Goal: Transaction & Acquisition: Purchase product/service

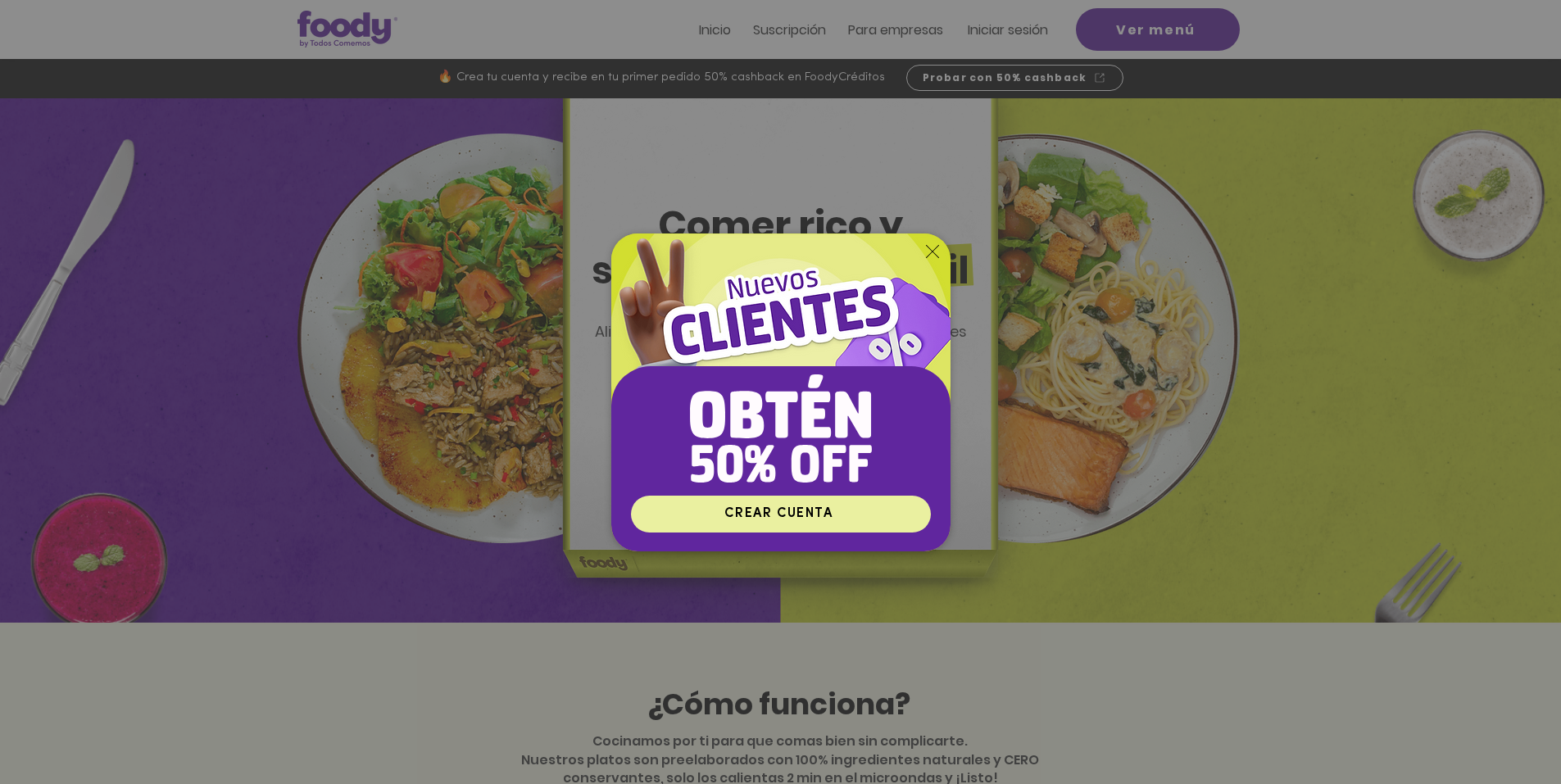
click at [759, 508] on span "CREAR CUENTA" at bounding box center [777, 513] width 108 height 13
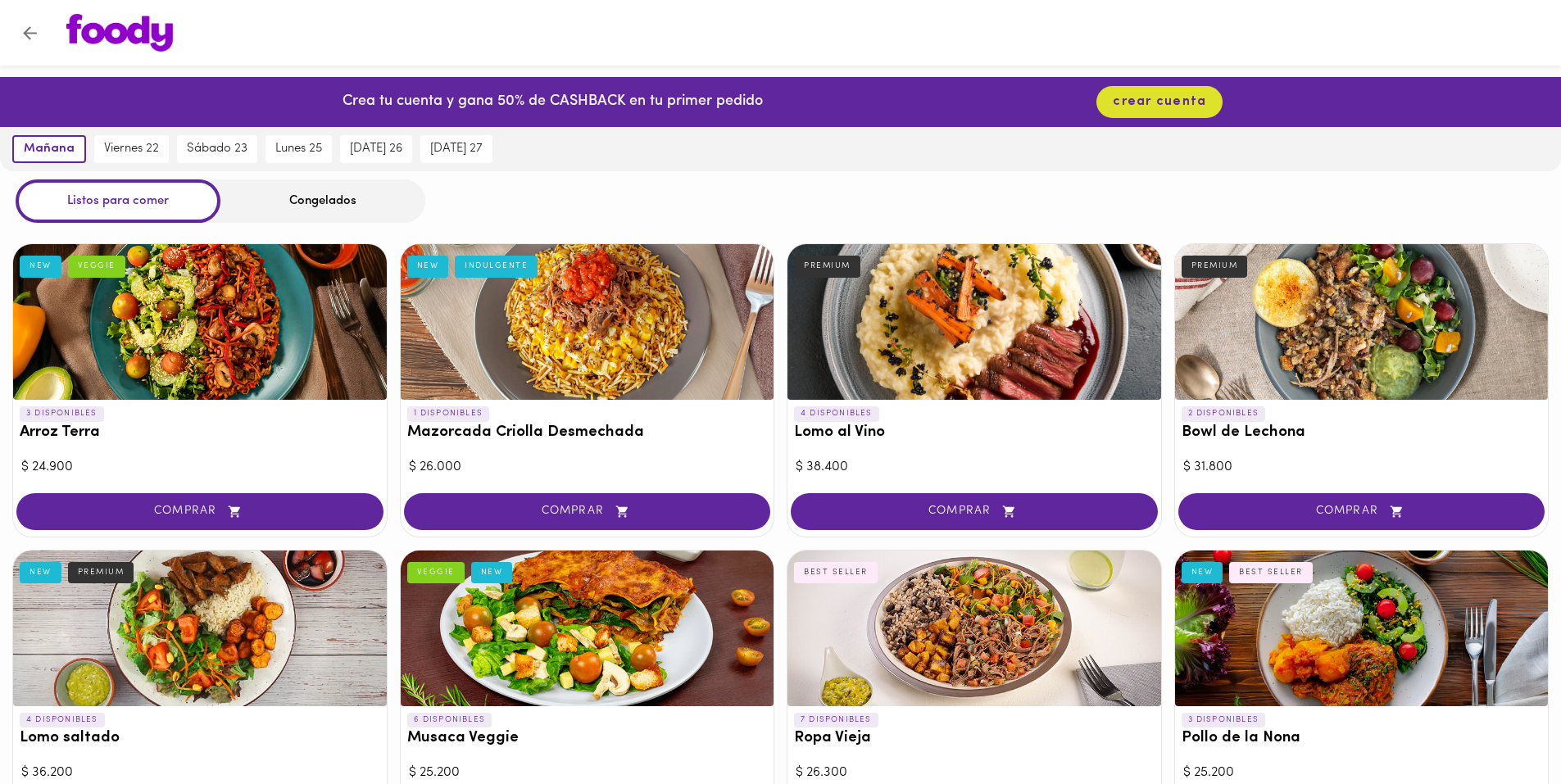
click at [295, 207] on div "Congelados" at bounding box center [323, 201] width 205 height 43
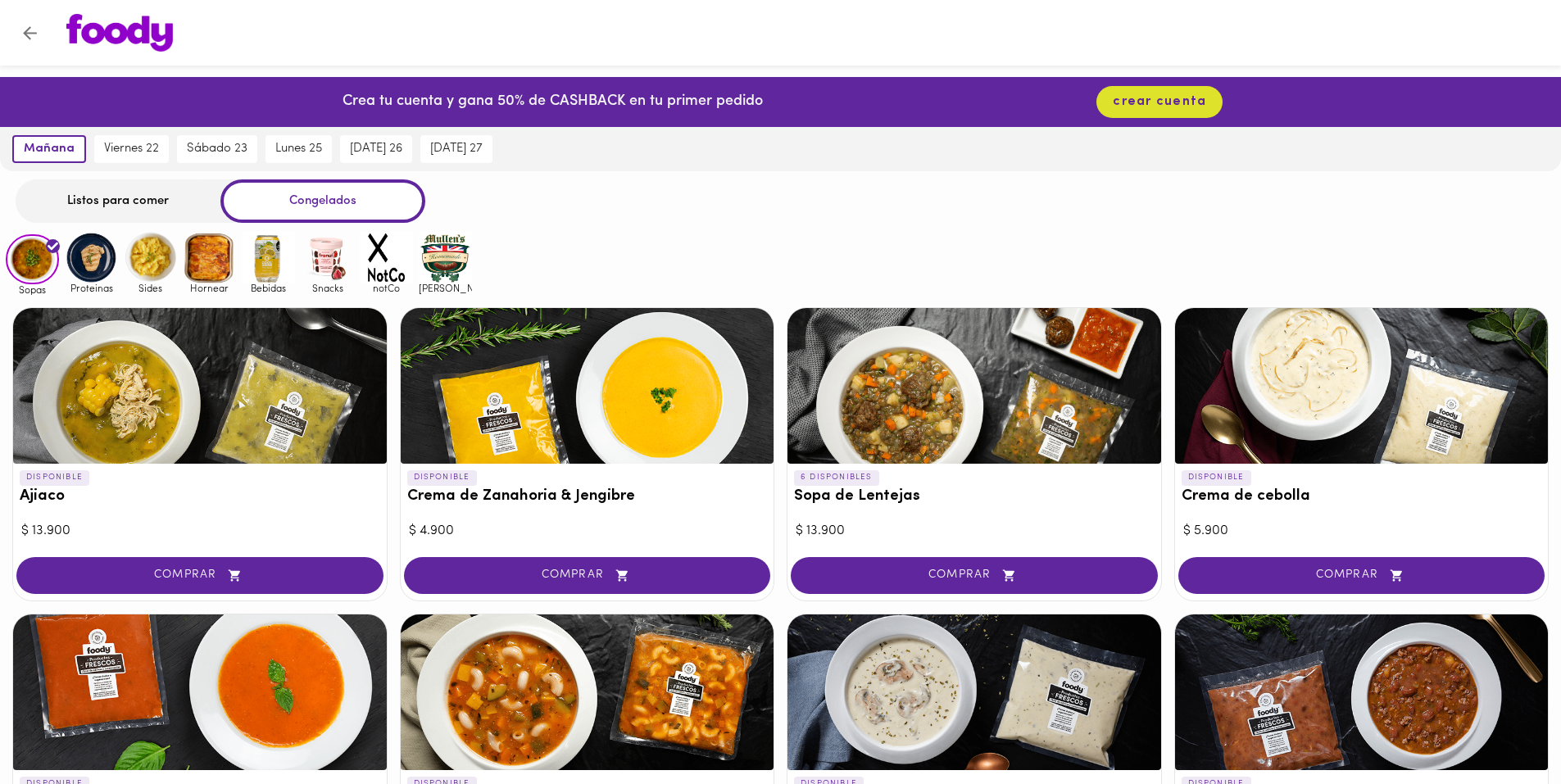
click at [156, 189] on div "Listos para comer" at bounding box center [118, 201] width 205 height 43
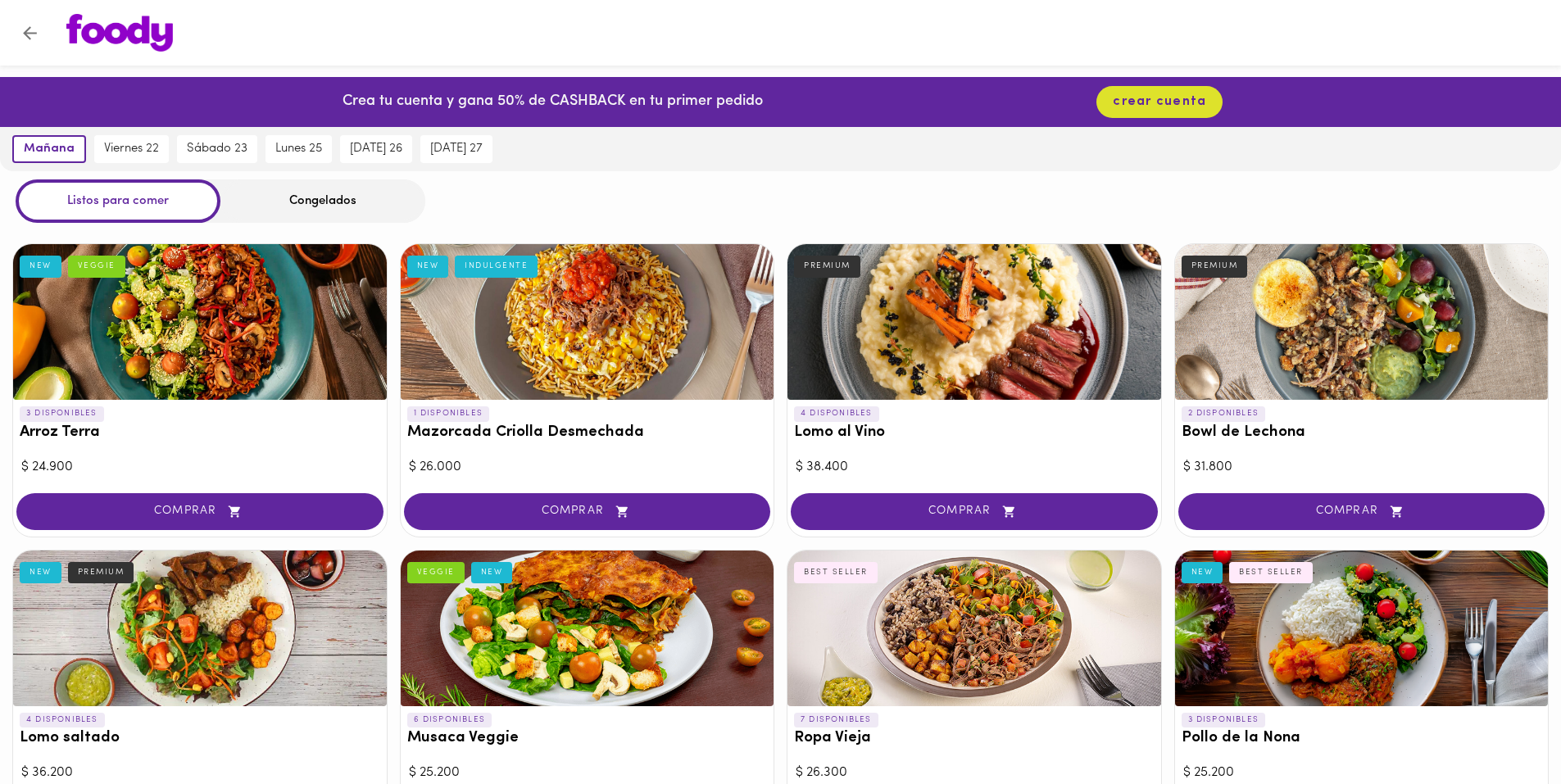
click at [278, 214] on div "Congelados" at bounding box center [323, 201] width 205 height 43
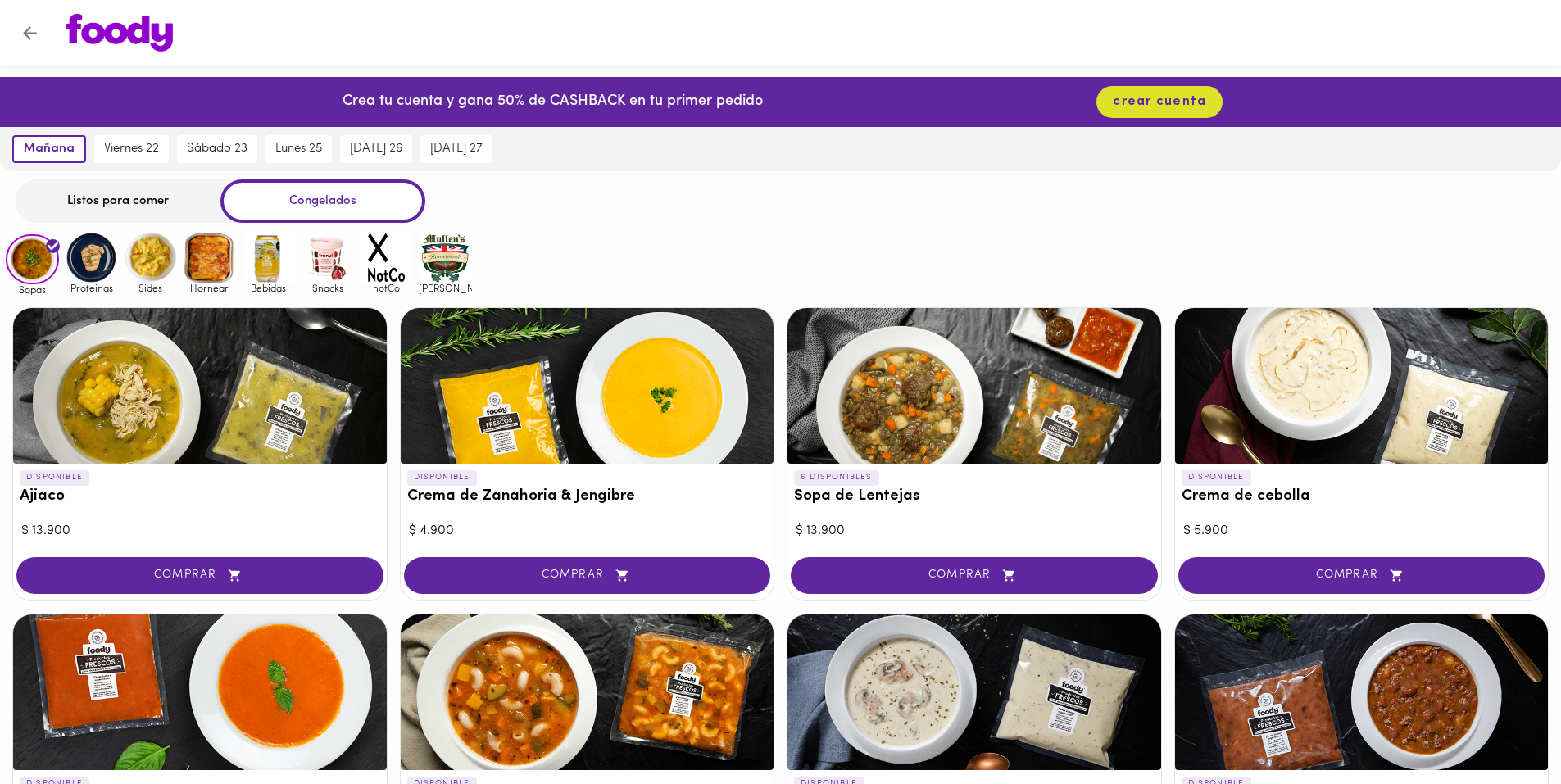
click at [304, 196] on div "Congelados" at bounding box center [323, 201] width 205 height 43
click at [91, 272] on img at bounding box center [91, 258] width 53 height 53
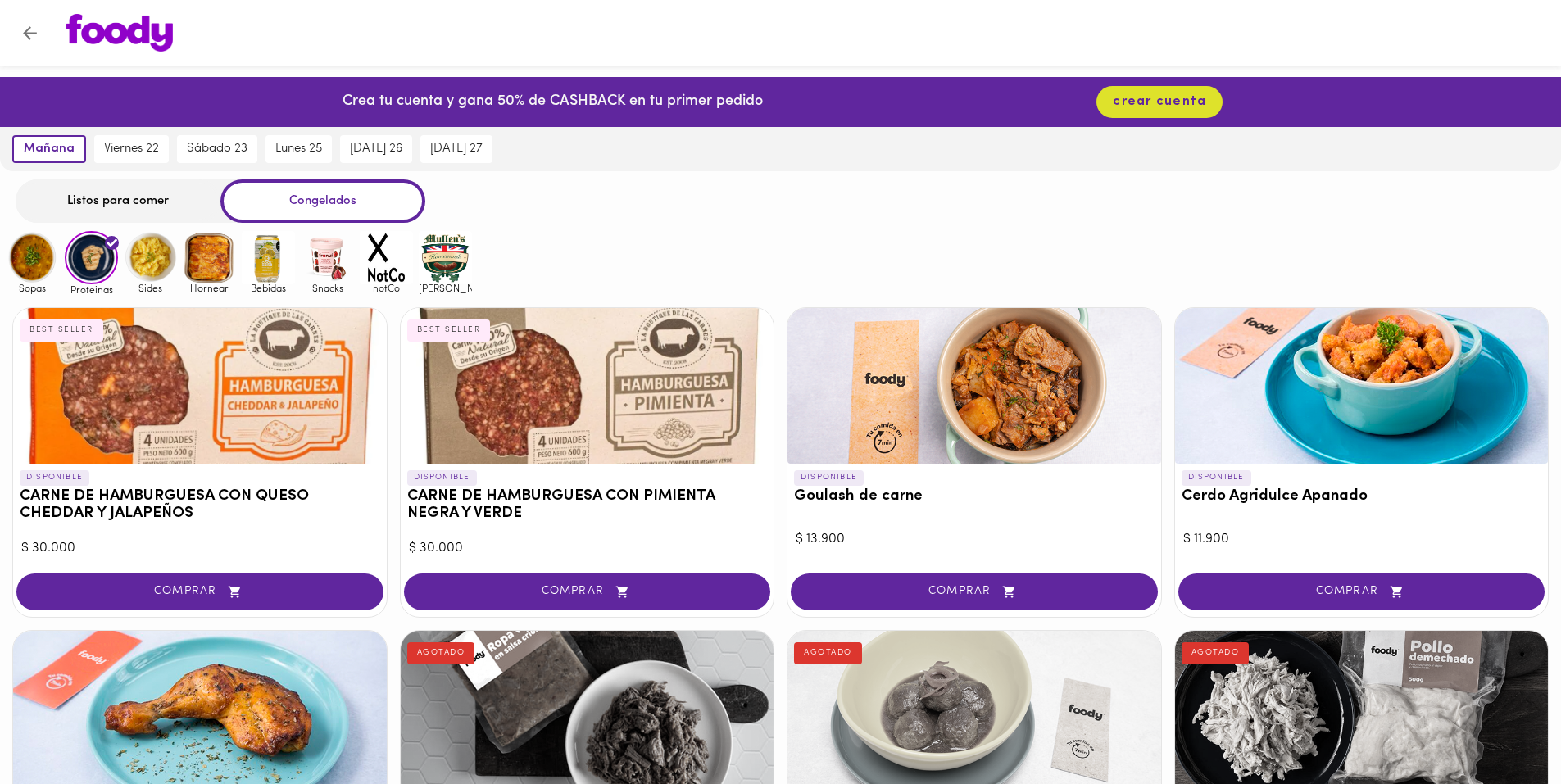
click at [157, 245] on img at bounding box center [151, 258] width 53 height 53
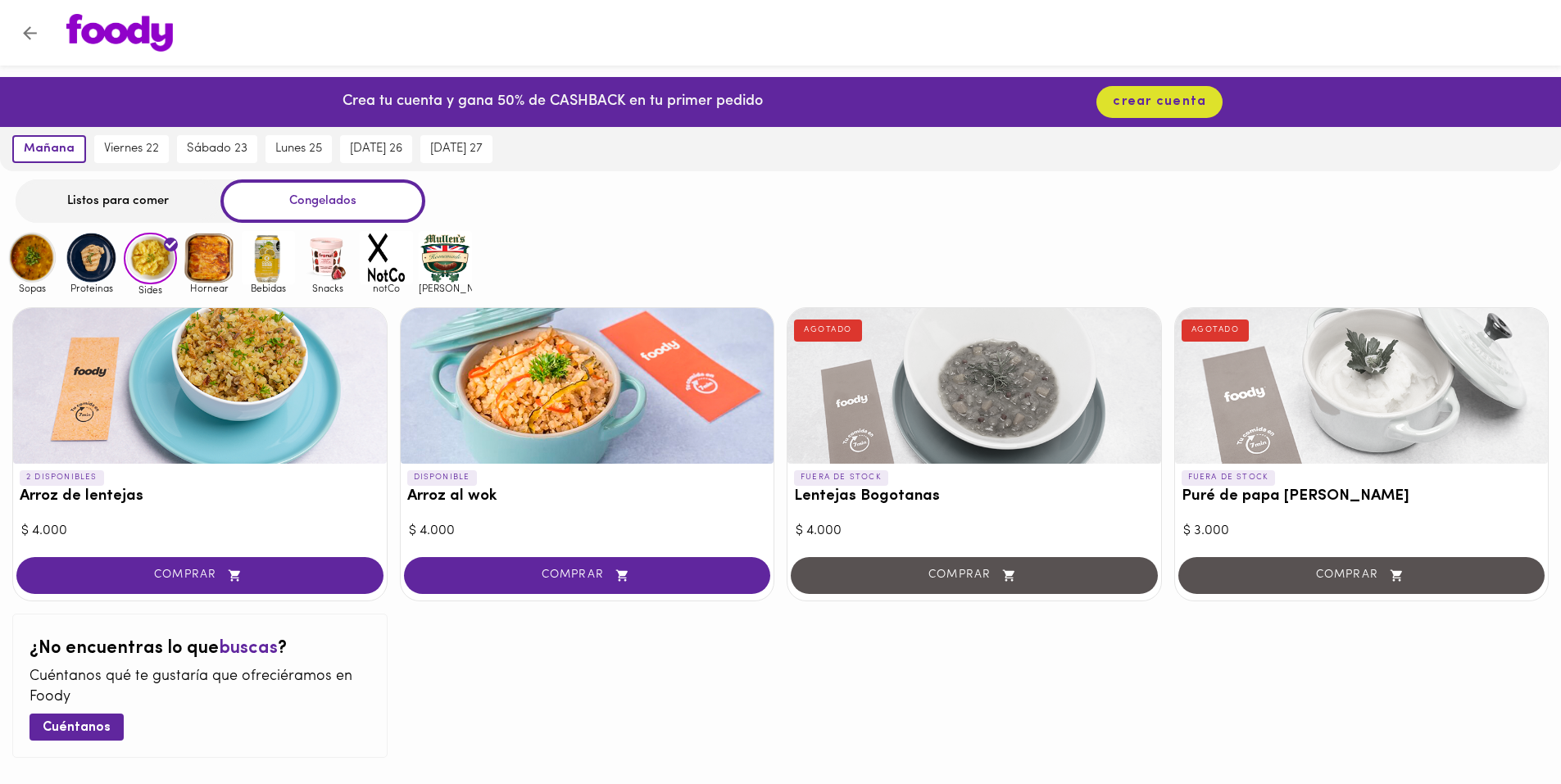
click at [215, 246] on img at bounding box center [209, 258] width 53 height 53
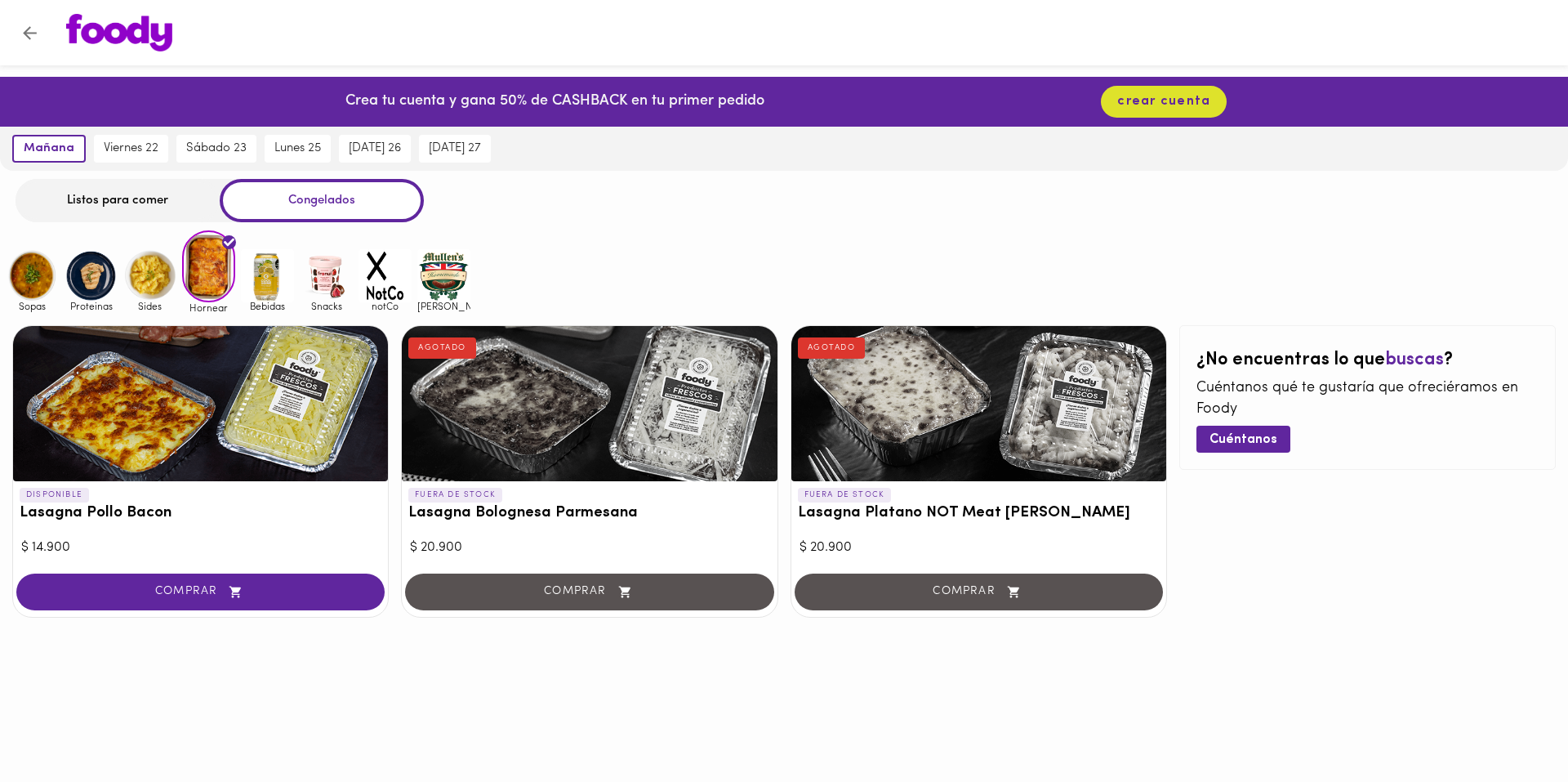
click at [131, 214] on div "Listos para comer" at bounding box center [118, 200] width 204 height 43
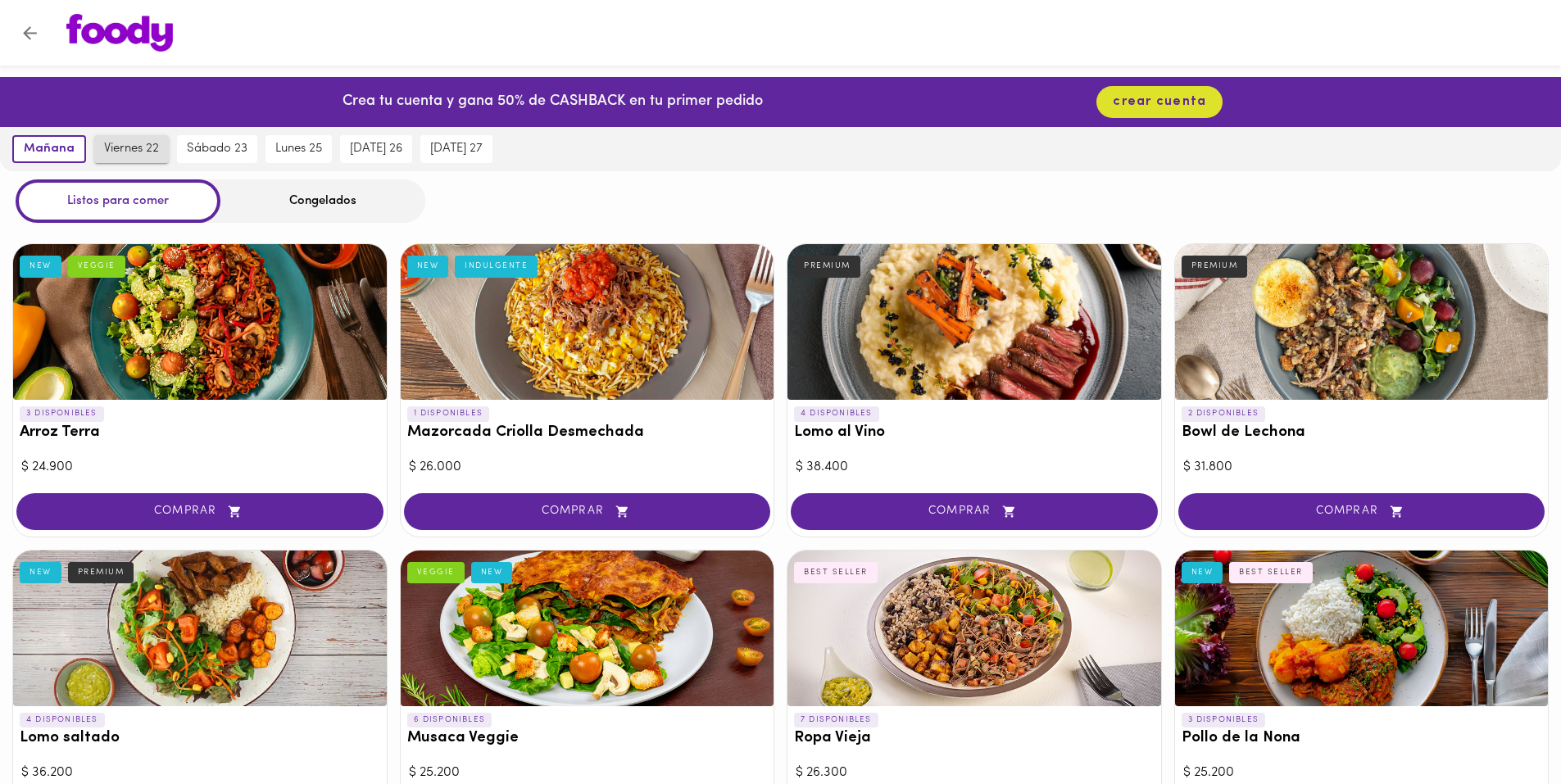
click at [138, 159] on button "viernes 22" at bounding box center [131, 149] width 75 height 28
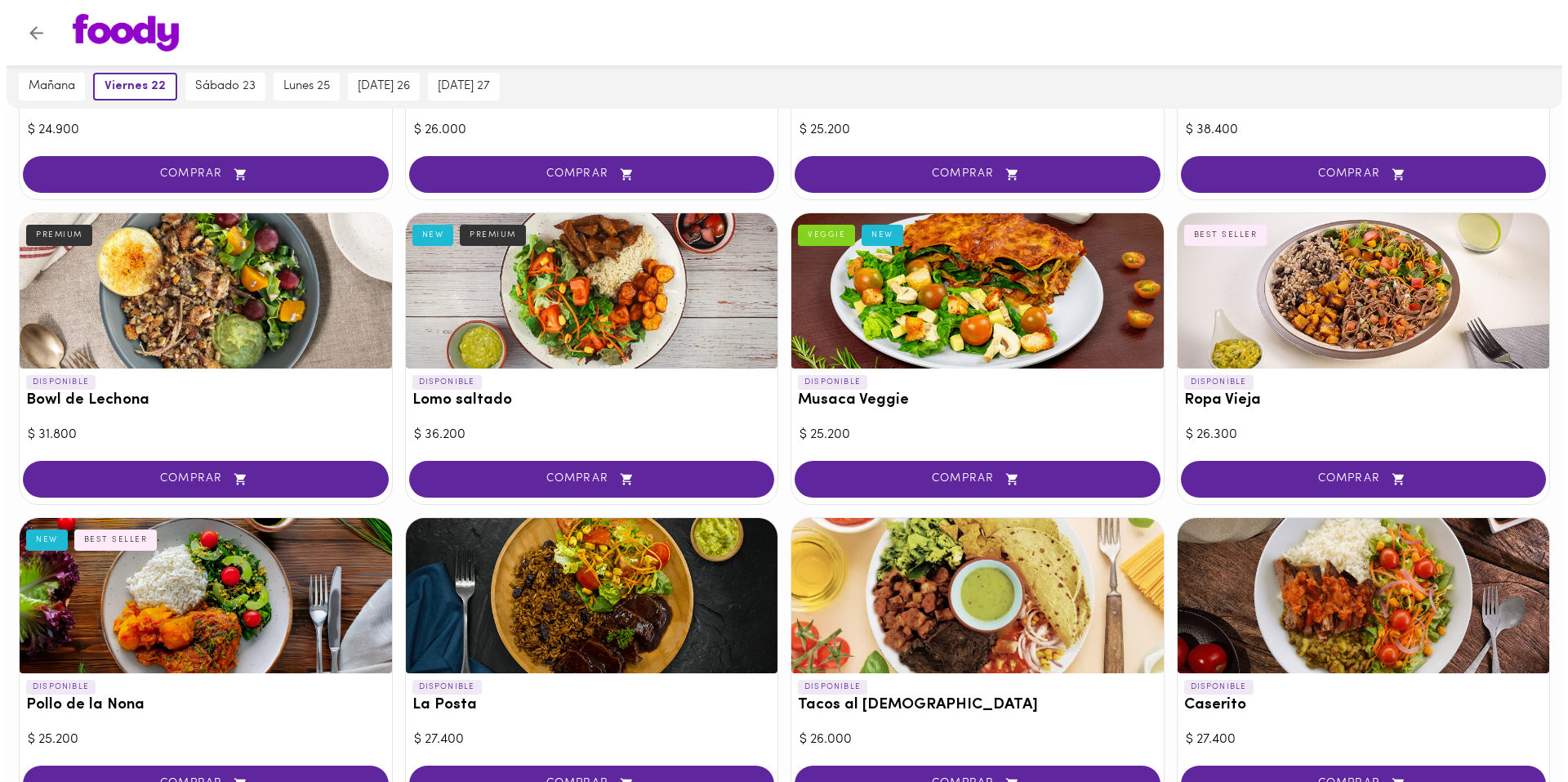
scroll to position [653, 0]
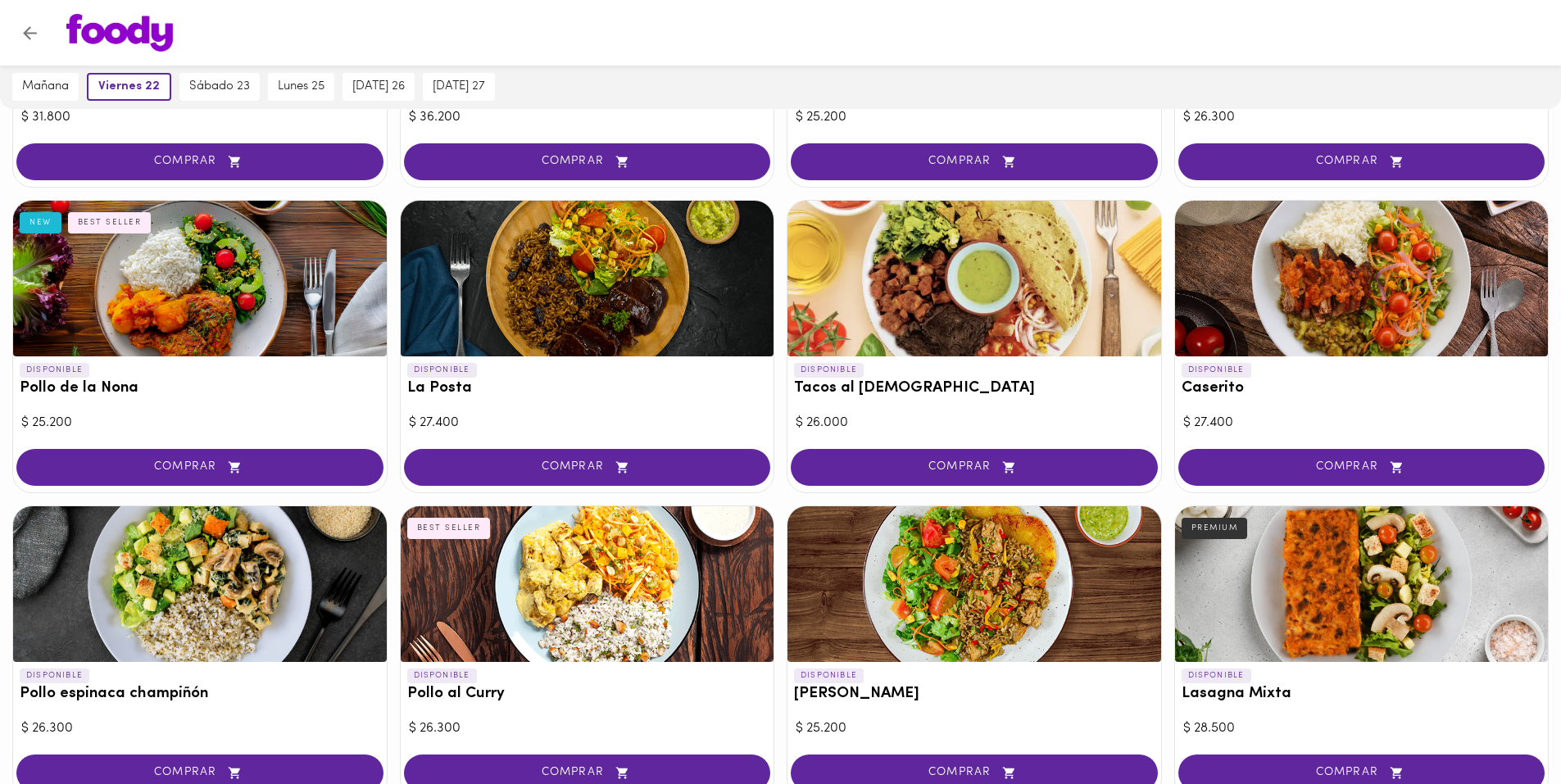
click at [912, 290] on div at bounding box center [973, 278] width 373 height 156
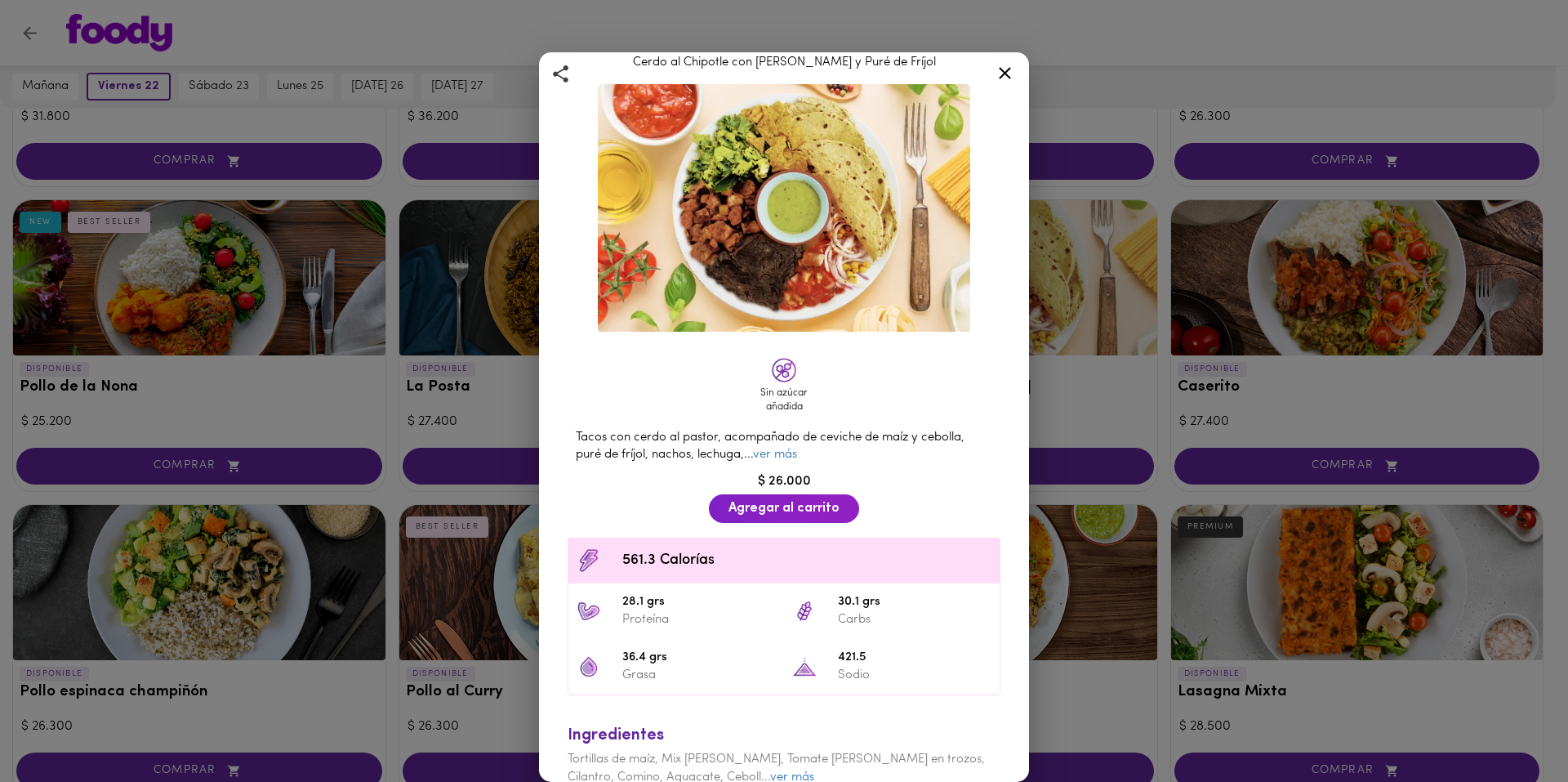
scroll to position [104, 0]
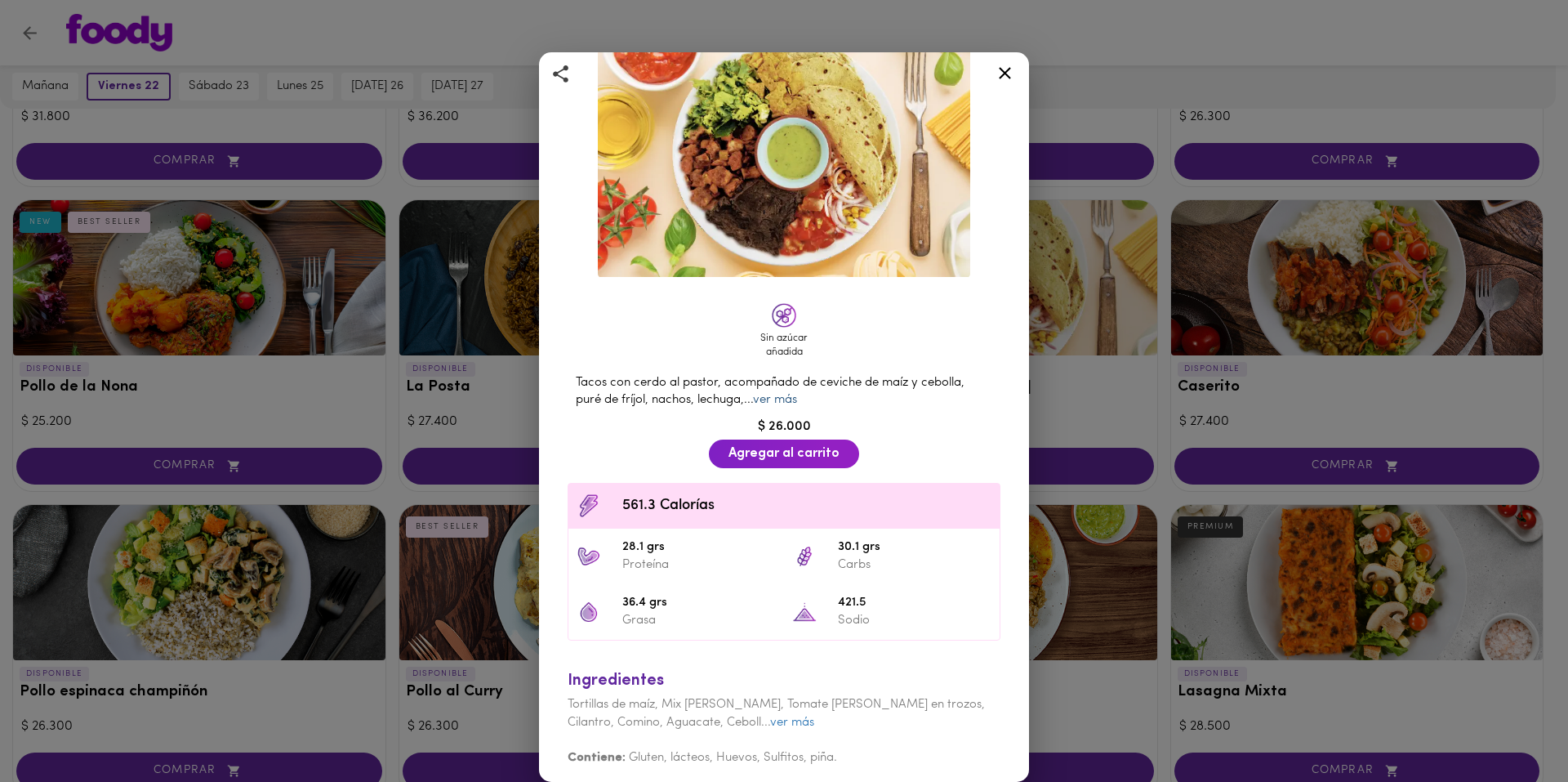
click at [776, 395] on link "ver más" at bounding box center [774, 400] width 44 height 12
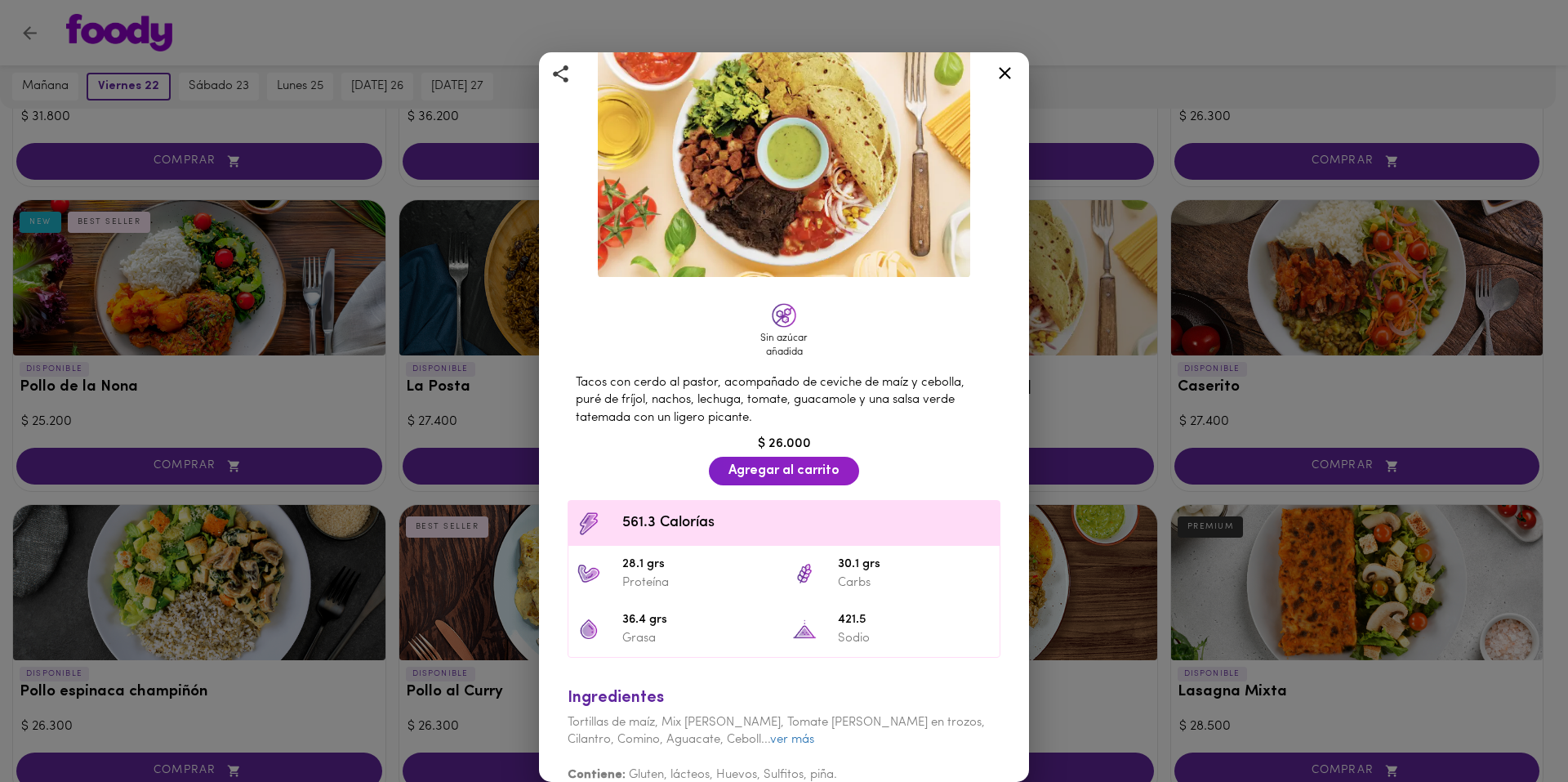
scroll to position [121, 0]
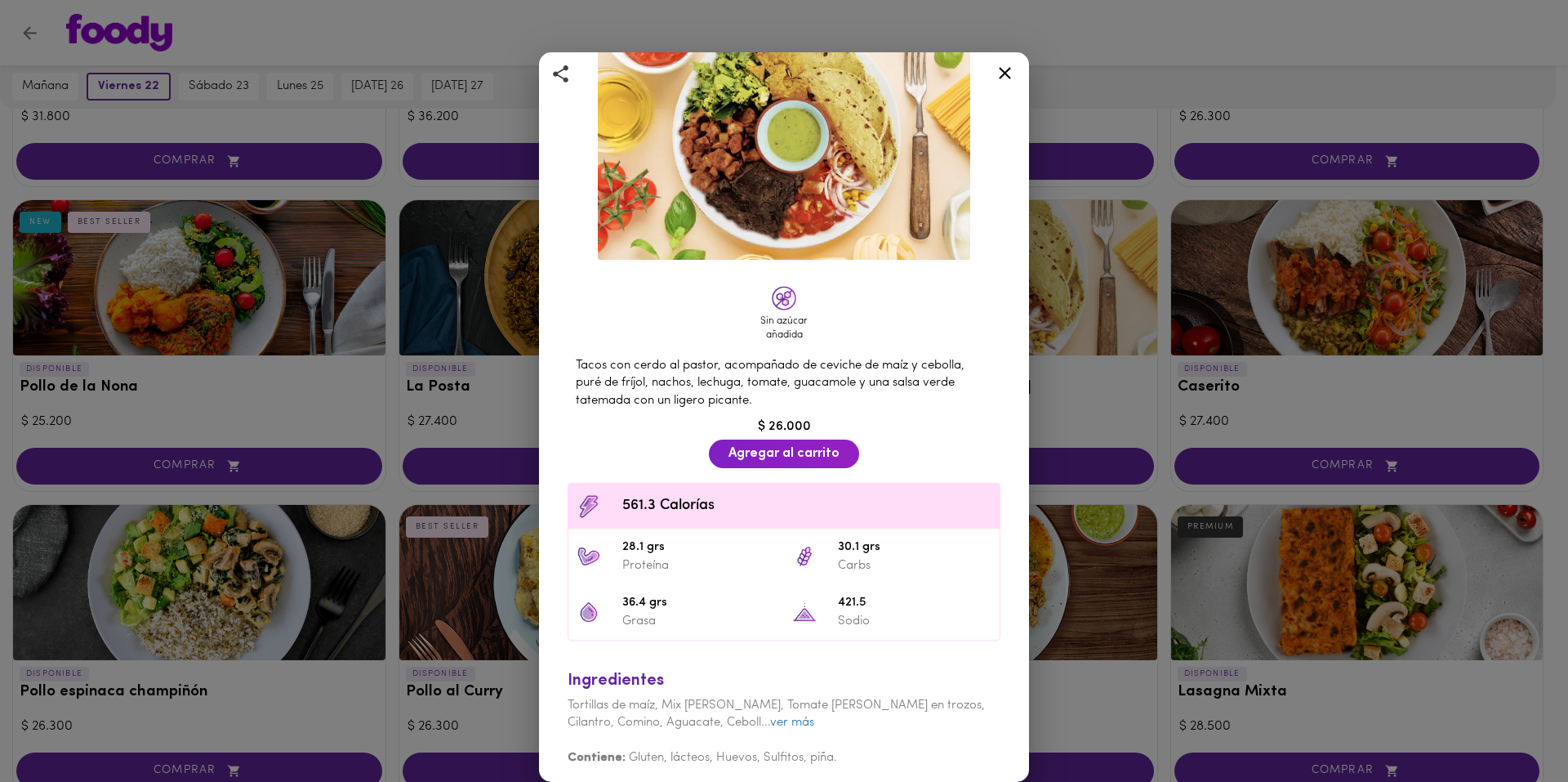
click at [991, 83] on div at bounding box center [1004, 76] width 40 height 40
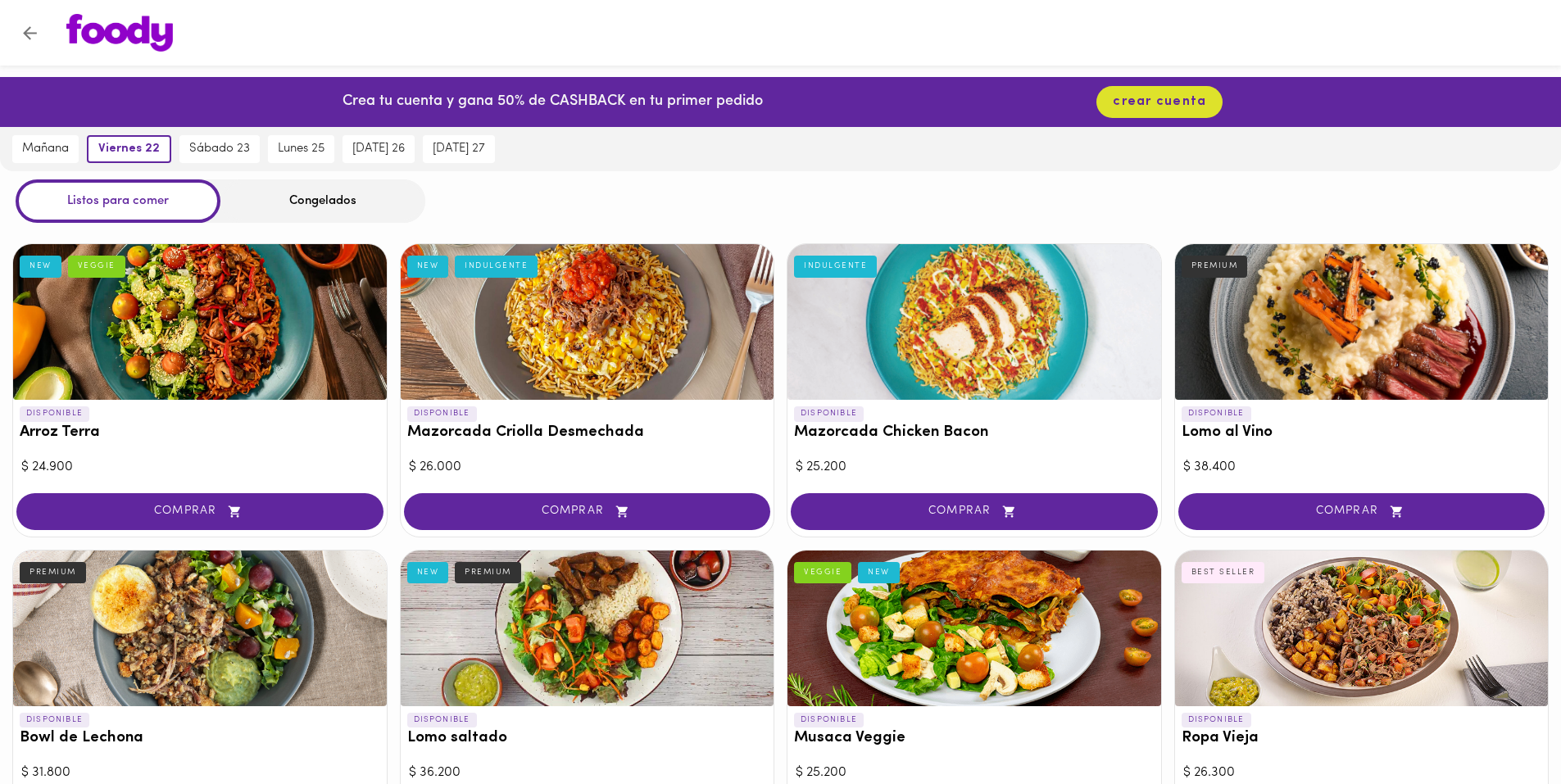
click at [373, 183] on div "Congelados" at bounding box center [323, 201] width 205 height 43
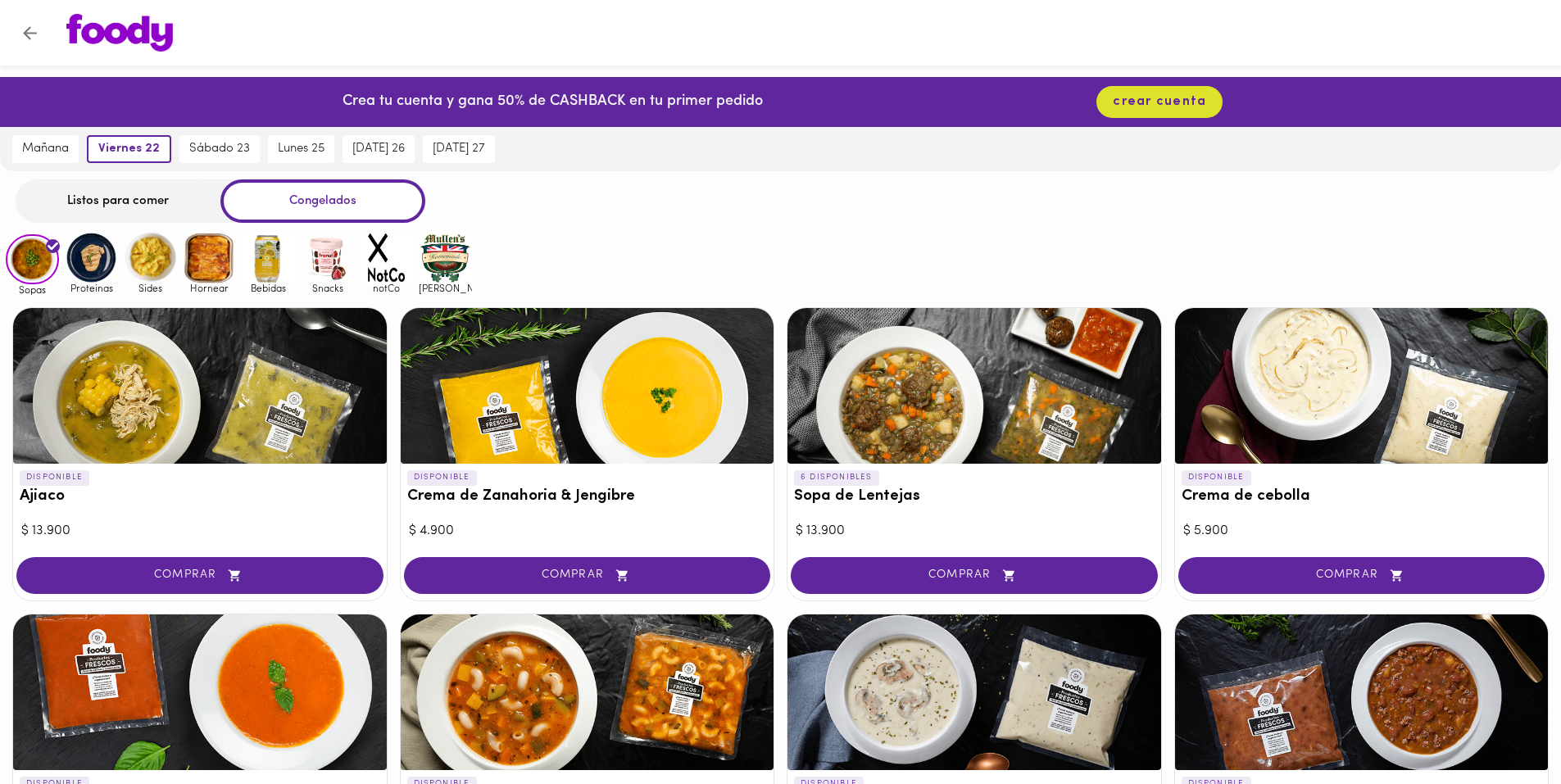
click at [91, 249] on img at bounding box center [91, 258] width 53 height 53
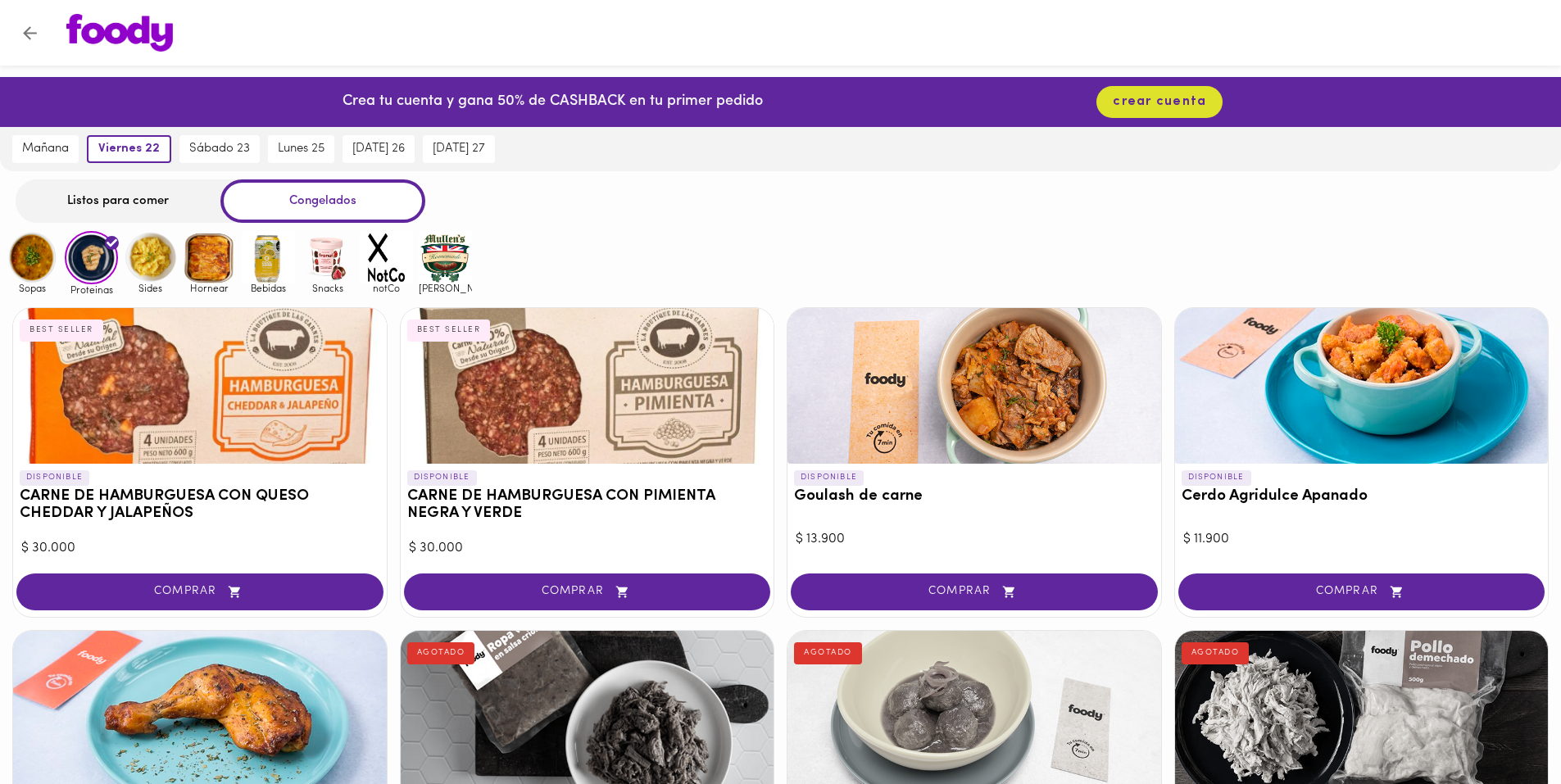
click at [1021, 412] on div at bounding box center [973, 385] width 373 height 156
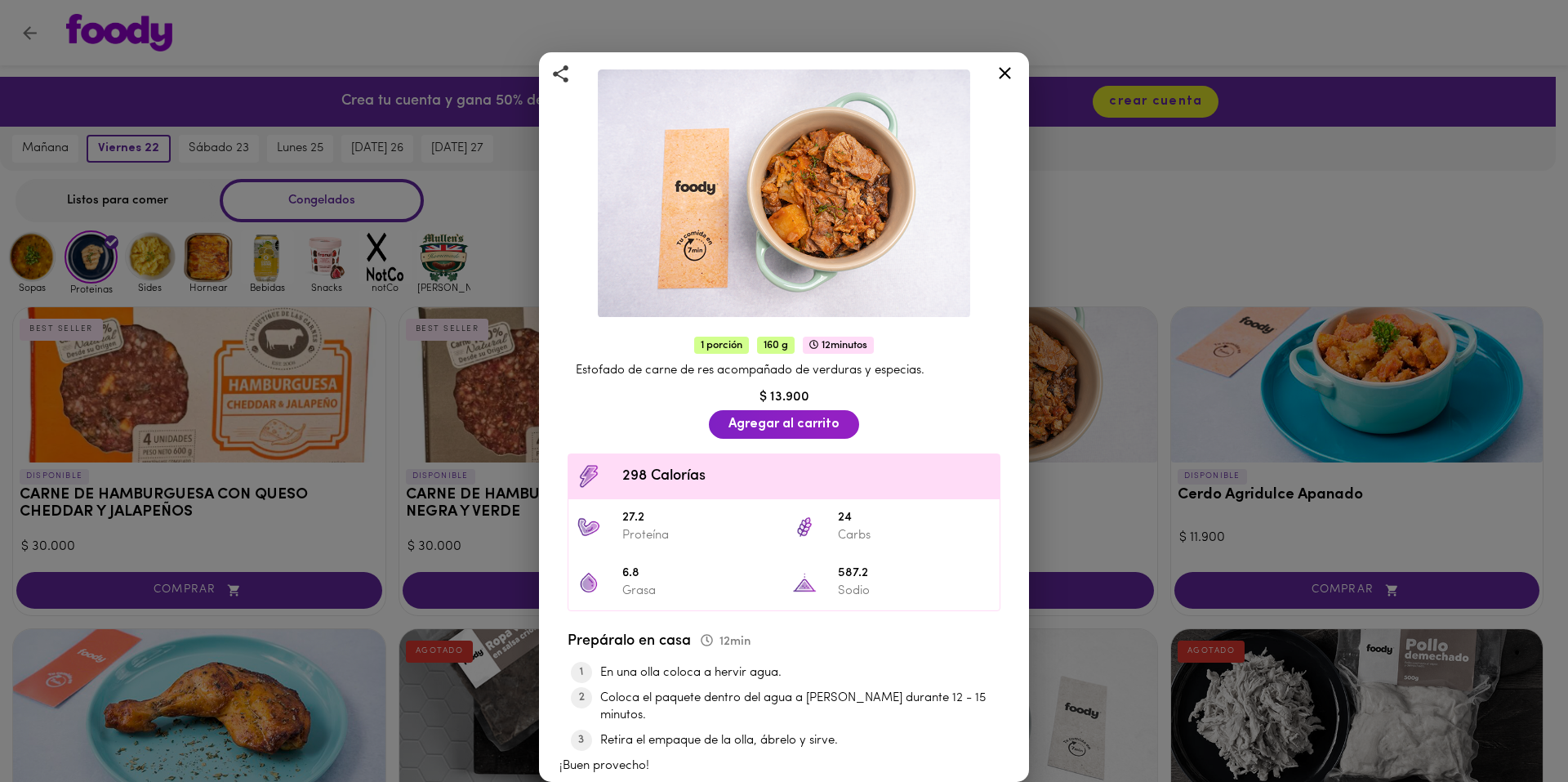
scroll to position [150, 0]
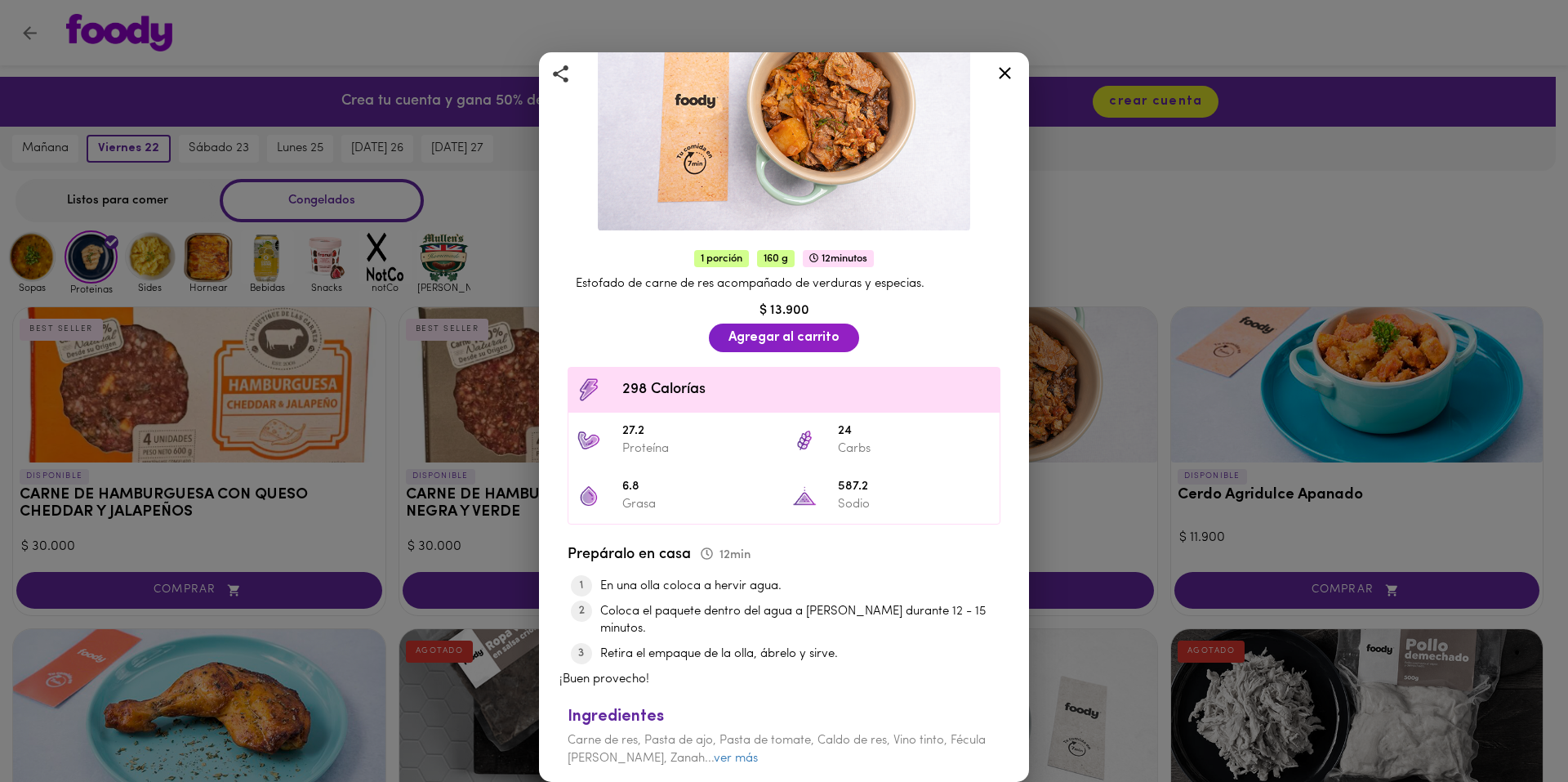
click at [988, 75] on div at bounding box center [1004, 76] width 40 height 40
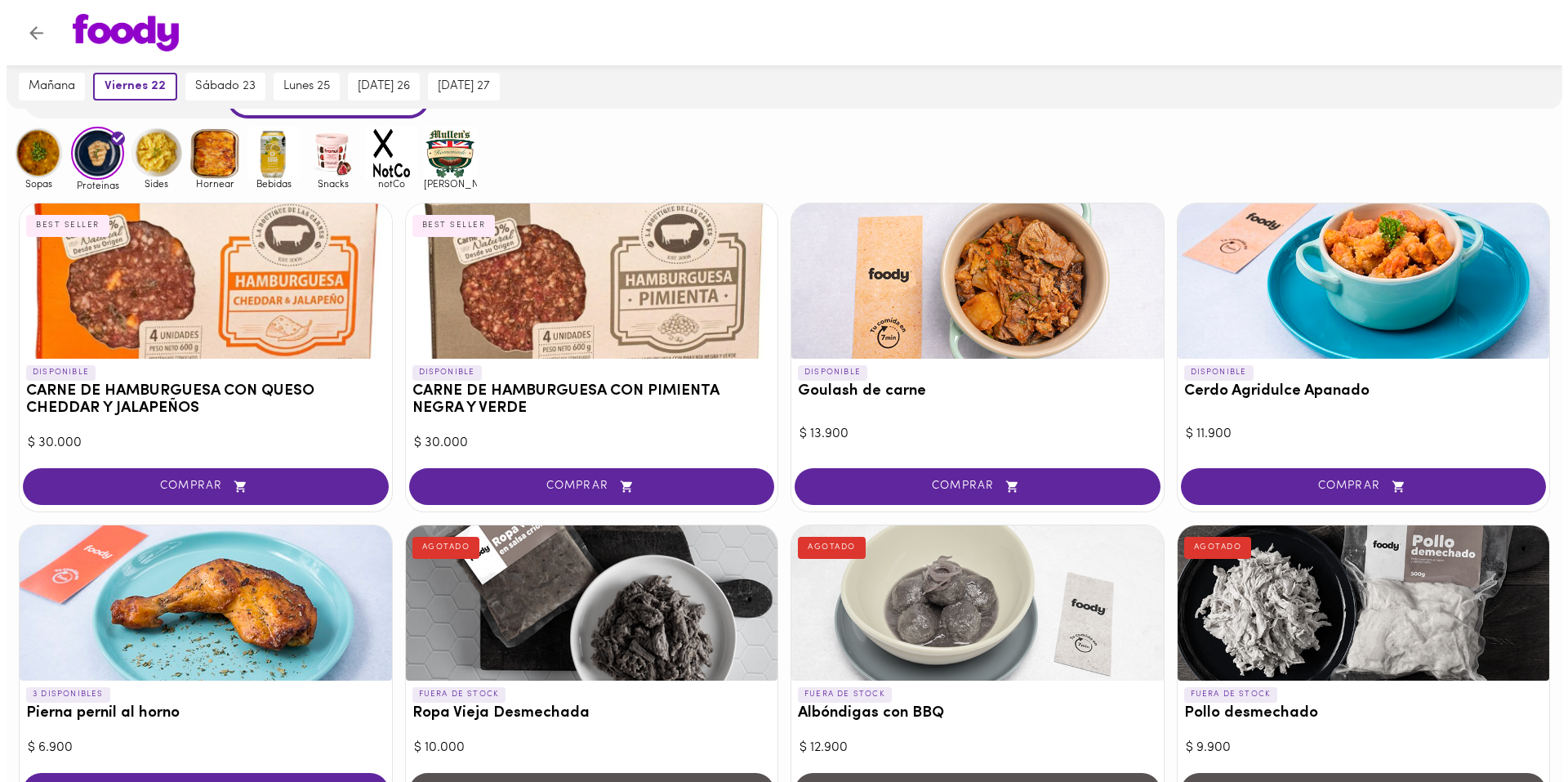
scroll to position [163, 0]
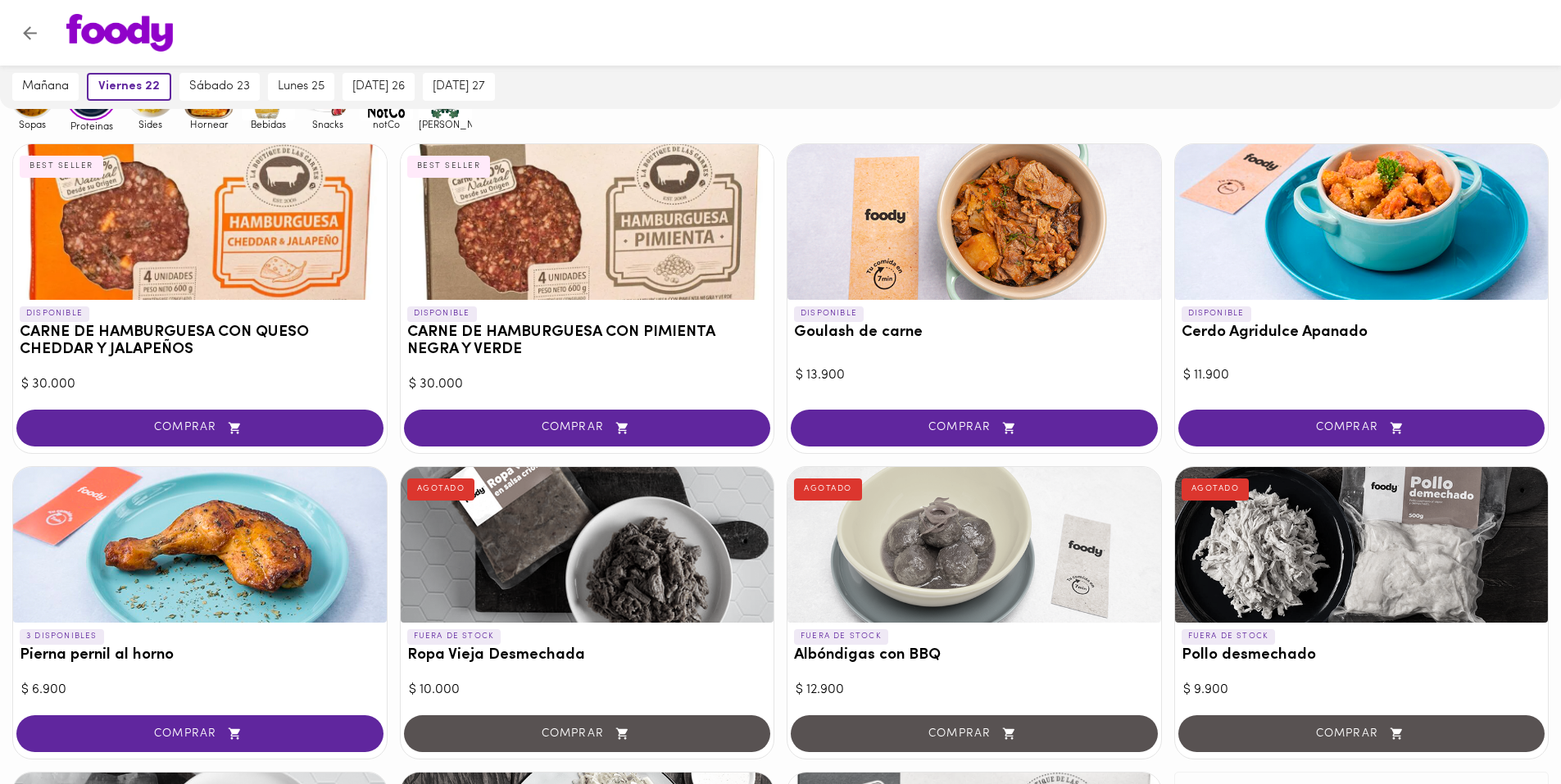
click at [78, 541] on div at bounding box center [199, 544] width 373 height 156
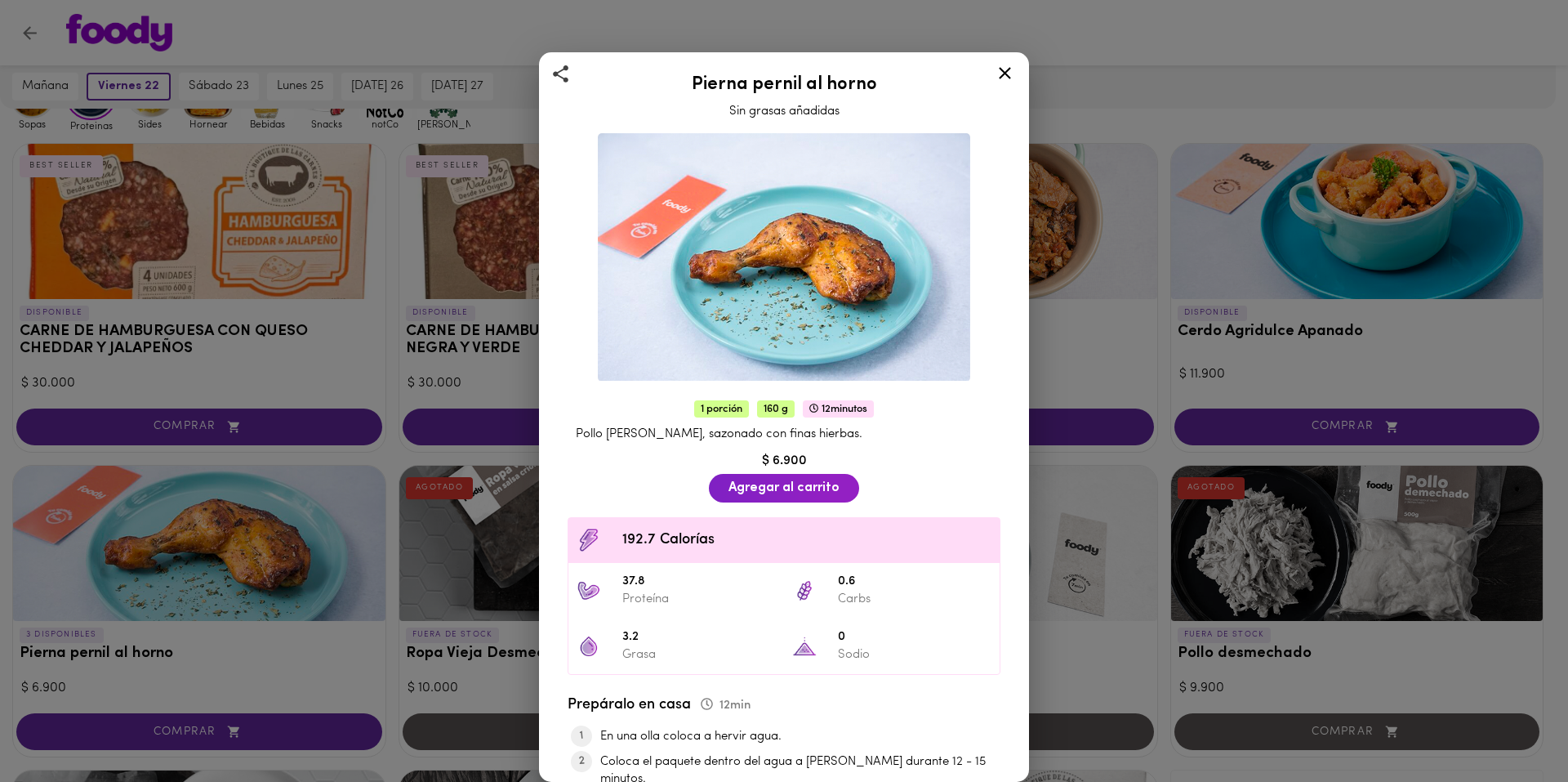
click at [1004, 70] on icon at bounding box center [1005, 73] width 21 height 21
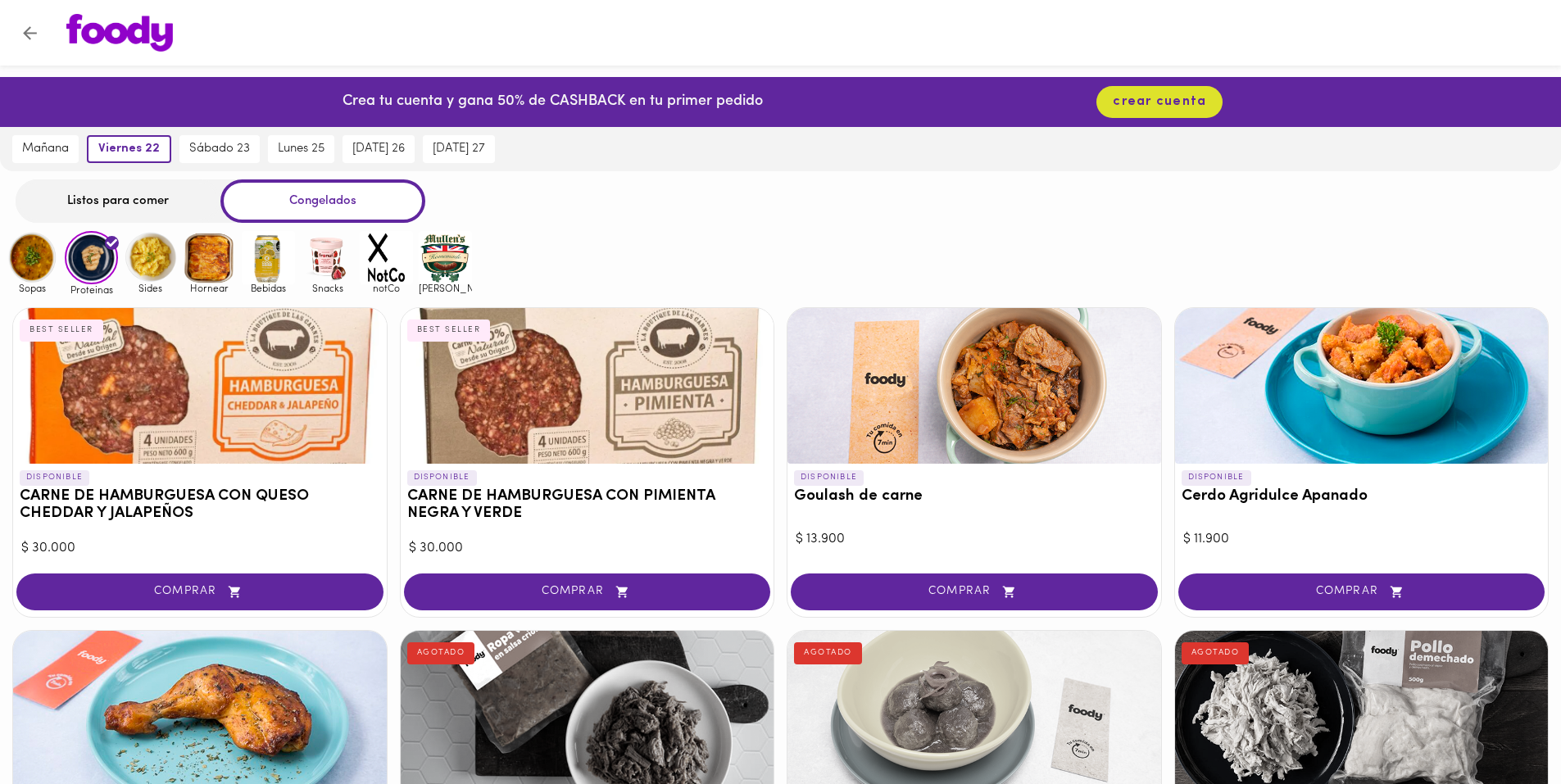
click at [379, 270] on img at bounding box center [386, 258] width 53 height 53
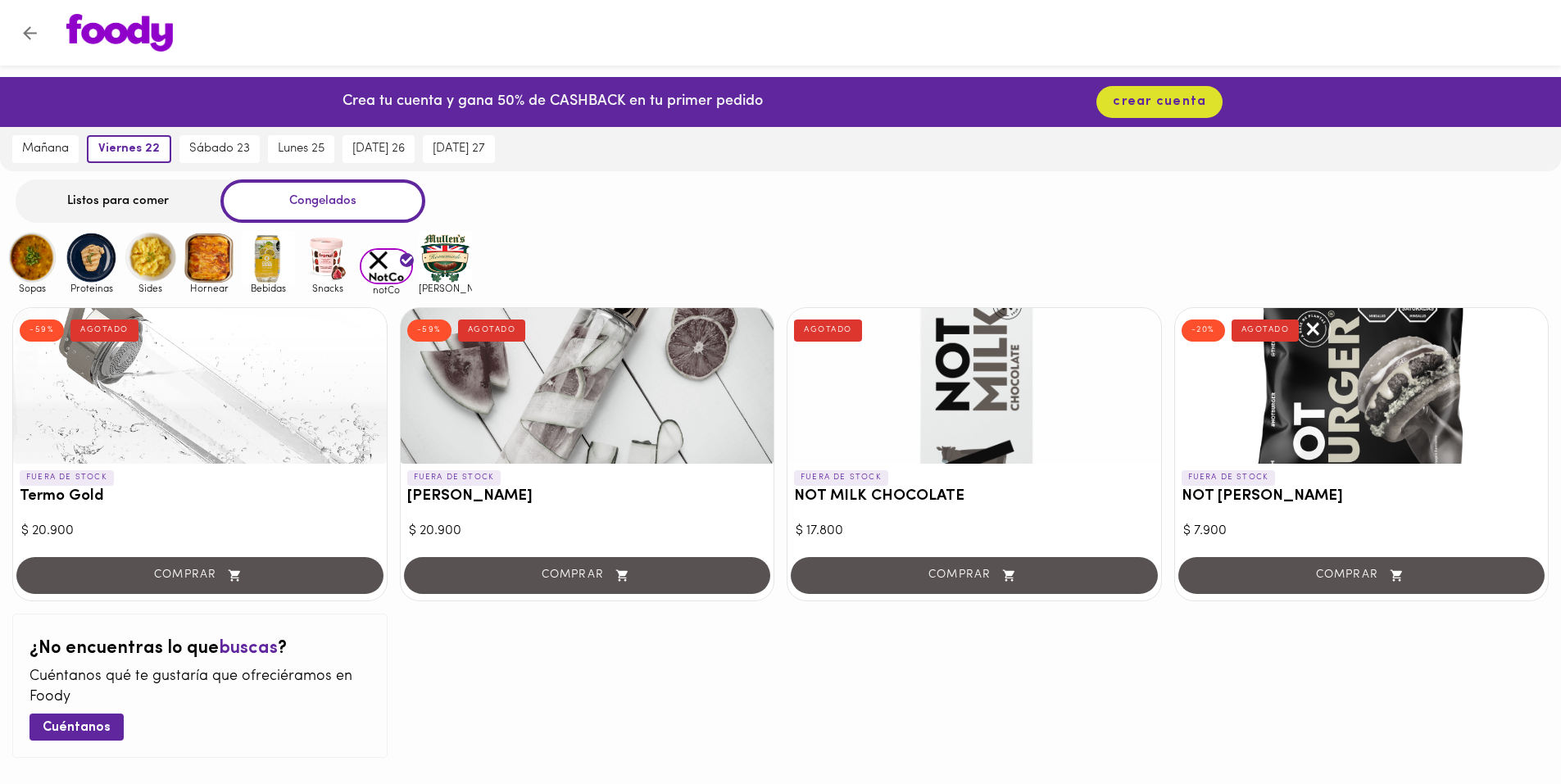
click at [466, 249] on img at bounding box center [446, 258] width 53 height 53
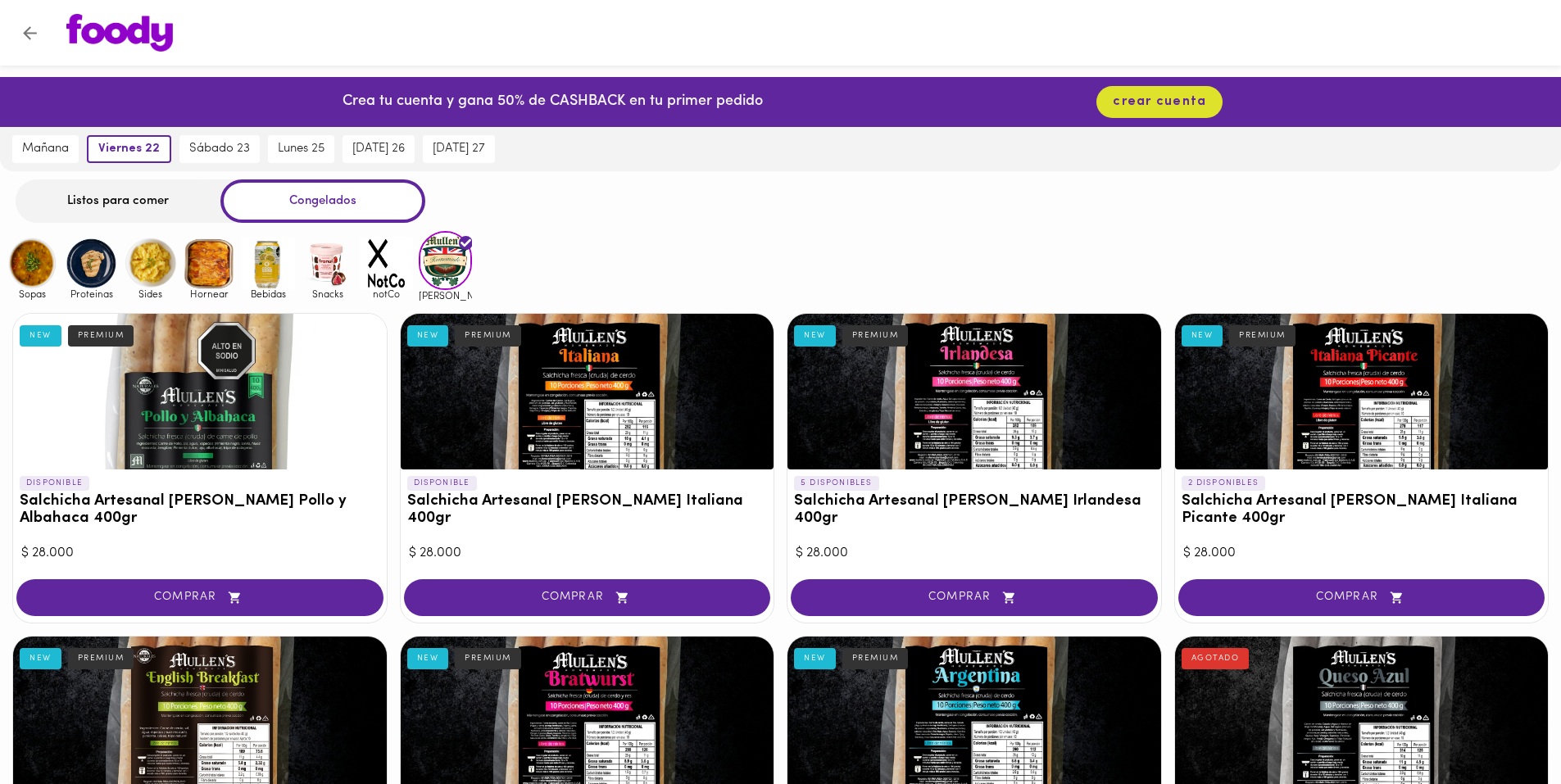
click at [280, 261] on img at bounding box center [268, 264] width 53 height 53
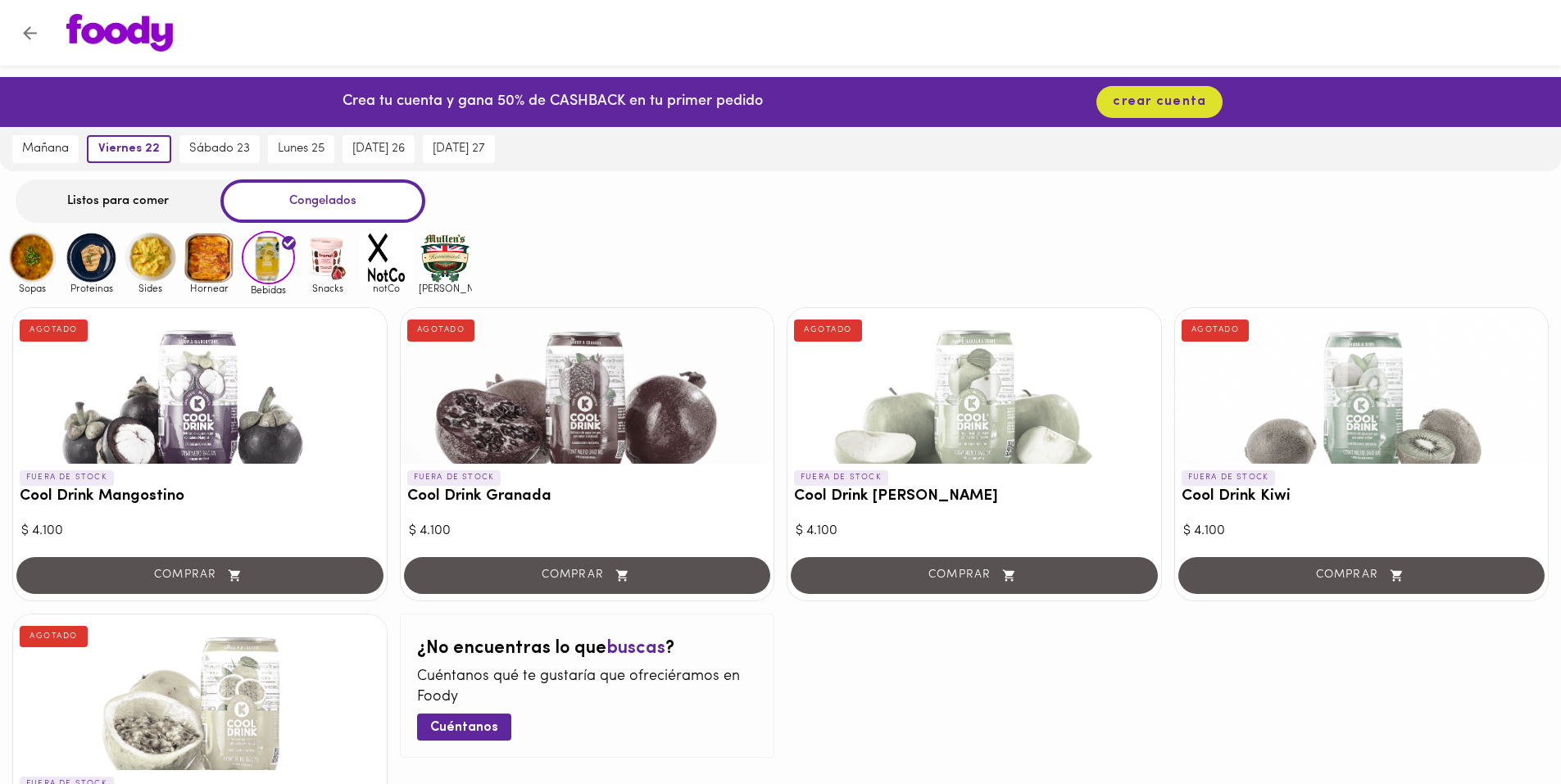
click at [324, 262] on img at bounding box center [328, 258] width 53 height 53
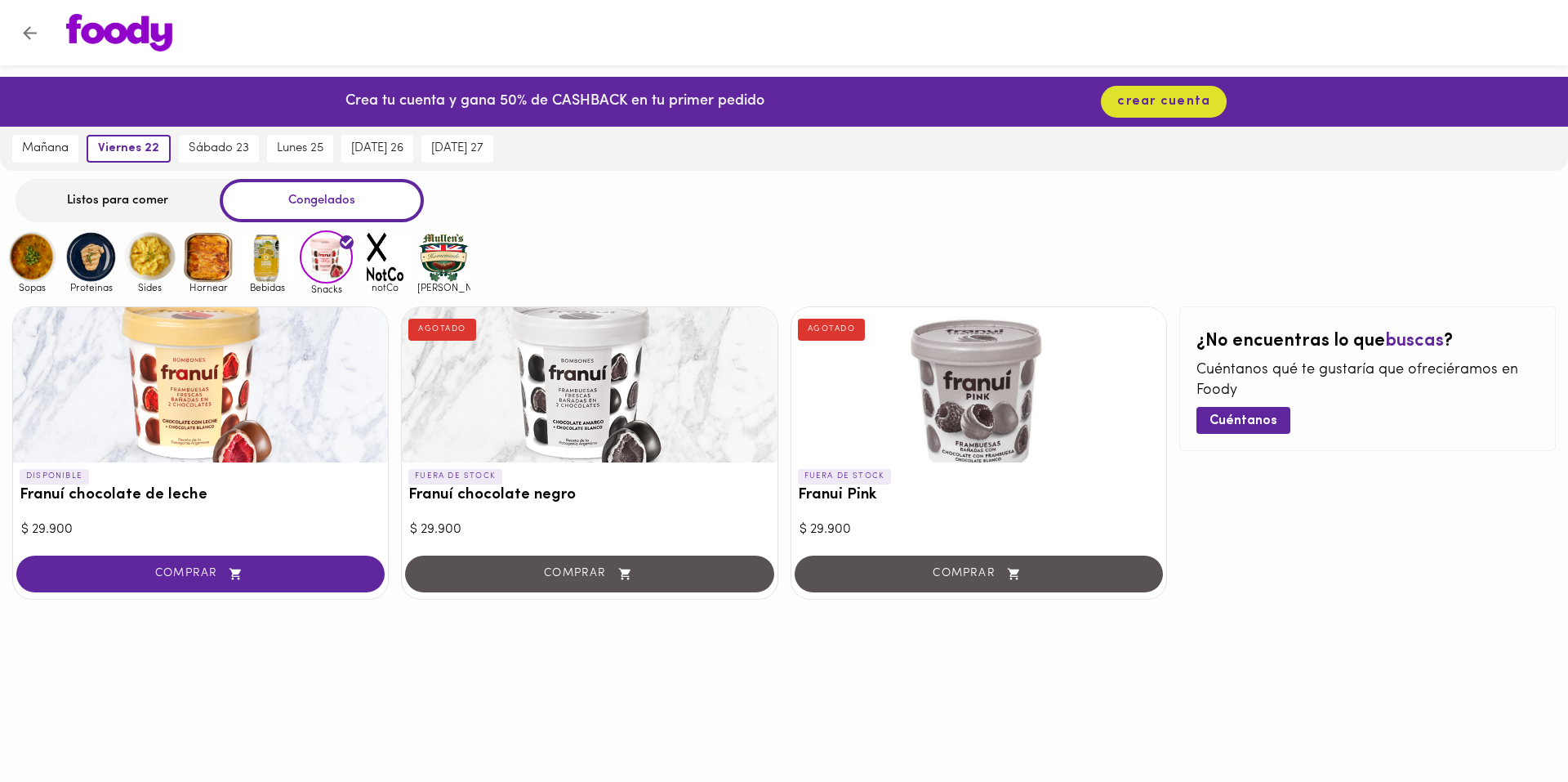
click at [280, 267] on img at bounding box center [267, 257] width 53 height 53
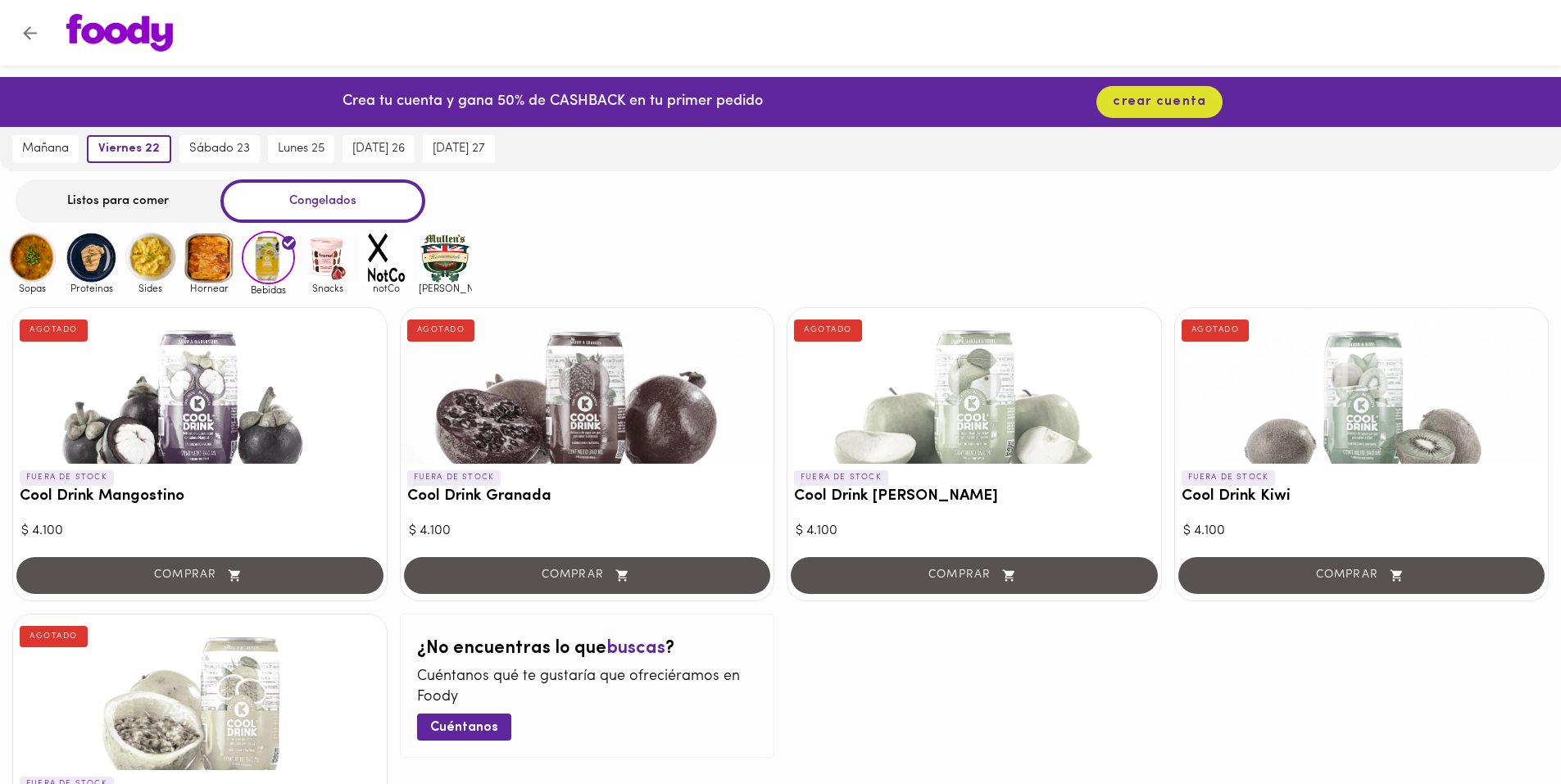
click at [203, 276] on img at bounding box center [209, 258] width 53 height 53
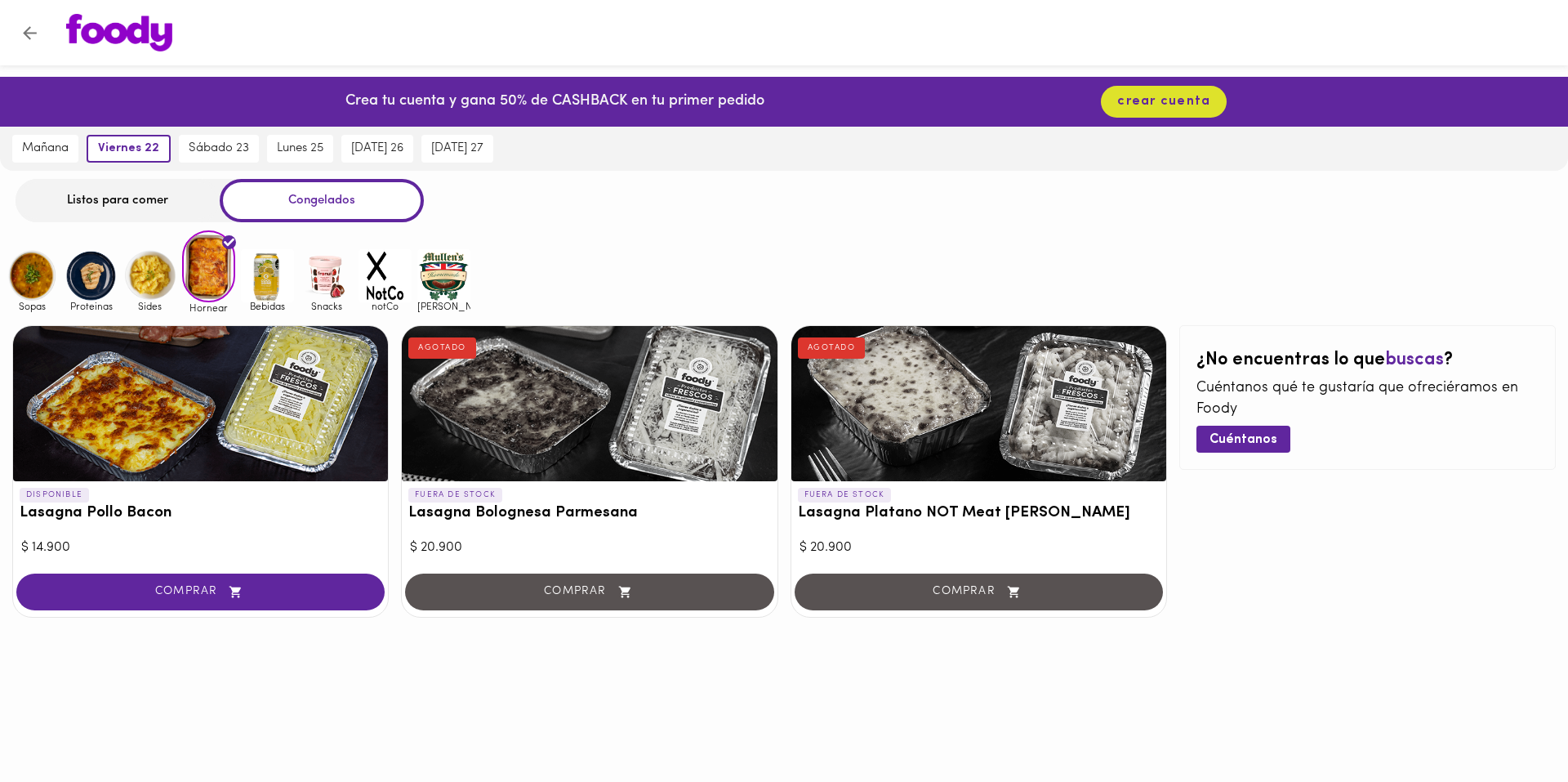
click at [138, 274] on img at bounding box center [150, 276] width 53 height 53
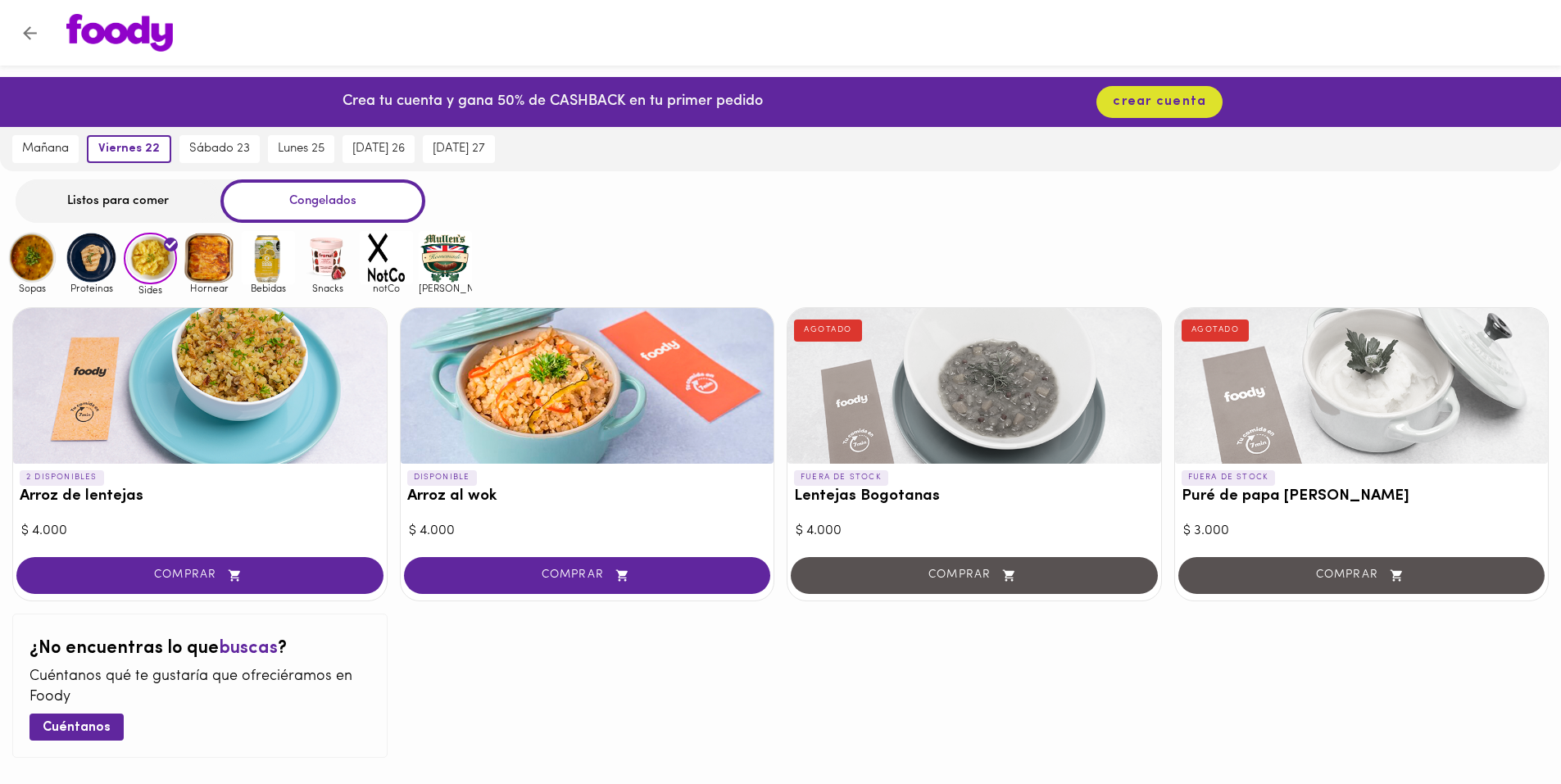
click at [103, 258] on img at bounding box center [91, 258] width 53 height 53
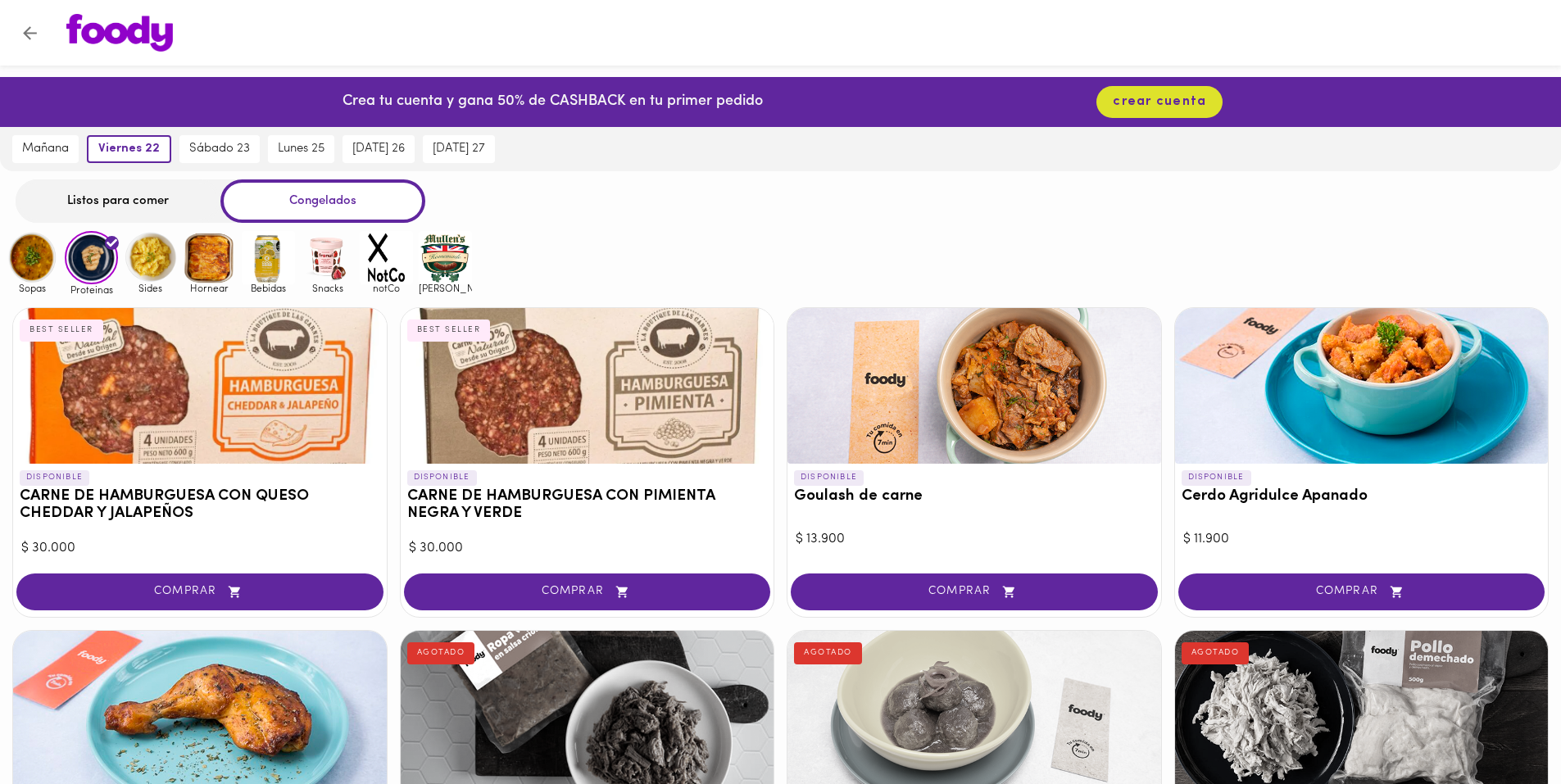
click at [29, 258] on img at bounding box center [33, 258] width 53 height 53
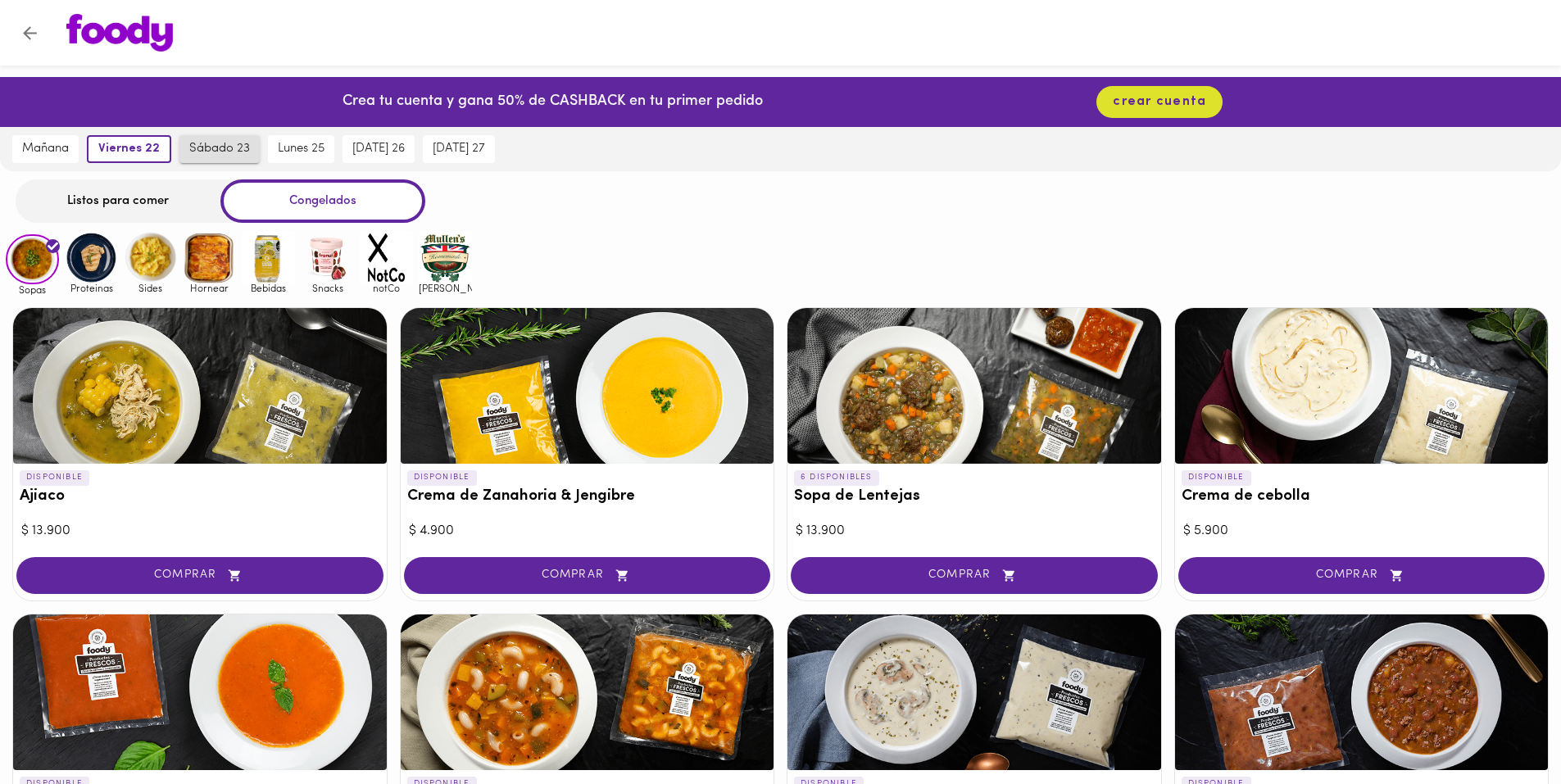
click at [207, 159] on button "sábado 23" at bounding box center [219, 149] width 80 height 28
click at [290, 149] on span "lunes 25" at bounding box center [297, 148] width 47 height 15
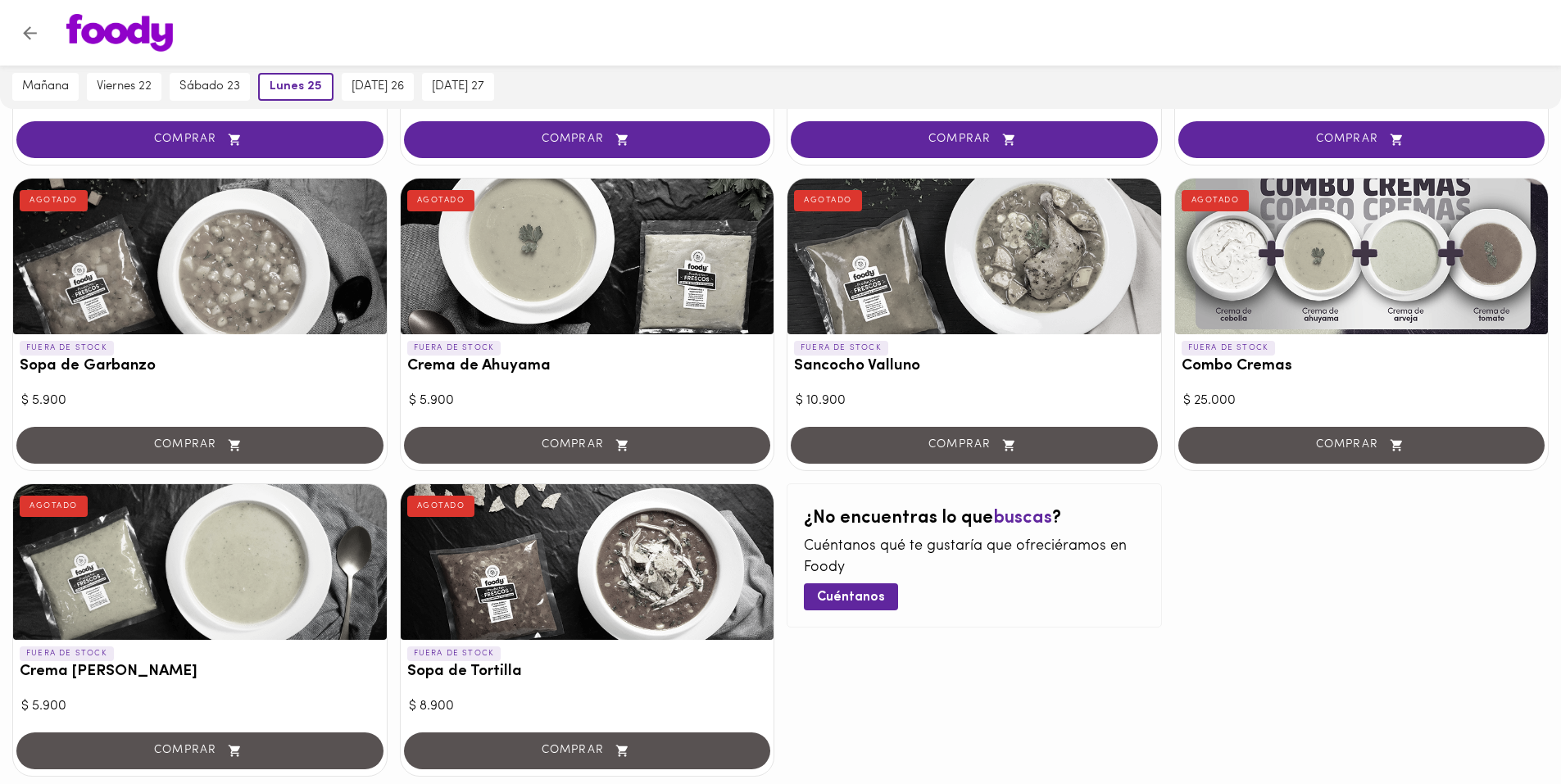
scroll to position [828, 0]
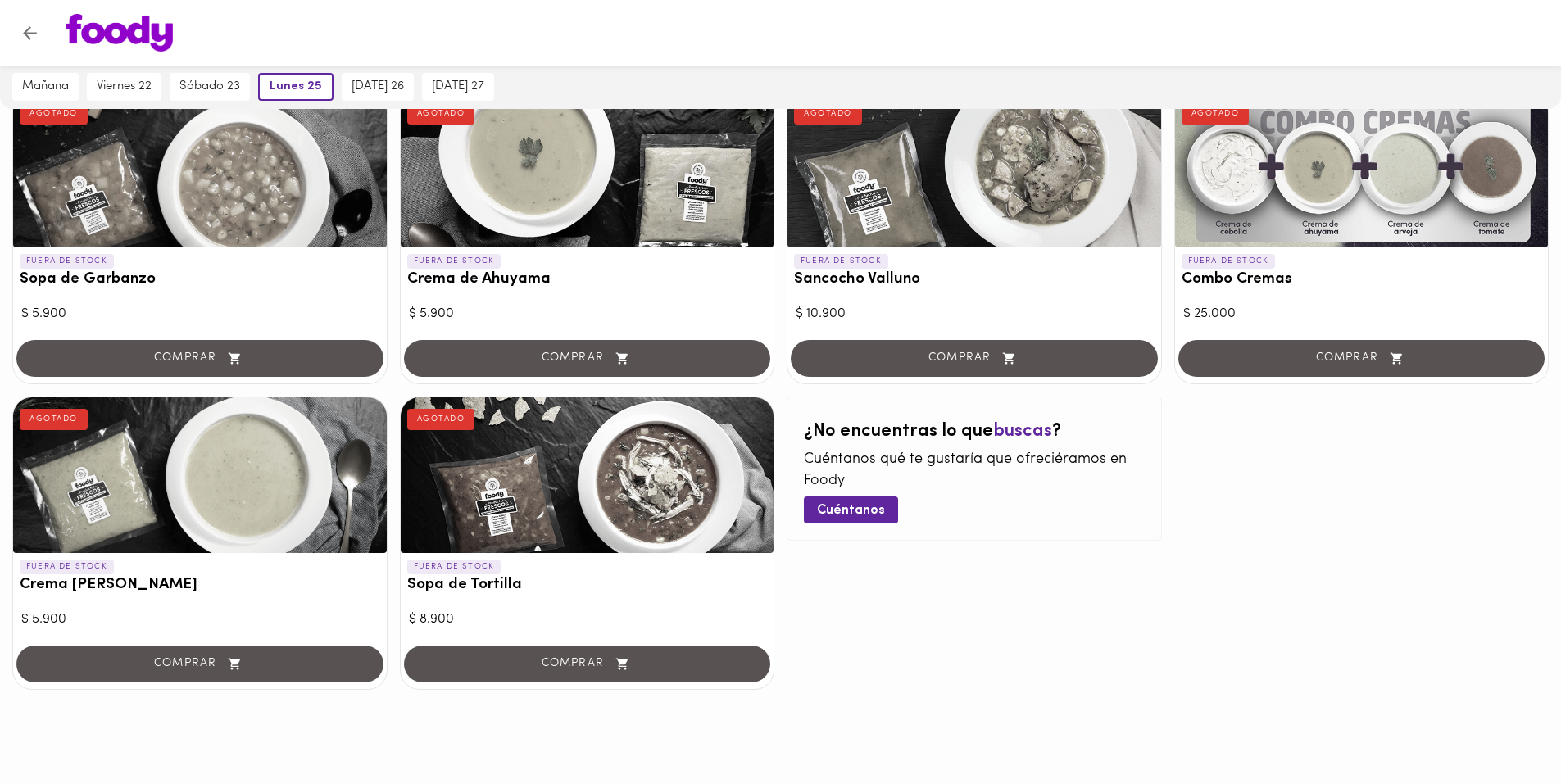
click at [1326, 260] on div "FUERA DE STOCK Combo Cremas AGOTADO" at bounding box center [1361, 274] width 373 height 54
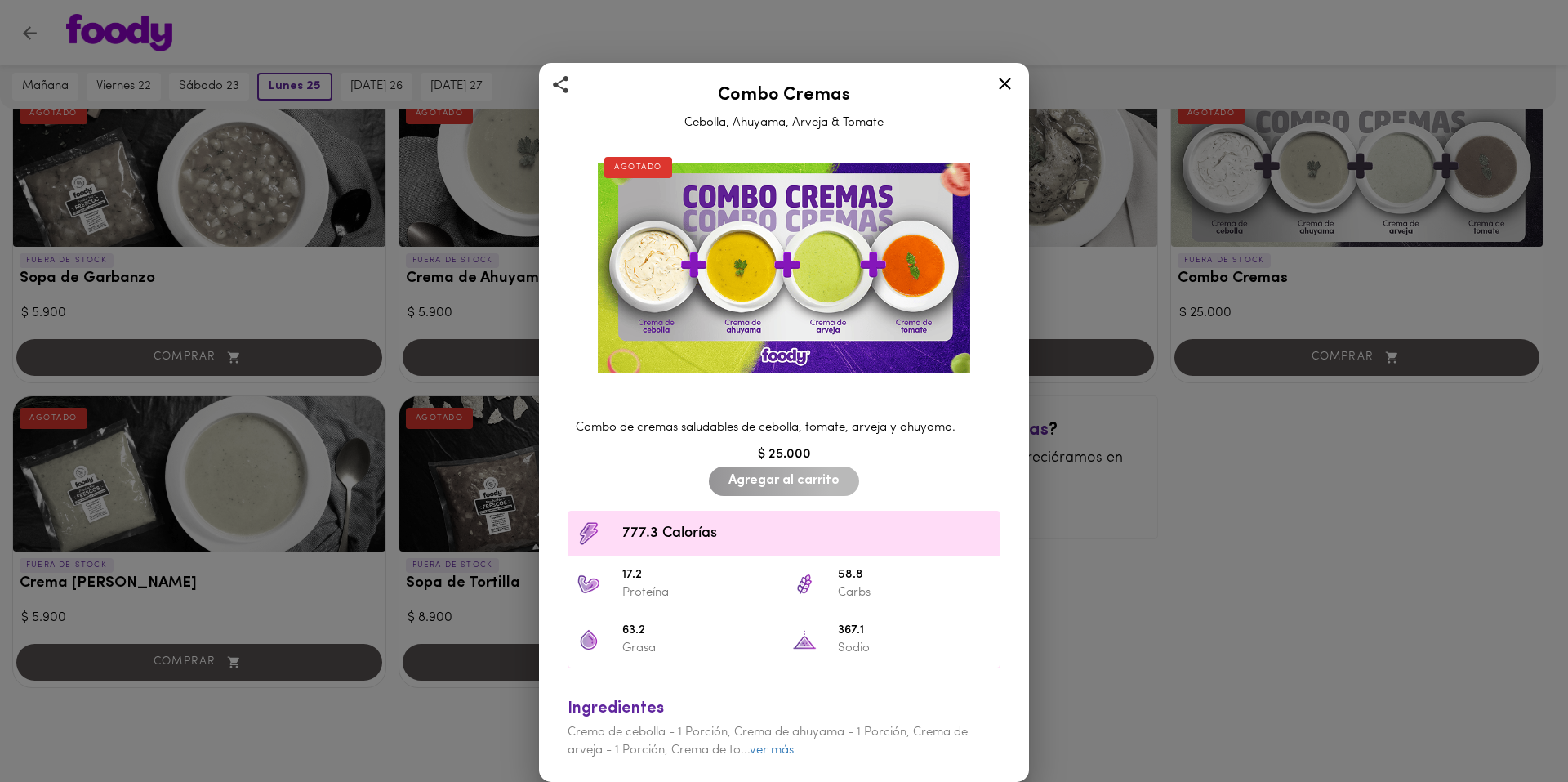
click at [884, 489] on div "Combo de cremas saludables de cebolla, tomate, arveja y ahuyama. $ 25.000 Agreg…" at bounding box center [784, 590] width 462 height 370
click at [804, 480] on div "Agregar al carrito" at bounding box center [784, 482] width 157 height 39
click at [1010, 89] on icon at bounding box center [1005, 84] width 21 height 21
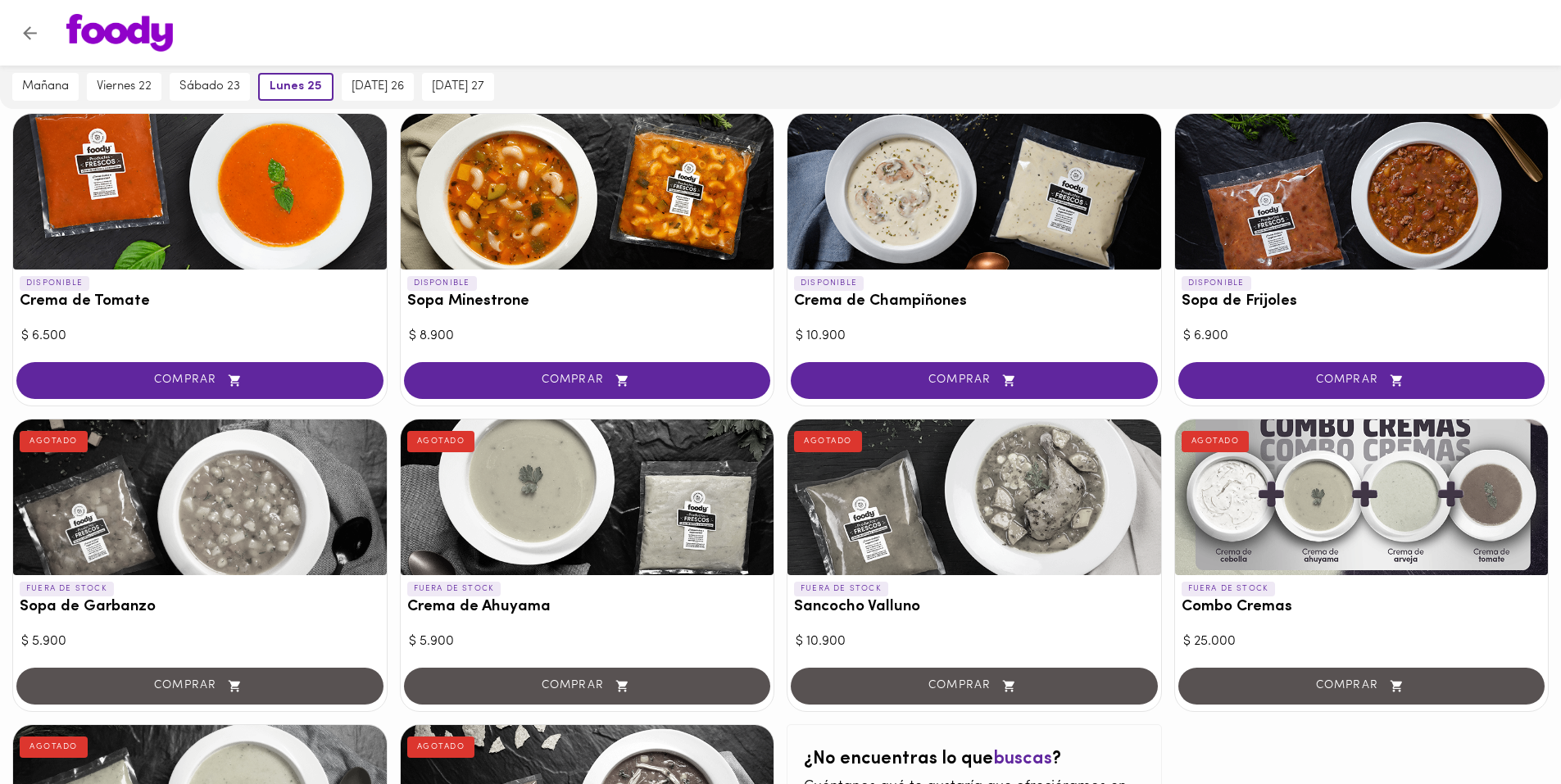
scroll to position [9, 0]
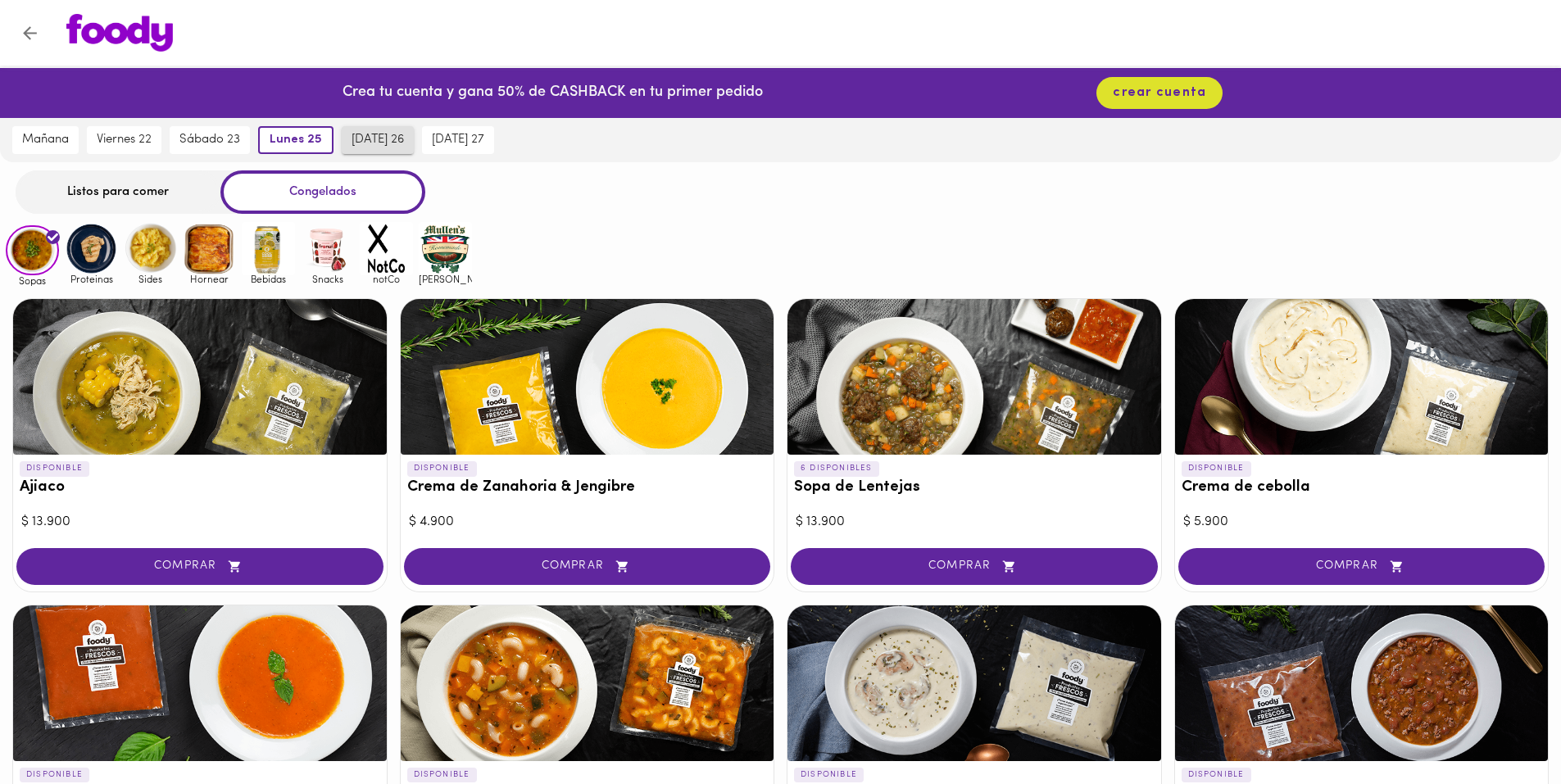
click at [396, 151] on button "martes 26" at bounding box center [378, 140] width 72 height 28
click at [458, 146] on span "miércoles 27" at bounding box center [457, 140] width 53 height 15
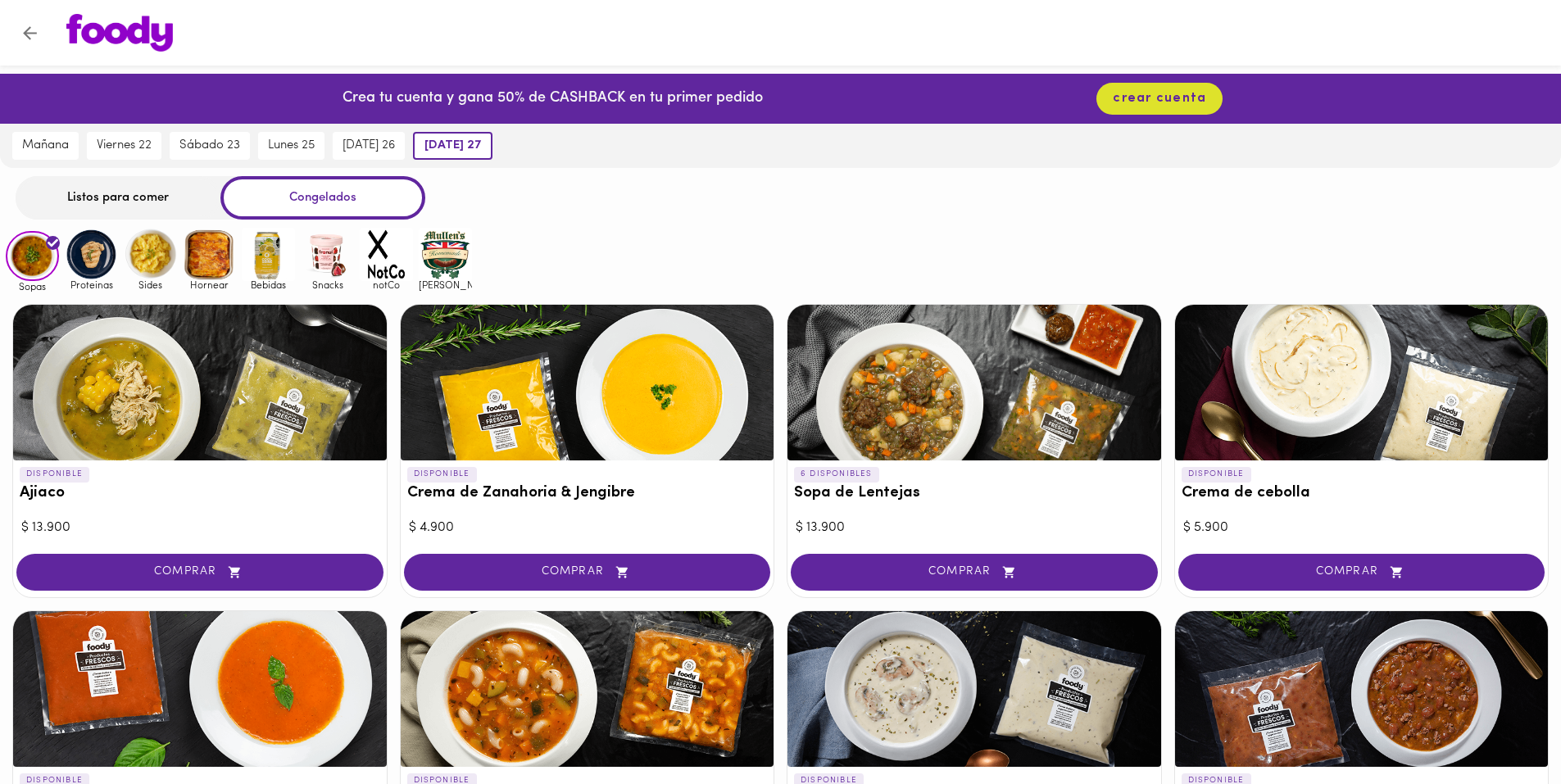
scroll to position [0, 0]
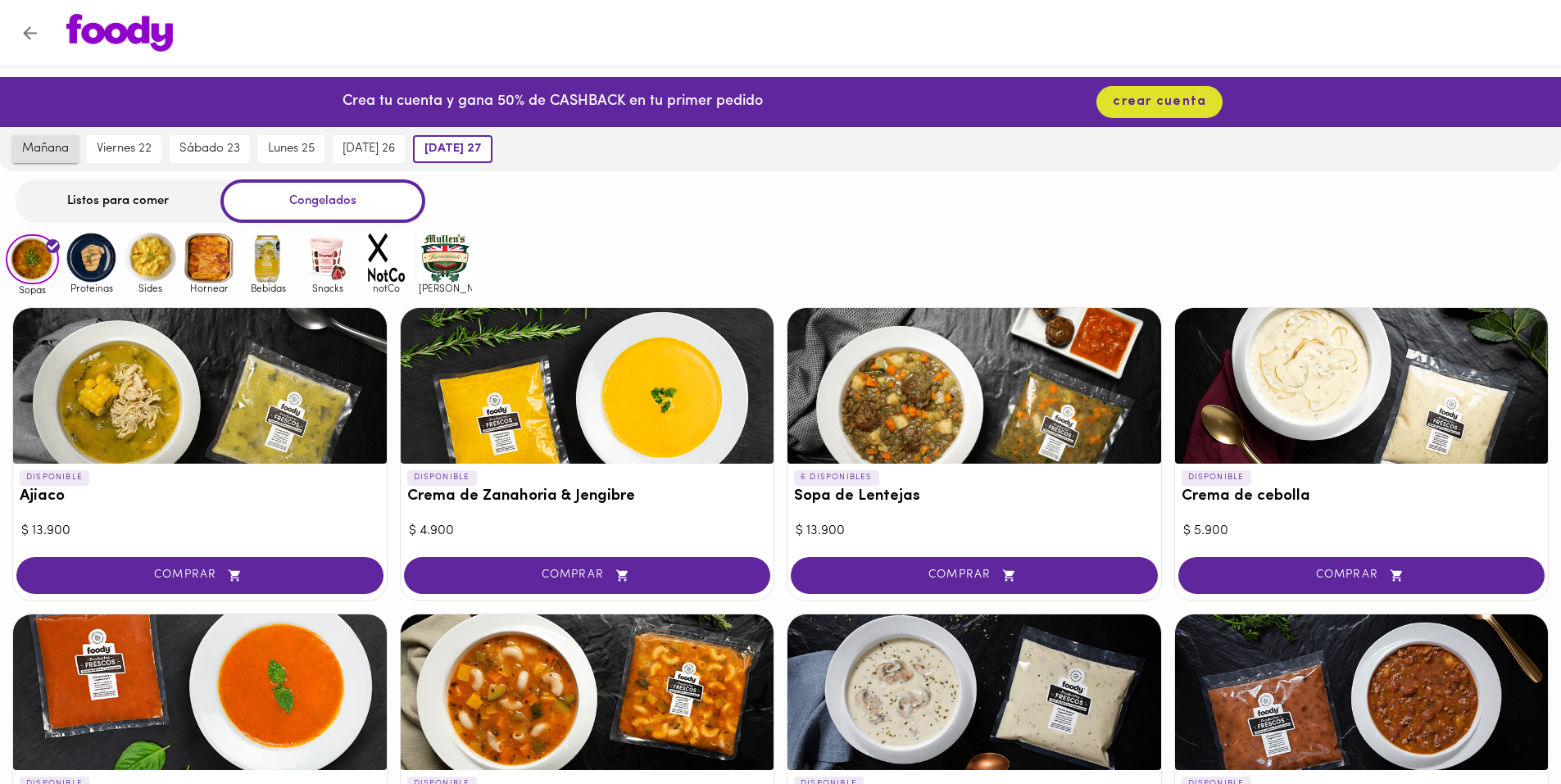
click at [21, 140] on button "mañana" at bounding box center [45, 149] width 66 height 28
click at [93, 194] on div "Listos para comer" at bounding box center [118, 201] width 205 height 43
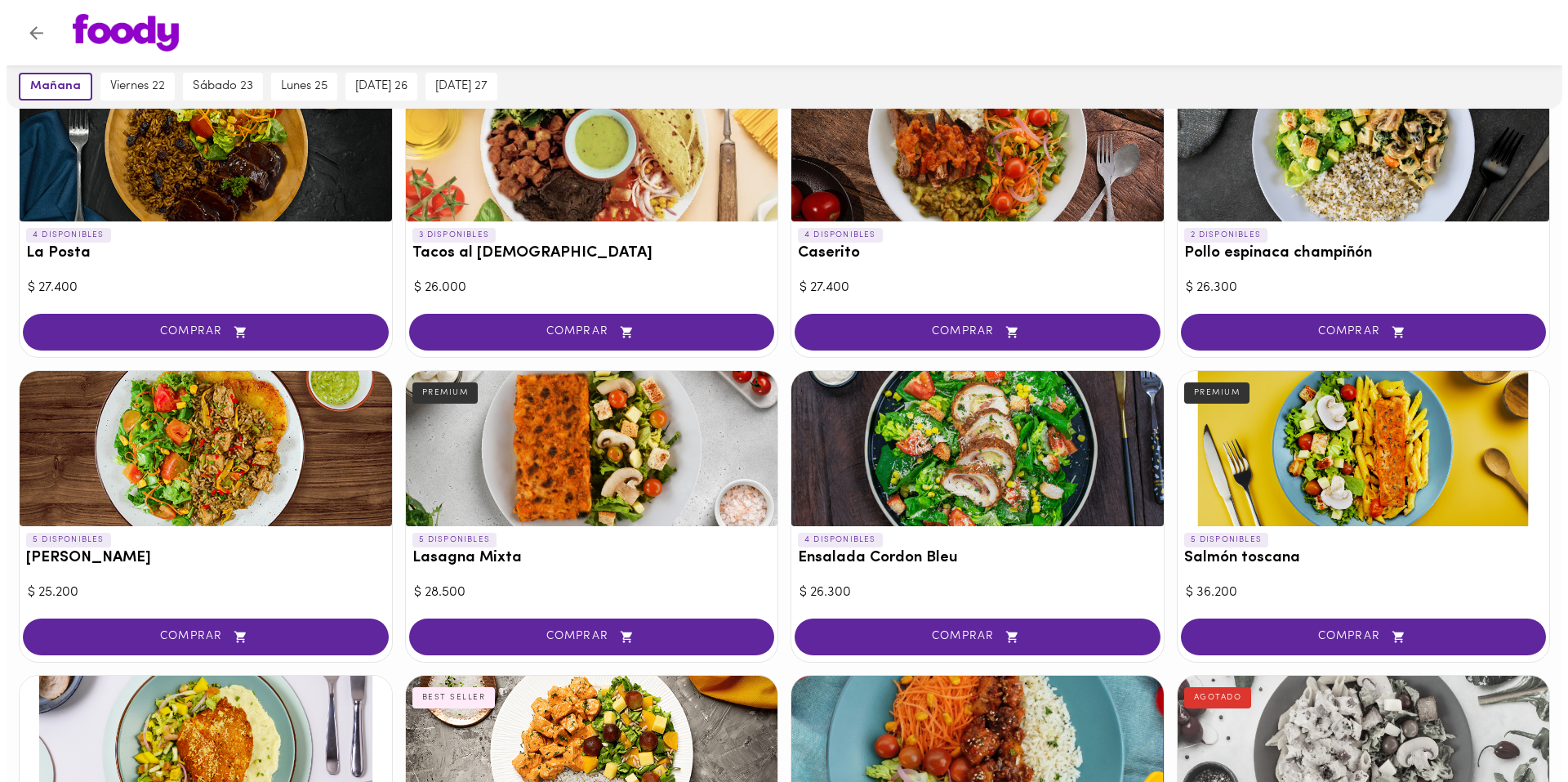
scroll to position [817, 0]
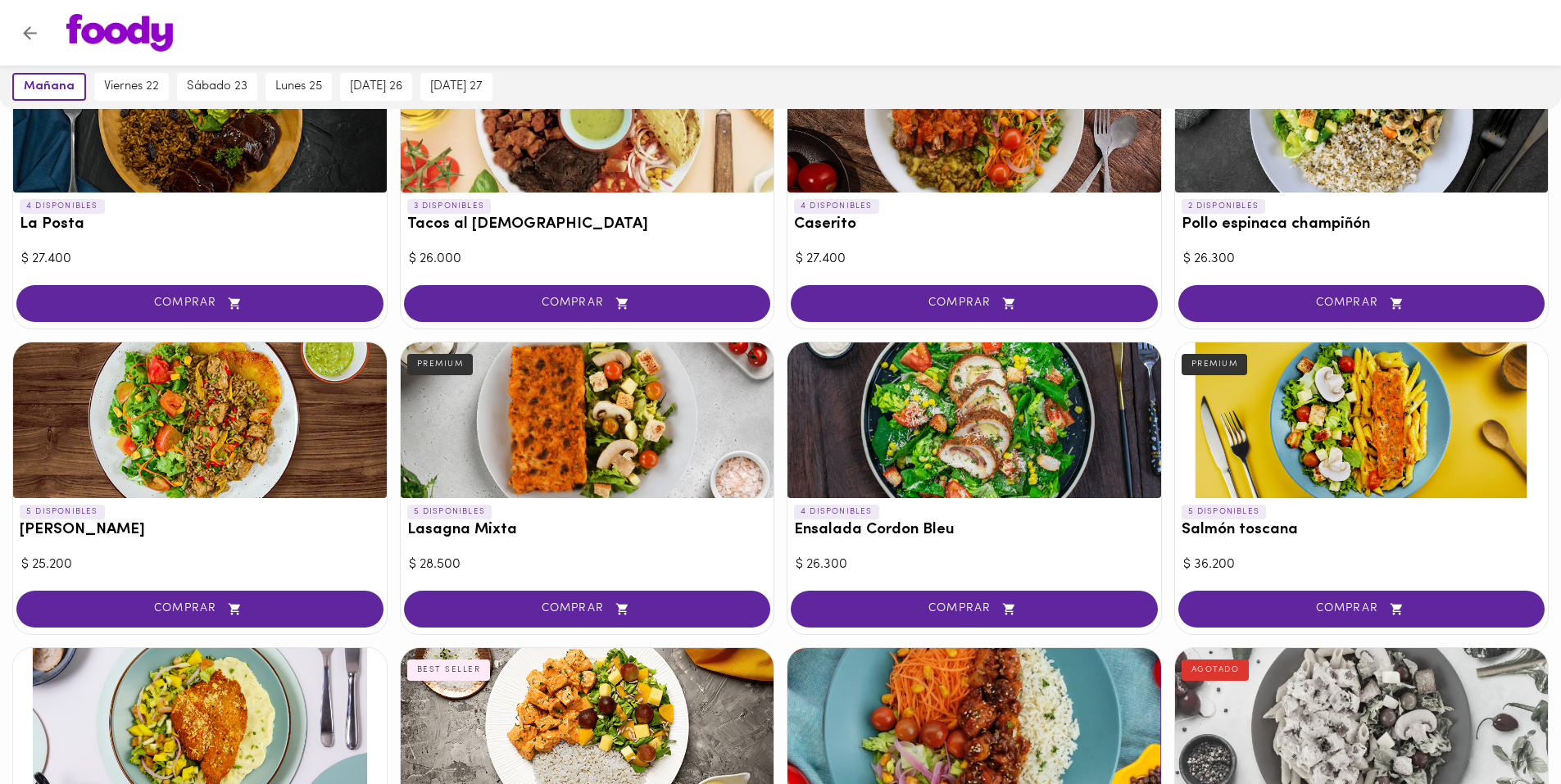
click at [491, 438] on div at bounding box center [587, 420] width 373 height 156
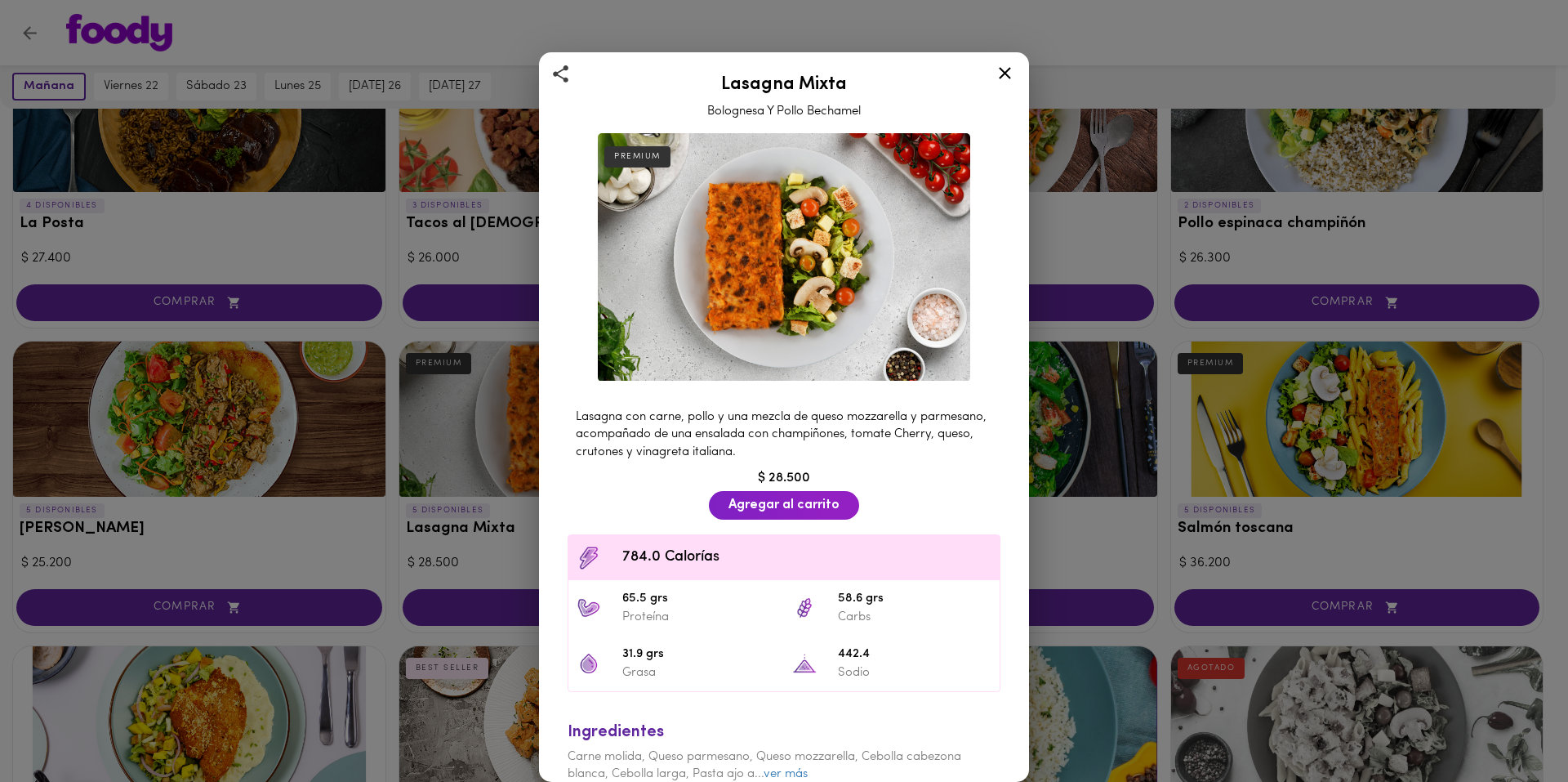
scroll to position [70, 0]
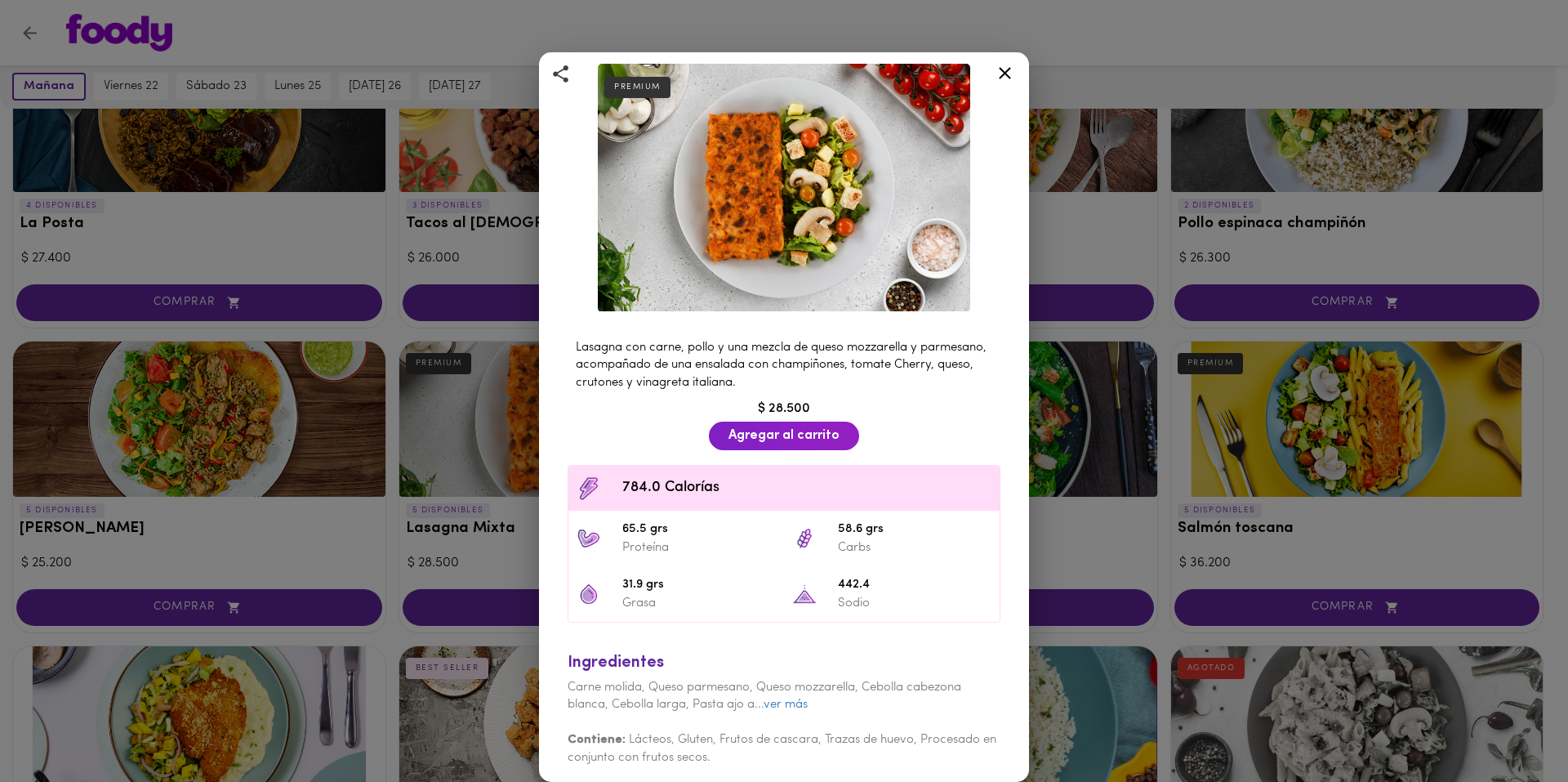
click at [1005, 64] on icon at bounding box center [1005, 73] width 21 height 21
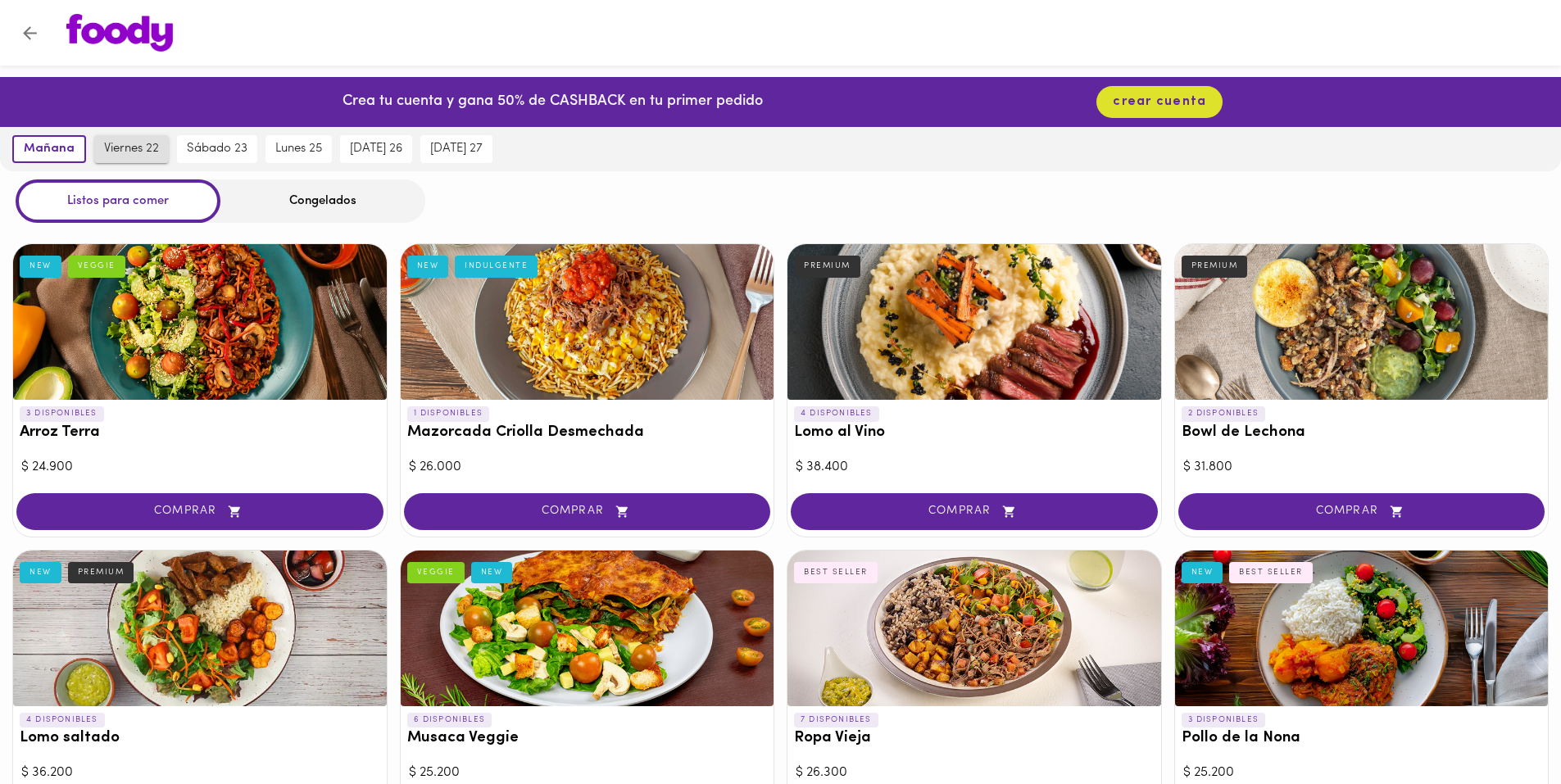
click at [144, 146] on span "viernes 22" at bounding box center [132, 148] width 55 height 15
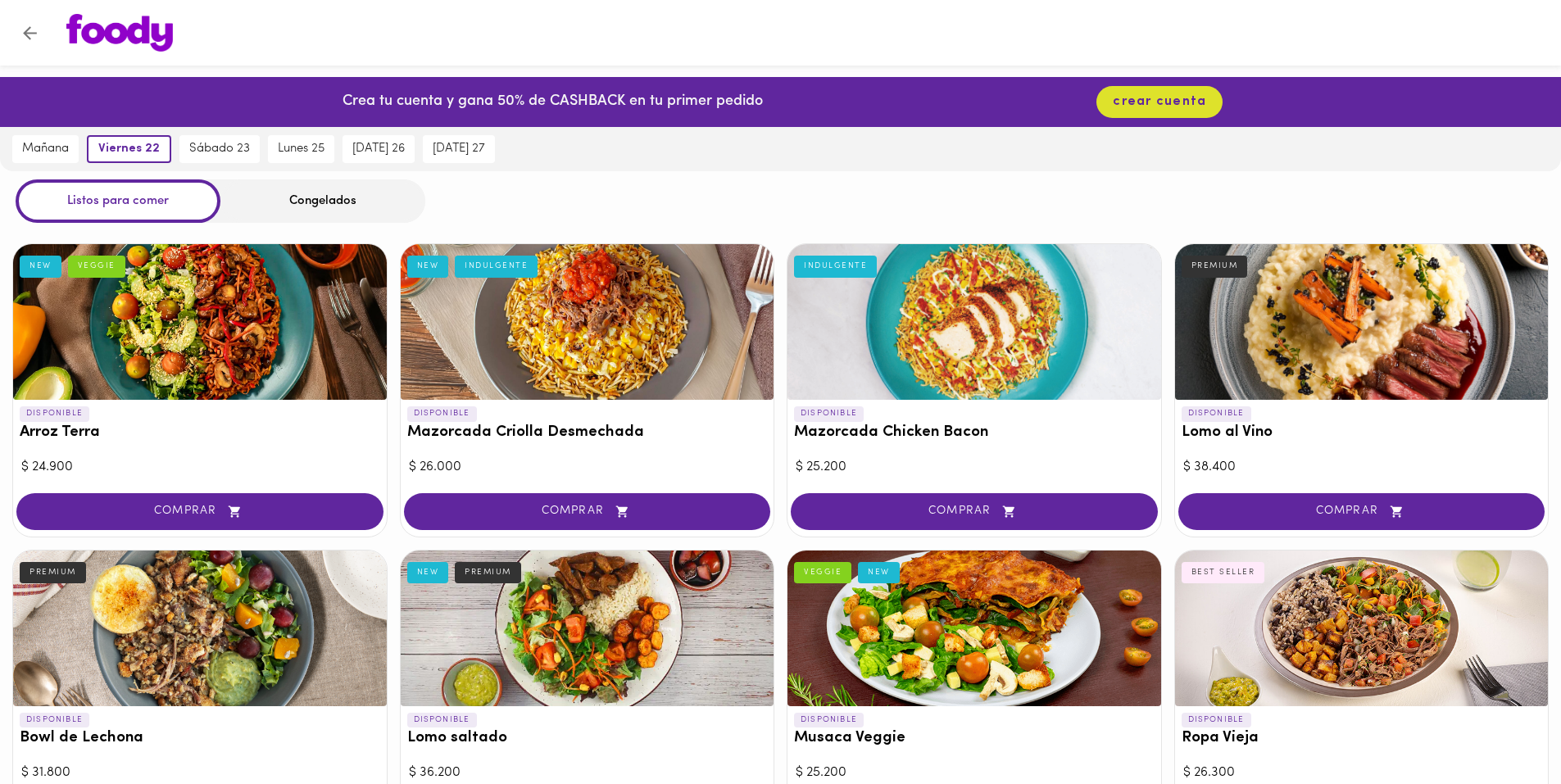
click at [305, 198] on div "Congelados" at bounding box center [323, 201] width 205 height 43
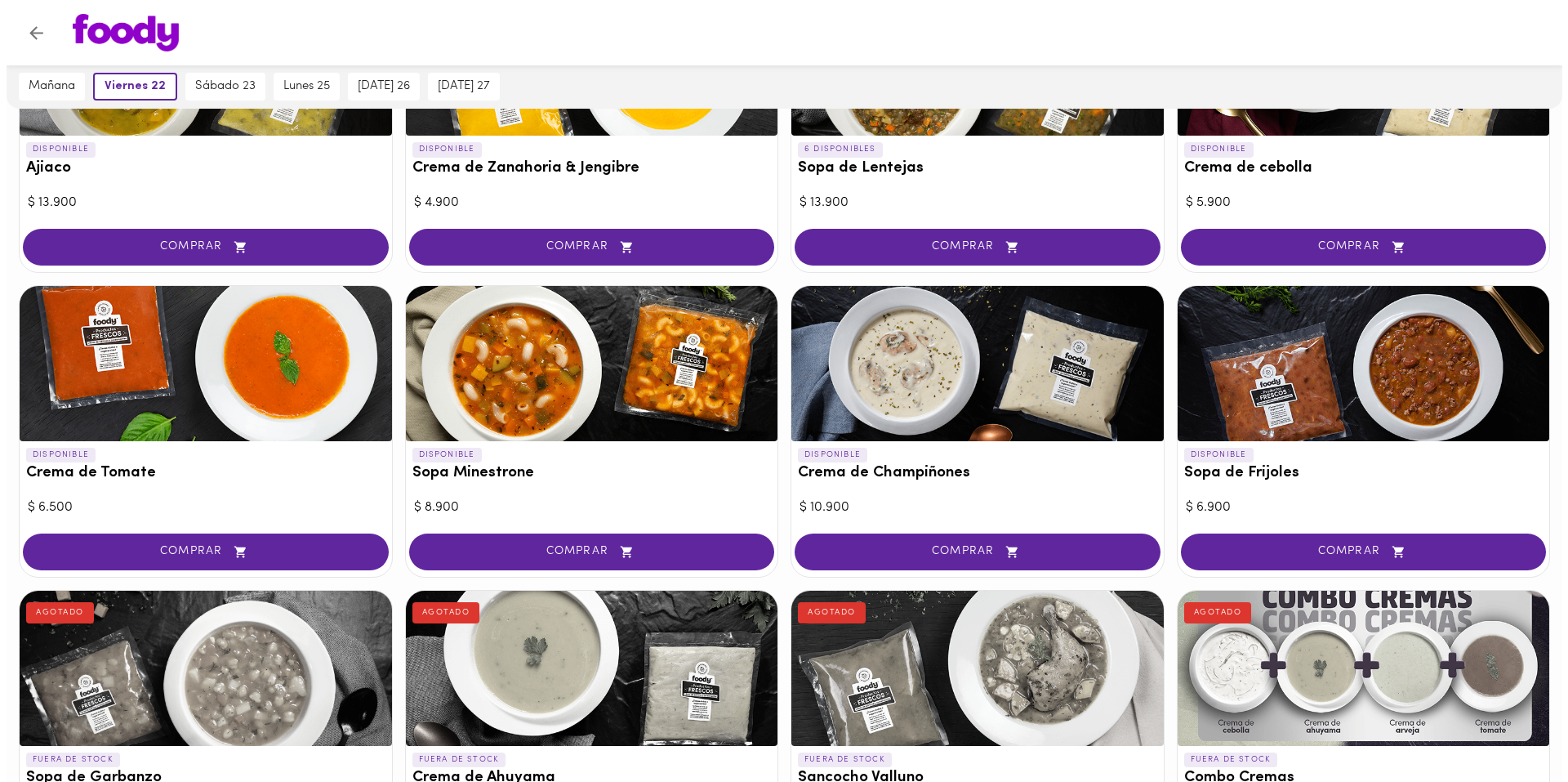
scroll to position [408, 0]
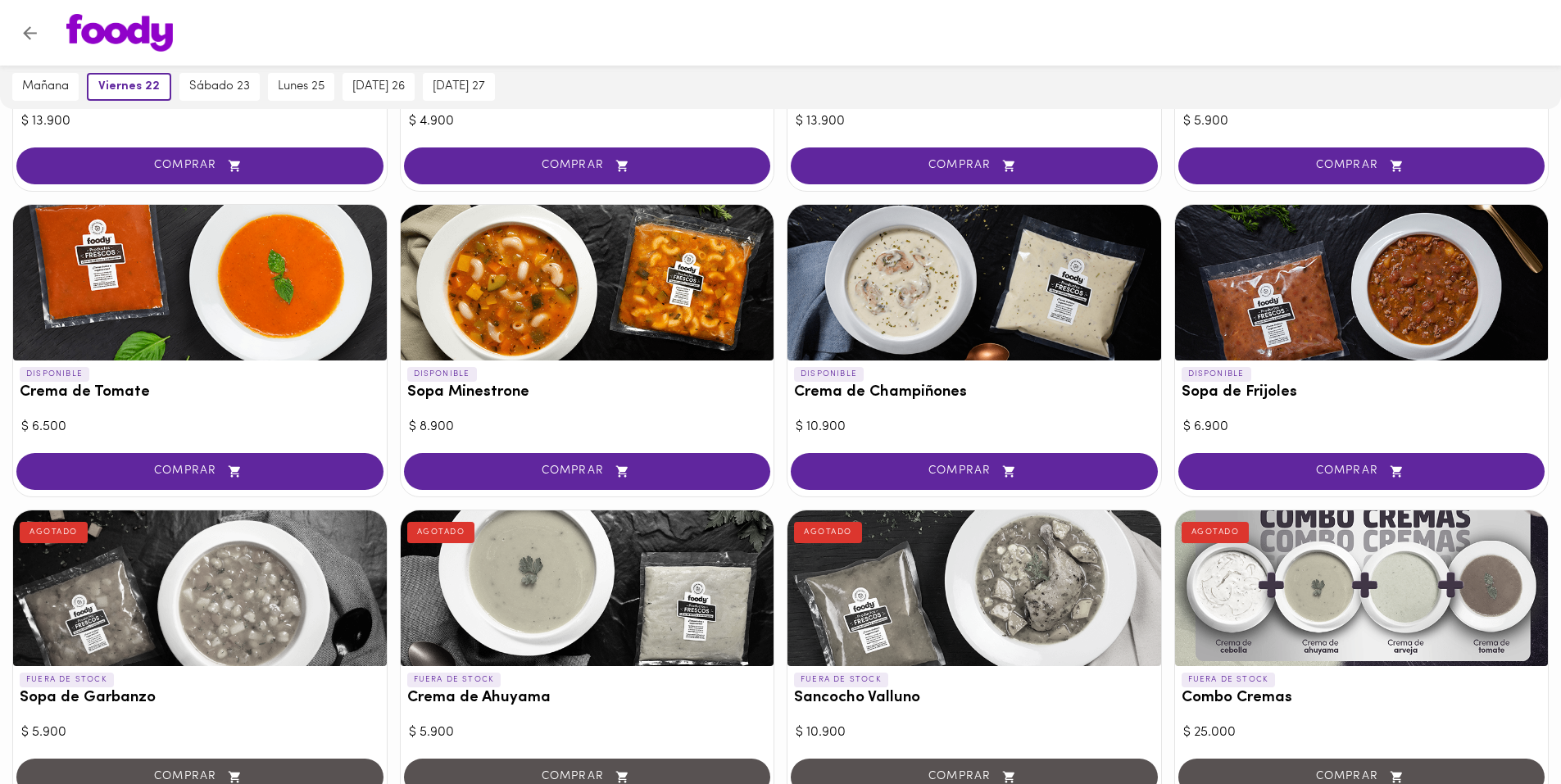
click at [962, 291] on div at bounding box center [973, 283] width 373 height 156
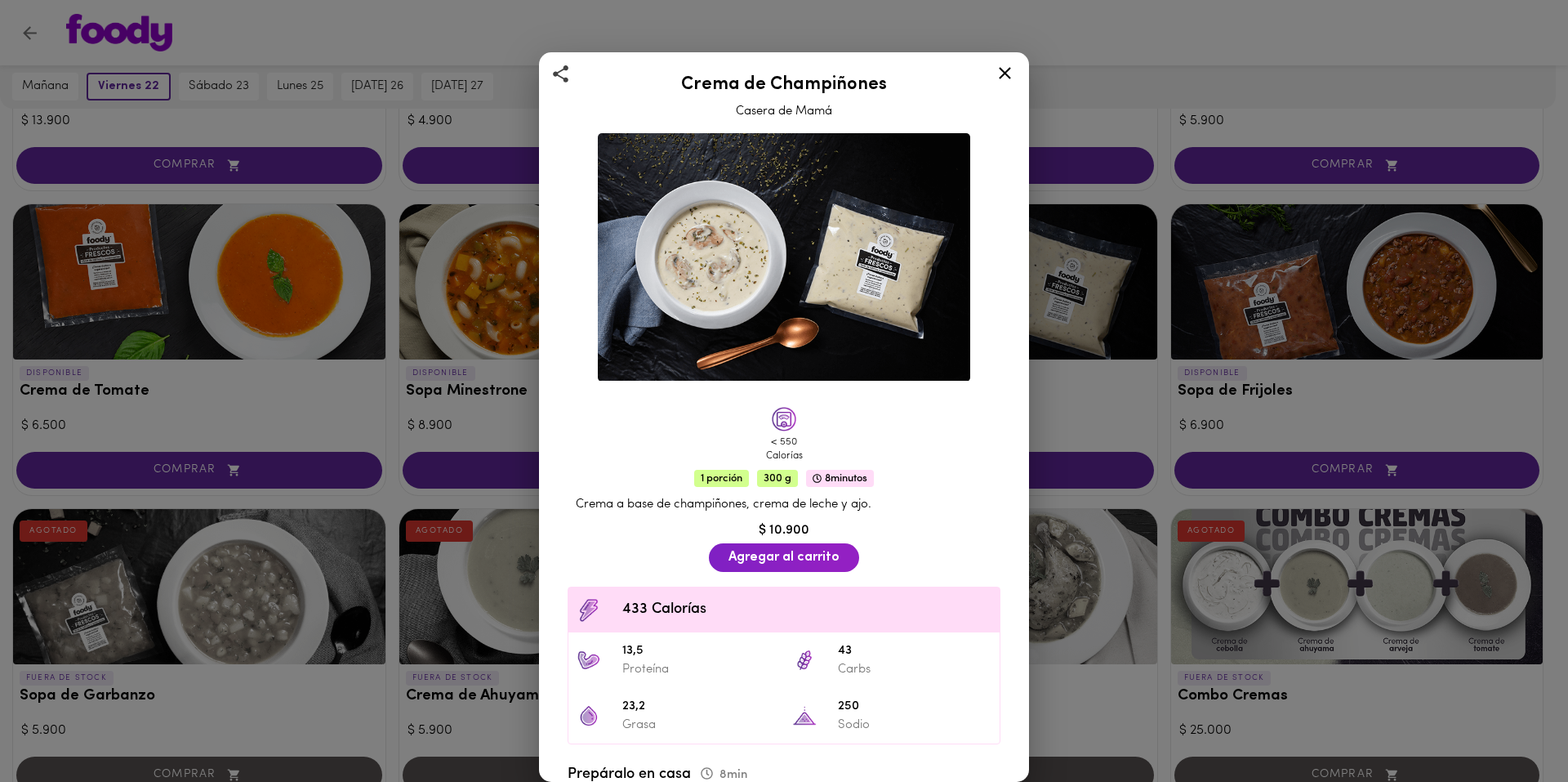
scroll to position [333, 0]
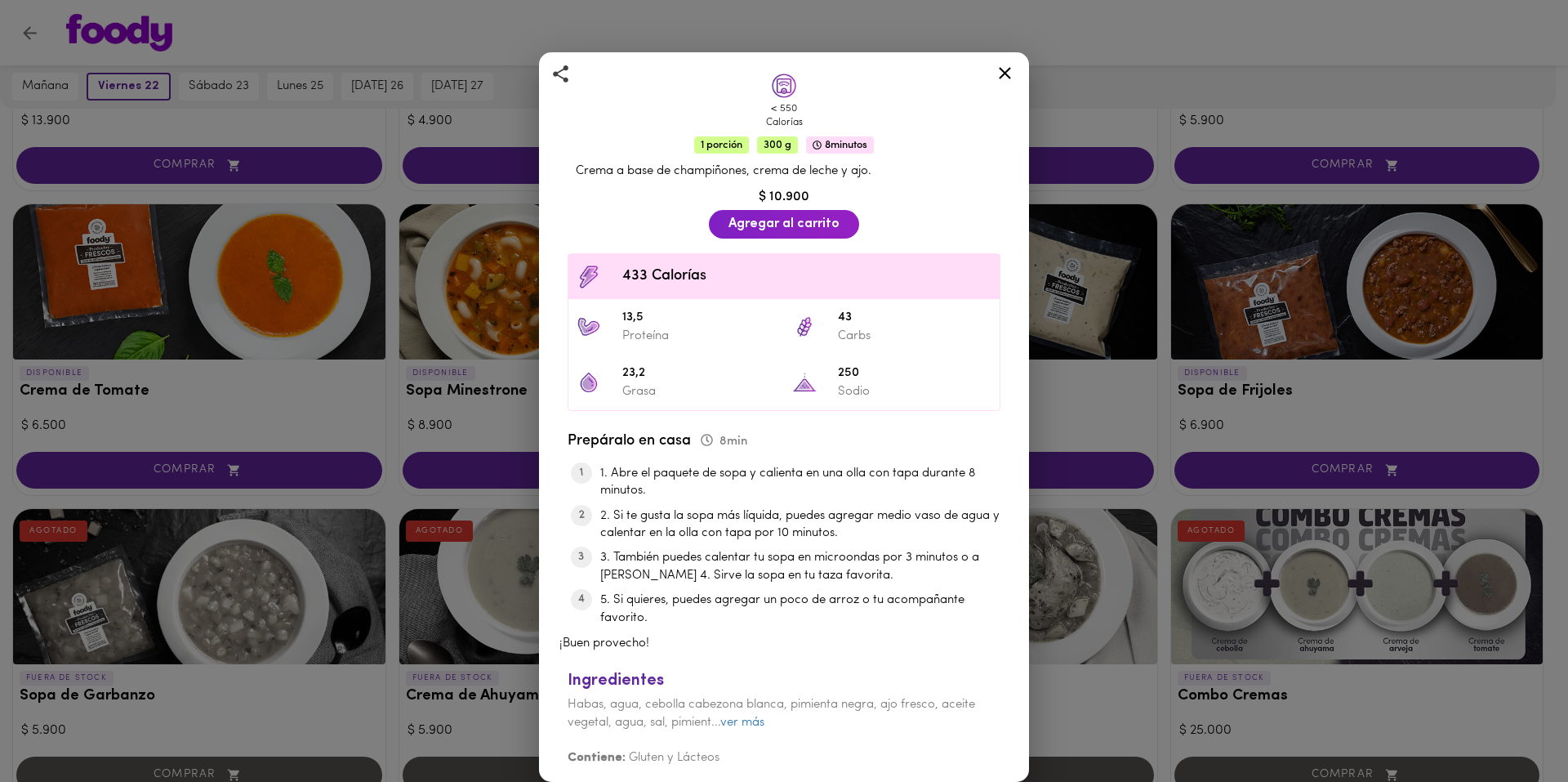
click at [999, 75] on icon at bounding box center [1005, 73] width 21 height 21
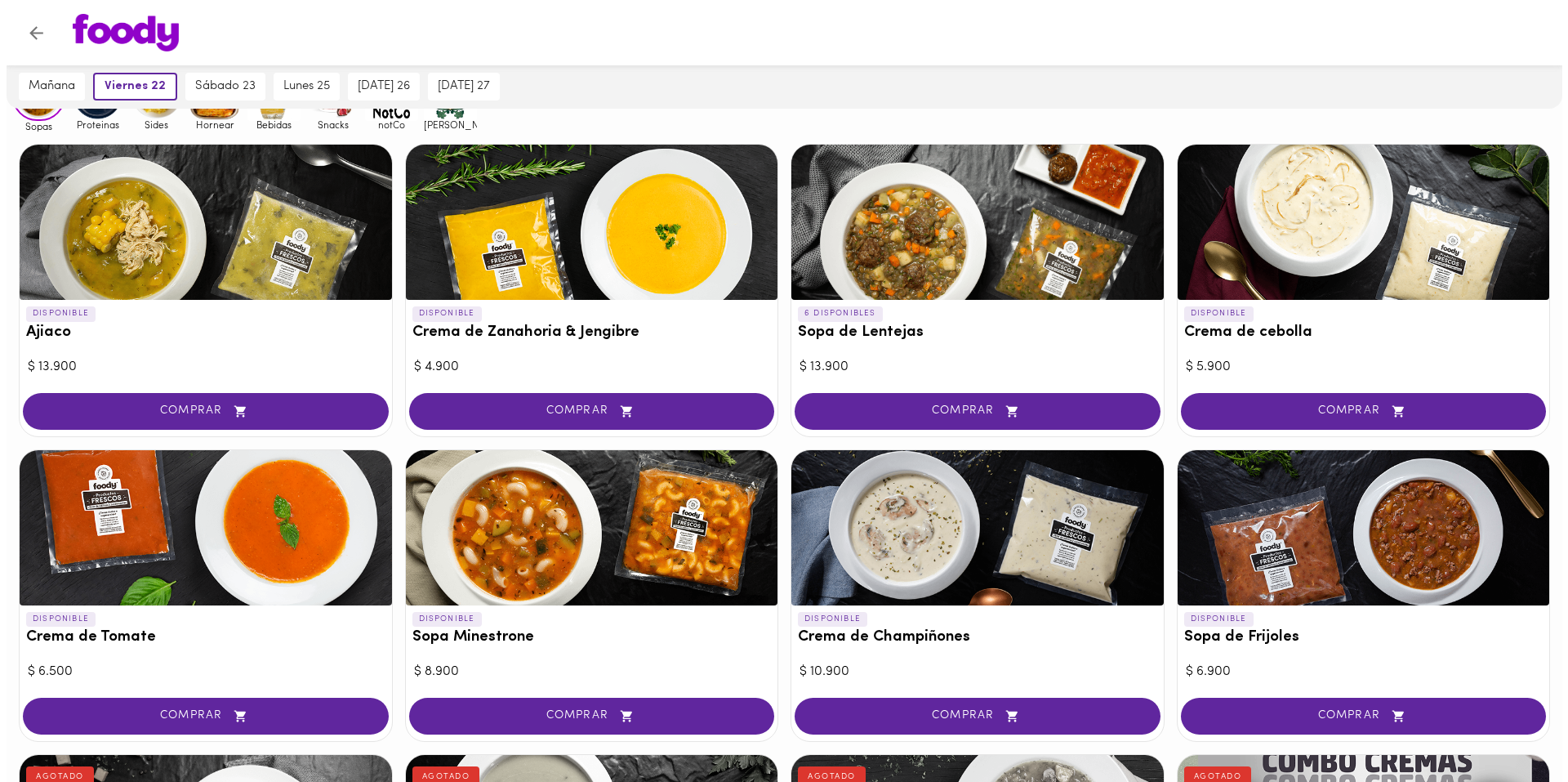
scroll to position [163, 0]
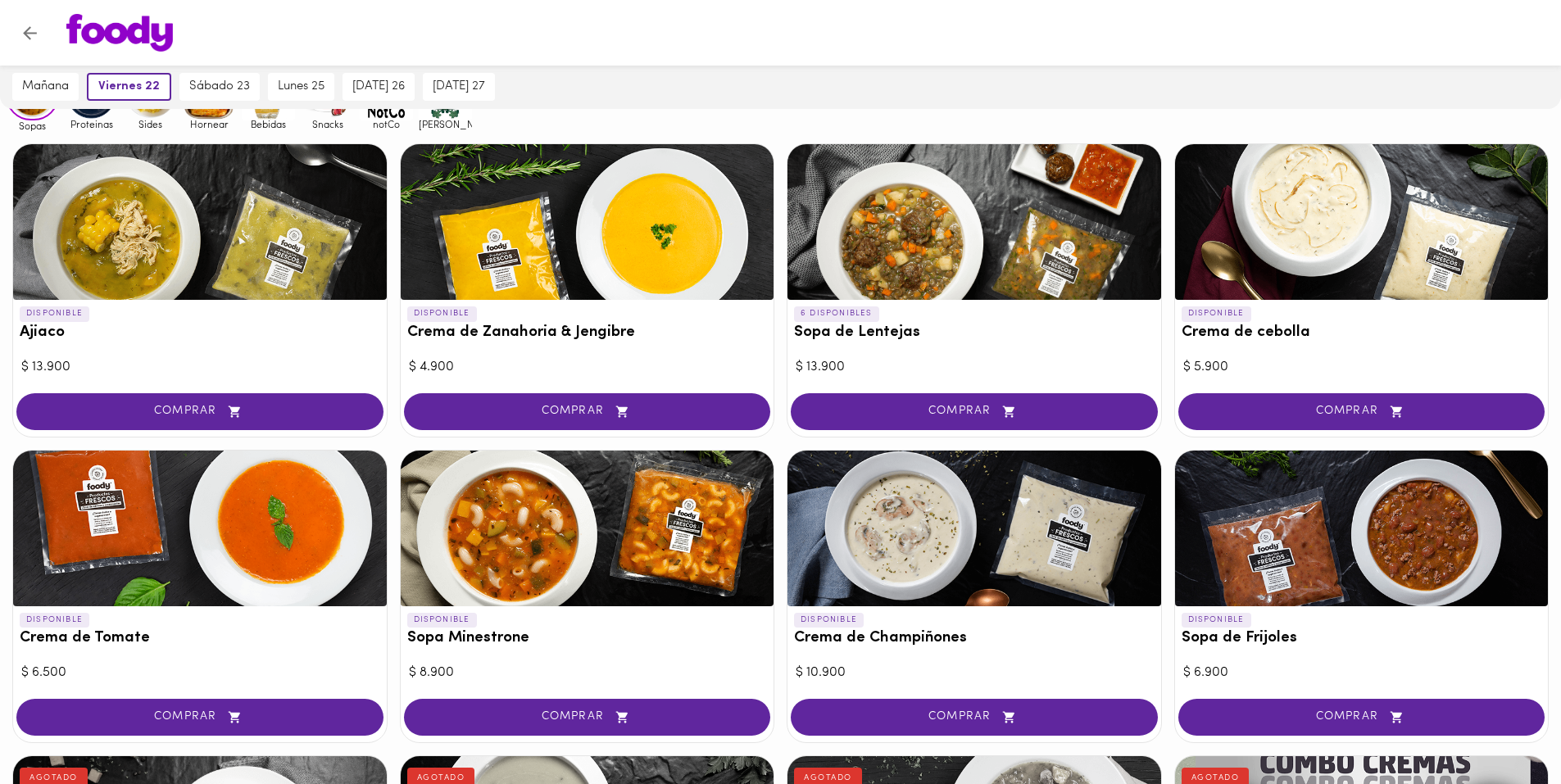
click at [640, 246] on div at bounding box center [587, 221] width 373 height 156
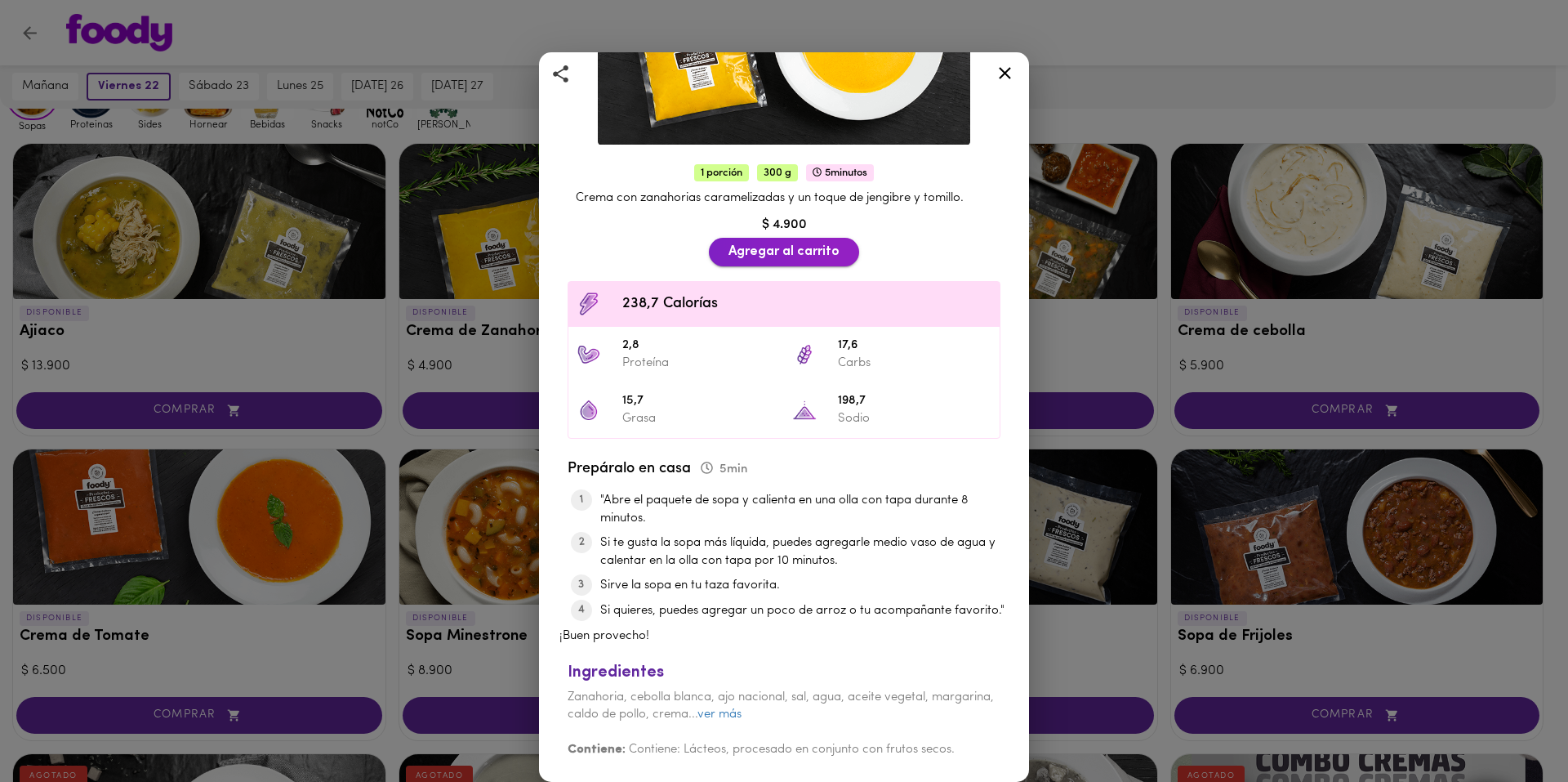
scroll to position [245, 0]
click at [1009, 76] on icon at bounding box center [1005, 73] width 12 height 12
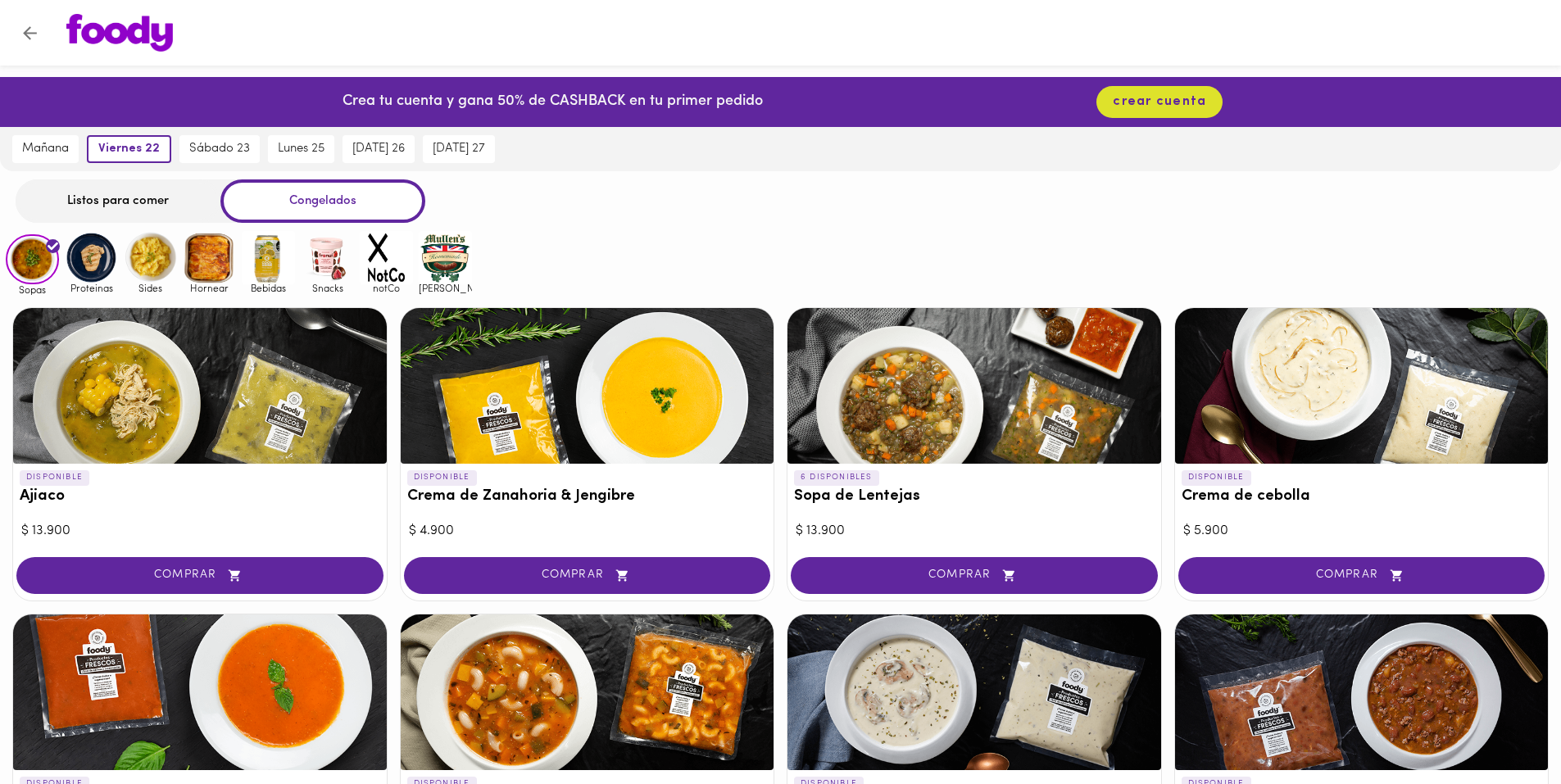
click at [116, 258] on img at bounding box center [91, 258] width 53 height 53
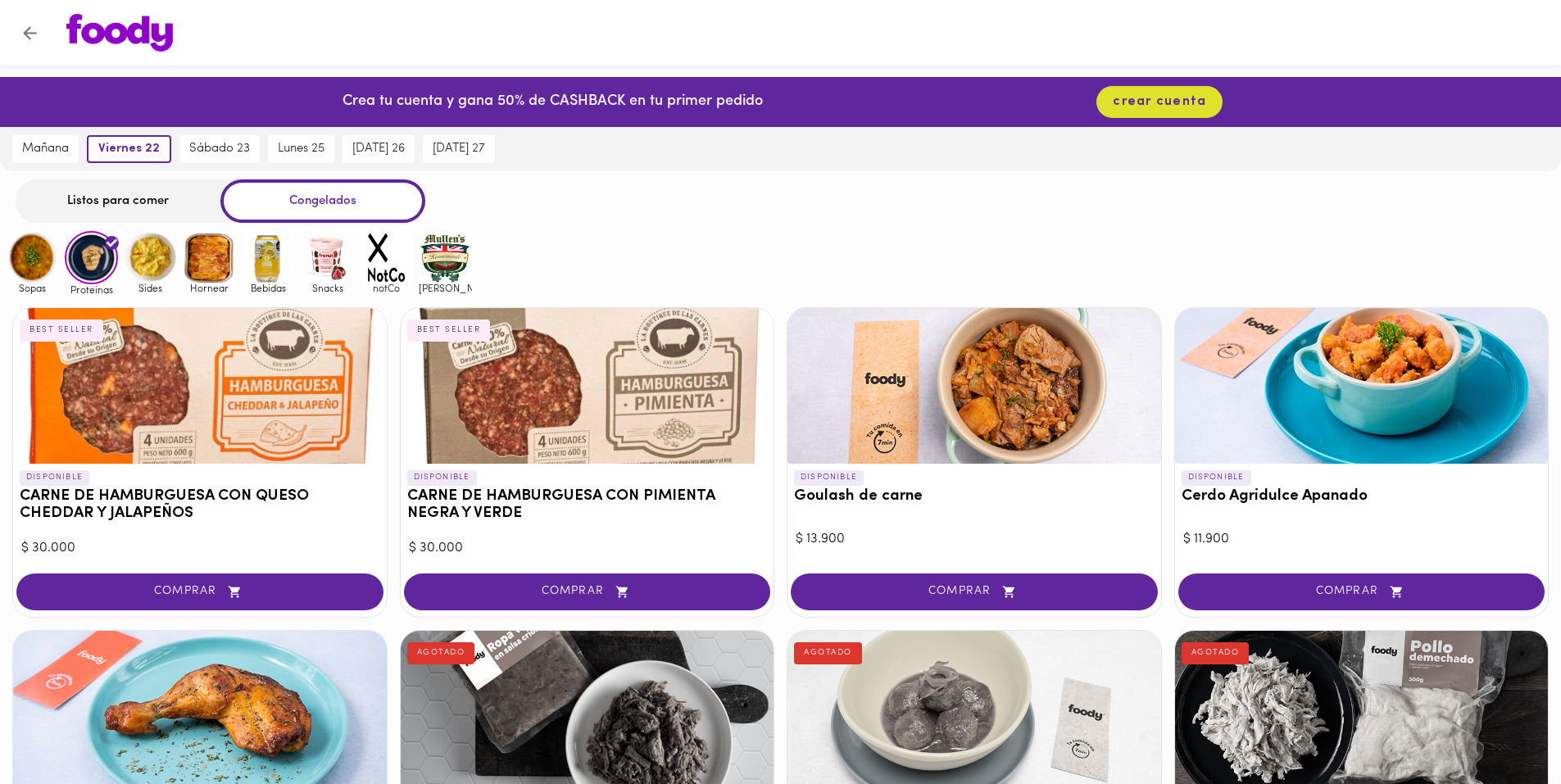
click at [157, 251] on img at bounding box center [151, 258] width 53 height 53
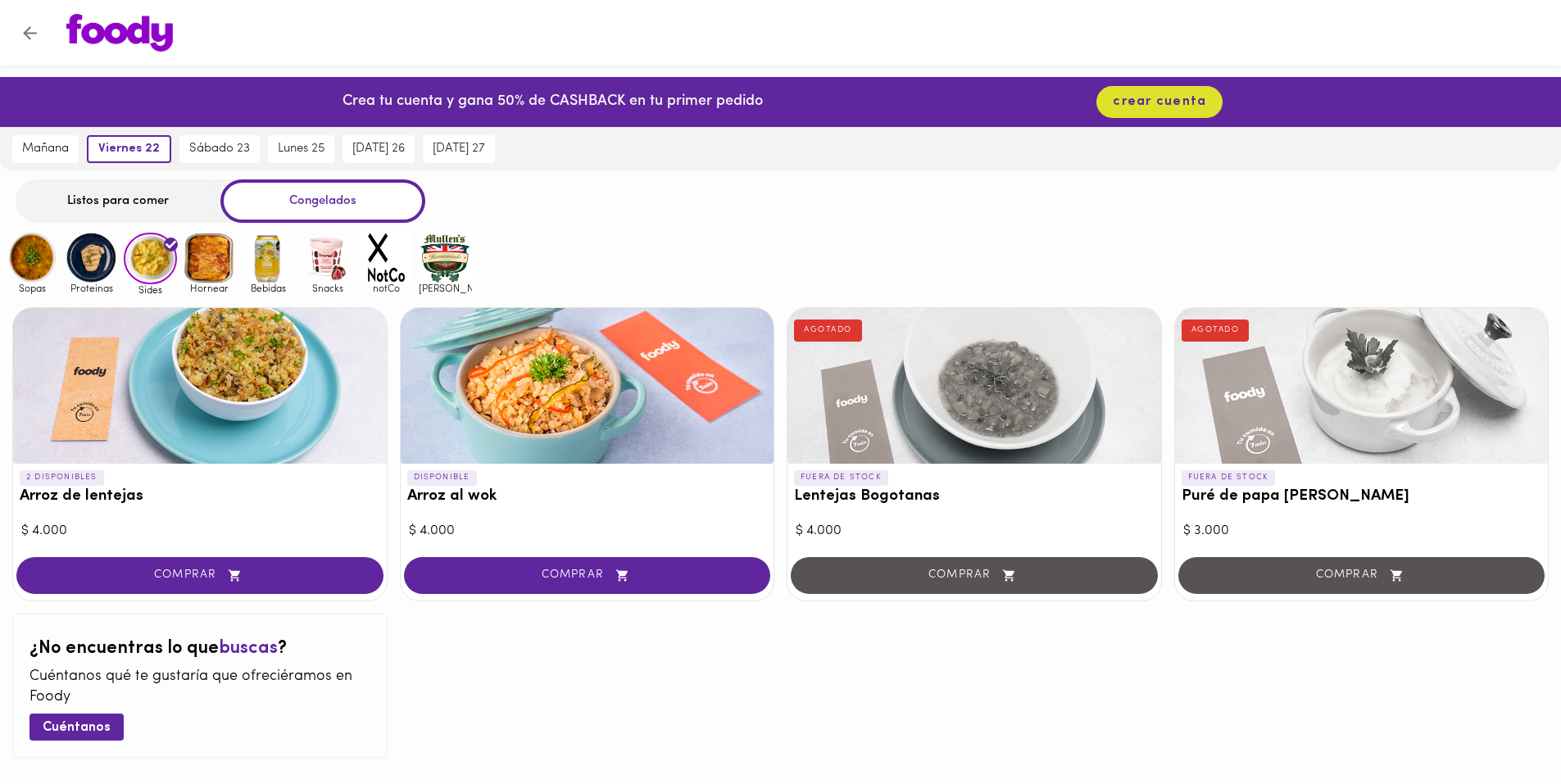
click at [312, 394] on div at bounding box center [199, 385] width 373 height 156
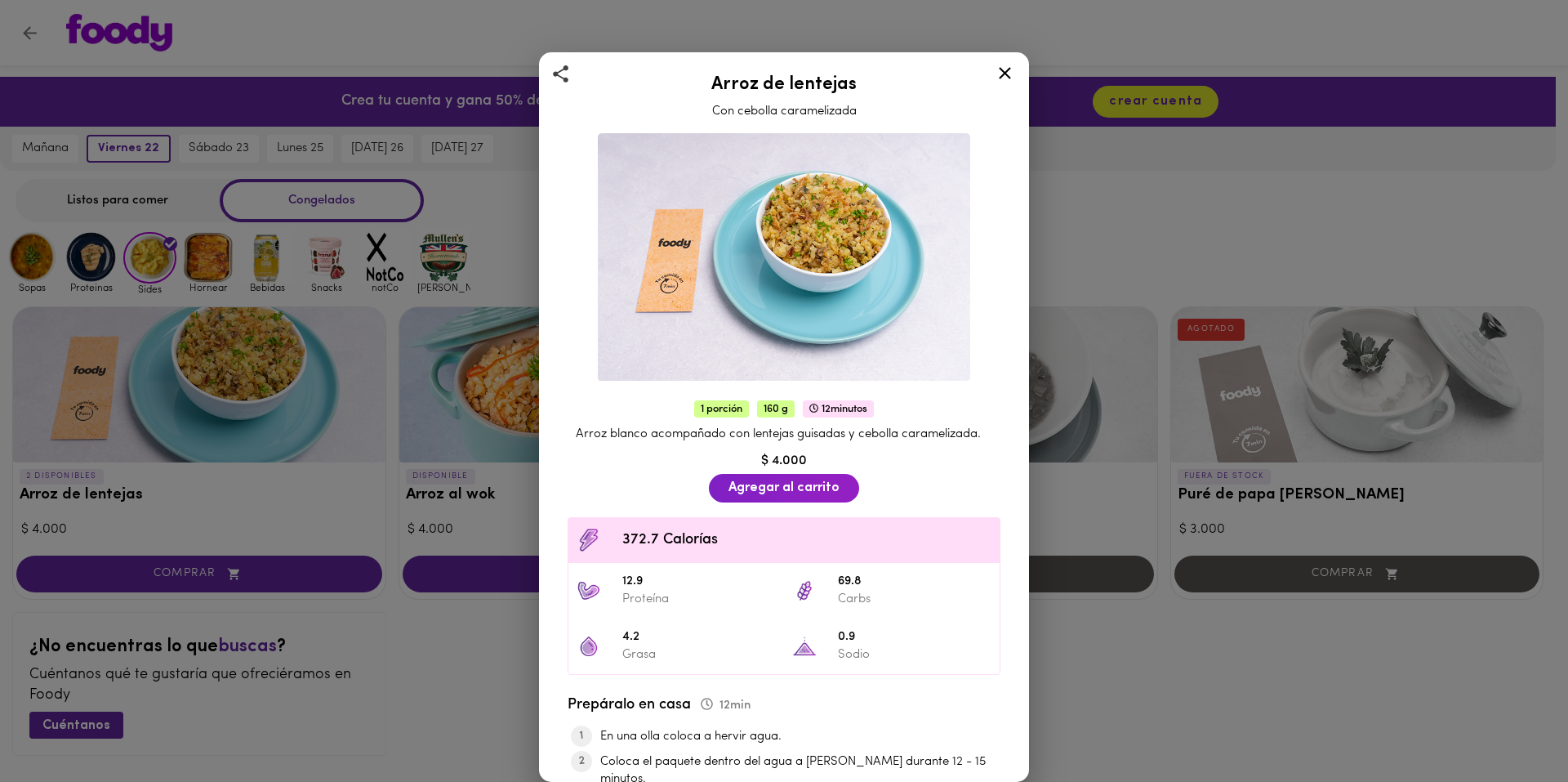
scroll to position [163, 0]
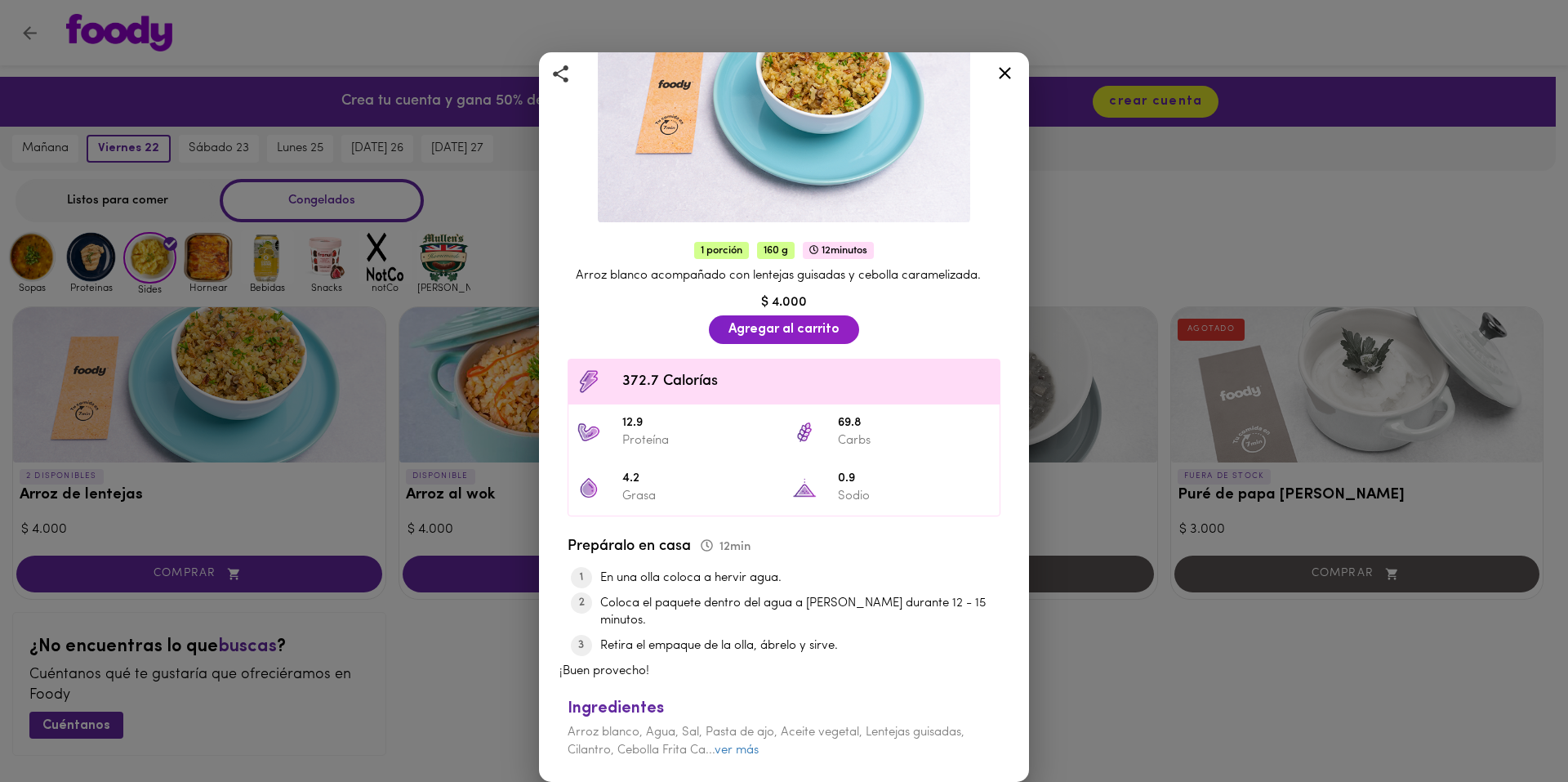
click at [335, 532] on div "Arroz de lentejas Con cebolla caramelizada 1 porción 160 g 12 minutos Arroz bla…" at bounding box center [784, 391] width 1568 height 782
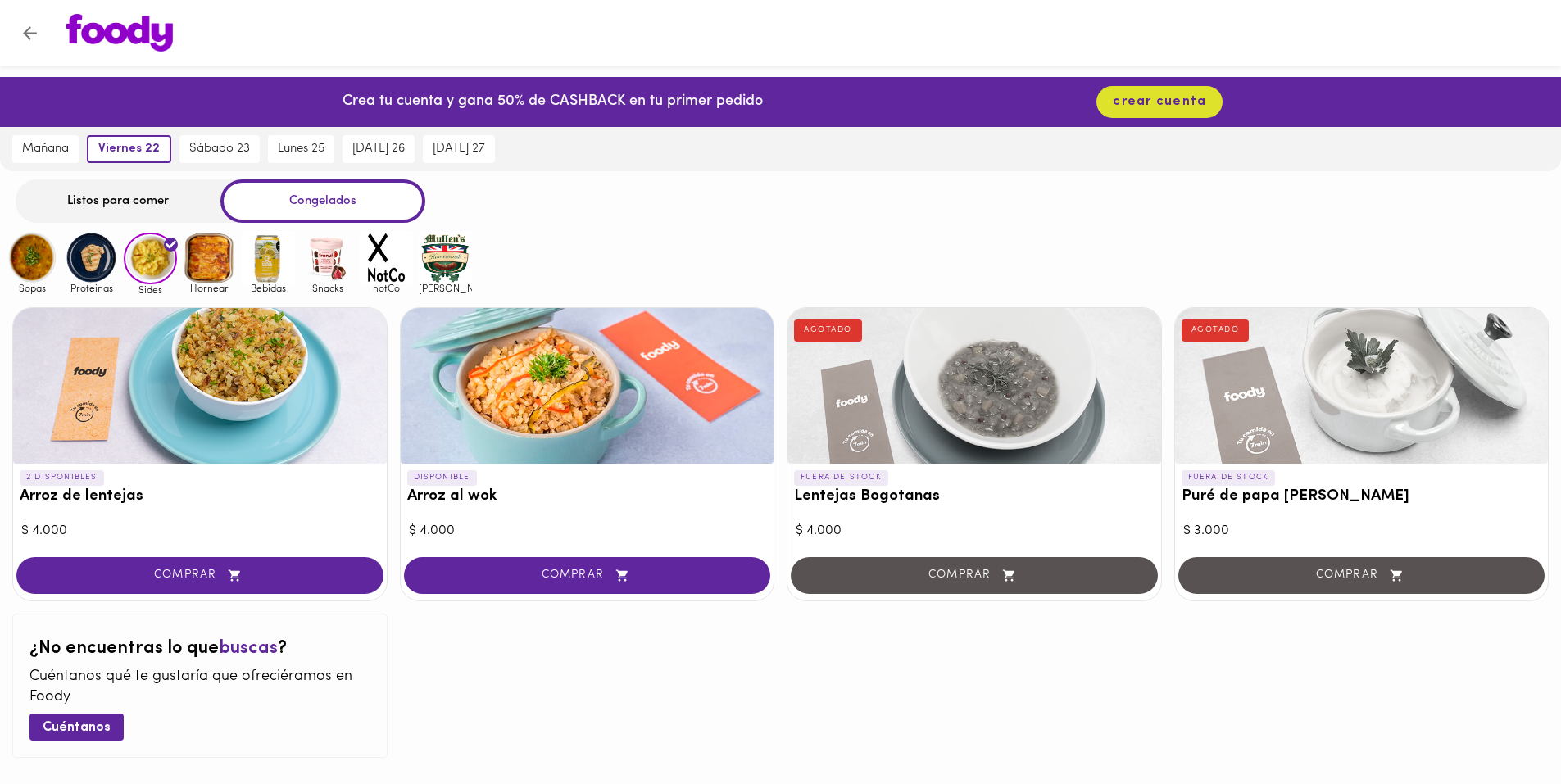
click at [222, 258] on img at bounding box center [209, 258] width 53 height 53
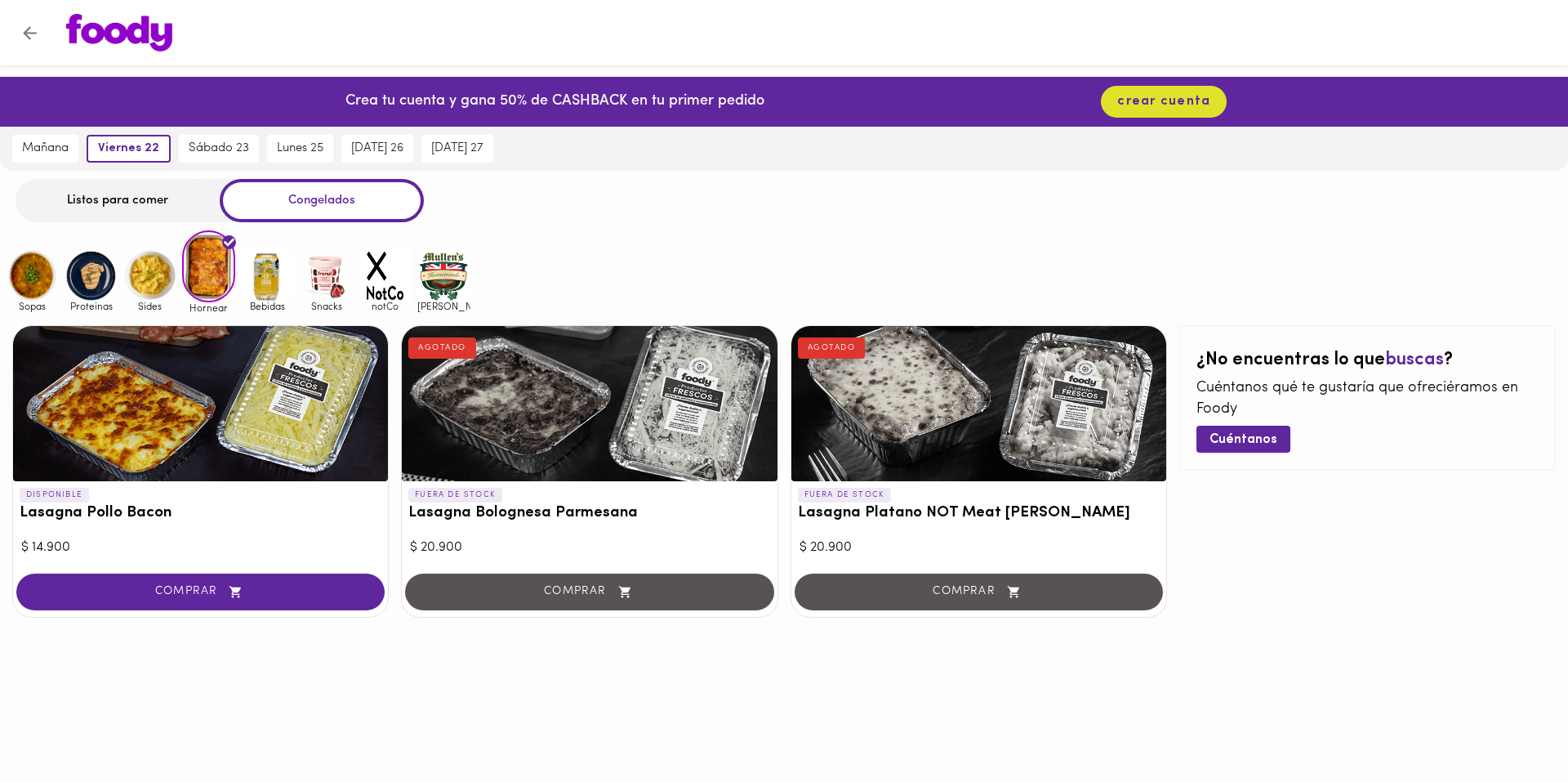
click at [164, 276] on img at bounding box center [150, 276] width 53 height 53
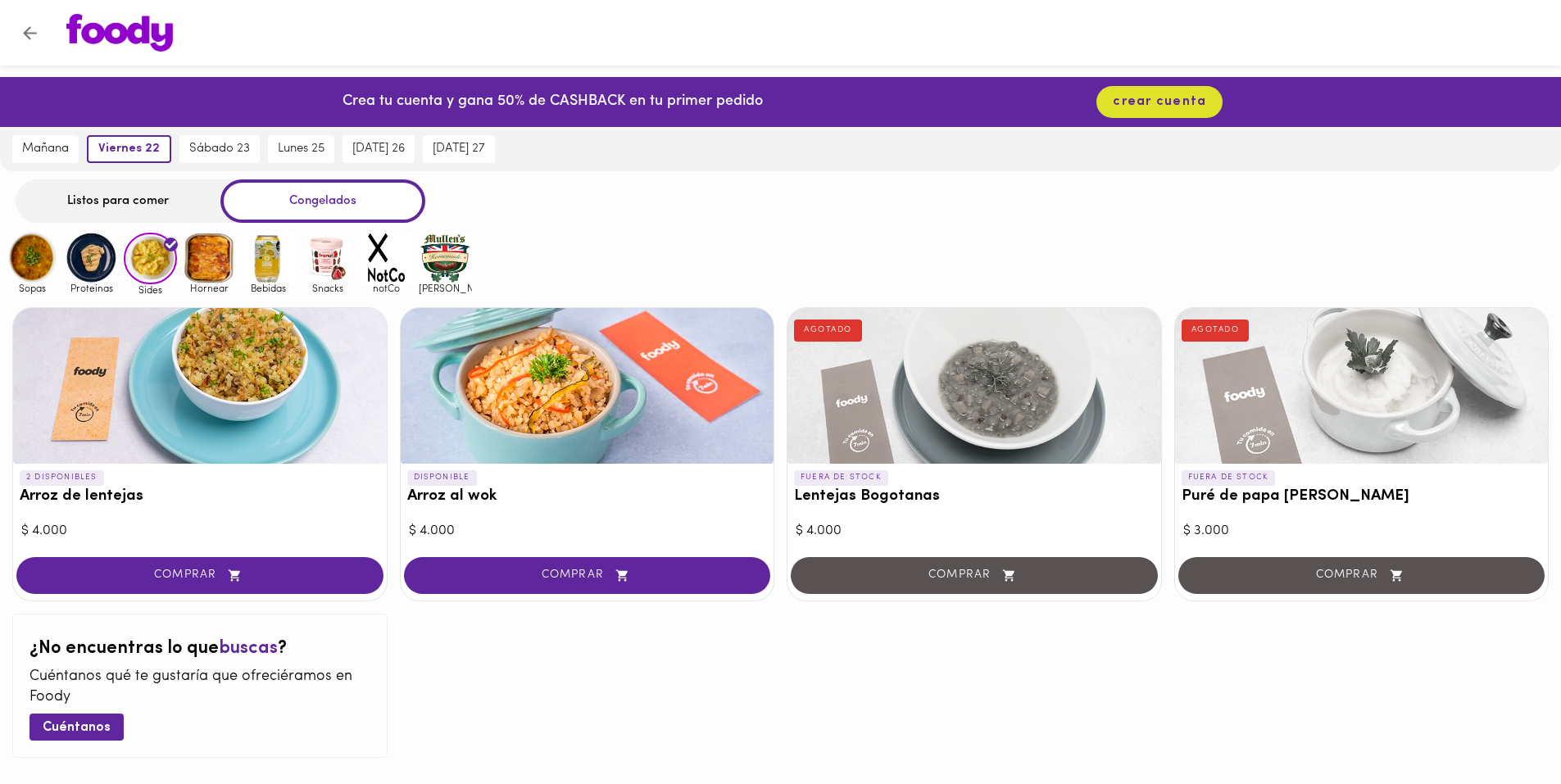
click at [91, 192] on div "Listos para comer" at bounding box center [118, 201] width 205 height 43
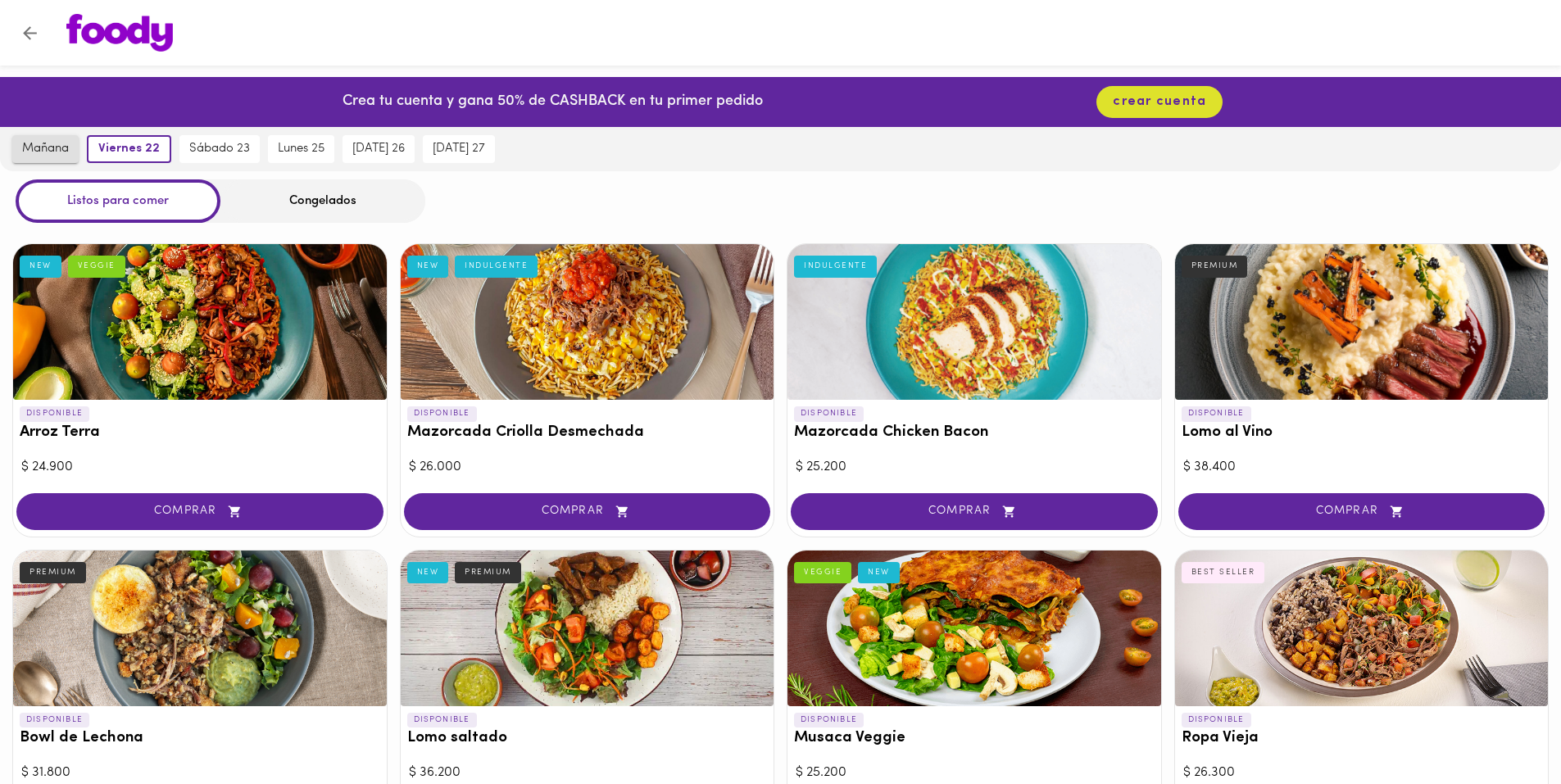
click at [39, 145] on span "mañana" at bounding box center [46, 148] width 47 height 15
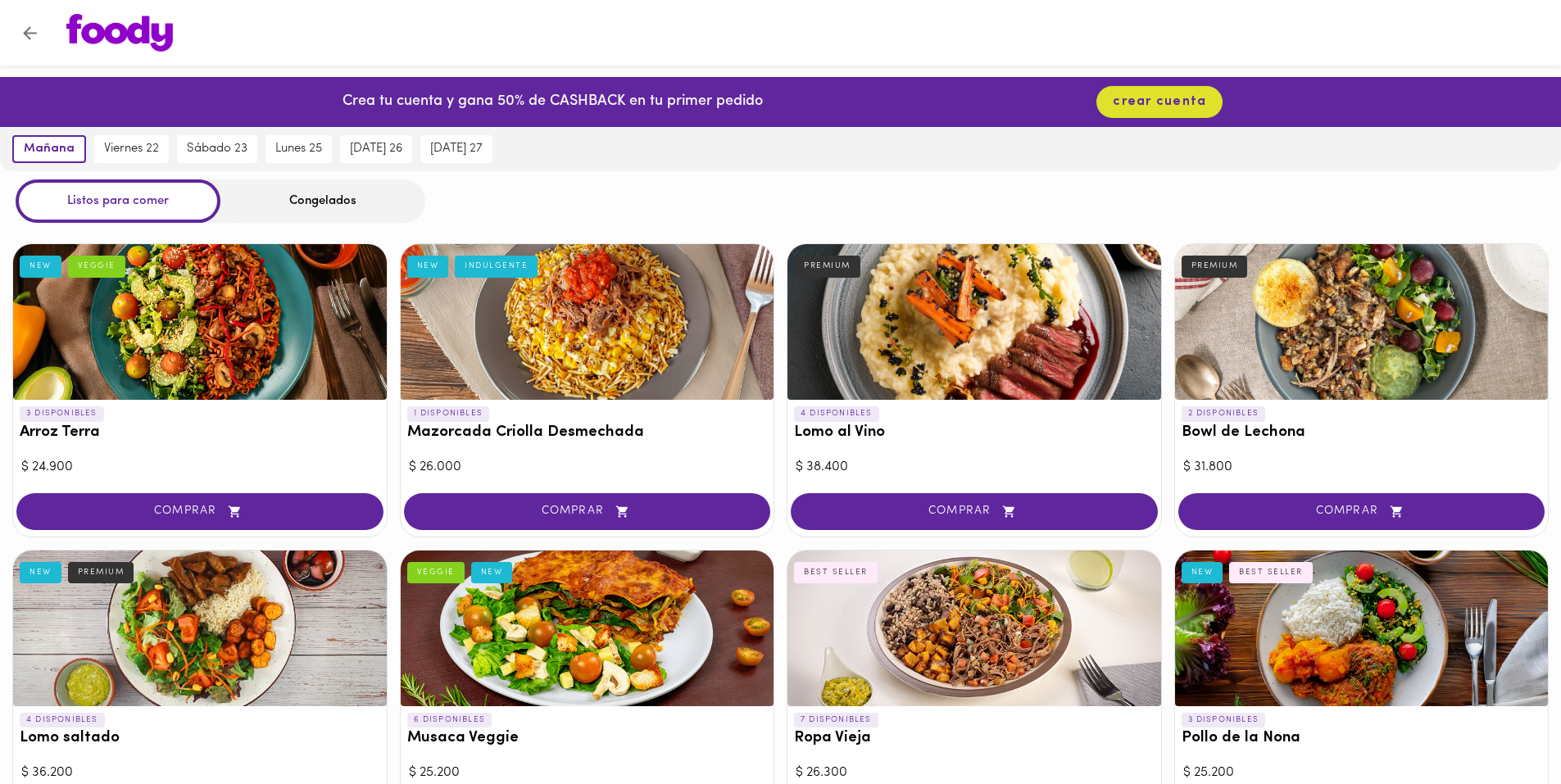
click at [301, 215] on div "Congelados" at bounding box center [323, 201] width 205 height 43
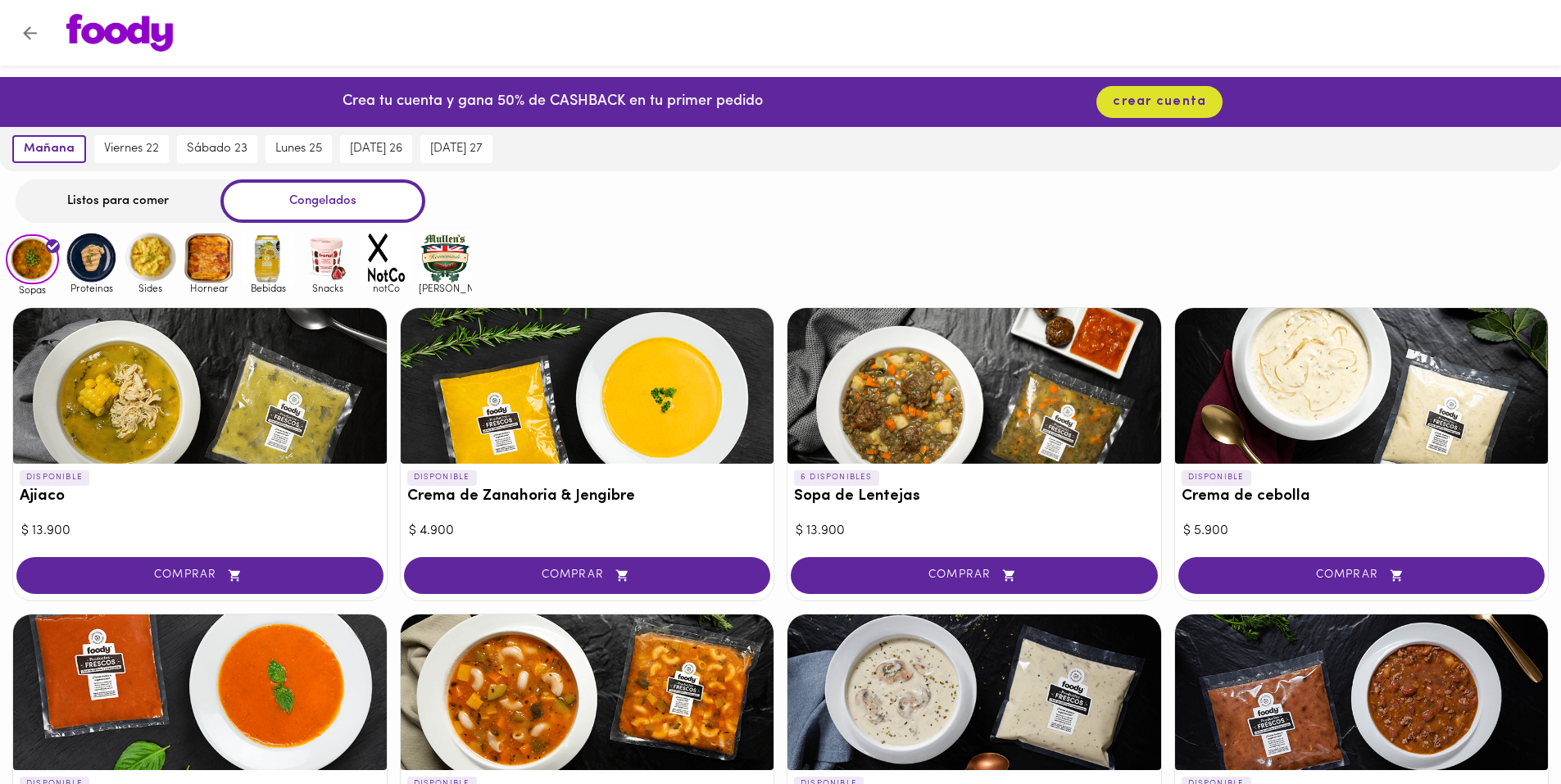
click at [313, 198] on div "Congelados" at bounding box center [323, 201] width 205 height 43
click at [584, 409] on div at bounding box center [587, 385] width 373 height 156
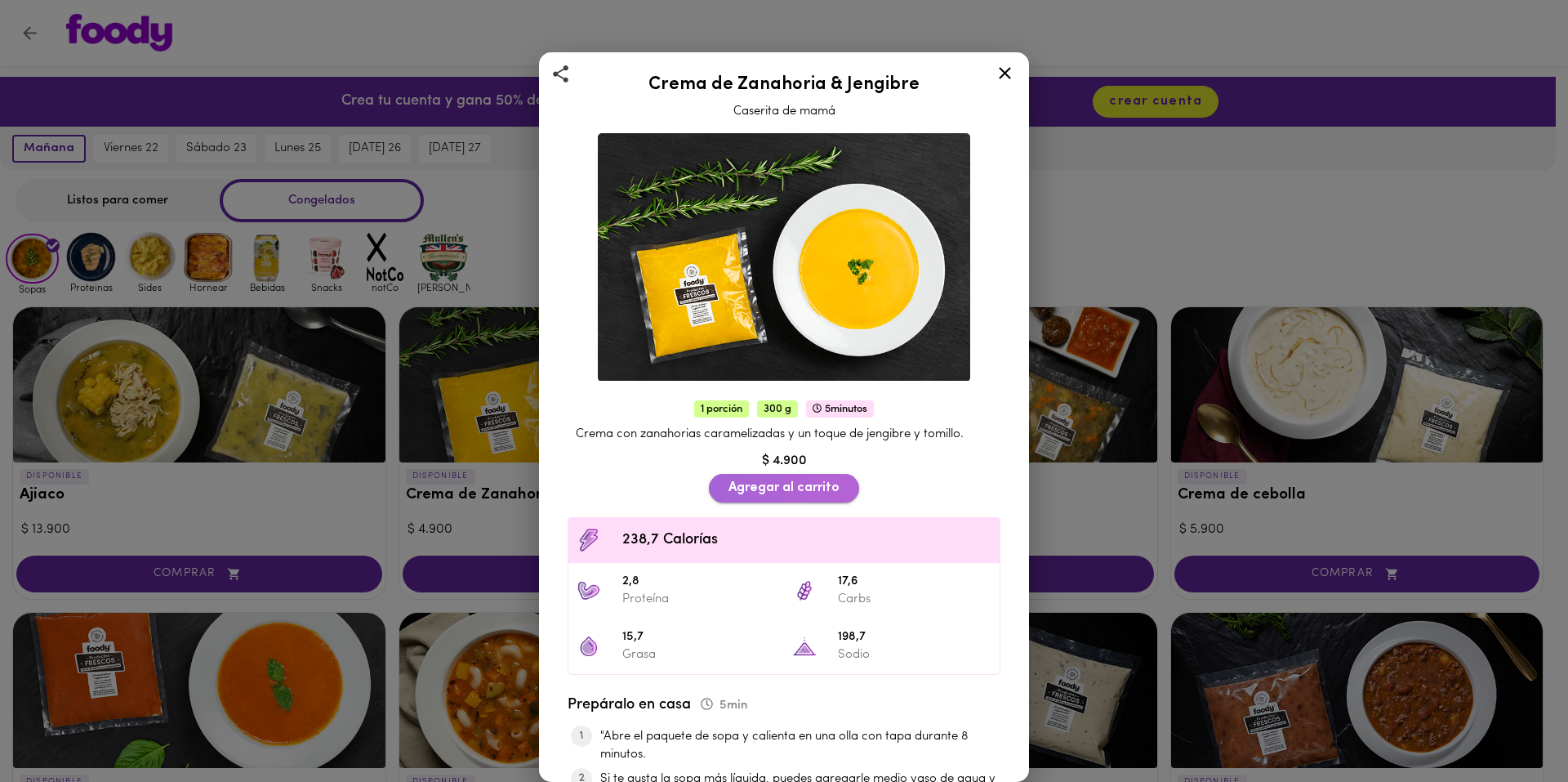
click at [812, 480] on span "Agregar al carrito" at bounding box center [784, 488] width 111 height 15
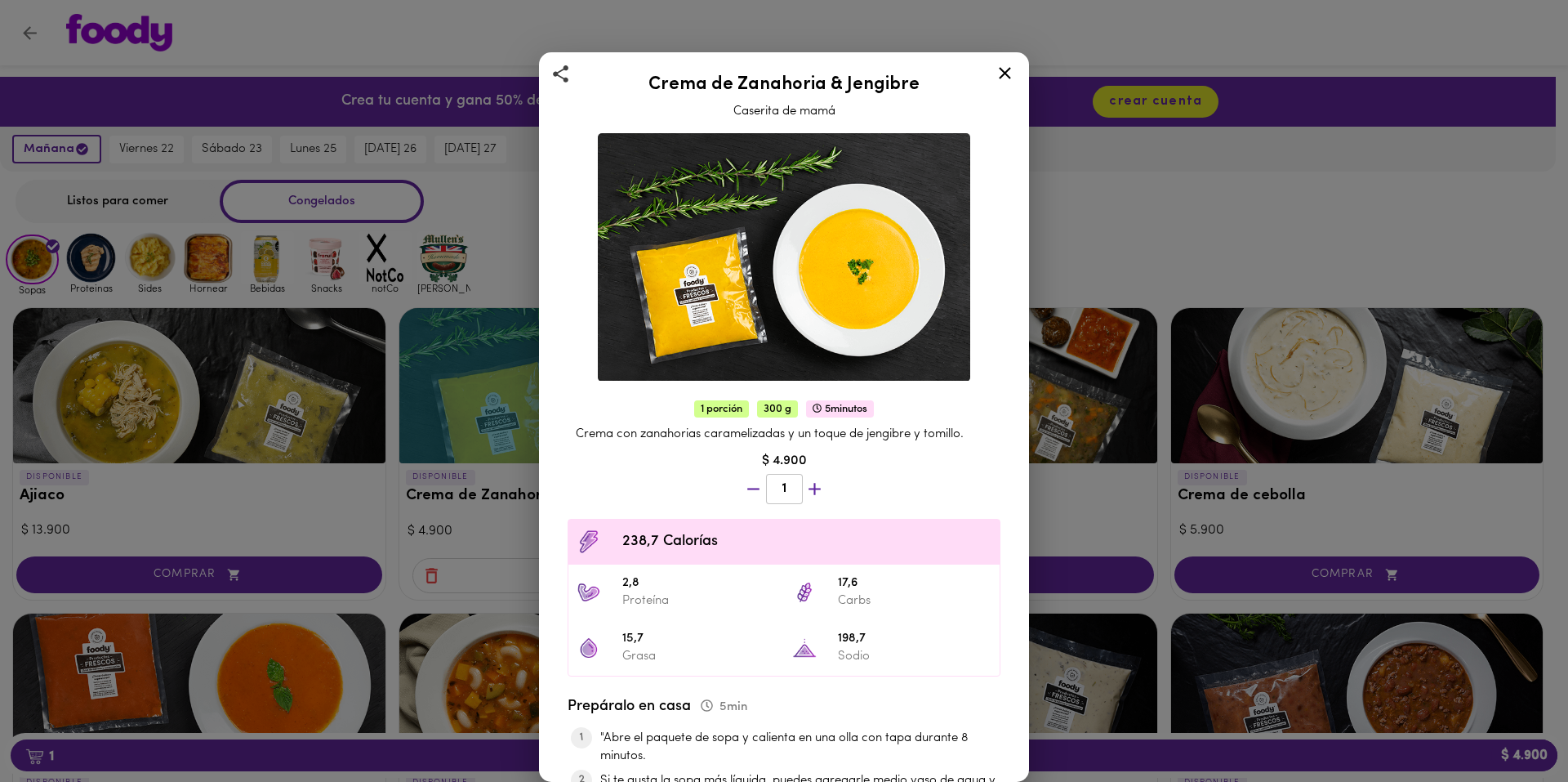
click at [812, 483] on icon "button" at bounding box center [815, 489] width 12 height 12
click at [812, 480] on div "1 porción 300 g 5 minutos Crema con zanahorias caramelizadas y un toque de jeng…" at bounding box center [784, 702] width 462 height 617
click at [800, 480] on div at bounding box center [784, 491] width 30 height 40
click at [812, 483] on icon "button" at bounding box center [815, 489] width 12 height 12
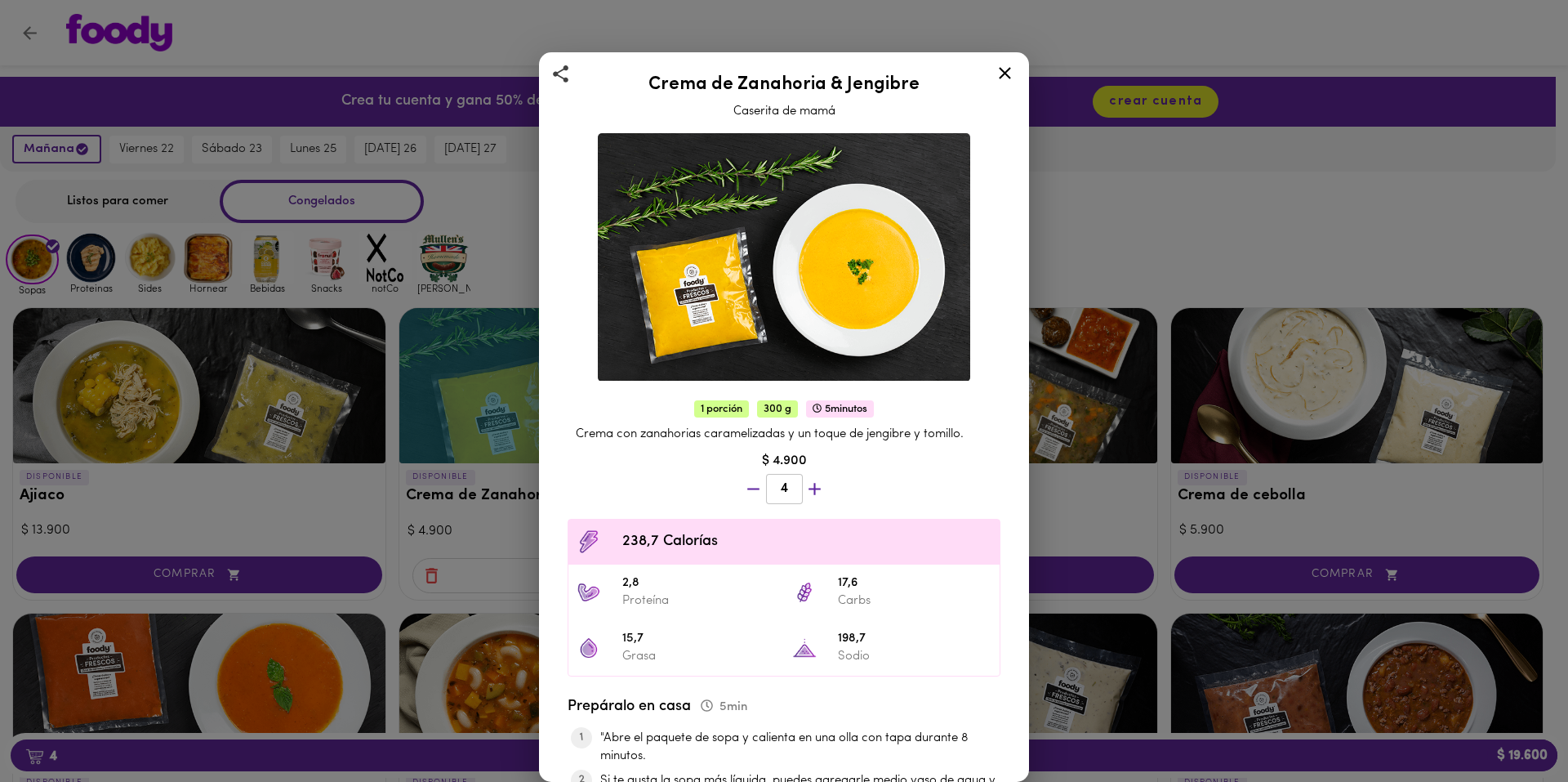
click at [812, 483] on icon "button" at bounding box center [815, 489] width 12 height 12
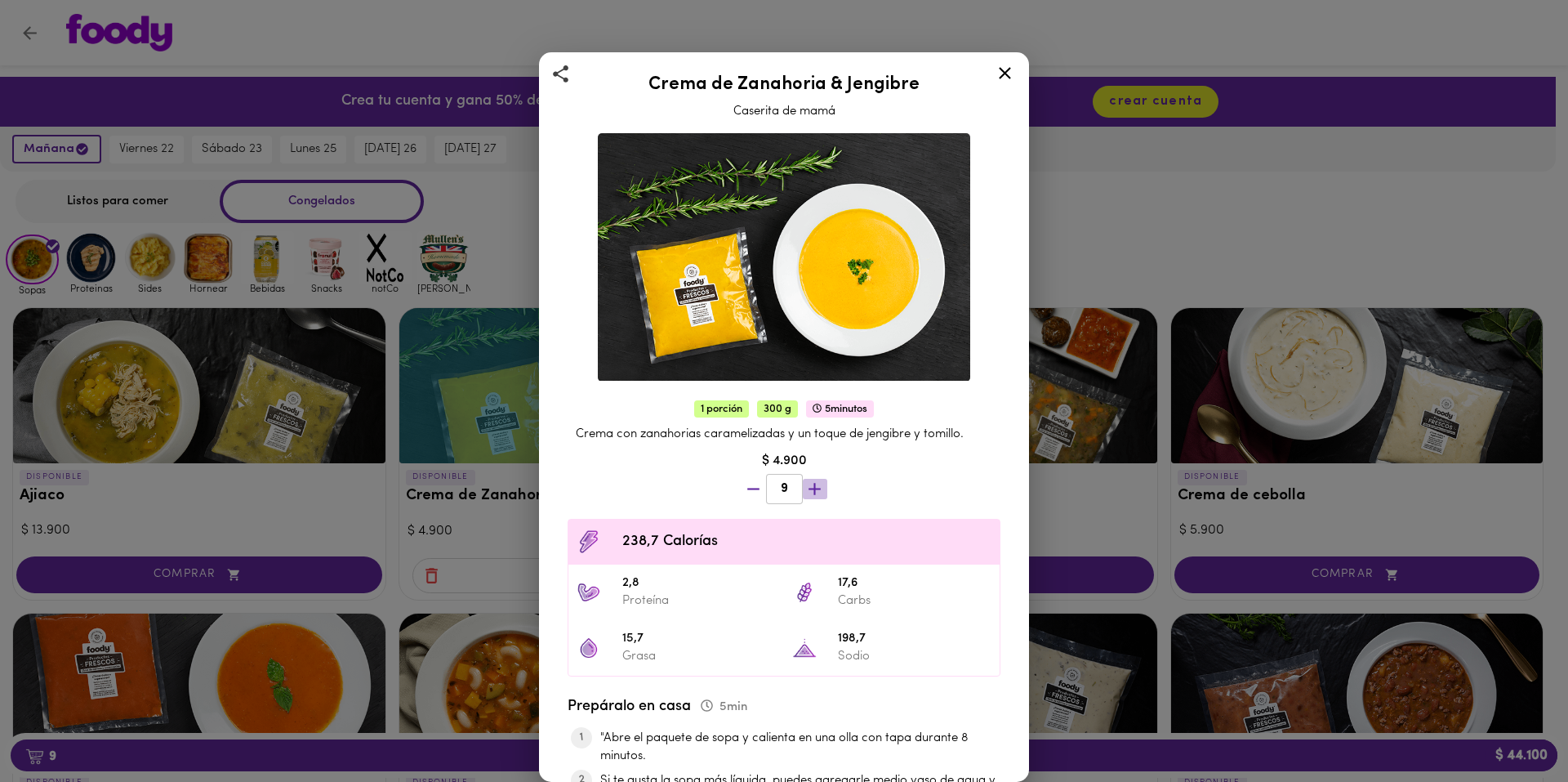
click at [812, 483] on icon "button" at bounding box center [815, 489] width 12 height 12
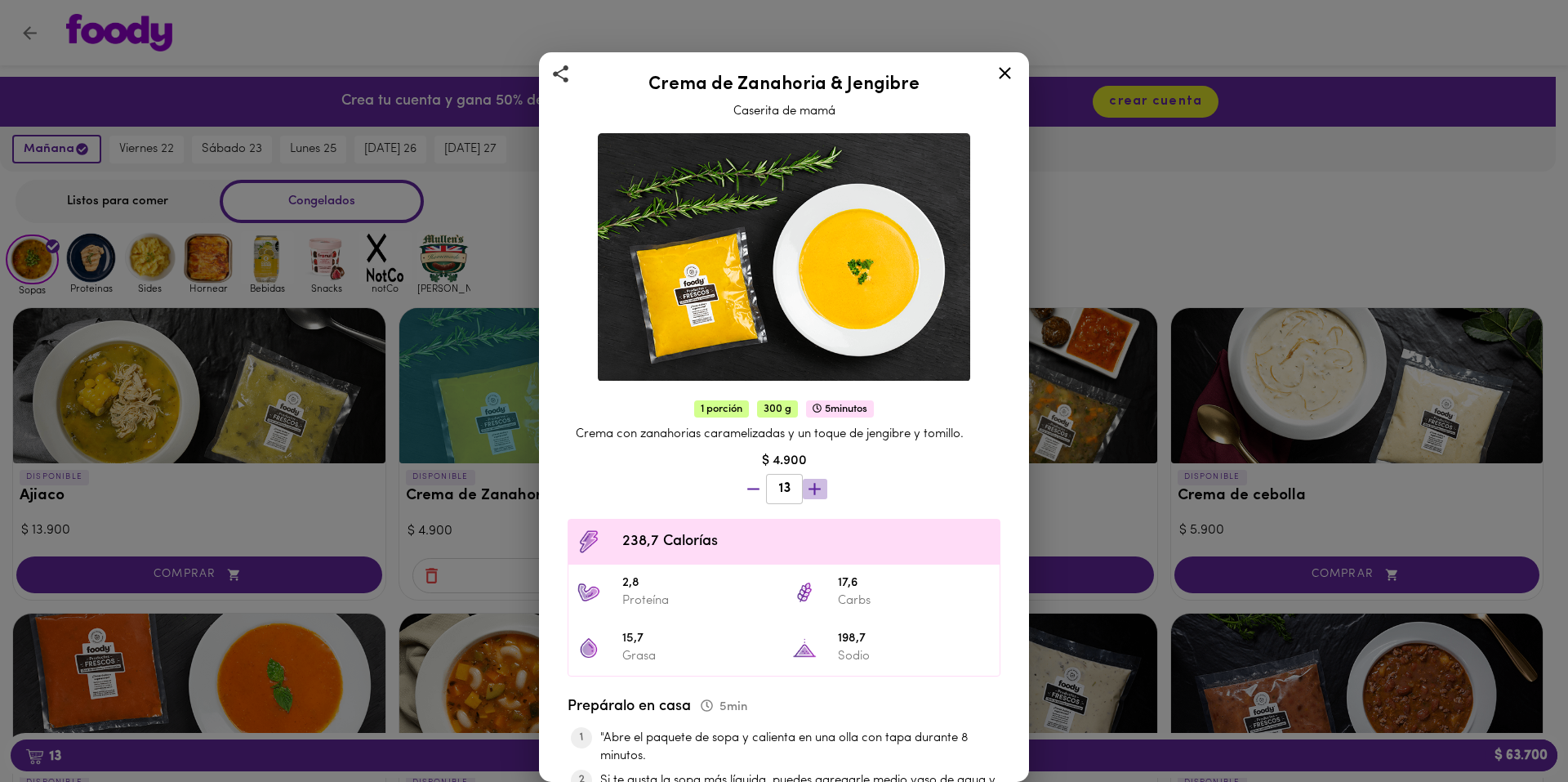
click at [812, 480] on div "13" at bounding box center [784, 491] width 92 height 40
click at [812, 483] on icon "button" at bounding box center [815, 489] width 12 height 12
click at [812, 480] on div "1 porción 300 g 5 minutos Crema con zanahorias caramelizadas y un toque de jeng…" at bounding box center [784, 702] width 462 height 617
click at [812, 480] on icon "button" at bounding box center [815, 489] width 21 height 21
click at [812, 480] on div "15" at bounding box center [784, 491] width 92 height 40
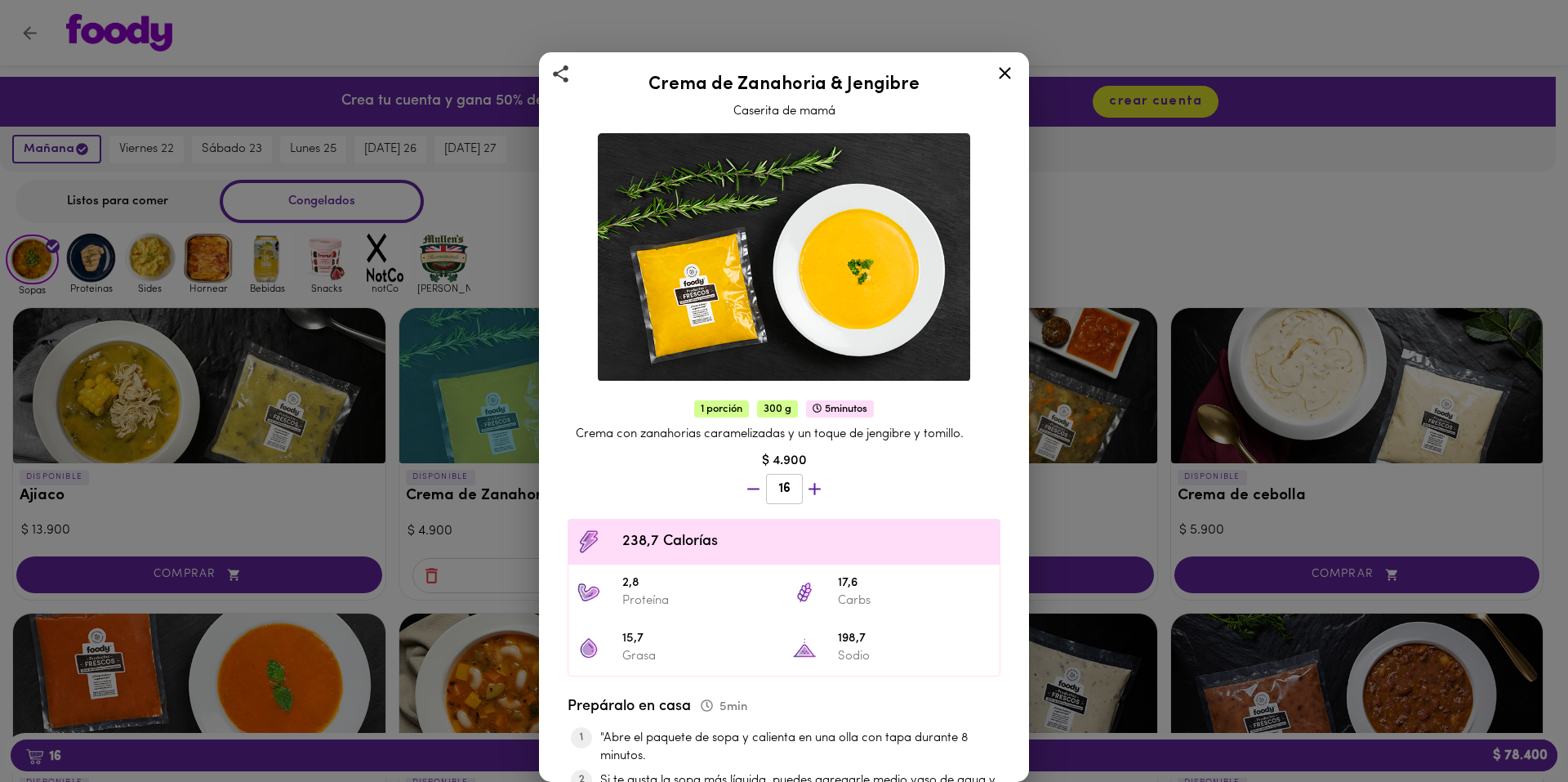
click at [812, 483] on icon "button" at bounding box center [815, 489] width 12 height 12
click at [800, 480] on div at bounding box center [784, 491] width 30 height 40
click at [812, 483] on icon "button" at bounding box center [815, 489] width 12 height 12
drag, startPoint x: 784, startPoint y: 480, endPoint x: 772, endPoint y: 480, distance: 12.0
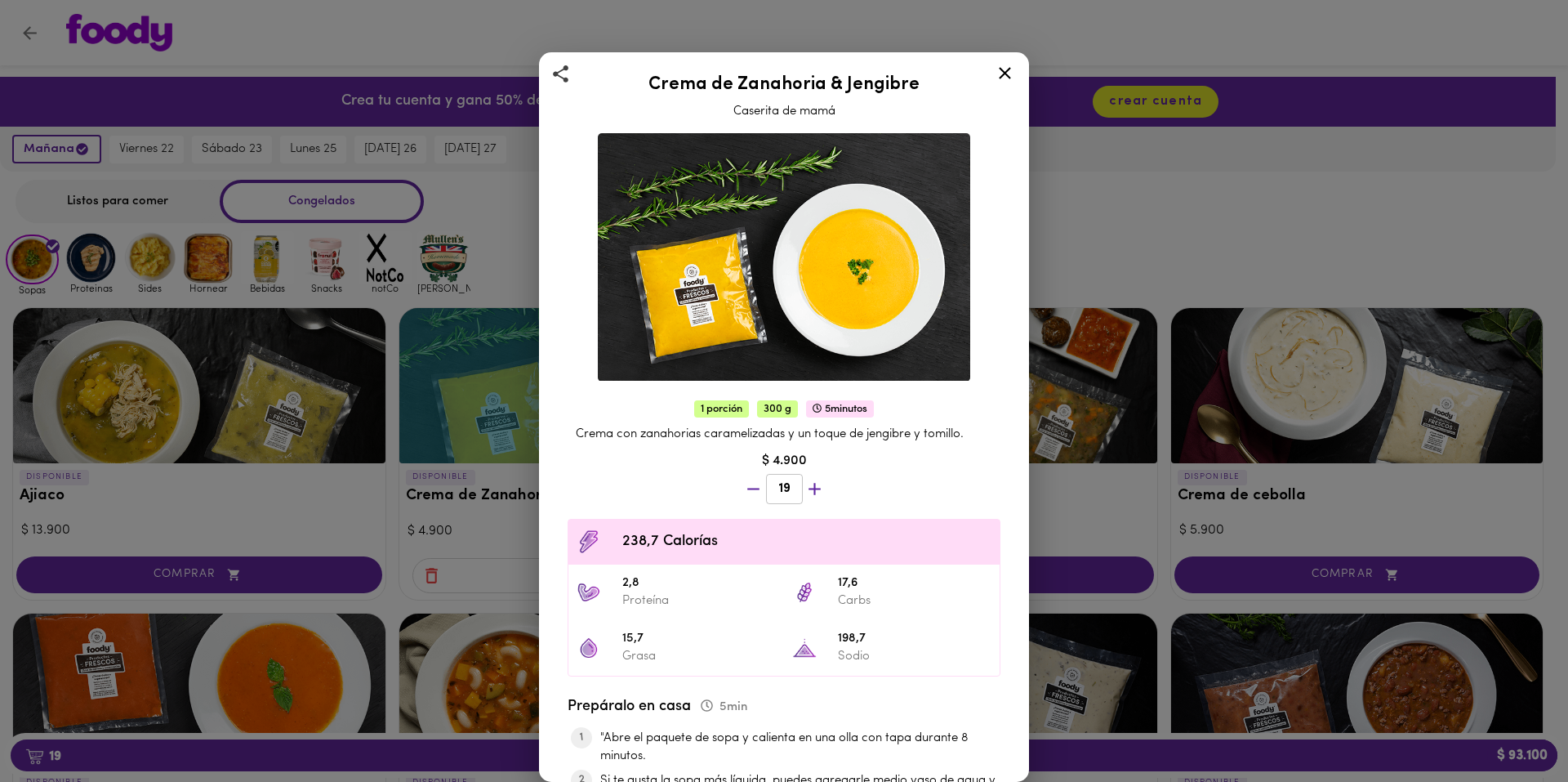
click at [777, 481] on span "19" at bounding box center [784, 489] width 15 height 15
click at [814, 482] on icon "button" at bounding box center [815, 489] width 21 height 21
click at [800, 482] on div at bounding box center [784, 491] width 30 height 40
click at [814, 482] on icon "button" at bounding box center [815, 489] width 21 height 21
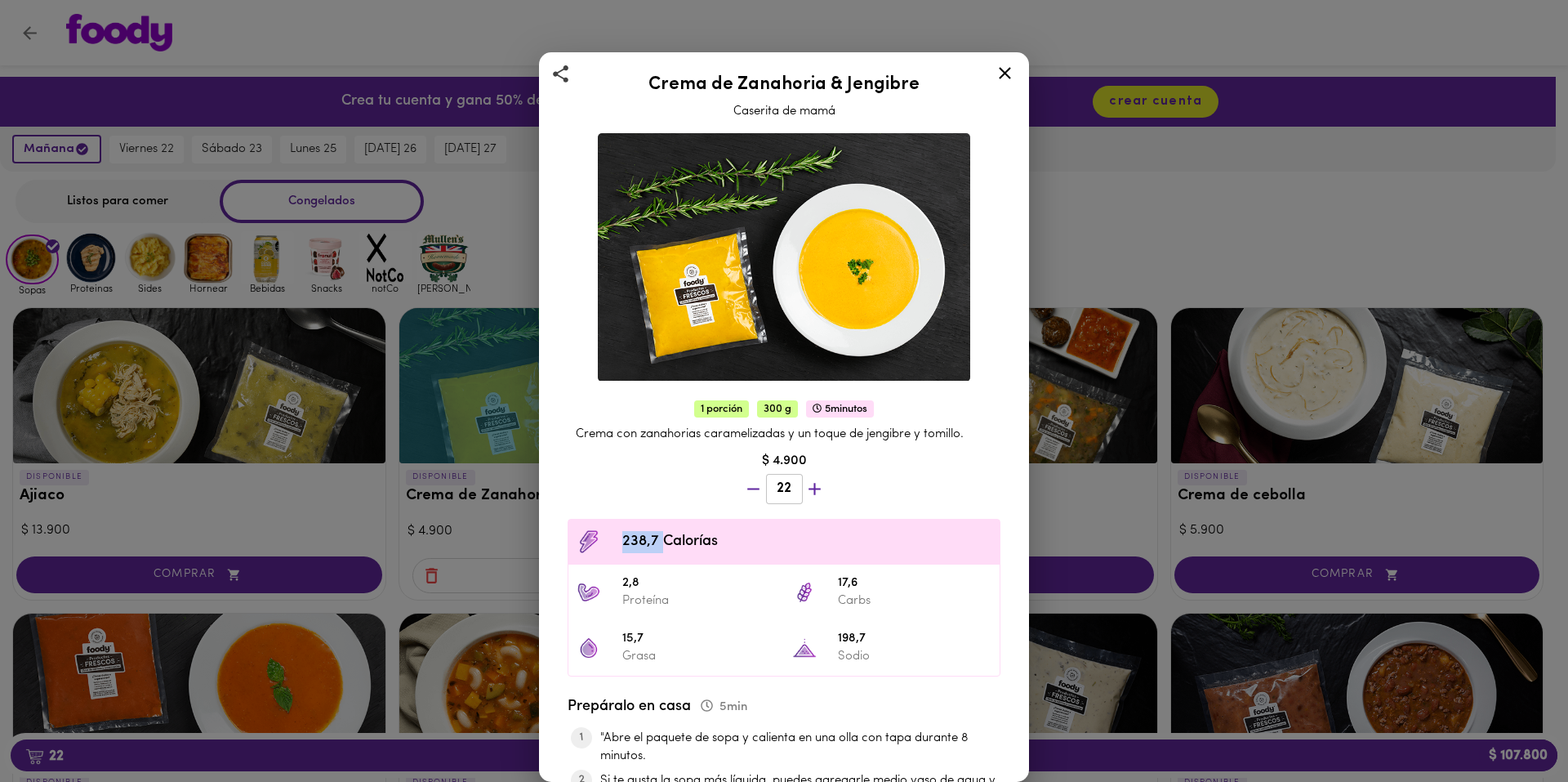
click at [814, 482] on icon "button" at bounding box center [815, 489] width 21 height 21
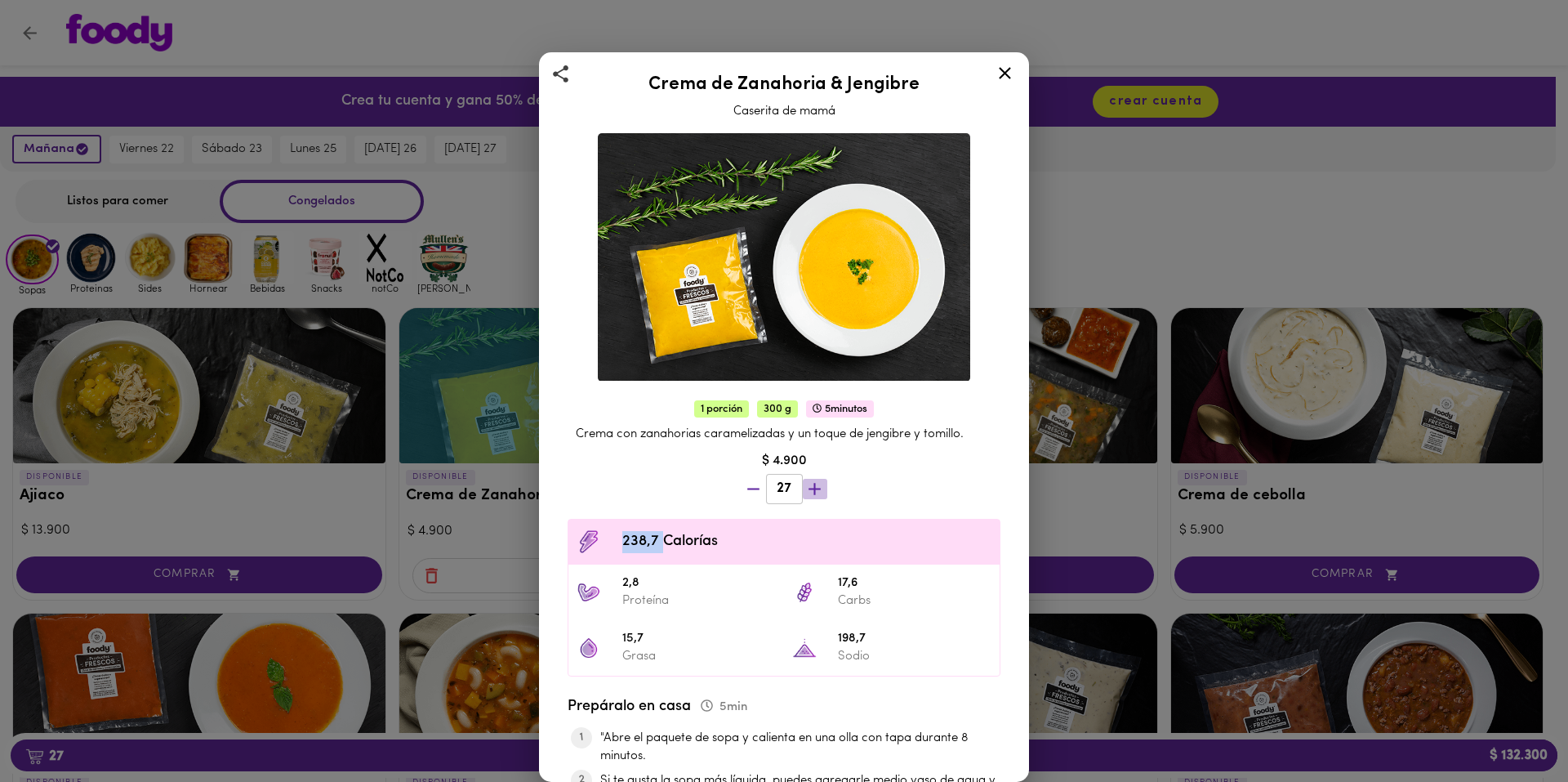
click at [814, 482] on icon "button" at bounding box center [815, 489] width 21 height 21
click at [814, 482] on div "29" at bounding box center [784, 491] width 92 height 40
click at [814, 482] on icon "button" at bounding box center [815, 489] width 21 height 21
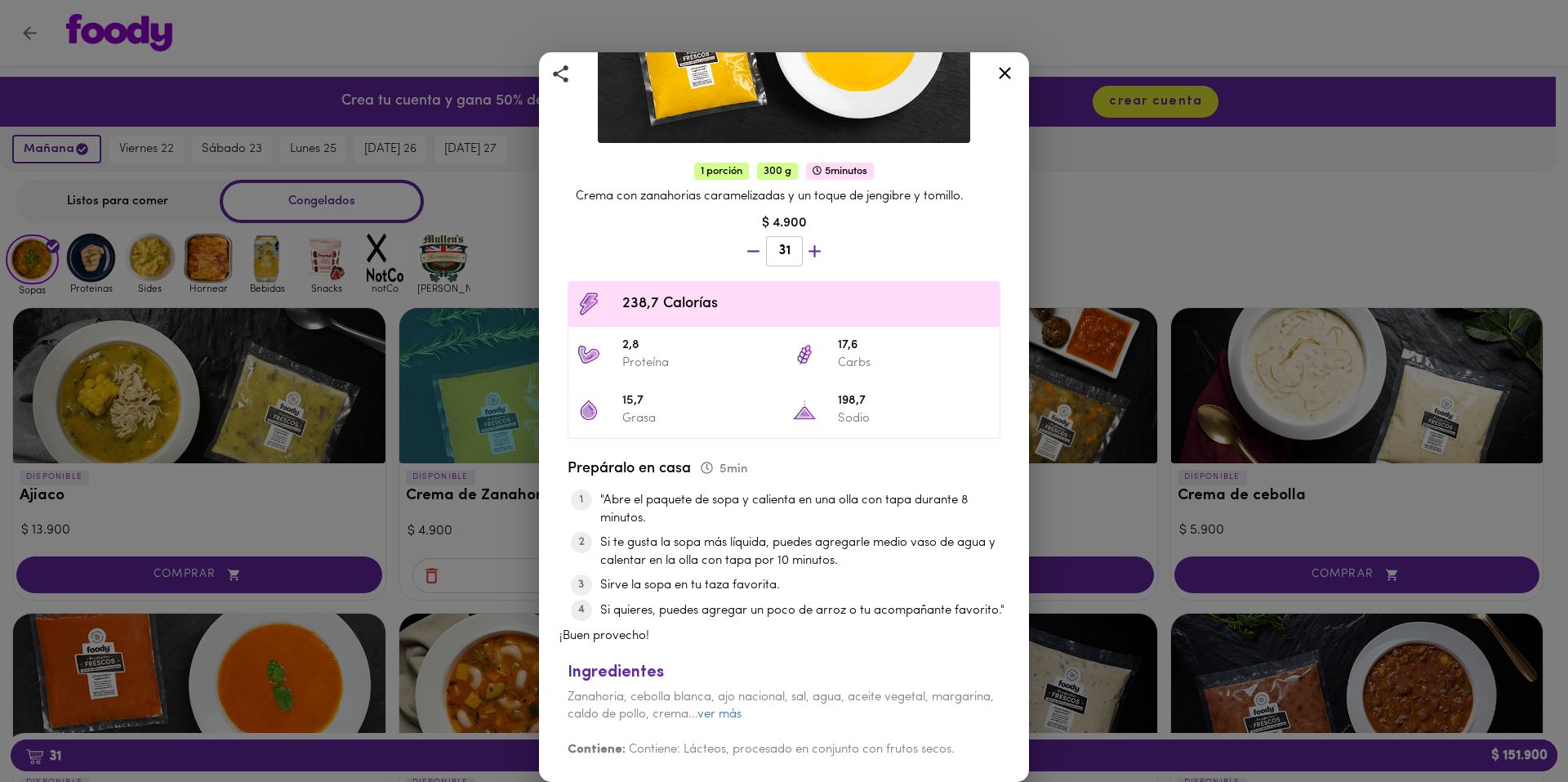
scroll to position [247, 0]
click at [785, 725] on div "Contiene: Contiene: Lácteos, procesado en conjunto con frutos secos." at bounding box center [784, 741] width 433 height 35
click at [741, 720] on link "ver más" at bounding box center [719, 714] width 44 height 12
click at [1004, 75] on icon at bounding box center [1005, 73] width 12 height 12
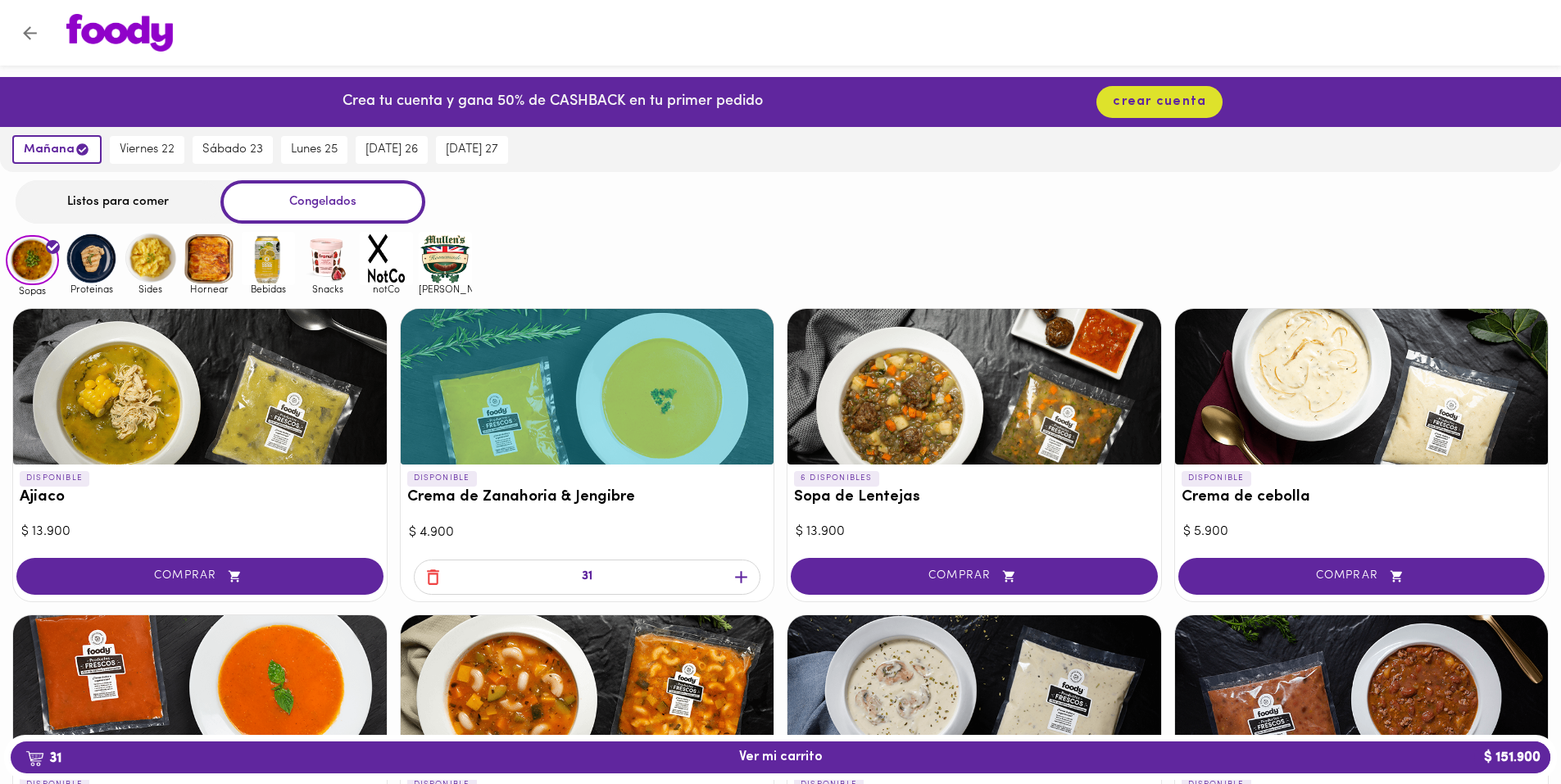
click at [88, 254] on img at bounding box center [91, 258] width 53 height 53
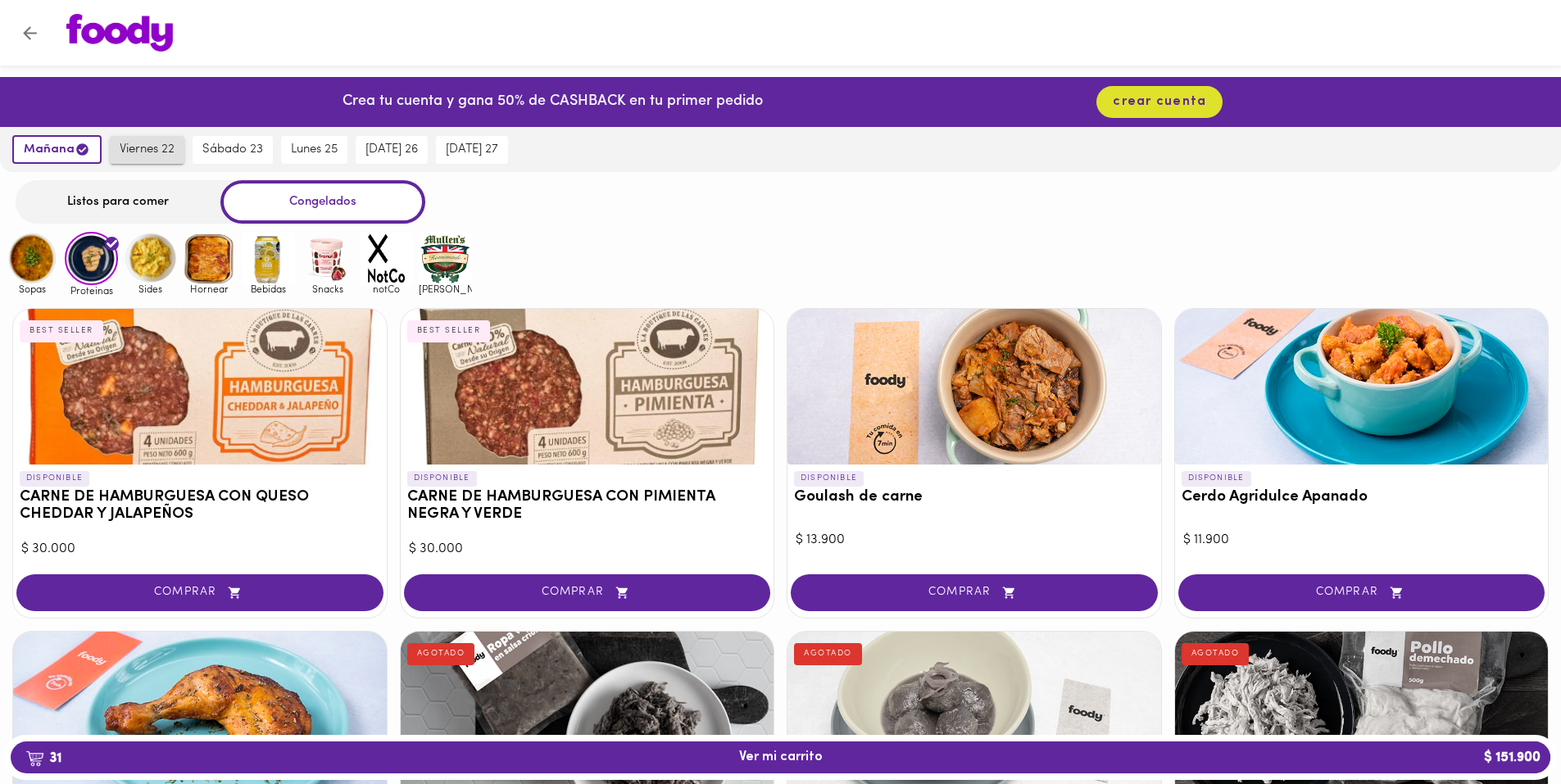
click at [159, 144] on span "viernes 22" at bounding box center [147, 149] width 55 height 15
click at [218, 146] on span "sábado 23" at bounding box center [235, 149] width 60 height 15
click at [155, 266] on img at bounding box center [151, 258] width 53 height 53
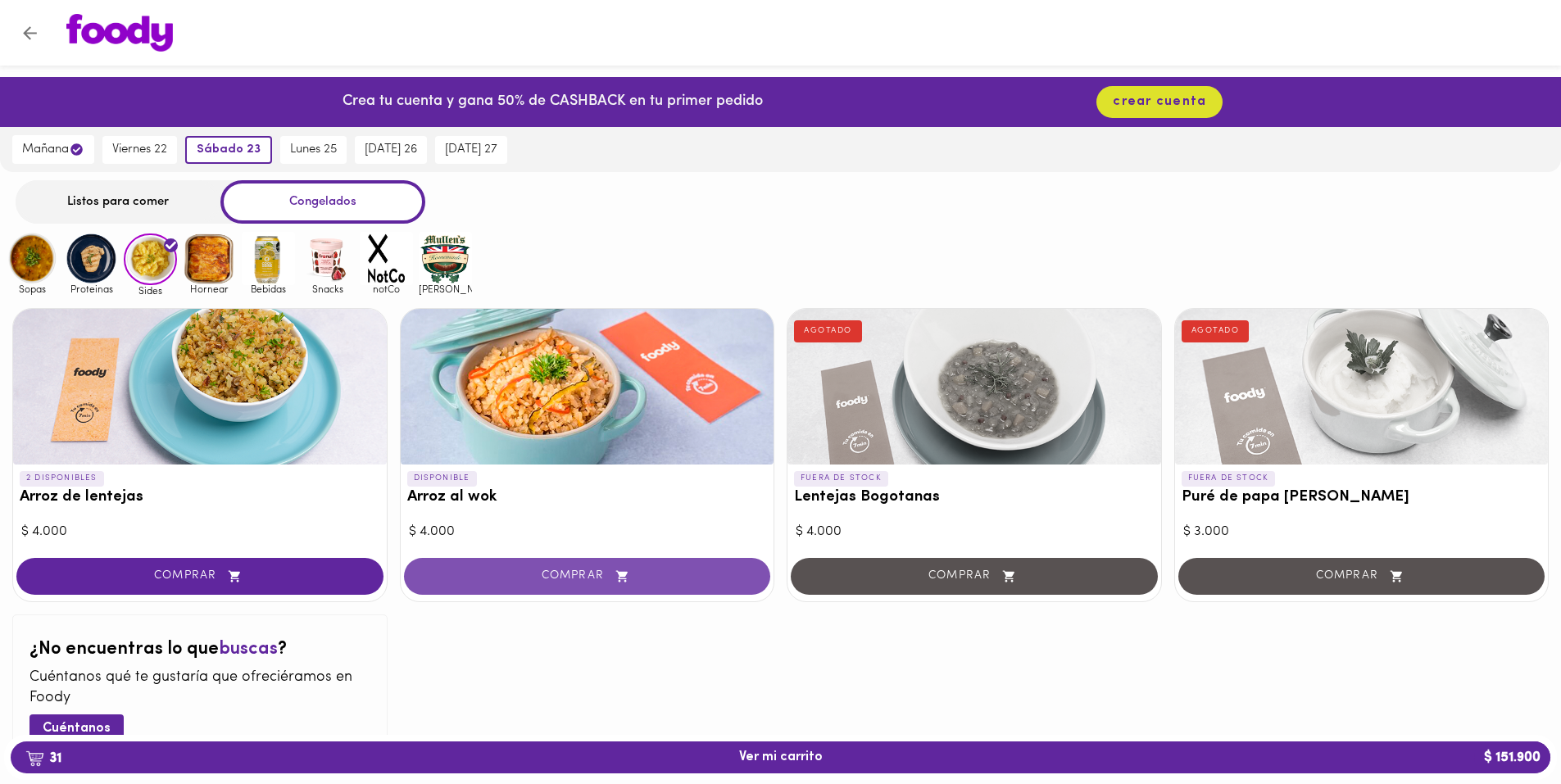
click at [434, 563] on button "COMPRAR" at bounding box center [588, 576] width 367 height 37
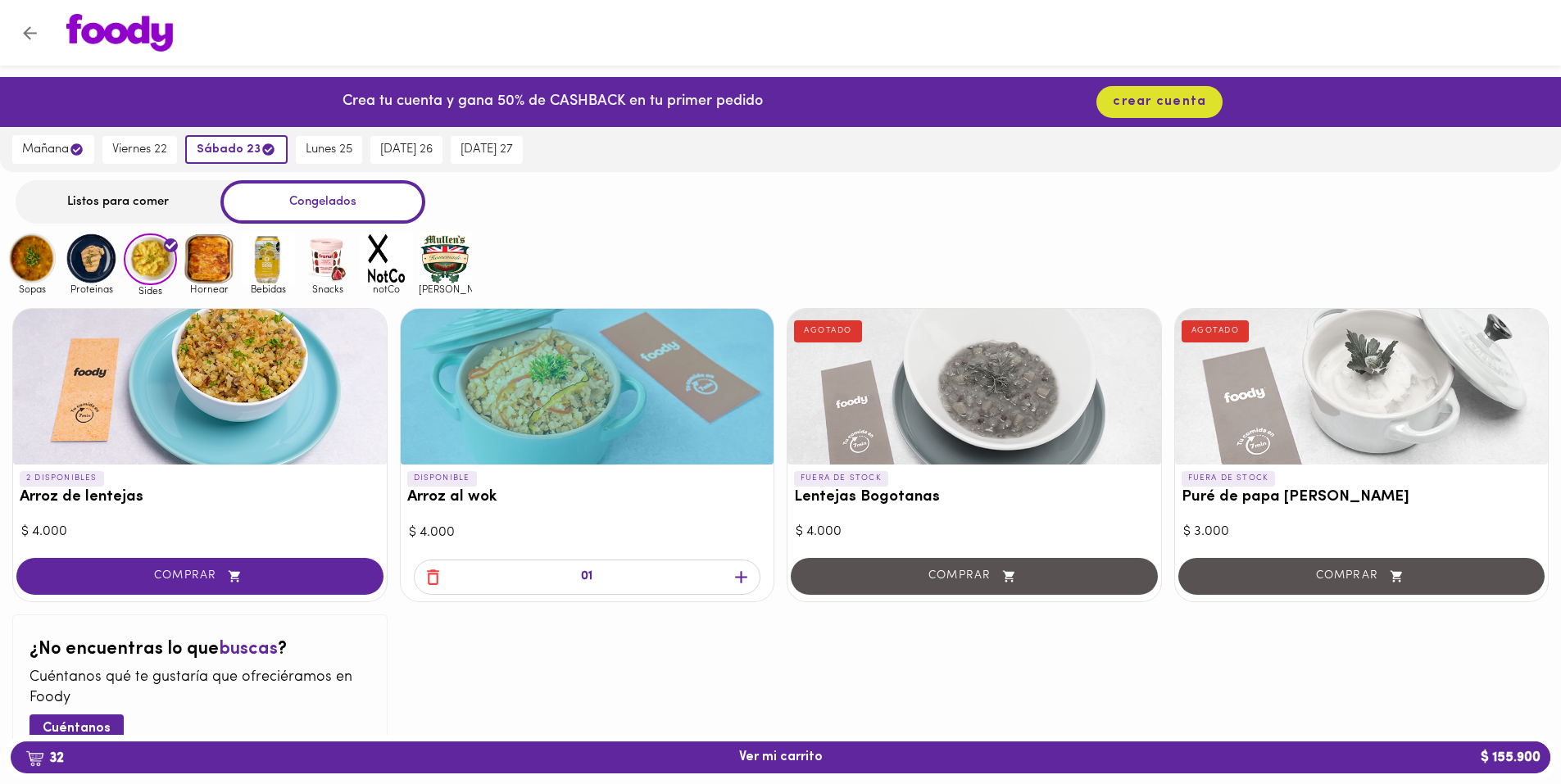
click at [561, 426] on div at bounding box center [587, 386] width 373 height 156
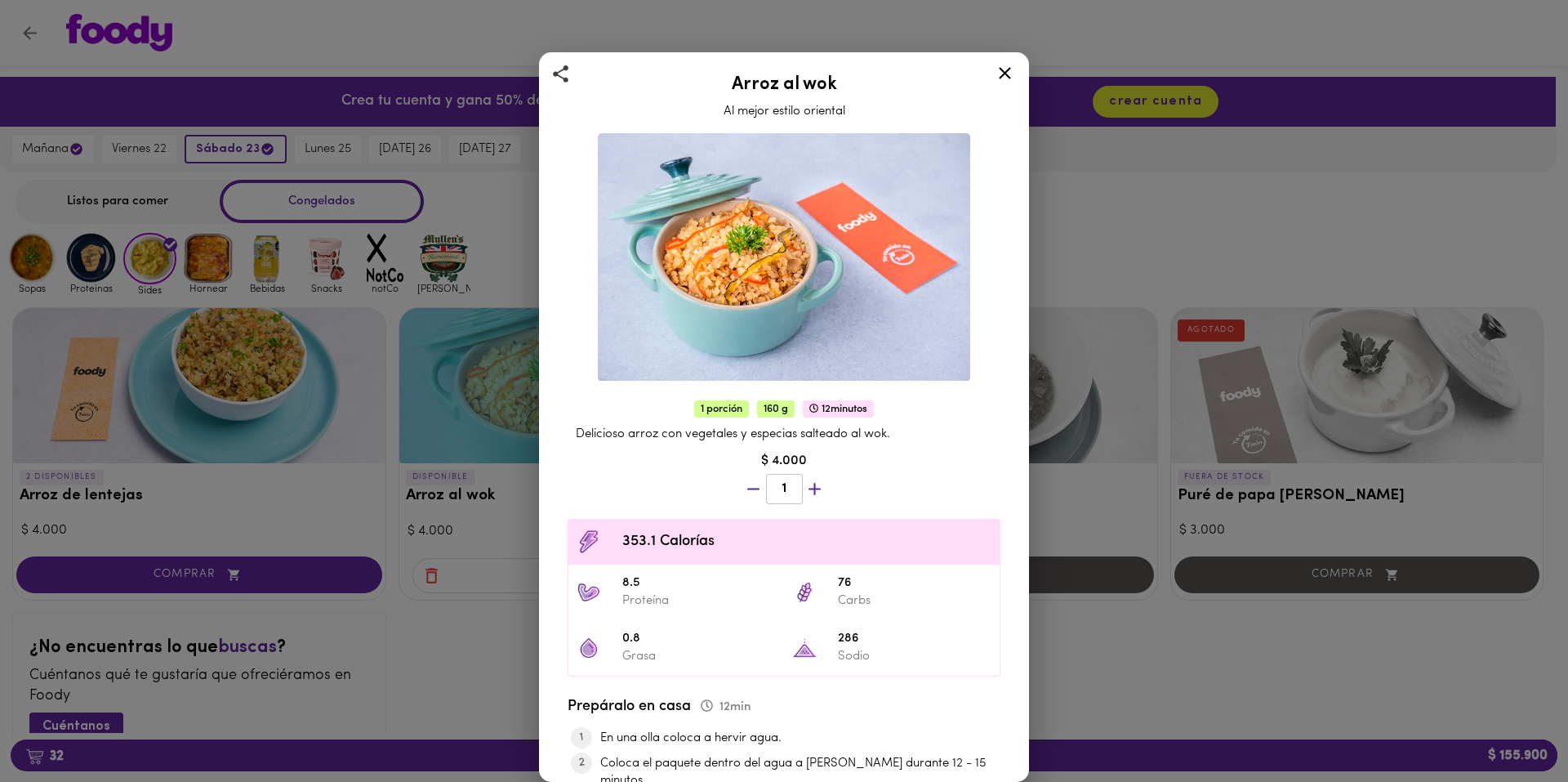
click at [999, 65] on icon at bounding box center [1005, 73] width 21 height 21
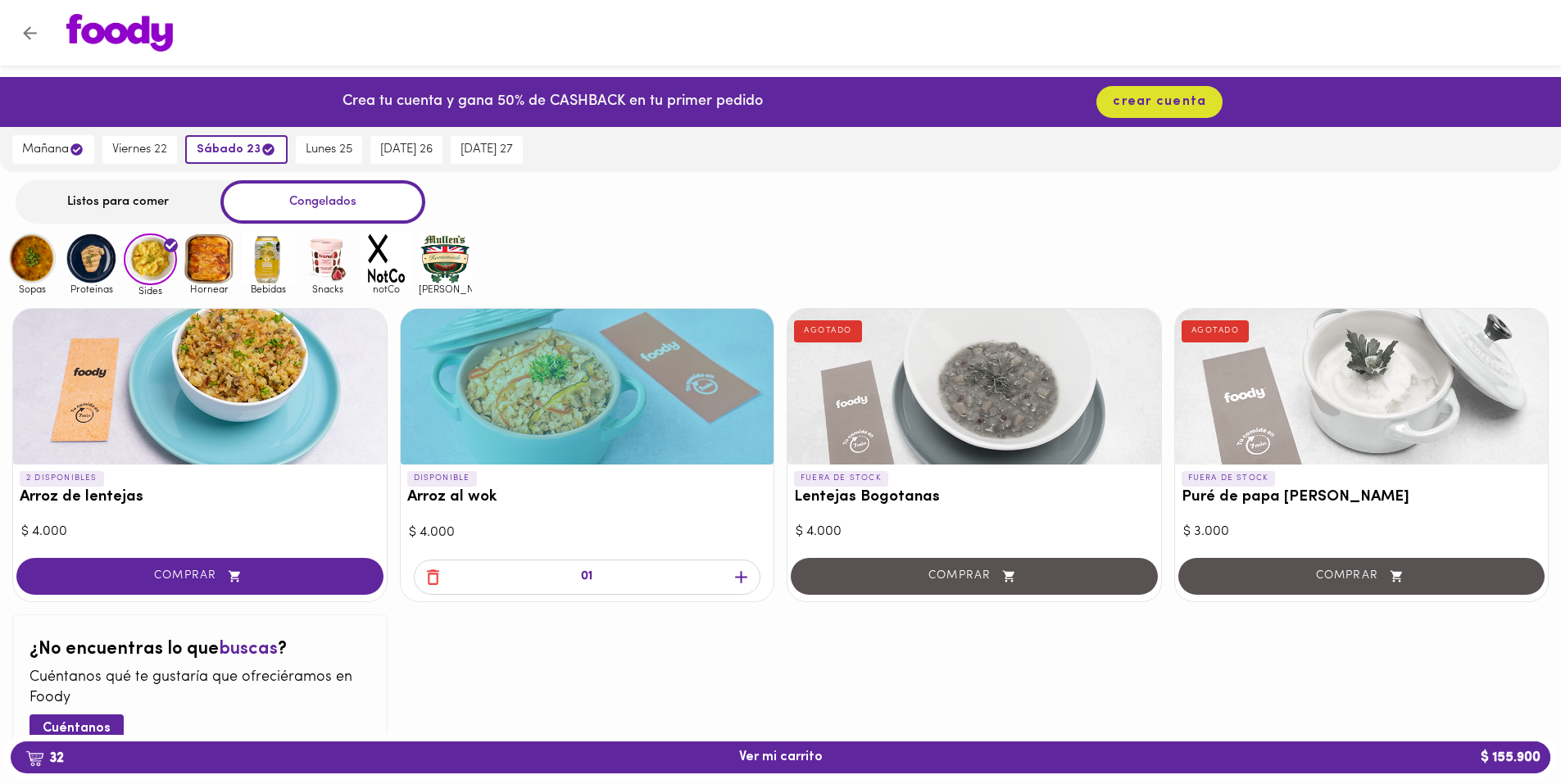
click at [592, 413] on div at bounding box center [587, 386] width 373 height 156
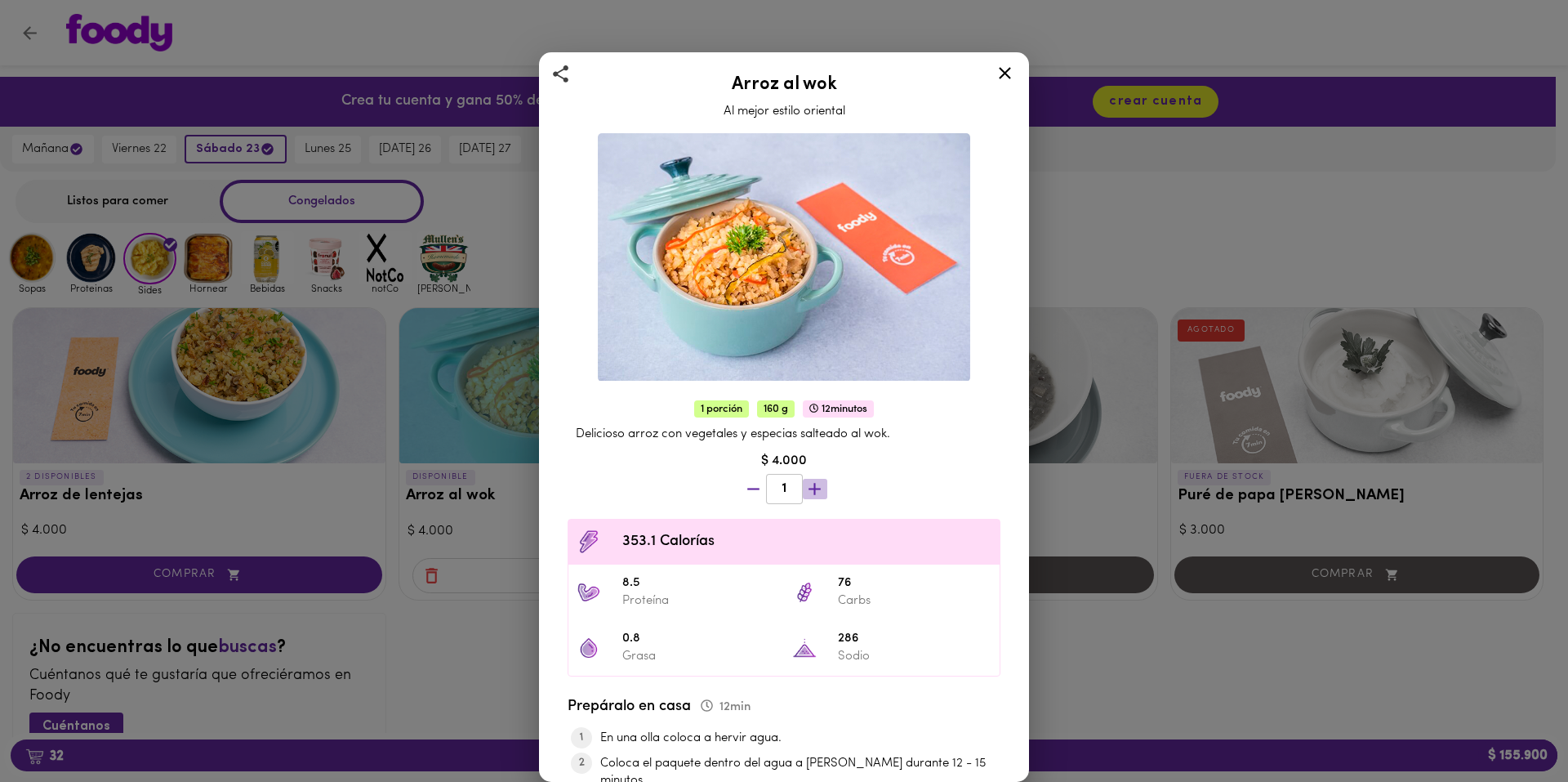
click at [818, 479] on icon "button" at bounding box center [815, 489] width 21 height 21
click at [818, 473] on div "1 porción 160 g 12 minutos Delicioso arroz con vegetales y especias salteado al…" at bounding box center [784, 672] width 462 height 558
click at [800, 473] on div at bounding box center [784, 491] width 30 height 40
click at [818, 479] on icon "button" at bounding box center [815, 489] width 21 height 21
click at [818, 473] on div "1 porción 160 g 12 minutos Delicioso arroz con vegetales y especias salteado al…" at bounding box center [784, 672] width 462 height 558
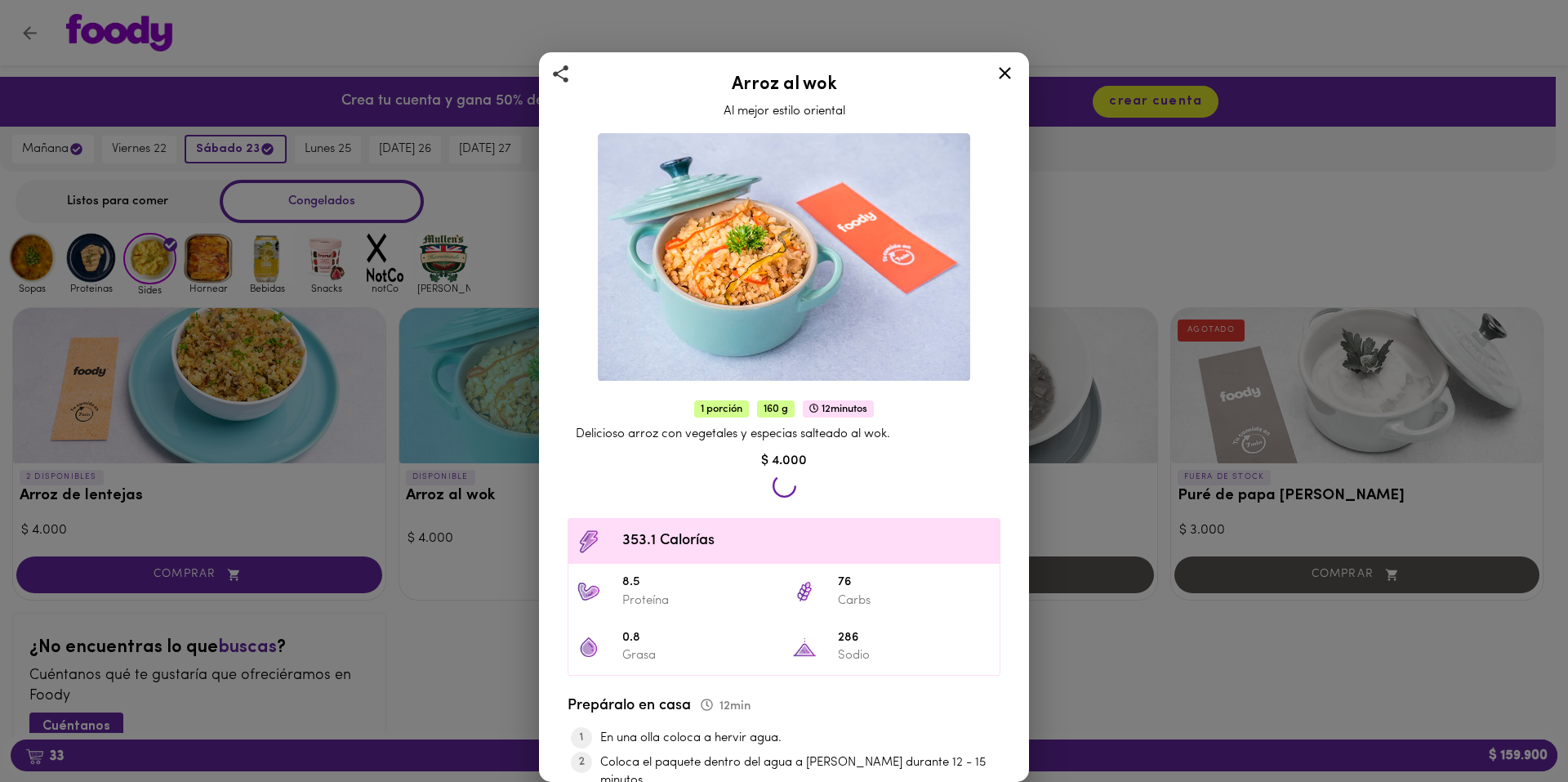
click at [800, 473] on div at bounding box center [784, 491] width 30 height 40
click at [818, 479] on icon "button" at bounding box center [815, 489] width 21 height 21
click at [818, 473] on div "1 porción 160 g 12 minutos Delicioso arroz con vegetales y especias salteado al…" at bounding box center [784, 672] width 462 height 558
click at [818, 473] on div "4" at bounding box center [784, 491] width 92 height 40
click at [818, 479] on icon "button" at bounding box center [815, 489] width 21 height 21
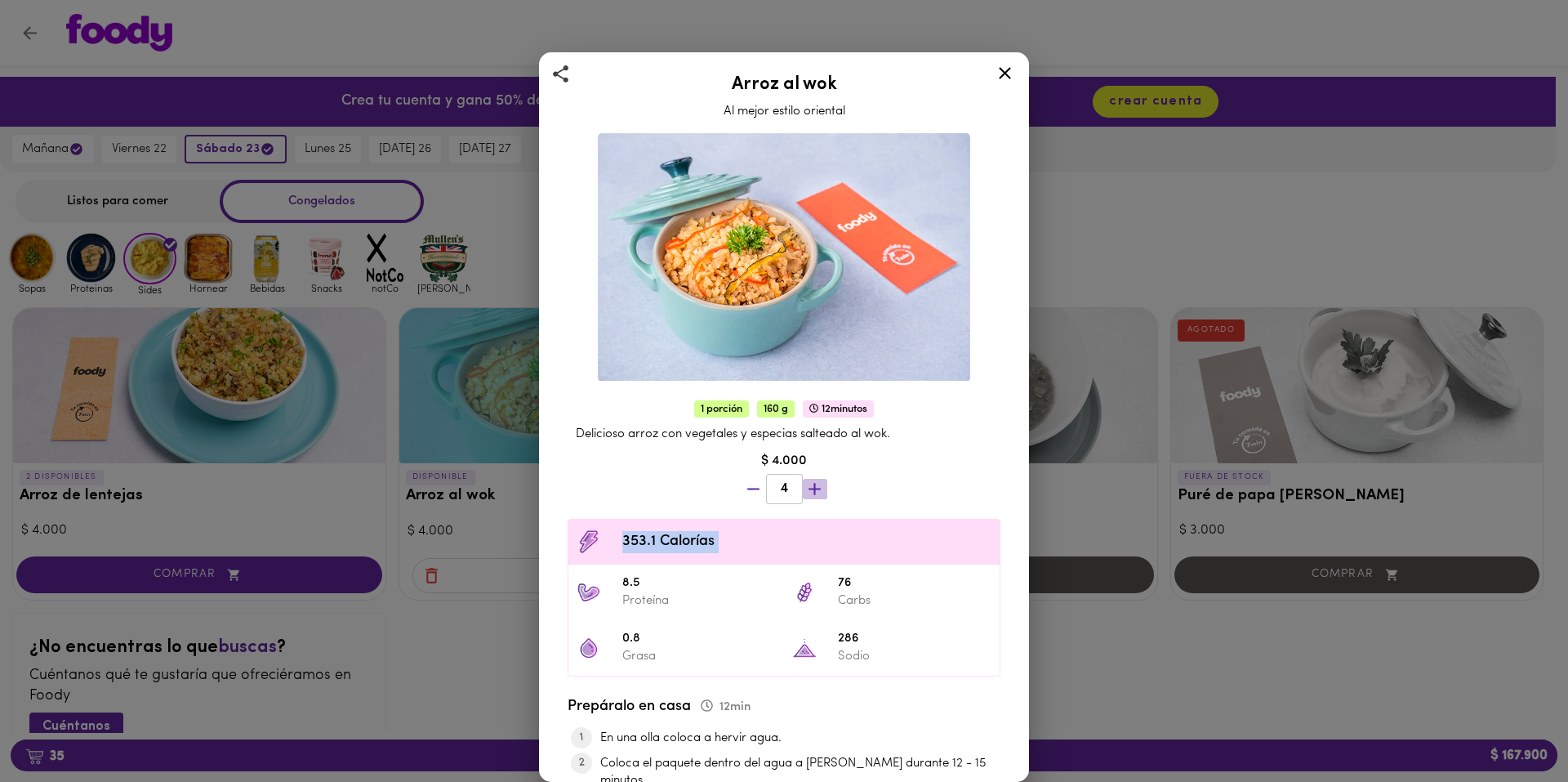
click at [818, 473] on div "1 porción 160 g 12 minutos Delicioso arroz con vegetales y especias salteado al…" at bounding box center [784, 672] width 462 height 558
click at [818, 473] on div "5" at bounding box center [784, 491] width 92 height 40
click at [818, 479] on icon "button" at bounding box center [815, 489] width 21 height 21
click at [818, 473] on div "1 porción 160 g 12 minutos Delicioso arroz con vegetales y especias salteado al…" at bounding box center [784, 672] width 462 height 558
click at [818, 473] on div "6" at bounding box center [784, 491] width 92 height 40
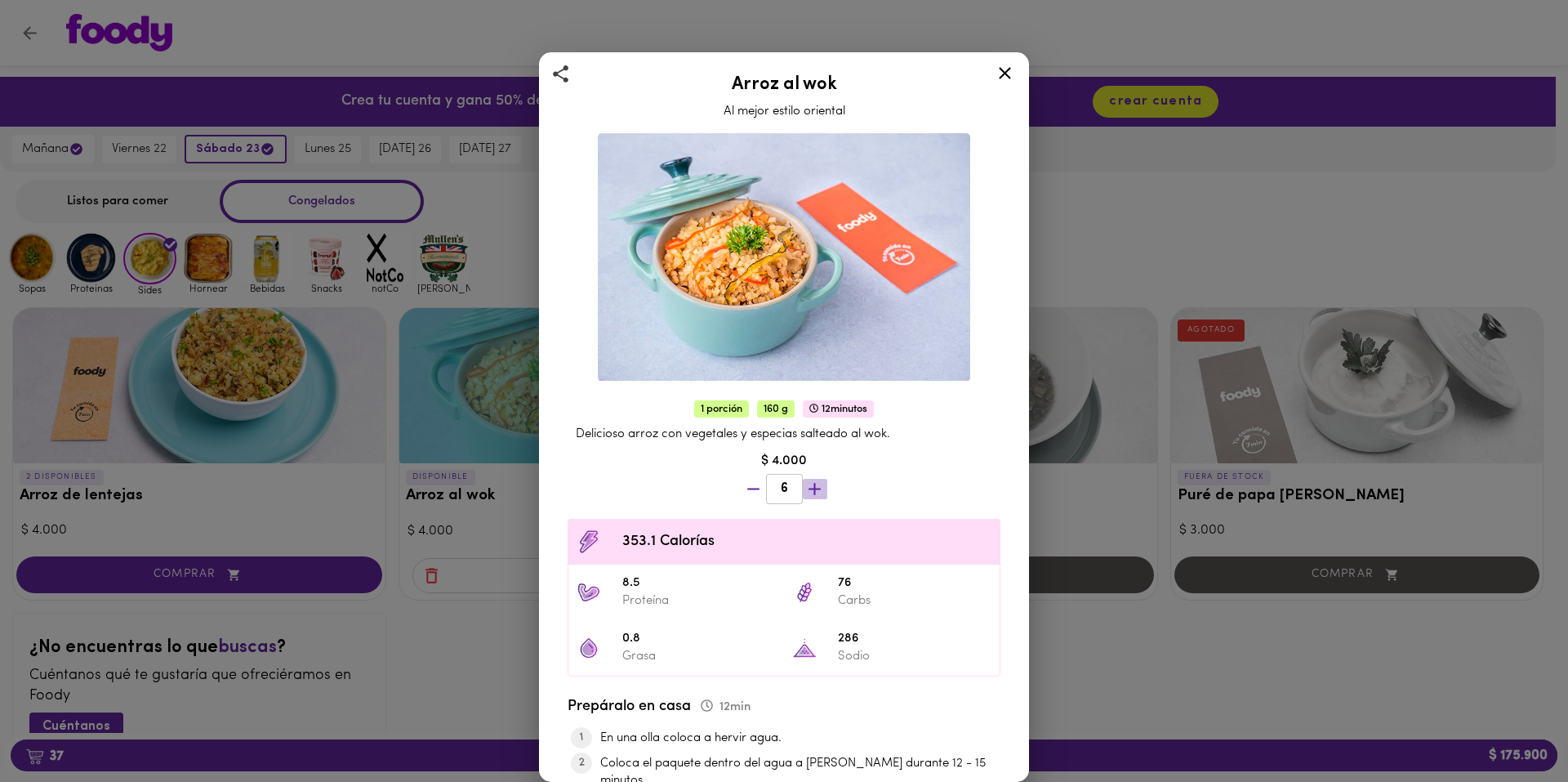
click at [818, 479] on icon "button" at bounding box center [815, 489] width 21 height 21
click at [818, 473] on div "1 porción 160 g 12 minutos Delicioso arroz con vegetales y especias salteado al…" at bounding box center [784, 672] width 462 height 558
click at [818, 473] on div "7" at bounding box center [784, 491] width 92 height 40
click at [818, 479] on icon "button" at bounding box center [815, 489] width 21 height 21
click at [818, 473] on div "8" at bounding box center [784, 491] width 92 height 40
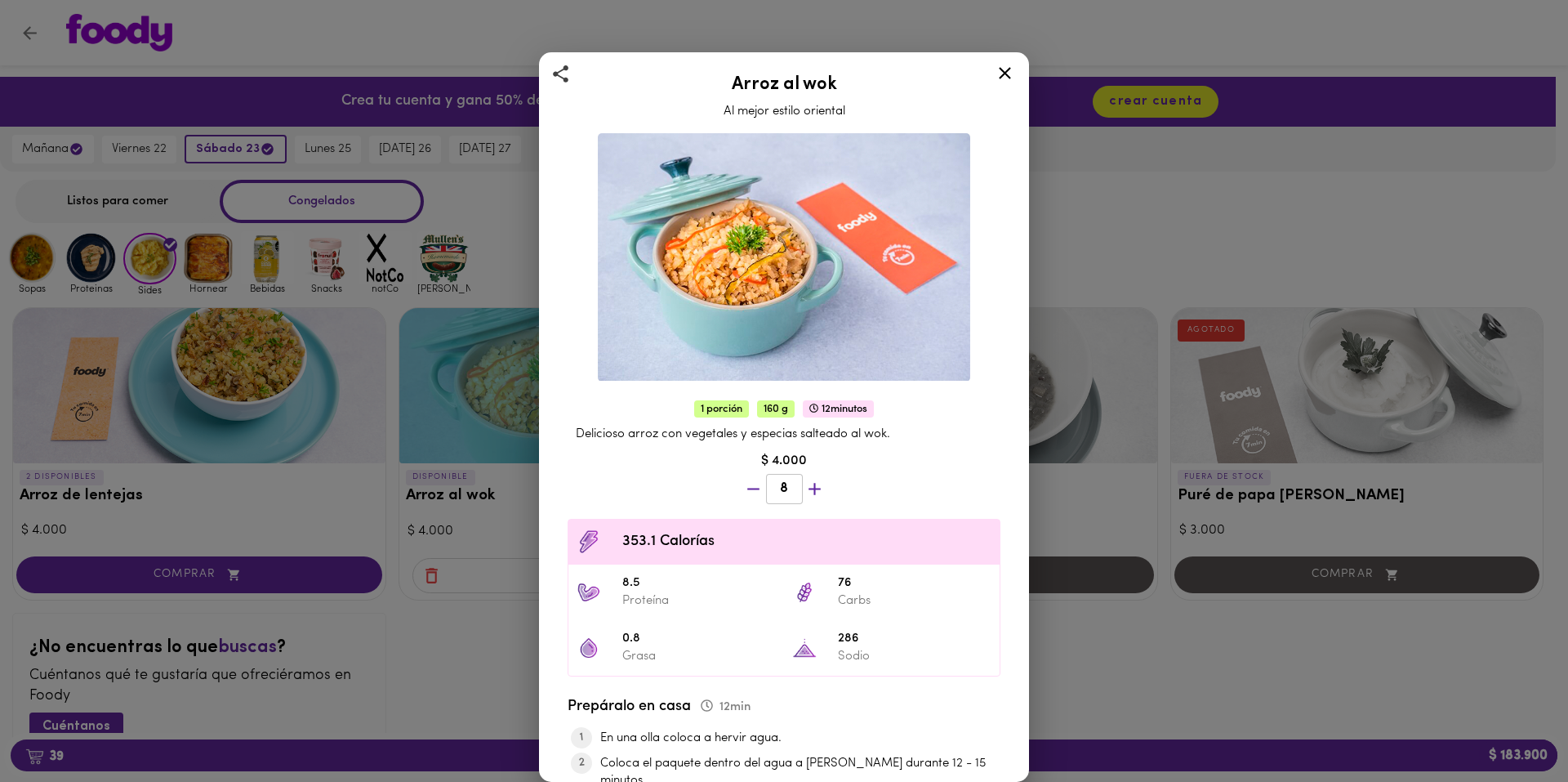
click at [812, 479] on icon "button" at bounding box center [815, 489] width 21 height 21
click at [805, 481] on div "9" at bounding box center [784, 491] width 92 height 40
click at [805, 481] on icon "button" at bounding box center [815, 489] width 21 height 21
click at [805, 481] on div "1 porción 160 g 12 minutos Delicioso arroz con vegetales y especias salteado al…" at bounding box center [784, 672] width 462 height 558
click at [805, 481] on icon "button" at bounding box center [815, 489] width 21 height 21
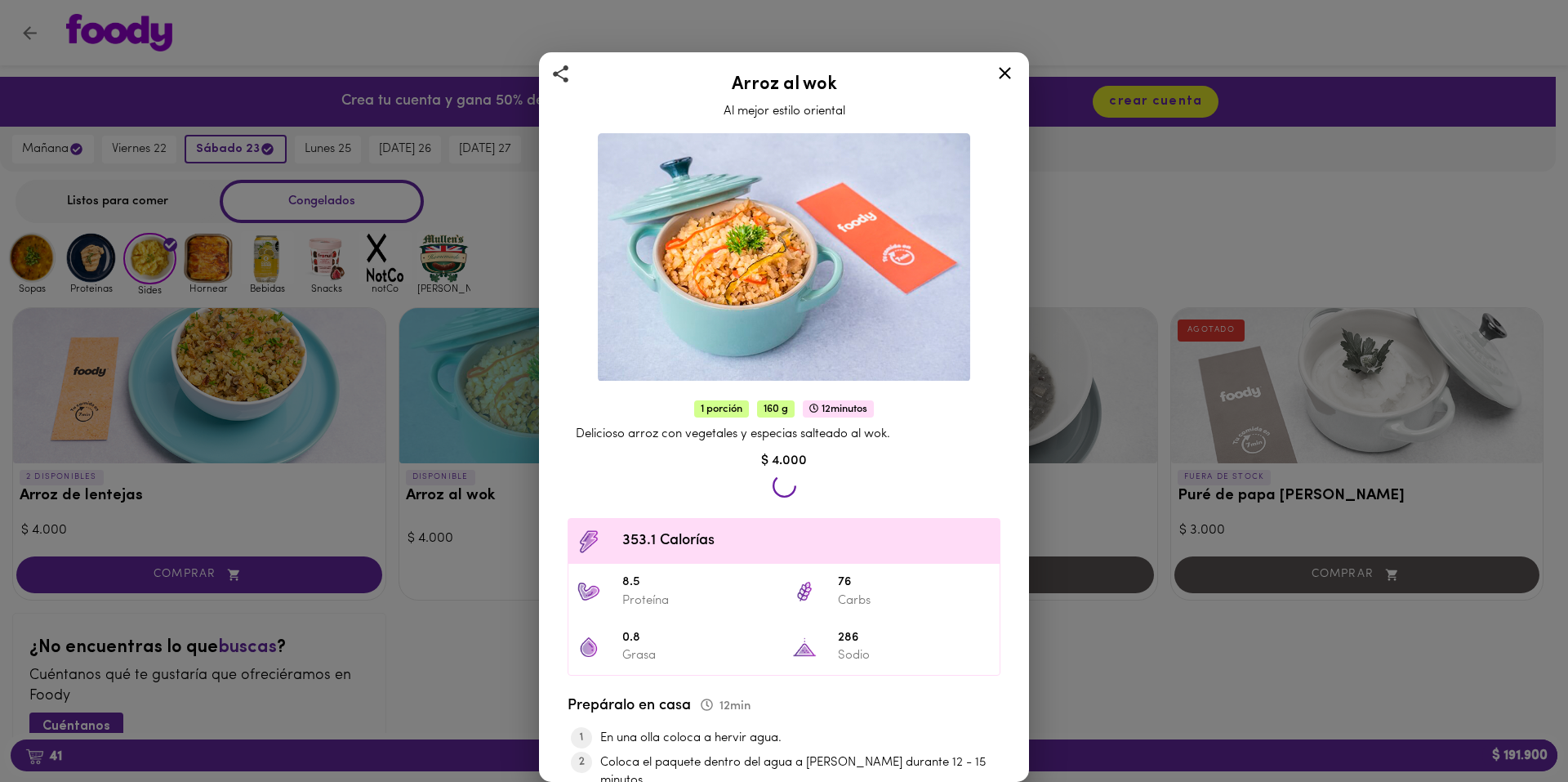
click at [800, 481] on div at bounding box center [784, 491] width 30 height 40
click at [805, 481] on icon "button" at bounding box center [815, 489] width 21 height 21
click at [805, 481] on div "1 porción 160 g 12 minutos Delicioso arroz con vegetales y especias salteado al…" at bounding box center [784, 672] width 462 height 558
click at [805, 481] on icon "button" at bounding box center [815, 489] width 21 height 21
click at [805, 481] on div "1 porción 160 g 12 minutos Delicioso arroz con vegetales y especias salteado al…" at bounding box center [784, 672] width 462 height 557
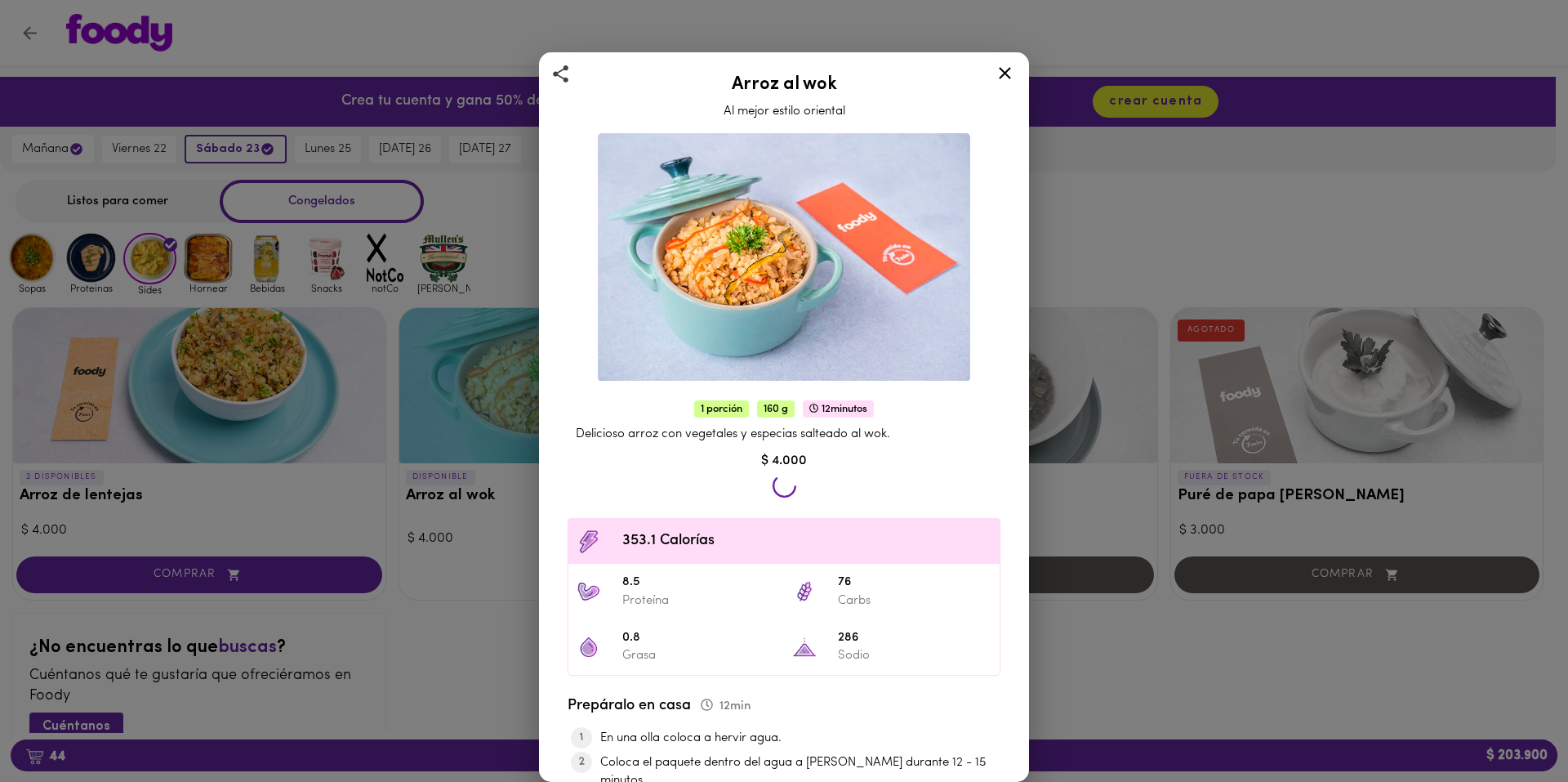
click at [800, 481] on div at bounding box center [784, 491] width 30 height 40
click at [805, 481] on icon "button" at bounding box center [815, 489] width 21 height 21
click at [800, 481] on div at bounding box center [784, 491] width 30 height 40
click at [805, 481] on icon "button" at bounding box center [815, 489] width 21 height 21
click at [805, 481] on div "16" at bounding box center [784, 491] width 92 height 40
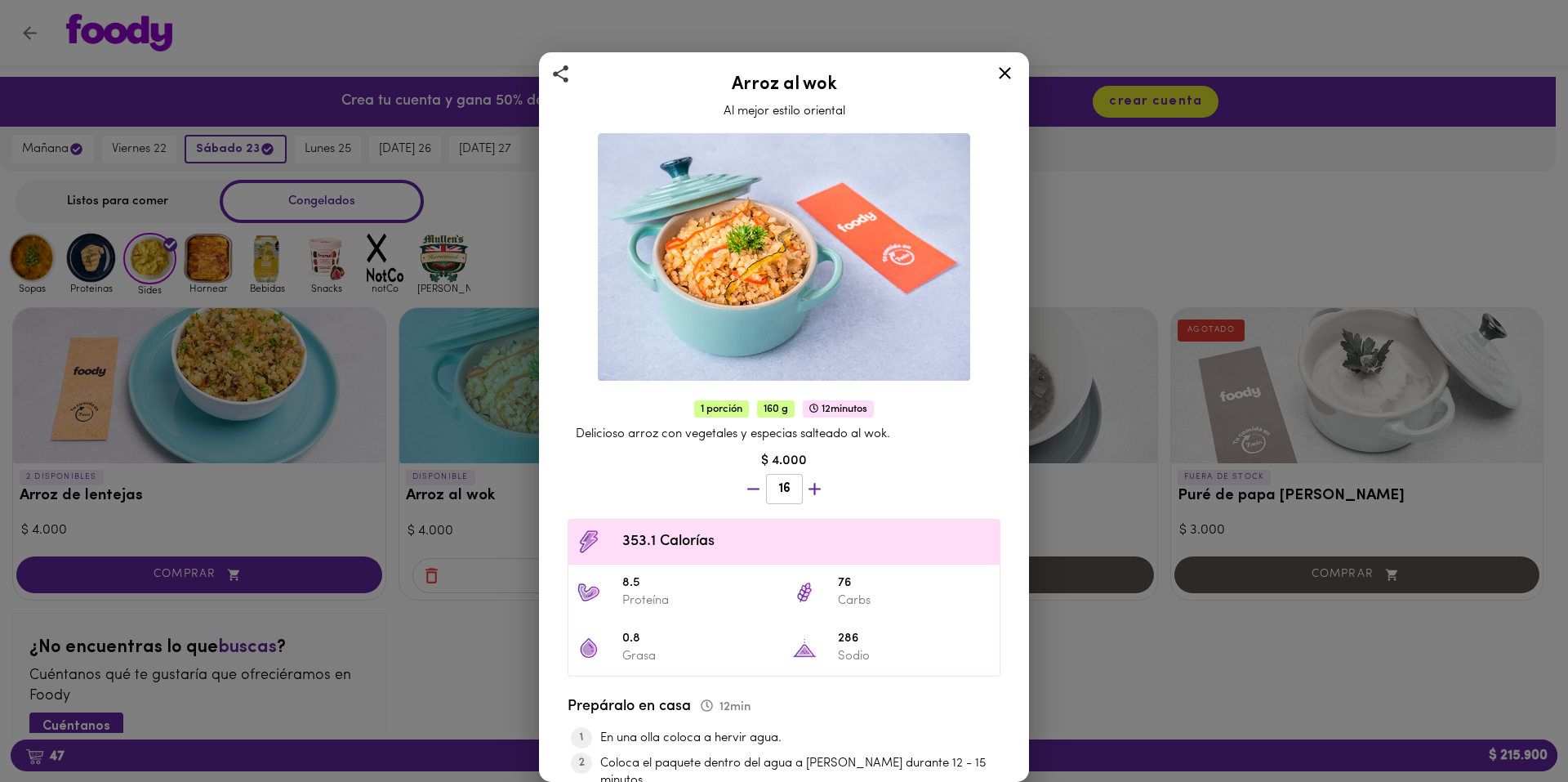
click at [805, 481] on icon "button" at bounding box center [815, 489] width 21 height 21
click at [805, 481] on div "1 porción 160 g 12 minutos Delicioso arroz con vegetales y especias salteado al…" at bounding box center [784, 672] width 462 height 557
click at [805, 481] on icon "button" at bounding box center [815, 489] width 21 height 21
click at [805, 481] on div "1 porción 160 g 12 minutos Delicioso arroz con vegetales y especias salteado al…" at bounding box center [784, 672] width 462 height 558
click at [805, 481] on icon "button" at bounding box center [815, 489] width 21 height 21
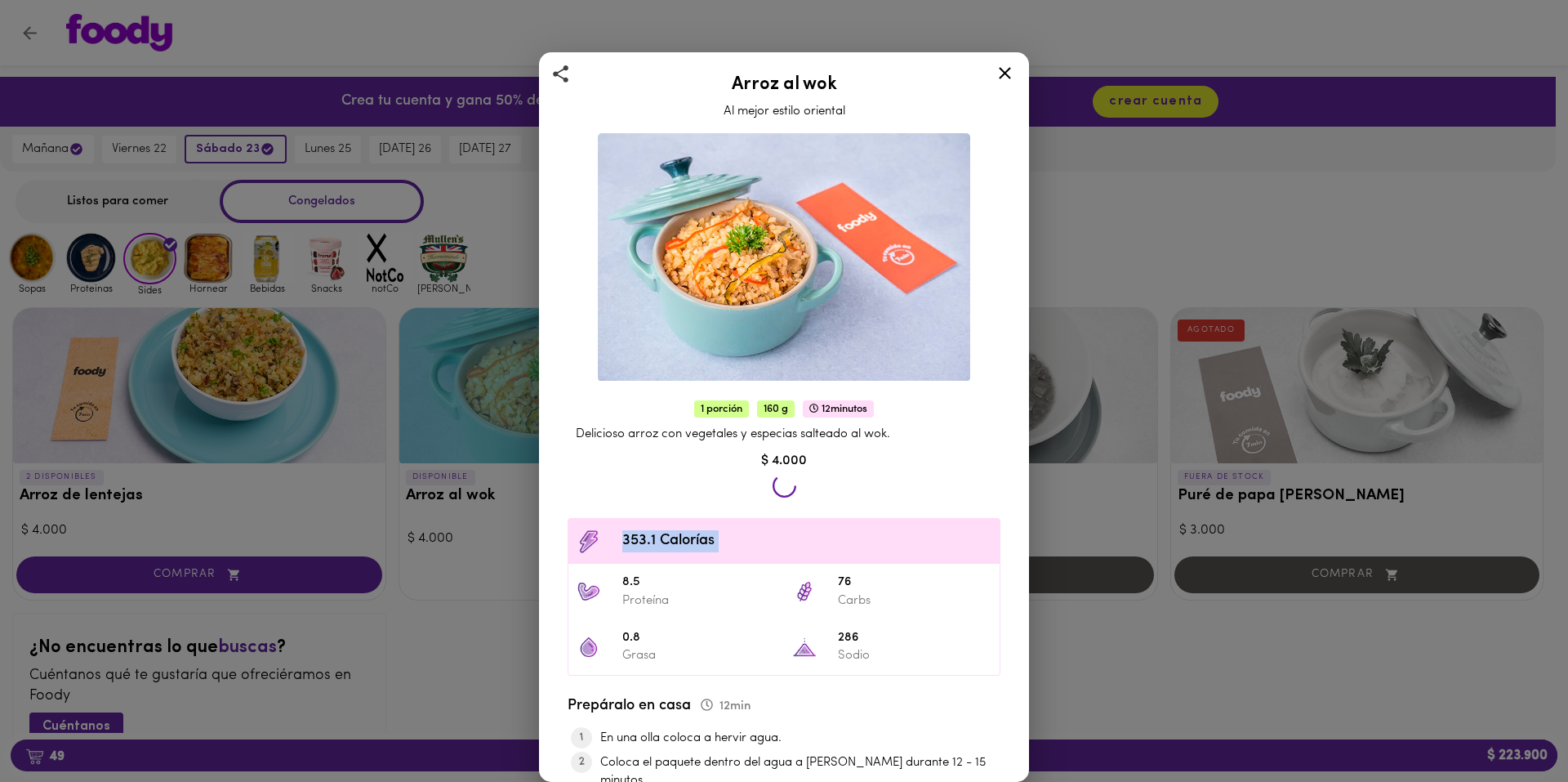
click at [805, 481] on div "1 porción 160 g 12 minutos Delicioso arroz con vegetales y especias salteado al…" at bounding box center [784, 672] width 462 height 557
click at [805, 481] on icon "button" at bounding box center [815, 489] width 21 height 21
click at [805, 481] on div "1 porción 160 g 12 minutos Delicioso arroz con vegetales y especias salteado al…" at bounding box center [784, 672] width 462 height 558
click at [805, 481] on icon "button" at bounding box center [815, 489] width 21 height 21
click at [800, 481] on div at bounding box center [784, 491] width 30 height 40
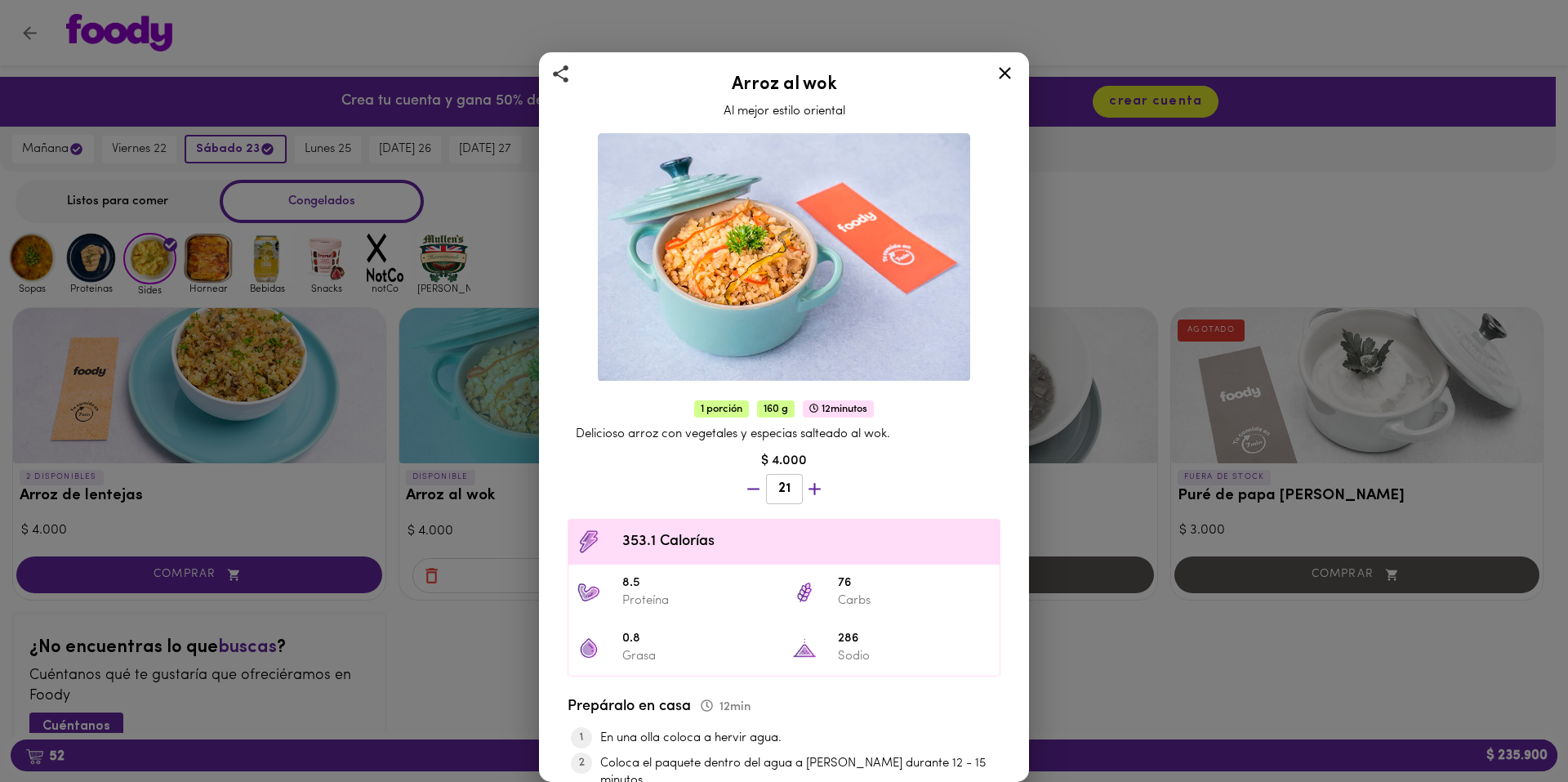
click at [805, 481] on icon "button" at bounding box center [815, 489] width 21 height 21
click at [805, 481] on div "22" at bounding box center [784, 491] width 92 height 40
click at [805, 481] on icon "button" at bounding box center [815, 489] width 21 height 21
click at [800, 481] on div at bounding box center [784, 491] width 30 height 40
click at [805, 481] on icon "button" at bounding box center [815, 489] width 21 height 21
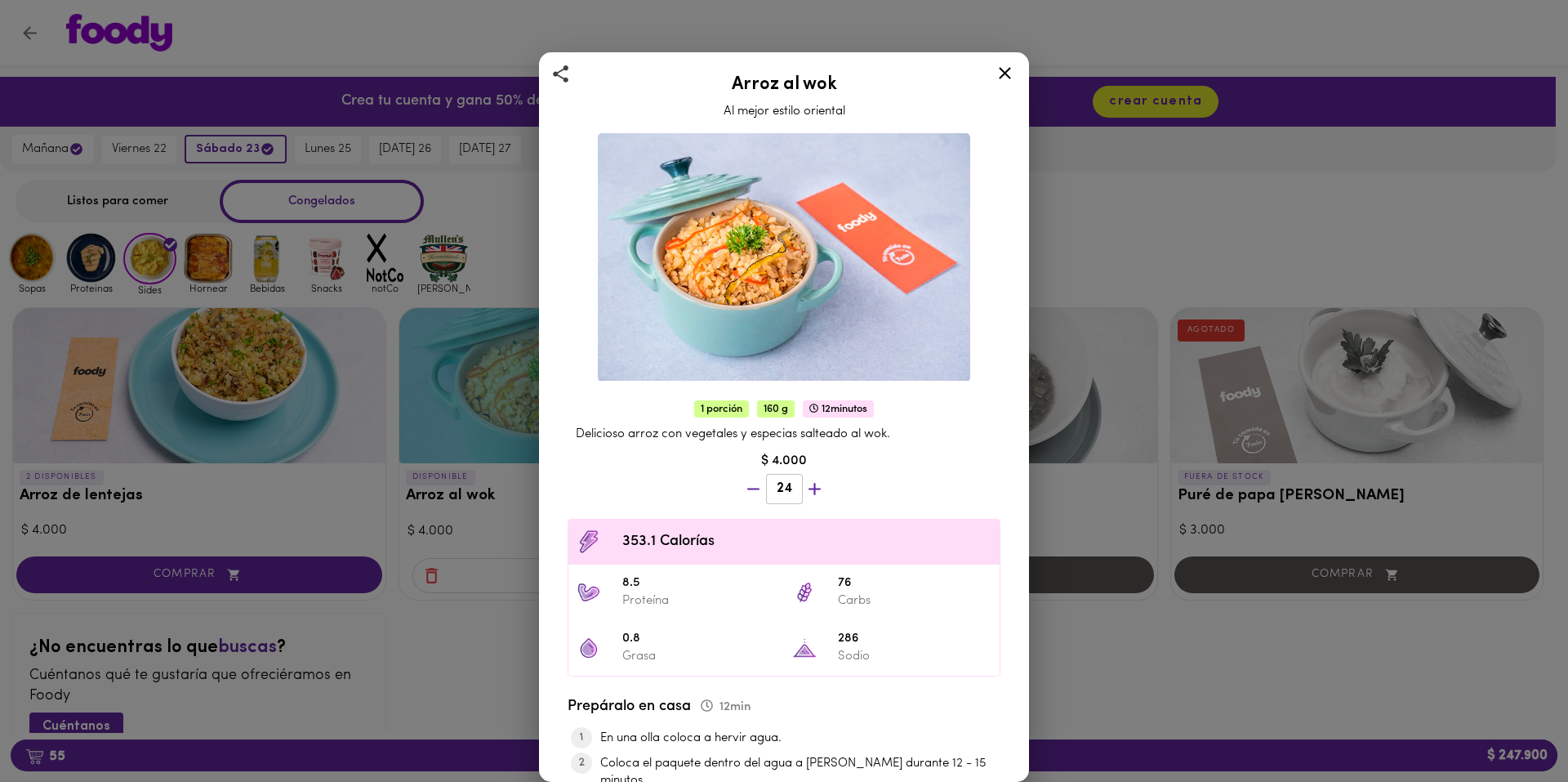
click at [805, 481] on div "24" at bounding box center [784, 491] width 92 height 40
click at [805, 481] on icon "button" at bounding box center [815, 489] width 21 height 21
click at [805, 481] on div "24" at bounding box center [784, 491] width 92 height 40
click at [805, 481] on icon "button" at bounding box center [815, 489] width 21 height 21
click at [800, 481] on div at bounding box center [784, 491] width 30 height 40
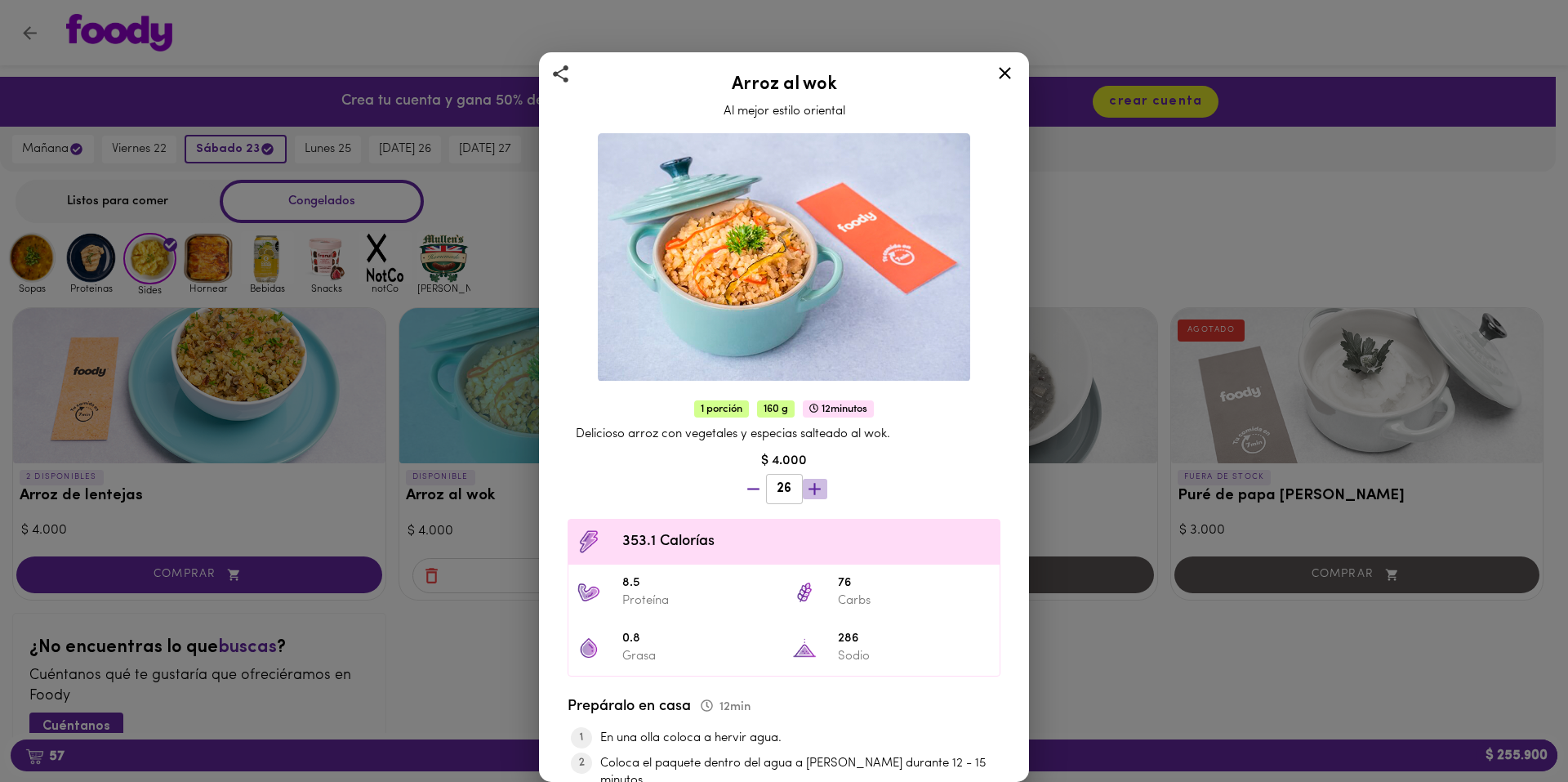
click at [805, 481] on icon "button" at bounding box center [815, 489] width 21 height 21
click at [805, 481] on div "27" at bounding box center [784, 491] width 92 height 40
click at [805, 481] on icon "button" at bounding box center [815, 489] width 21 height 21
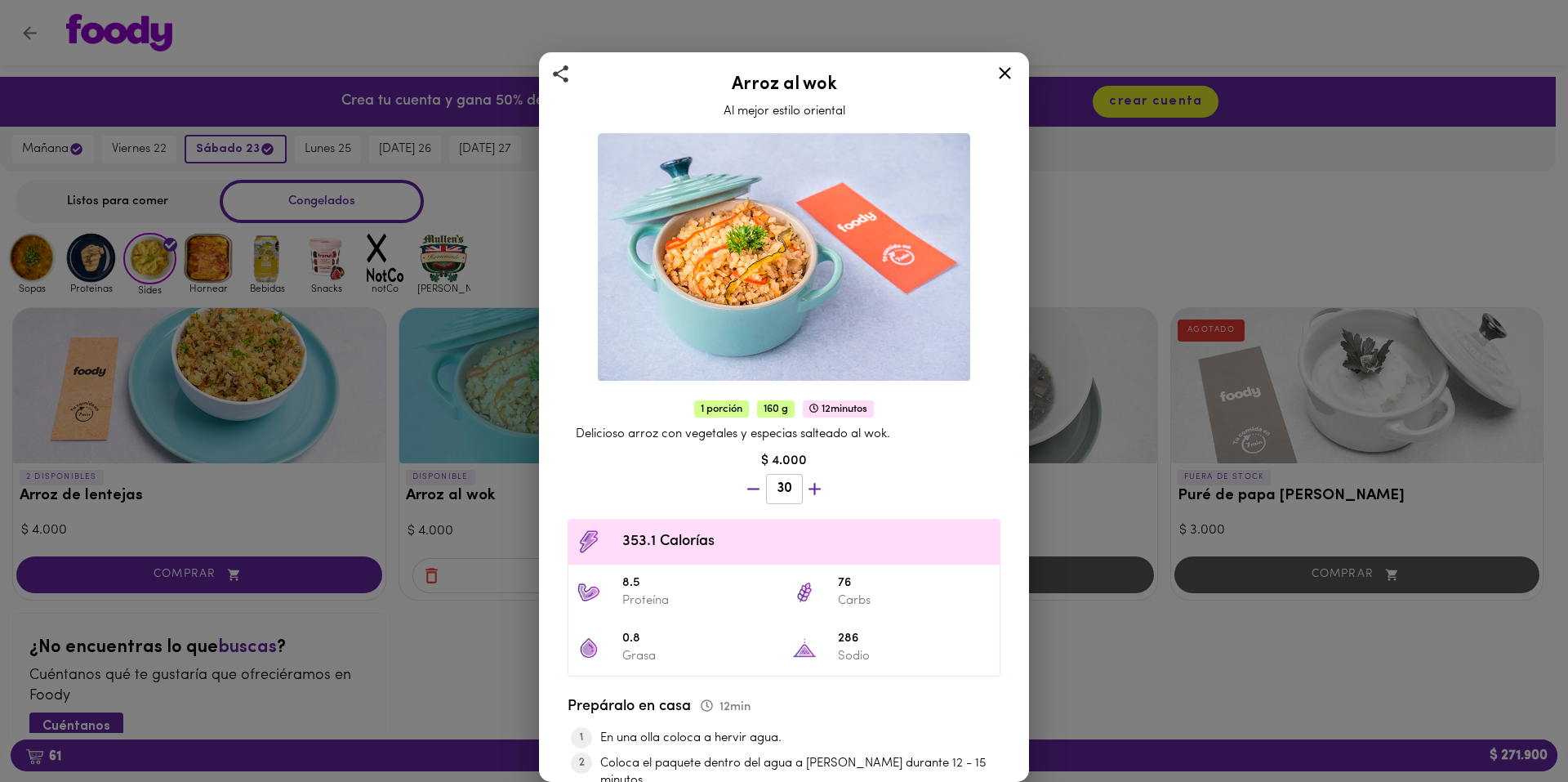
click at [805, 481] on icon "button" at bounding box center [815, 489] width 21 height 21
click at [995, 67] on icon at bounding box center [1005, 73] width 21 height 21
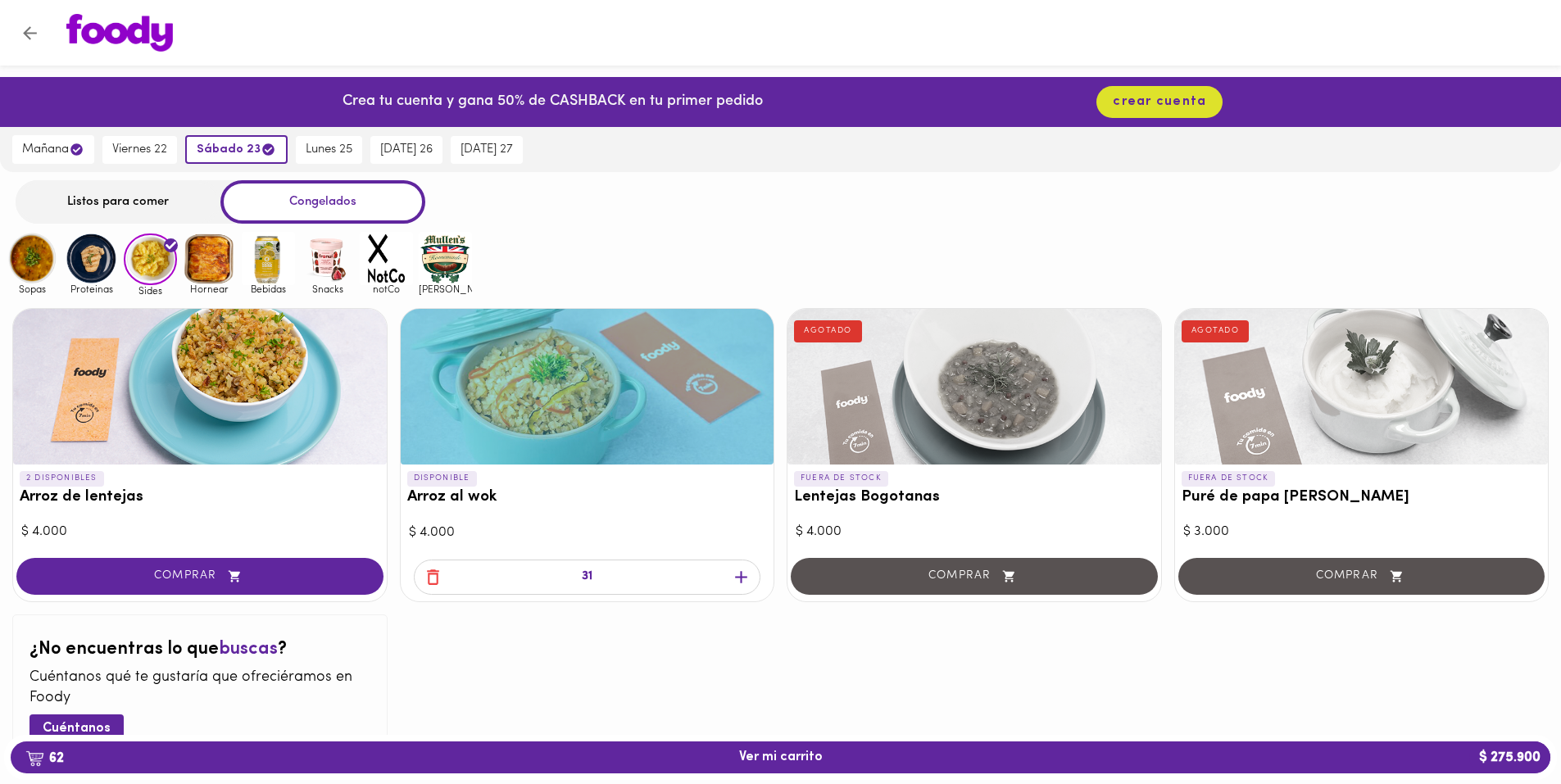
click at [108, 255] on img at bounding box center [91, 258] width 53 height 53
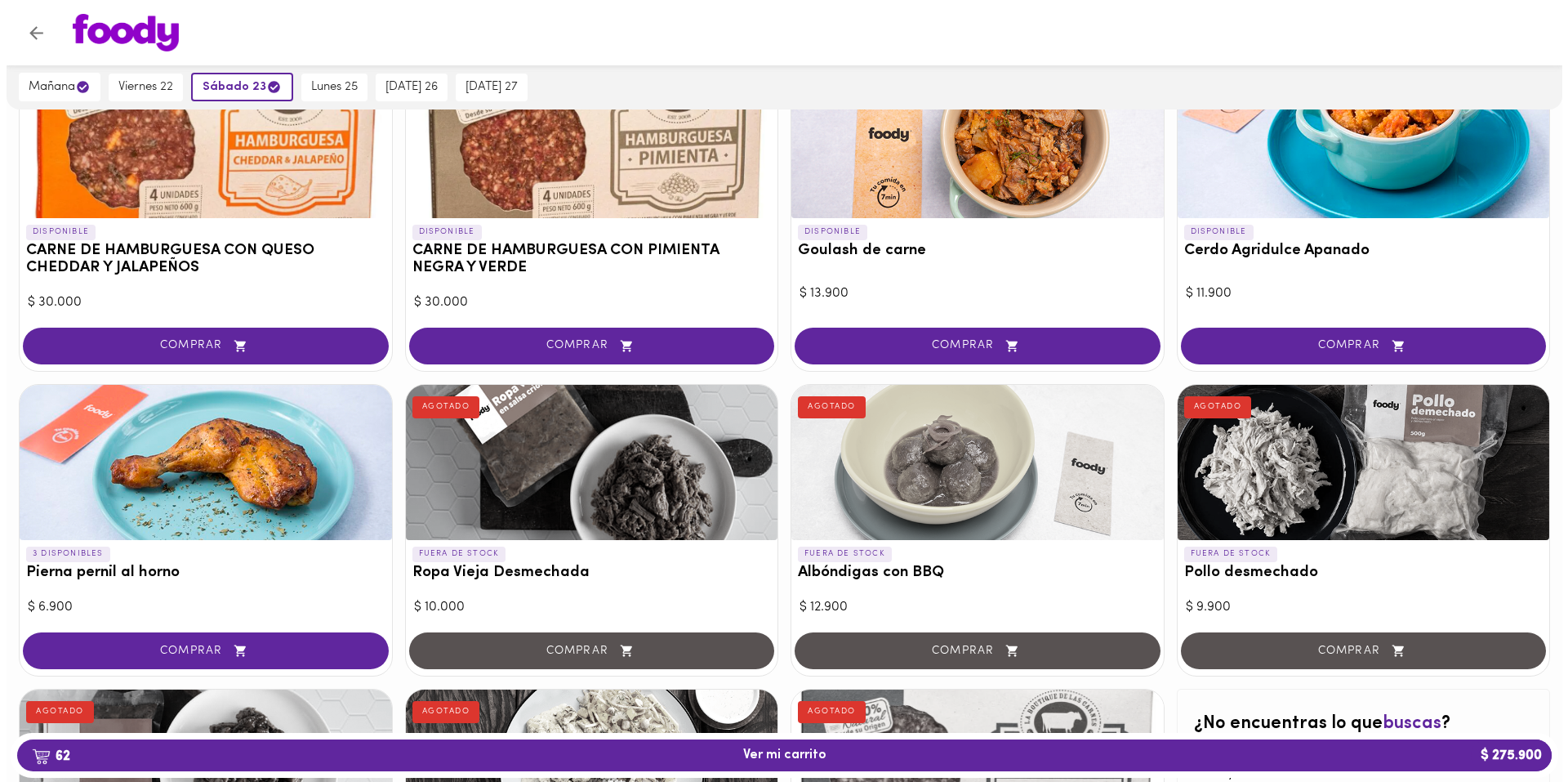
scroll to position [408, 0]
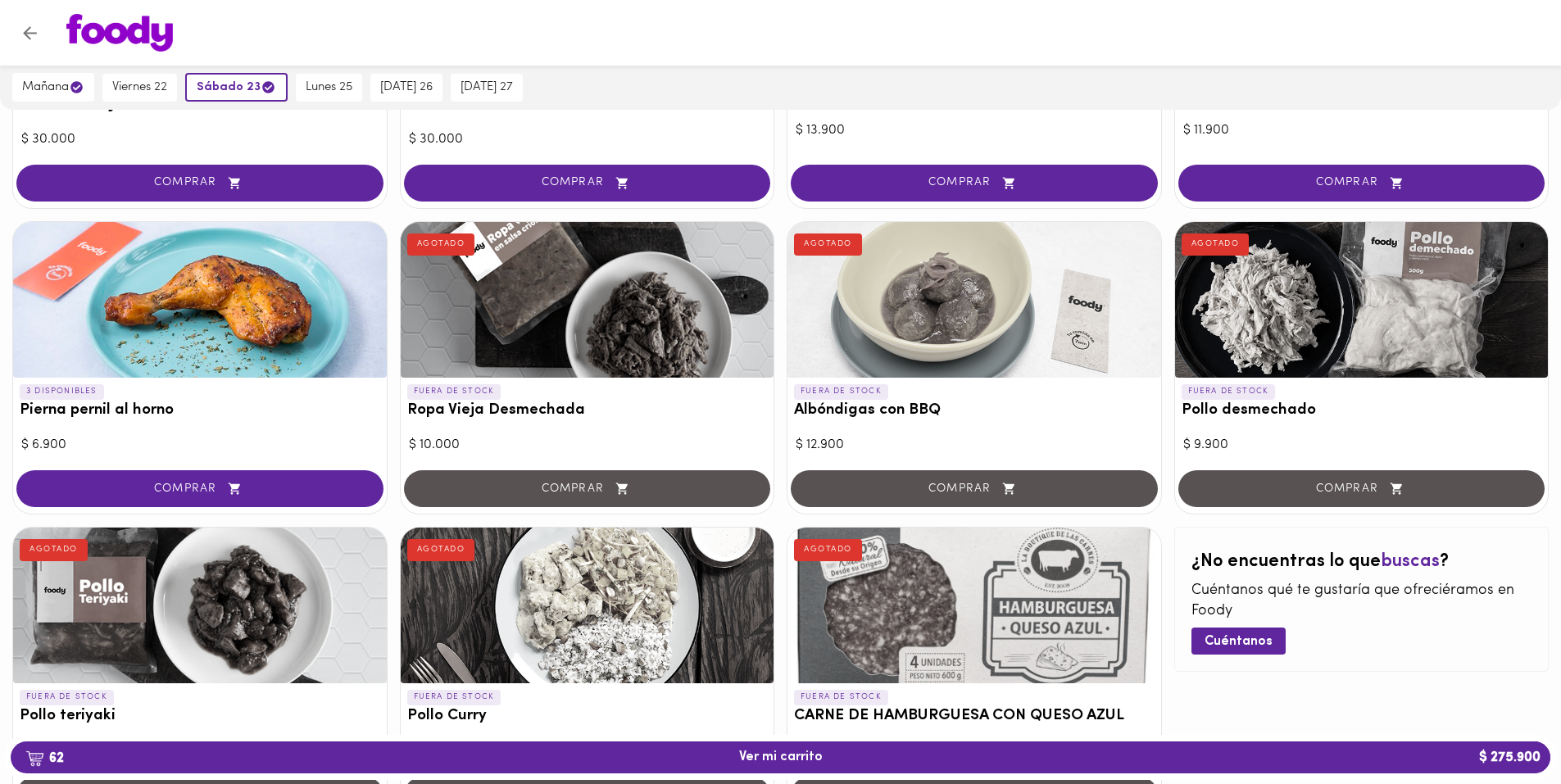
click at [214, 311] on div at bounding box center [199, 300] width 373 height 156
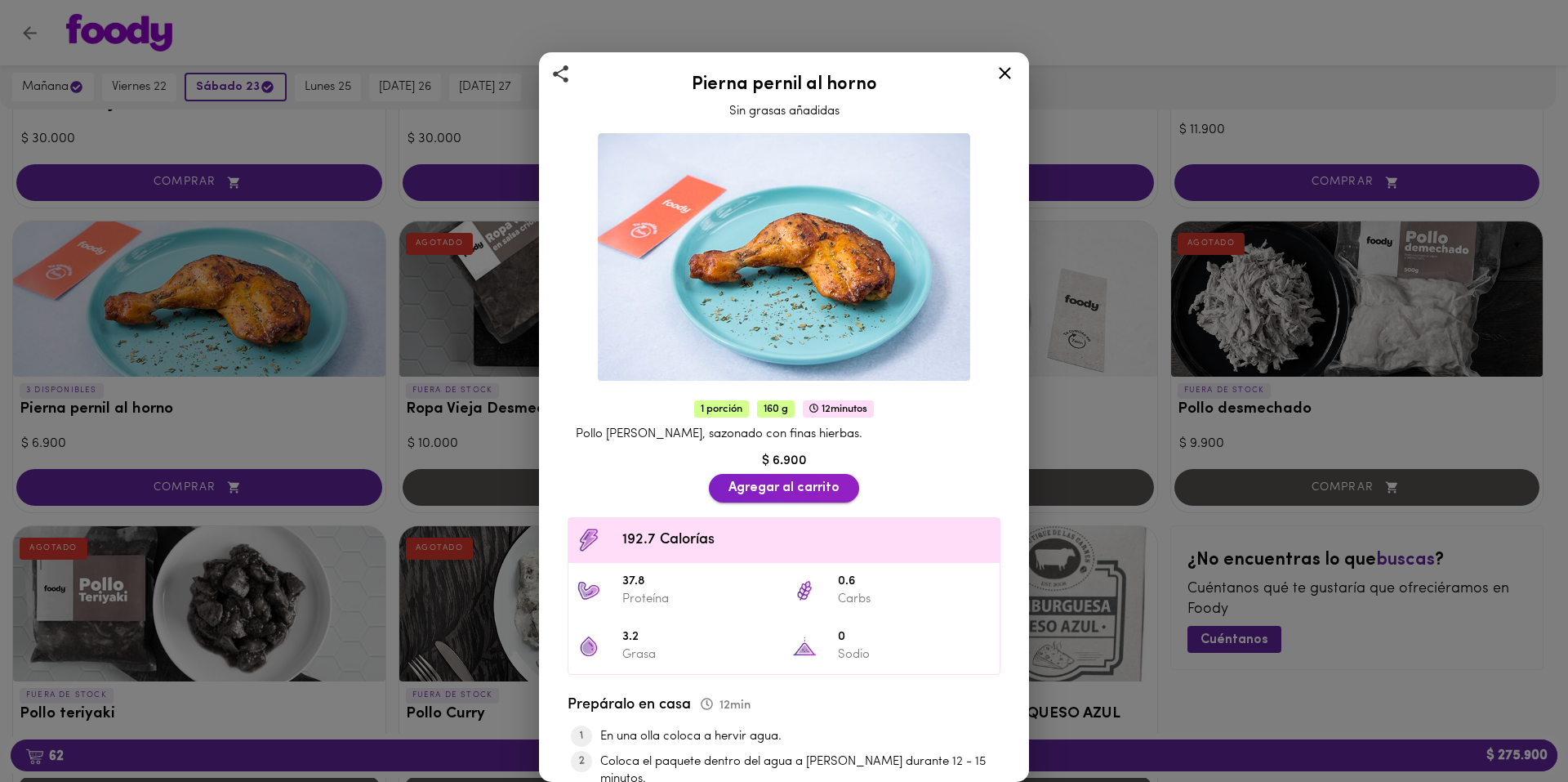
click at [757, 480] on span "Agregar al carrito" at bounding box center [784, 488] width 111 height 15
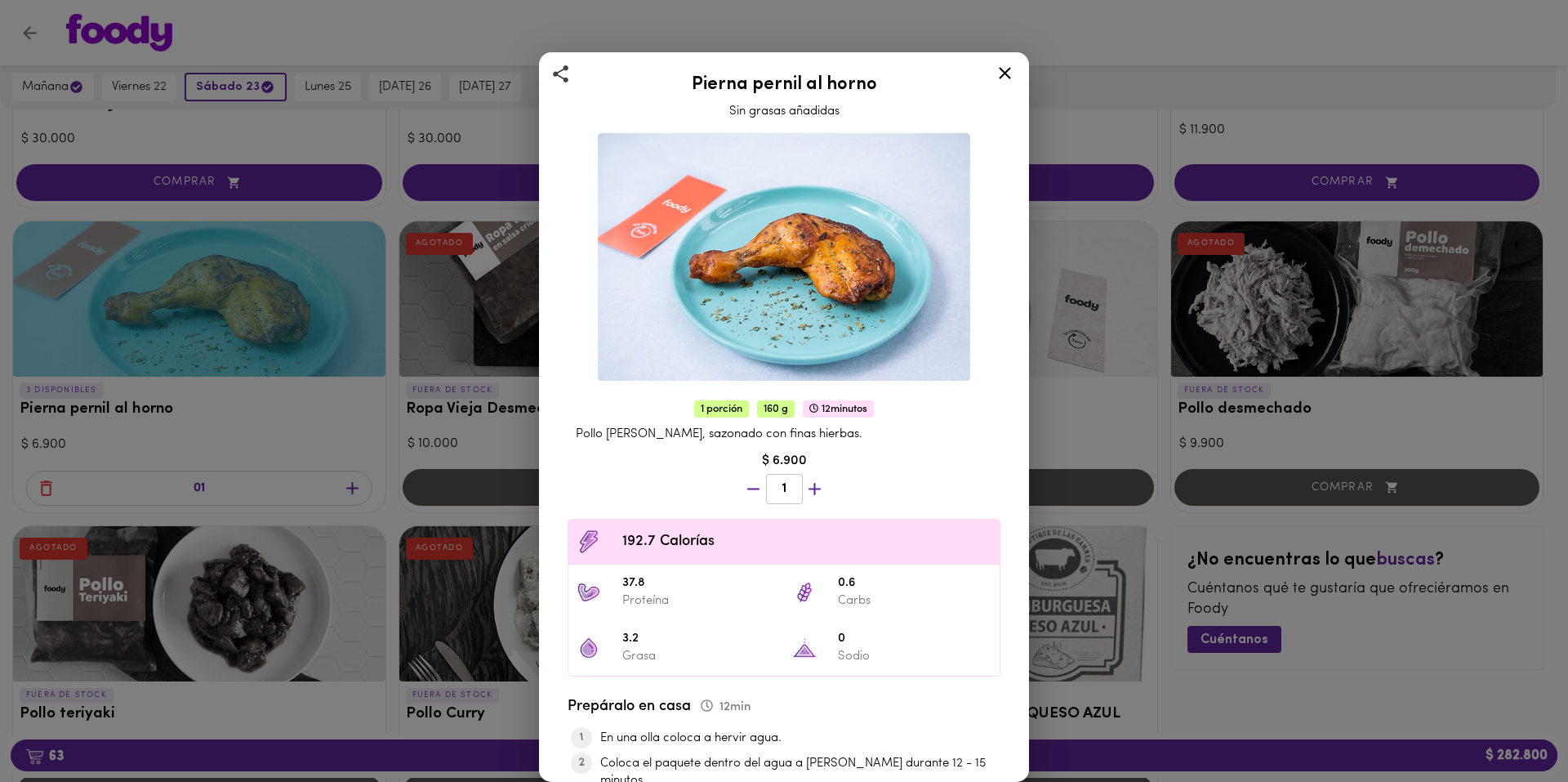
click at [812, 481] on icon "button" at bounding box center [815, 489] width 21 height 21
click at [812, 481] on div "1 porción 160 g 12 minutos Pollo pierna pernil horneado, sazonado con finas hie…" at bounding box center [784, 672] width 462 height 557
click at [812, 481] on div "2" at bounding box center [784, 491] width 92 height 40
click at [812, 481] on icon "button" at bounding box center [815, 489] width 21 height 21
click at [812, 481] on div "1 porción 160 g 12 minutos Pollo pierna pernil horneado, sazonado con finas hie…" at bounding box center [784, 672] width 462 height 557
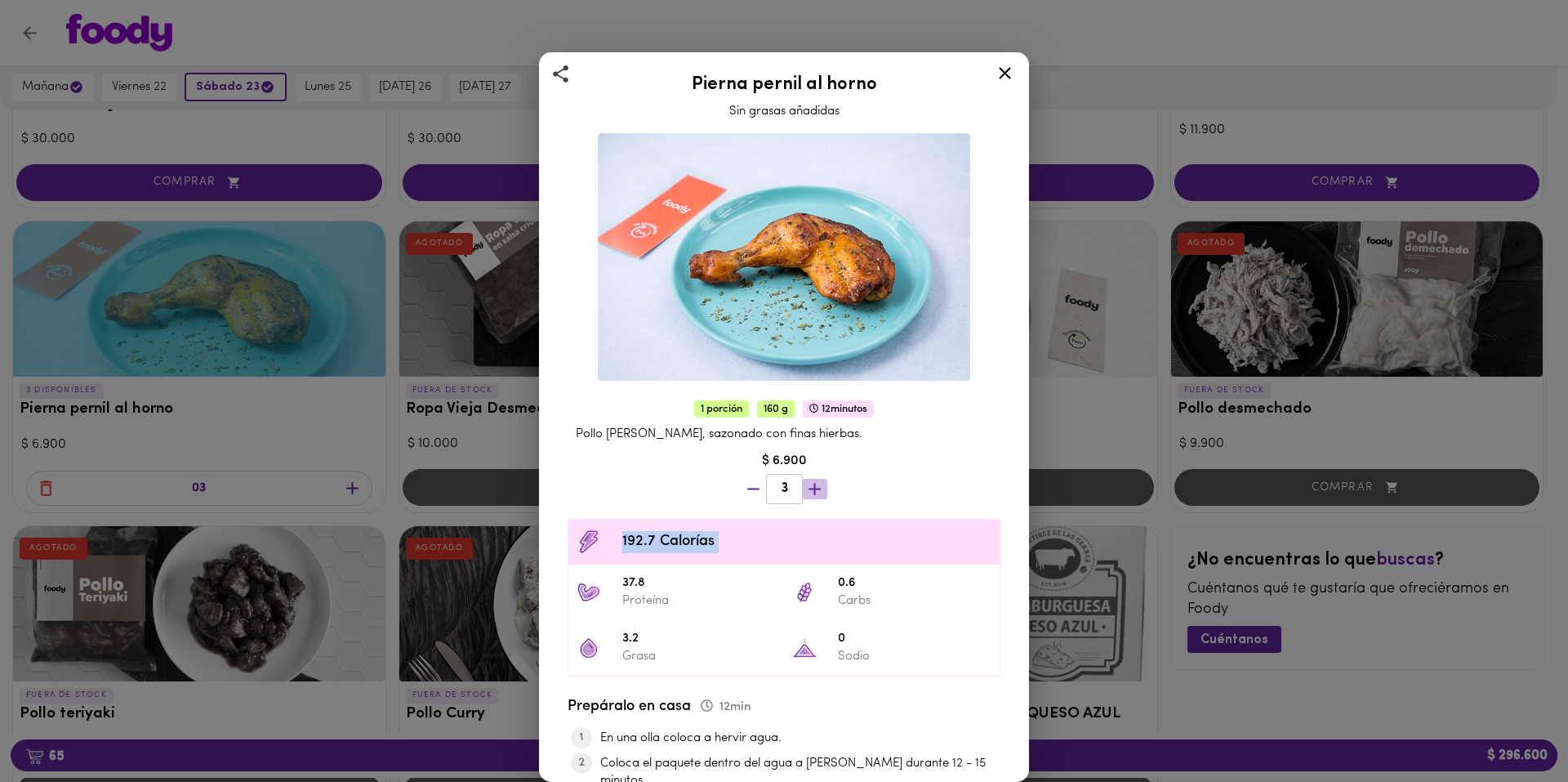
click at [812, 481] on icon "button" at bounding box center [815, 489] width 21 height 21
click at [812, 481] on div "4" at bounding box center [784, 491] width 92 height 40
click at [812, 481] on icon "button" at bounding box center [815, 489] width 21 height 21
click at [814, 486] on icon "button" at bounding box center [815, 489] width 21 height 21
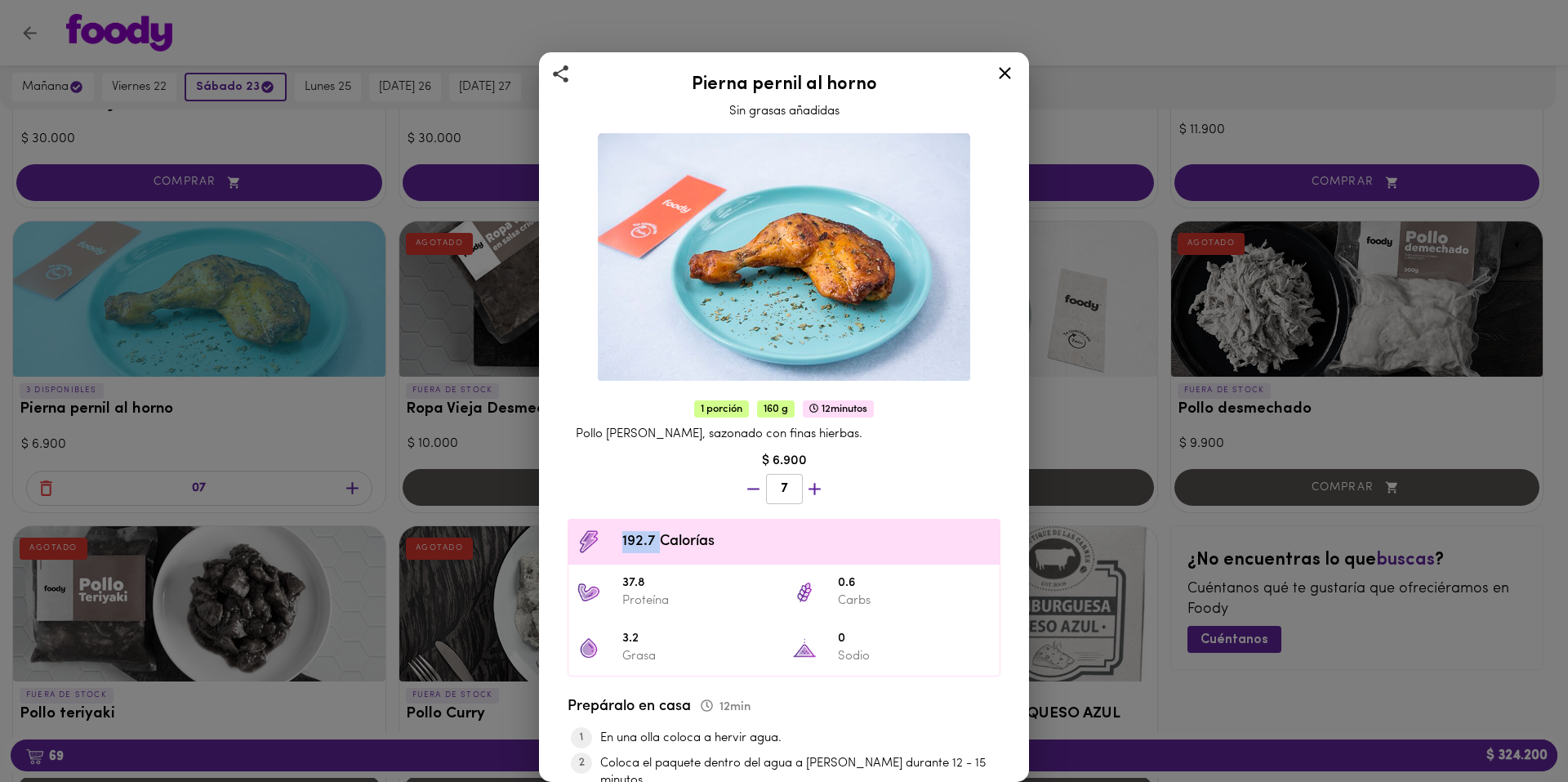
click at [814, 486] on div "1 porción 160 g 12 minutos Pollo pierna pernil horneado, sazonado con finas hie…" at bounding box center [784, 672] width 462 height 558
click at [814, 486] on icon "button" at bounding box center [815, 489] width 21 height 21
click at [812, 483] on icon "button" at bounding box center [815, 489] width 12 height 12
click at [800, 480] on div at bounding box center [784, 491] width 30 height 40
click at [812, 483] on icon "button" at bounding box center [815, 489] width 12 height 12
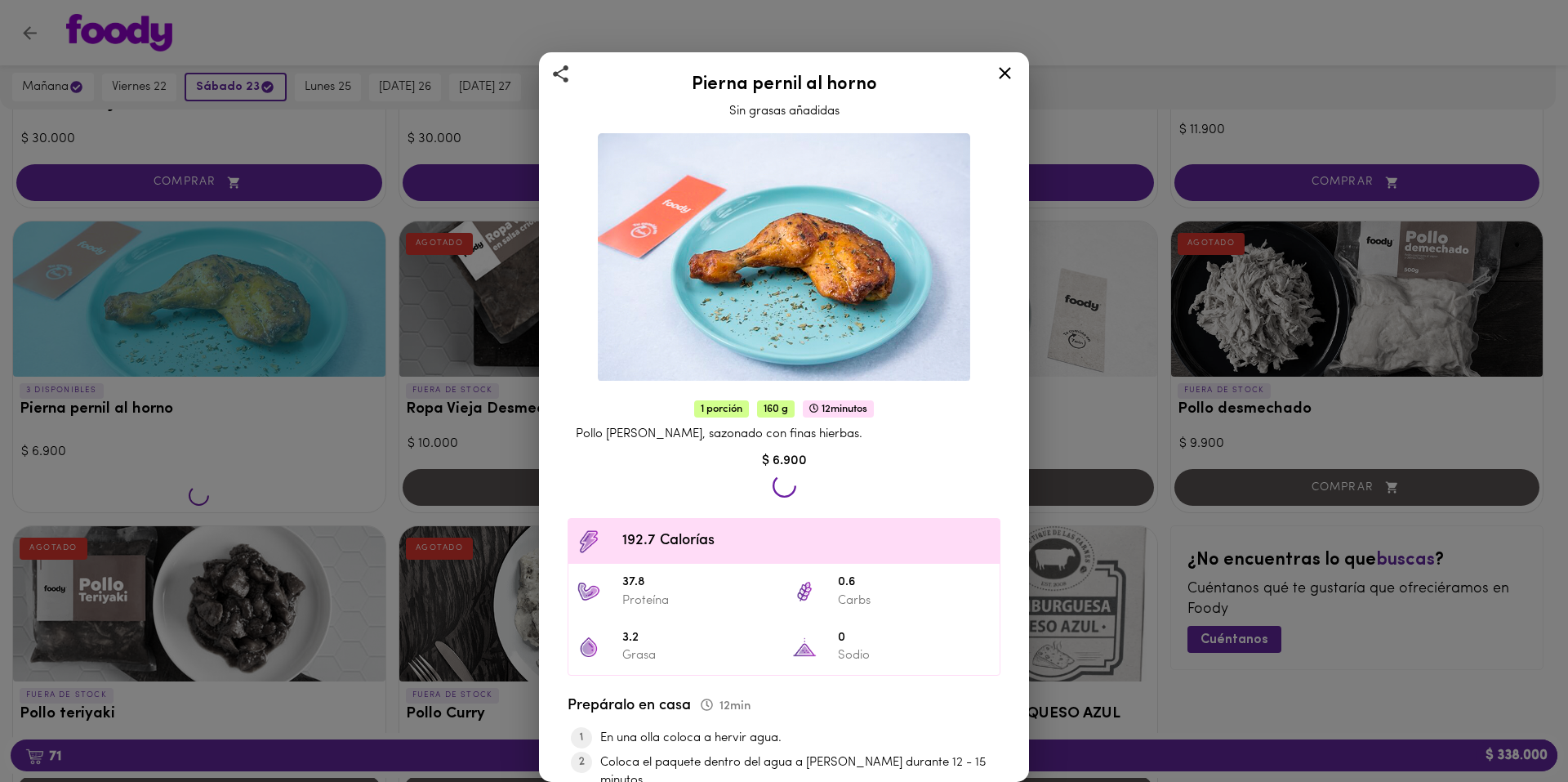
click at [800, 480] on div at bounding box center [784, 491] width 30 height 40
click at [812, 483] on icon "button" at bounding box center [815, 489] width 12 height 12
click at [800, 480] on div at bounding box center [784, 491] width 30 height 40
click at [812, 480] on icon "button" at bounding box center [815, 489] width 21 height 21
click at [812, 483] on icon "button" at bounding box center [815, 489] width 12 height 12
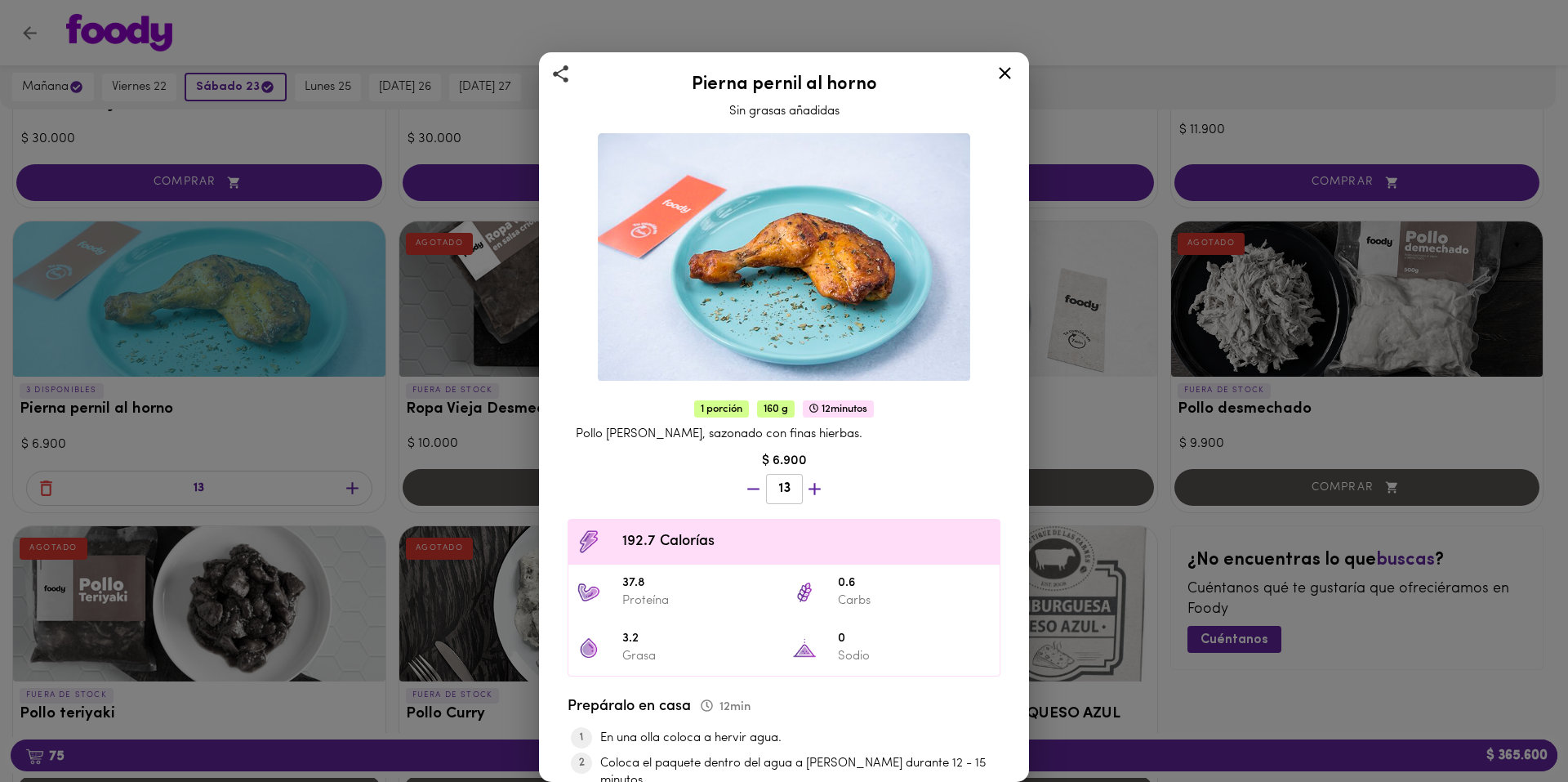
click at [812, 483] on icon "button" at bounding box center [815, 489] width 12 height 12
click at [812, 480] on div "14" at bounding box center [784, 491] width 92 height 40
click at [812, 483] on icon "button" at bounding box center [815, 489] width 12 height 12
click at [812, 480] on icon "button" at bounding box center [815, 489] width 21 height 21
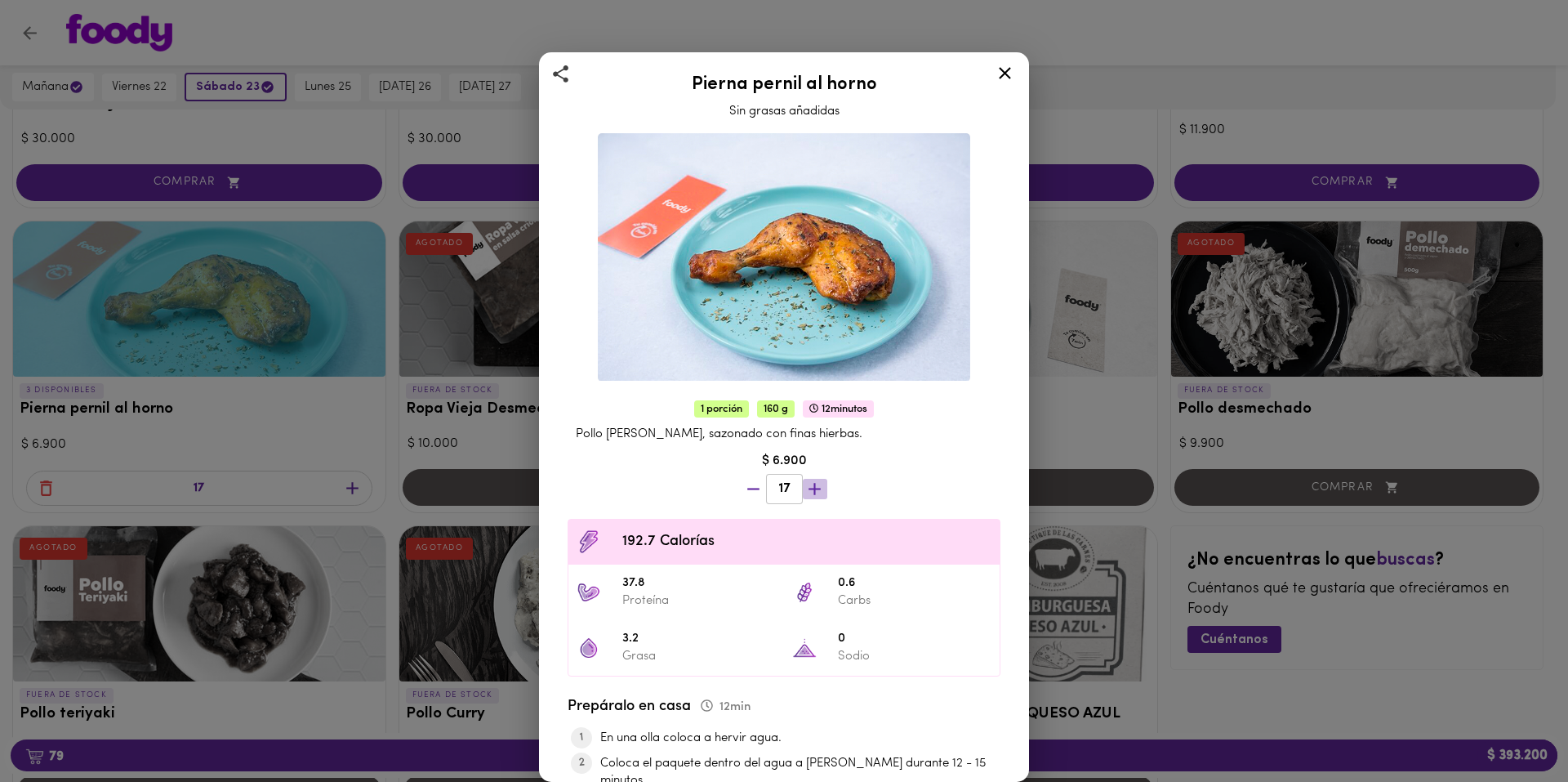
click at [812, 483] on icon "button" at bounding box center [815, 489] width 12 height 12
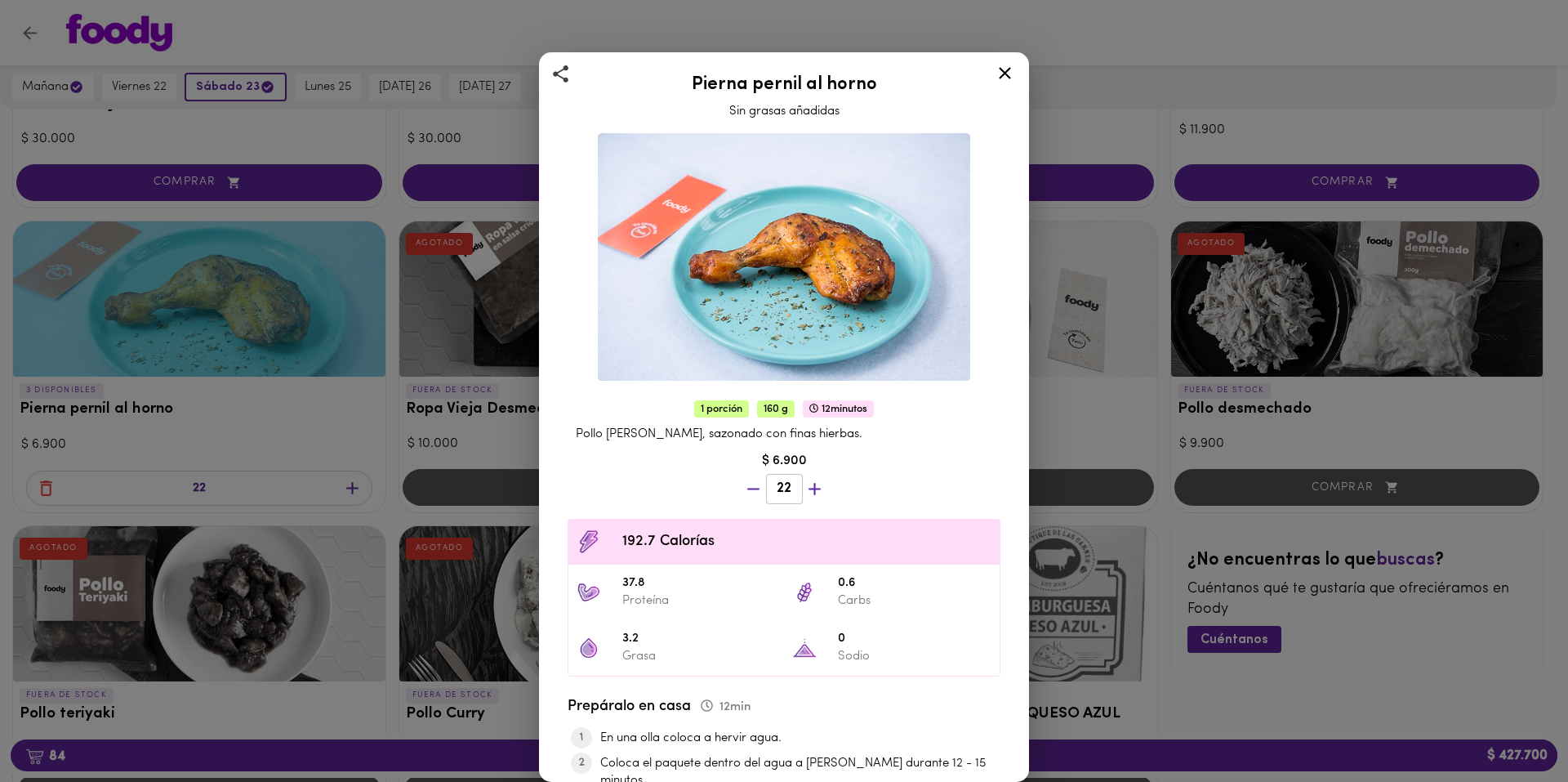
click at [812, 483] on icon "button" at bounding box center [815, 489] width 12 height 12
click at [812, 480] on icon "button" at bounding box center [815, 489] width 21 height 21
click at [812, 483] on icon "button" at bounding box center [815, 489] width 12 height 12
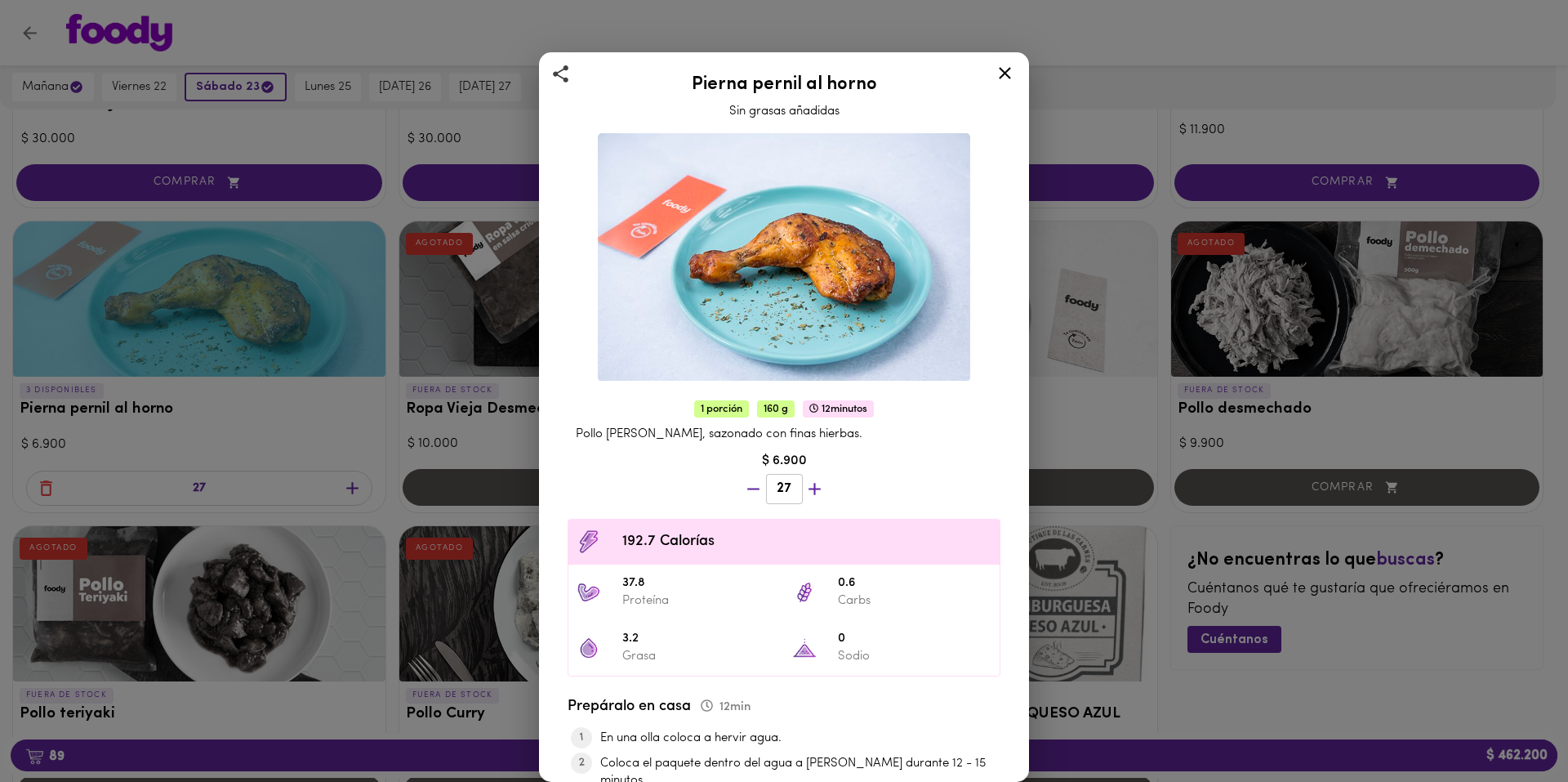
click at [812, 483] on icon "button" at bounding box center [815, 489] width 12 height 12
click at [1110, 438] on div "Pierna pernil al horno Sin grasas añadidas 1 porción 160 g 12 minutos Pollo pie…" at bounding box center [784, 391] width 1568 height 782
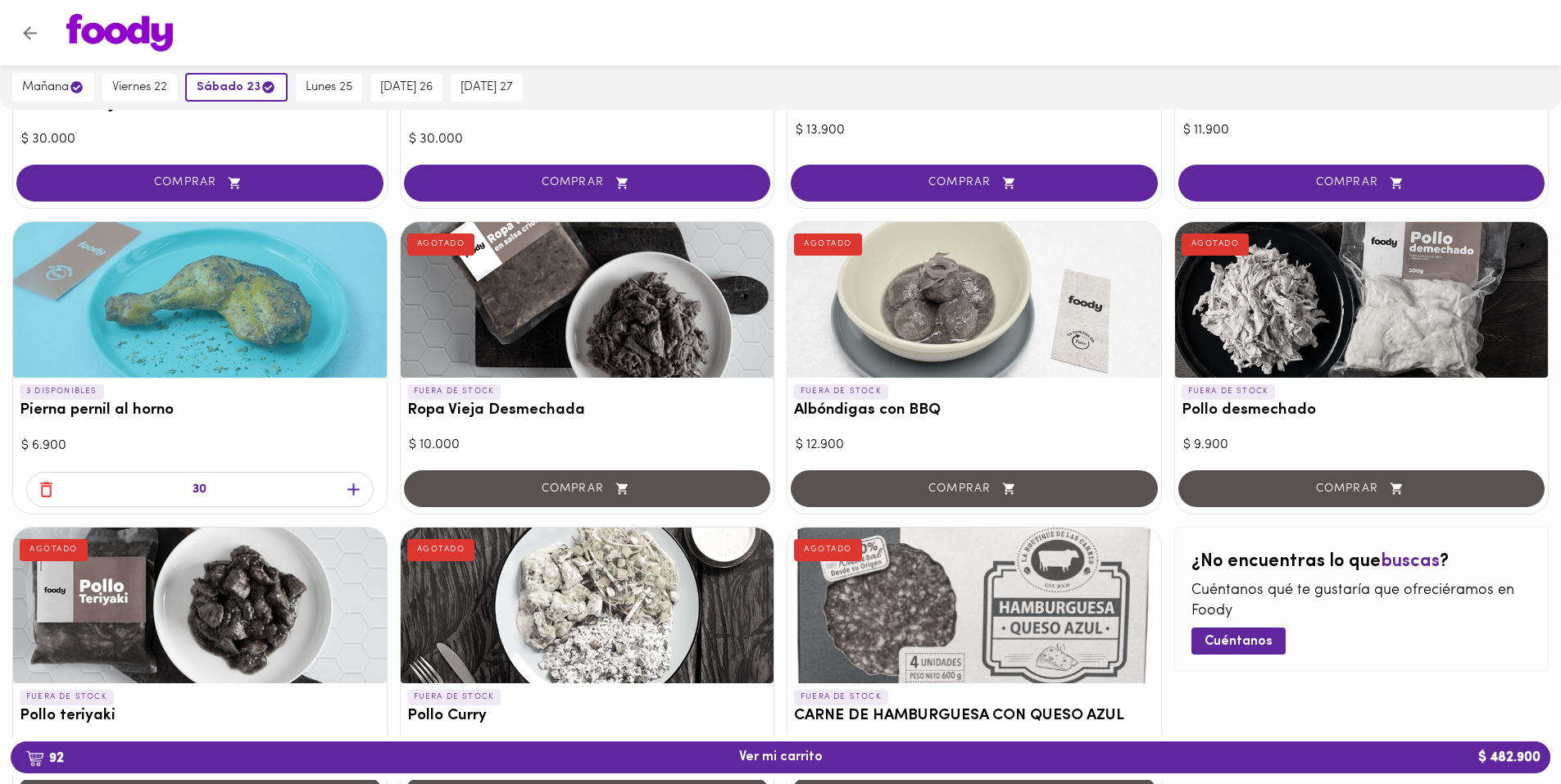
drag, startPoint x: 865, startPoint y: 762, endPoint x: 884, endPoint y: 470, distance: 292.6
click at [863, 763] on span "92 Ver mi carrito $ 482.900" at bounding box center [781, 757] width 1514 height 16
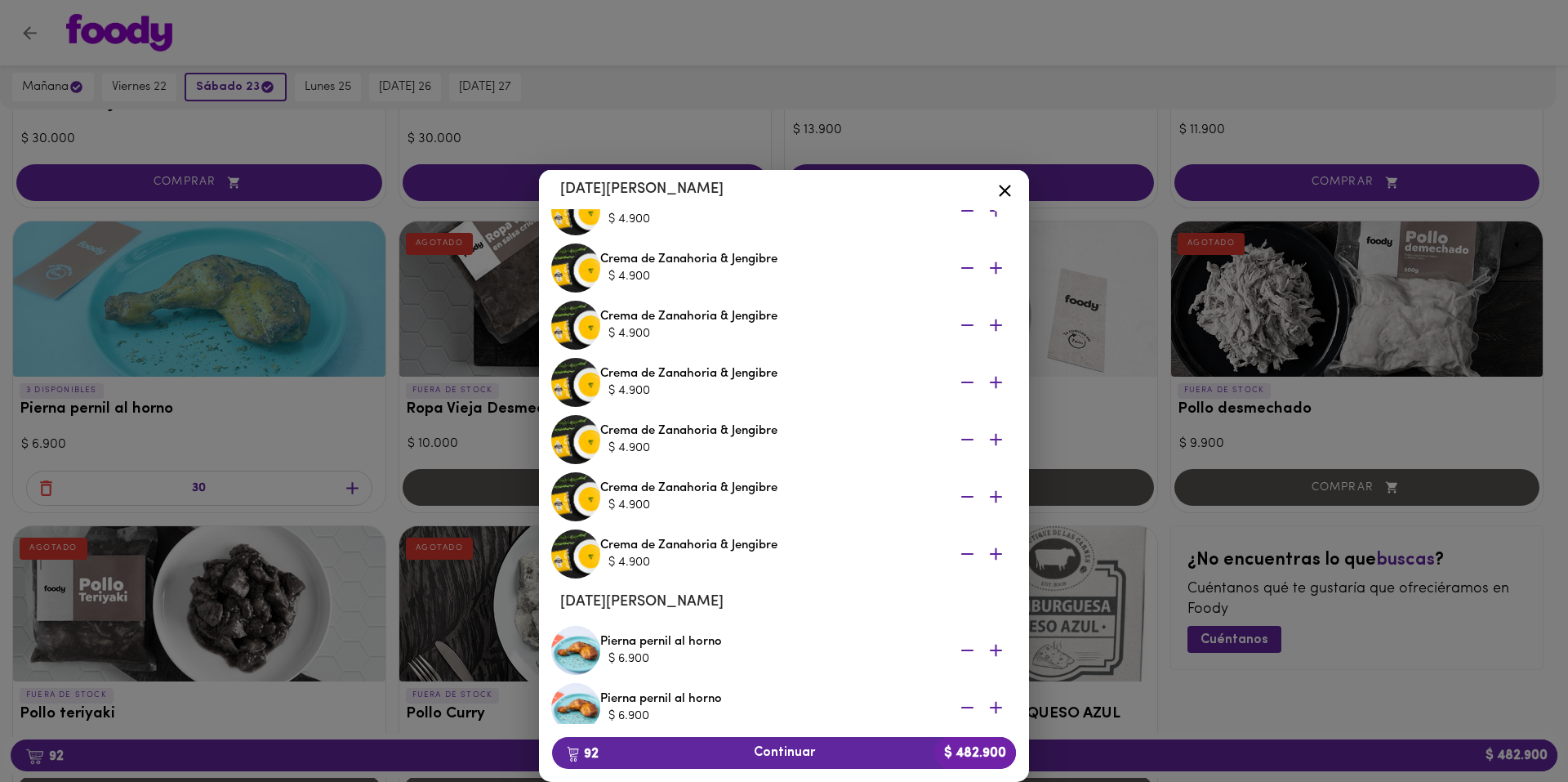
scroll to position [1190, 0]
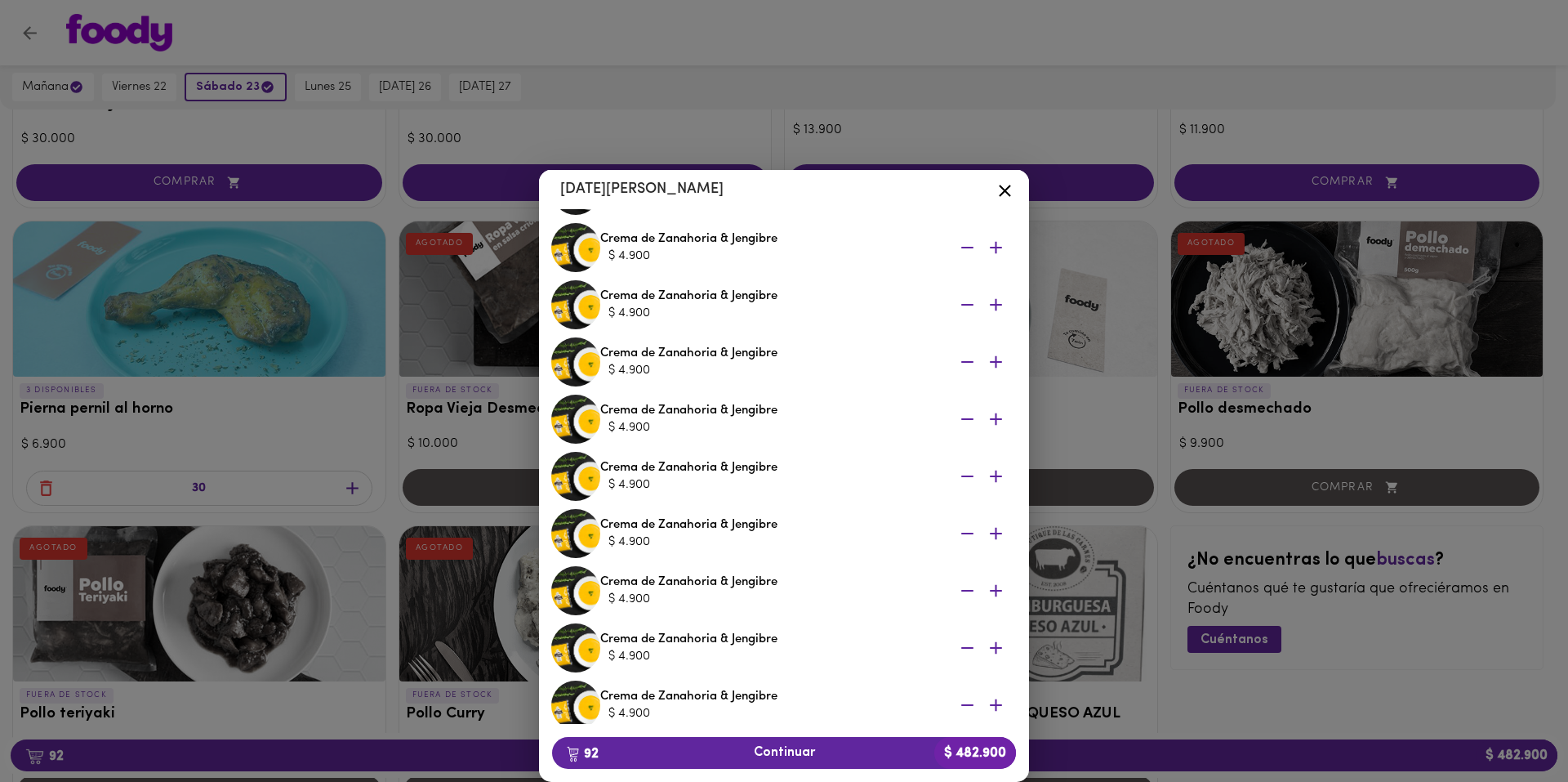
click at [1005, 193] on icon at bounding box center [1005, 191] width 21 height 21
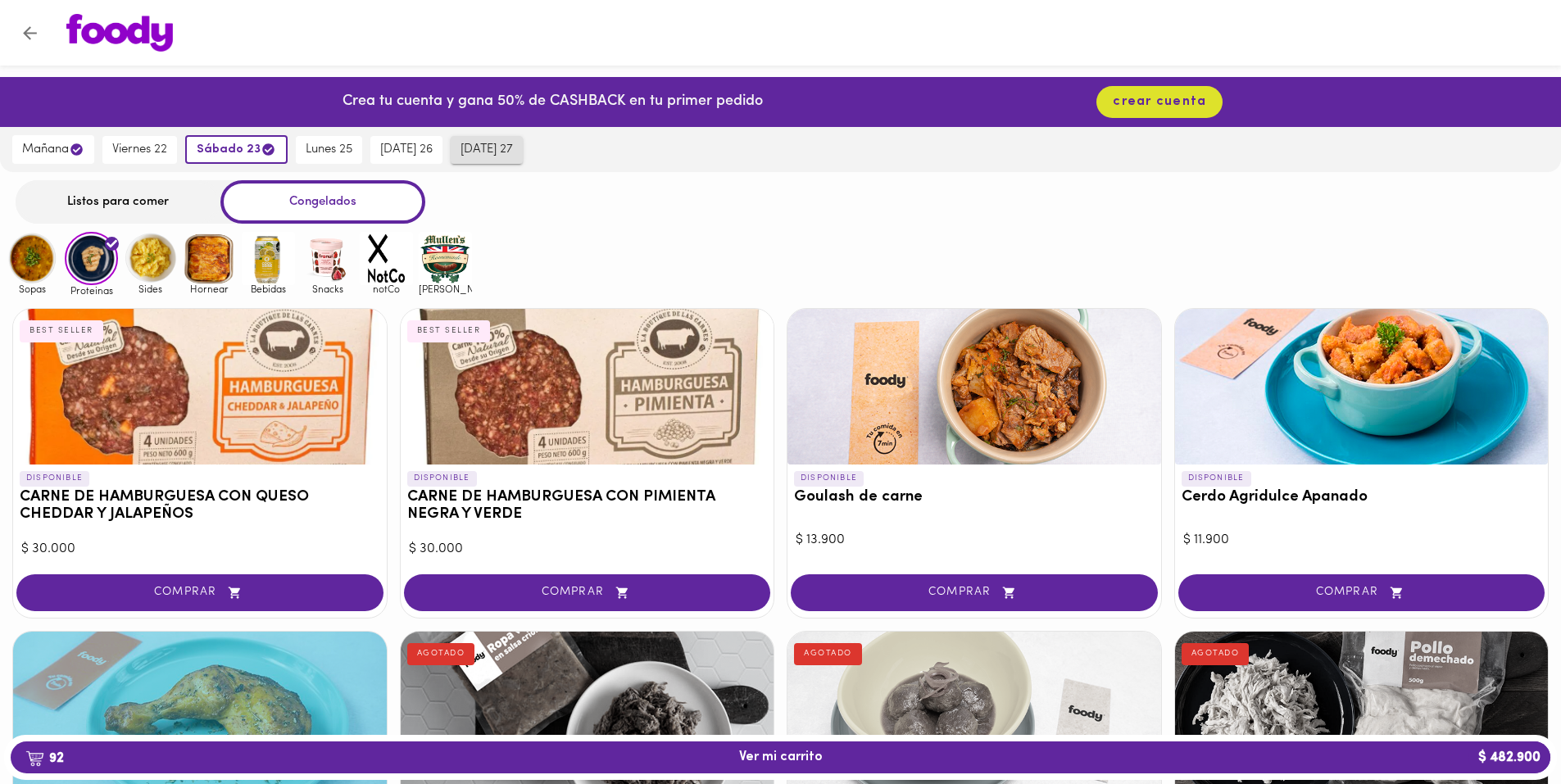
click at [472, 145] on span "miércoles 27" at bounding box center [486, 149] width 53 height 15
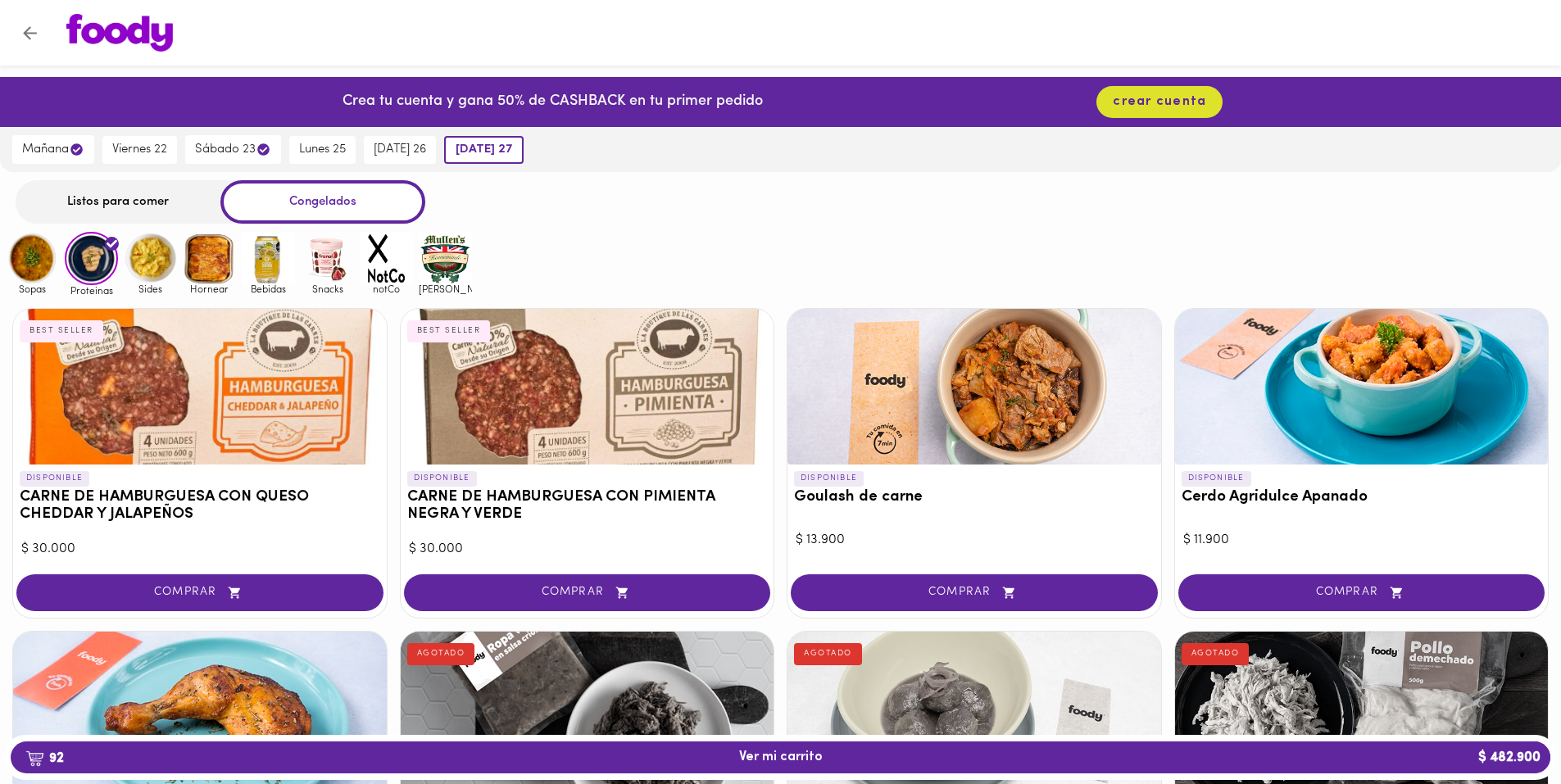
click at [442, 90] on div "Crea tu cuenta y gana 50% de CASHBACK en tu primer pedido" at bounding box center [548, 102] width 428 height 50
click at [58, 35] on div at bounding box center [796, 33] width 1491 height 38
click at [41, 34] on button "Volver" at bounding box center [29, 33] width 41 height 40
click at [159, 43] on img at bounding box center [120, 33] width 107 height 38
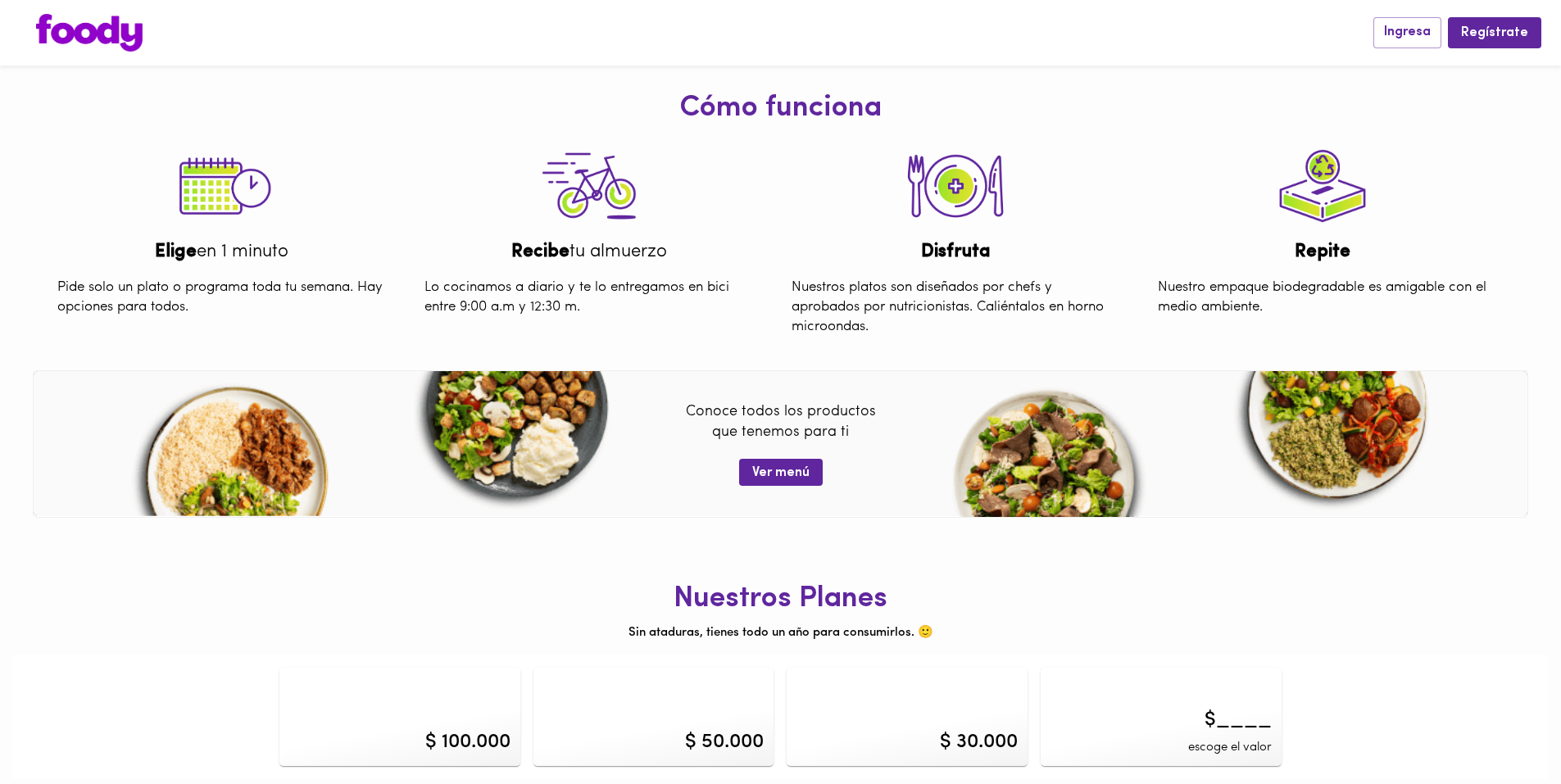
scroll to position [611, 0]
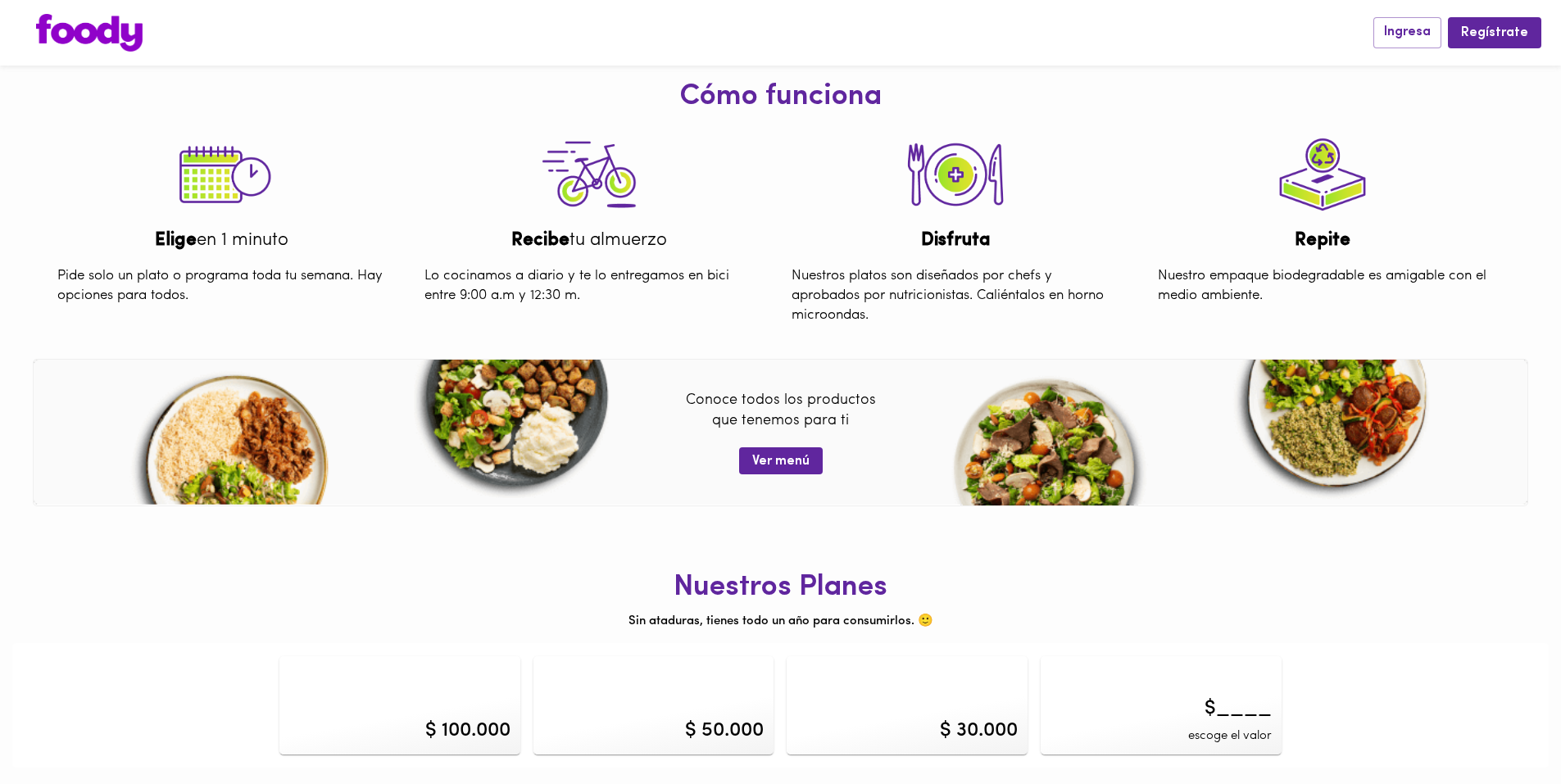
click at [472, 694] on div "$ 100.000" at bounding box center [399, 705] width 240 height 98
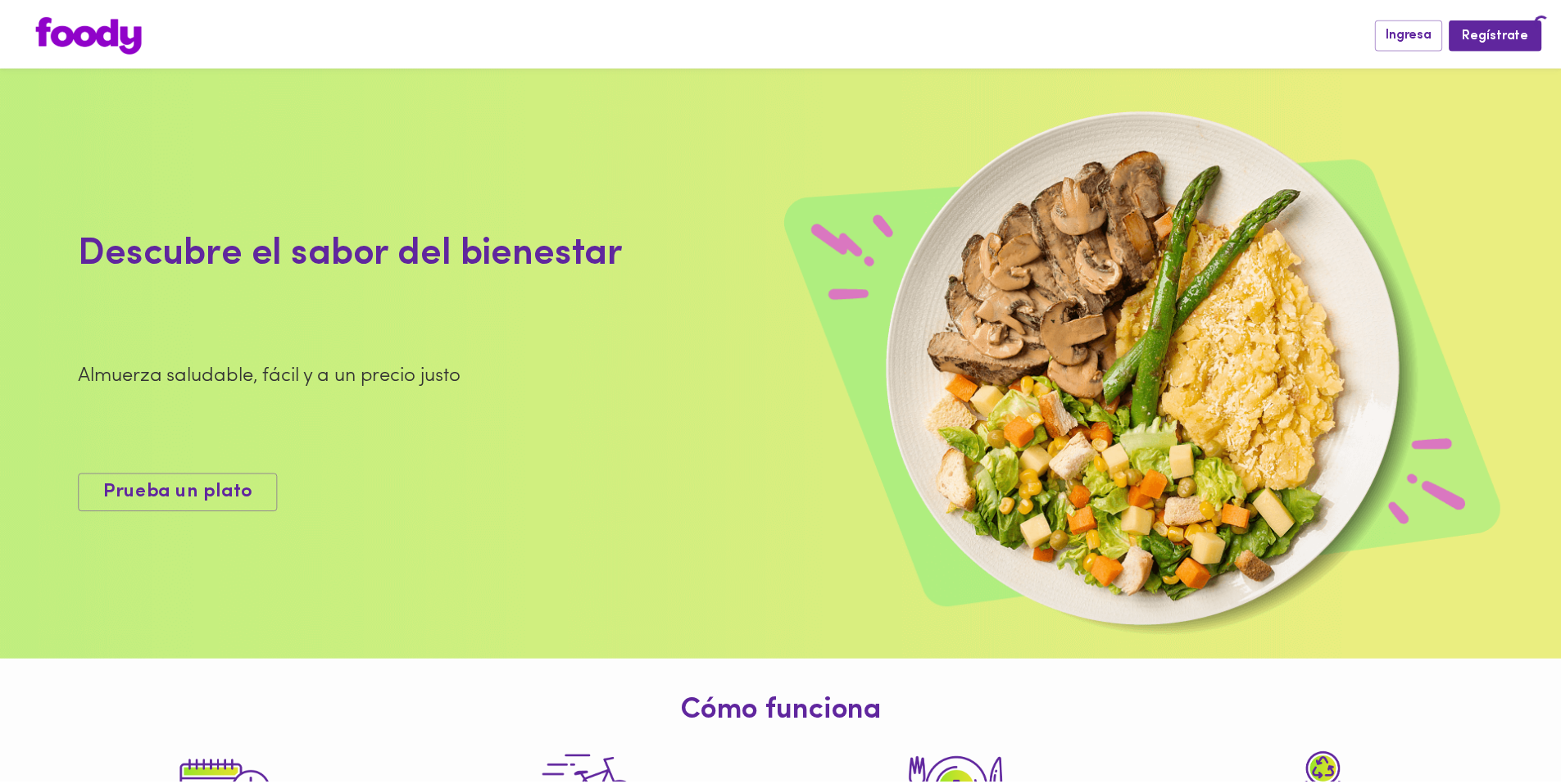
scroll to position [611, 0]
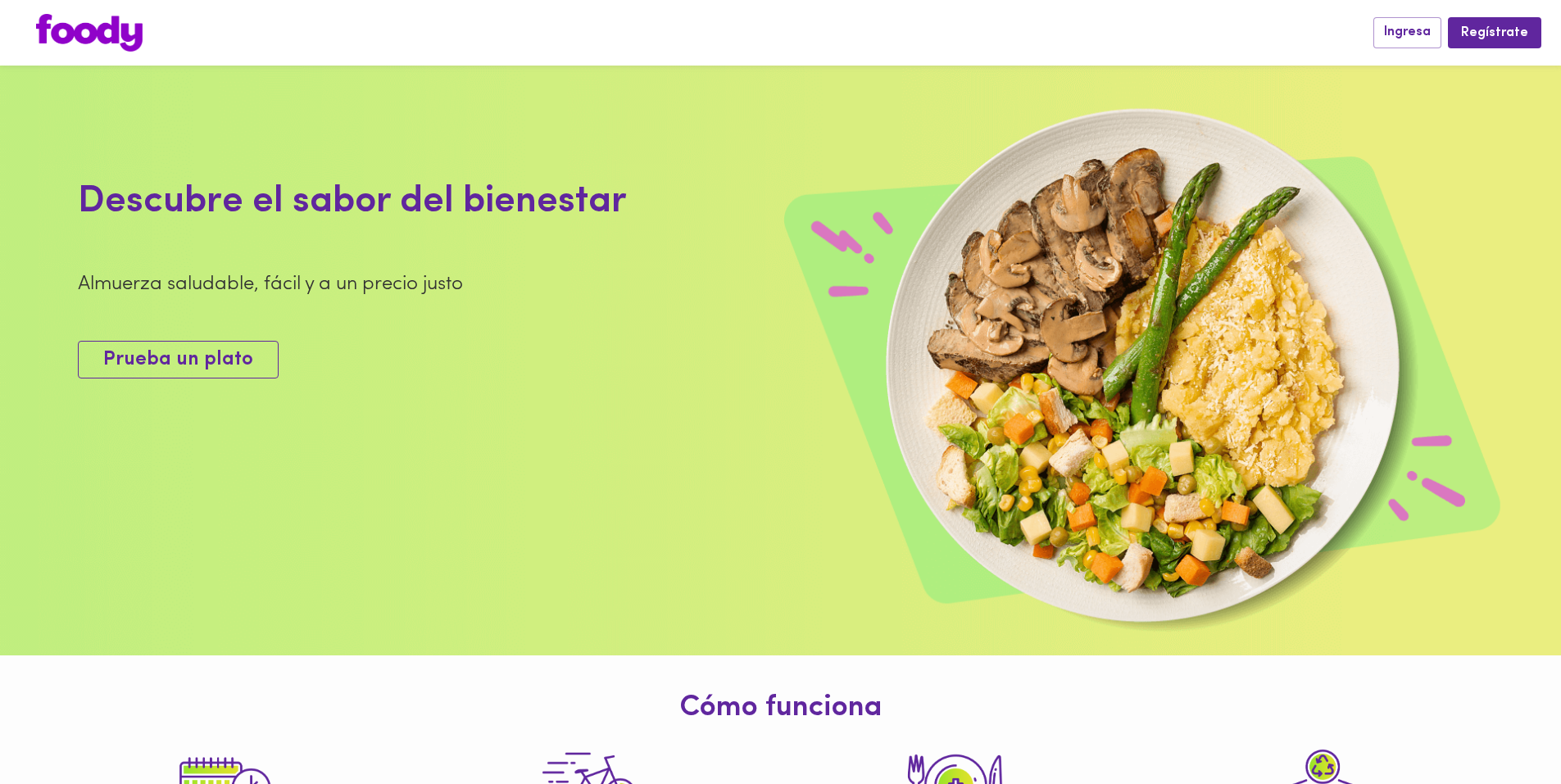
click at [207, 372] on span "Prueba un plato" at bounding box center [178, 360] width 150 height 24
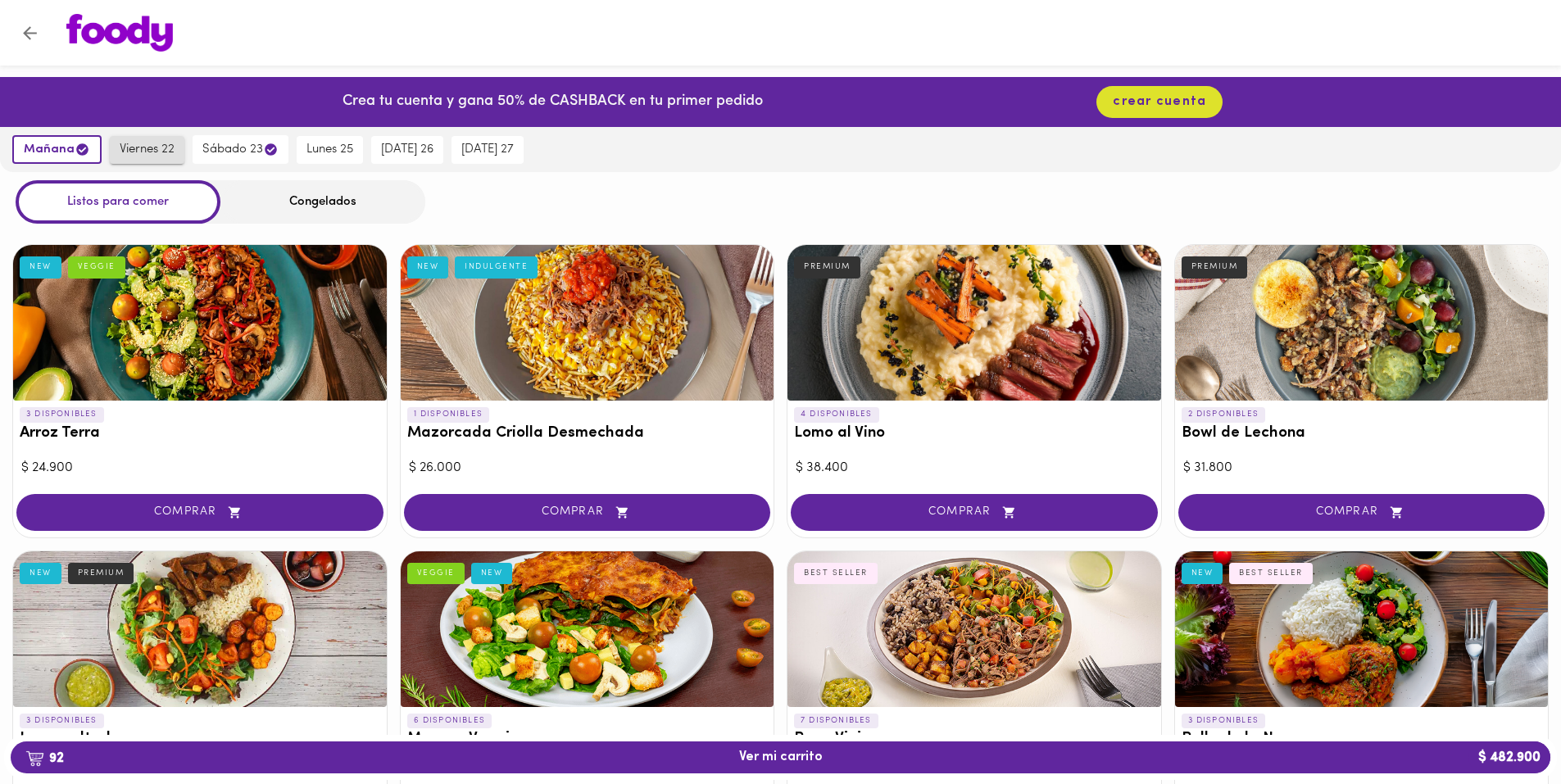
click at [161, 151] on span "viernes 22" at bounding box center [147, 149] width 55 height 15
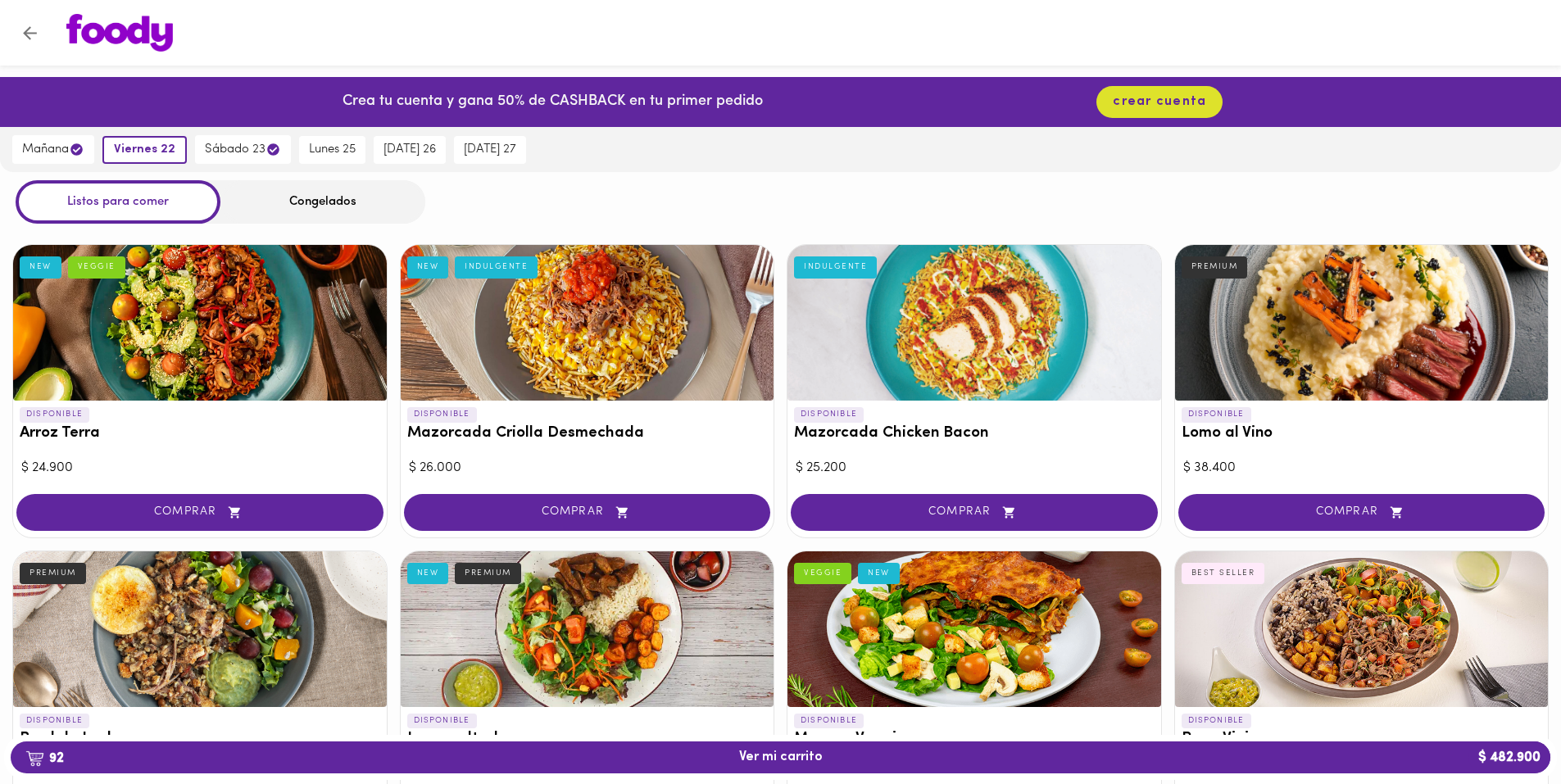
click at [349, 208] on div "Congelados" at bounding box center [323, 202] width 205 height 43
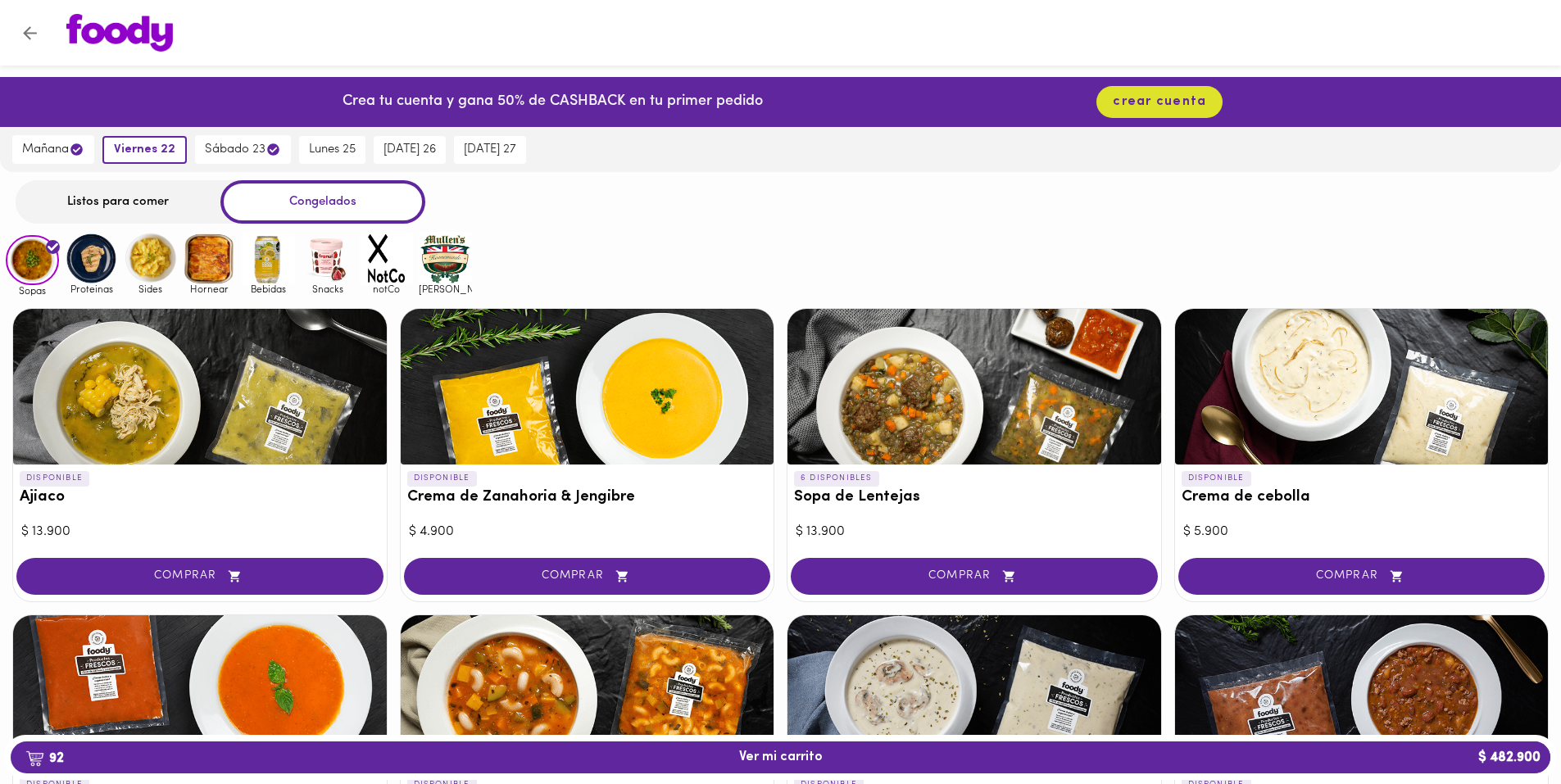
click at [81, 268] on img at bounding box center [91, 258] width 53 height 53
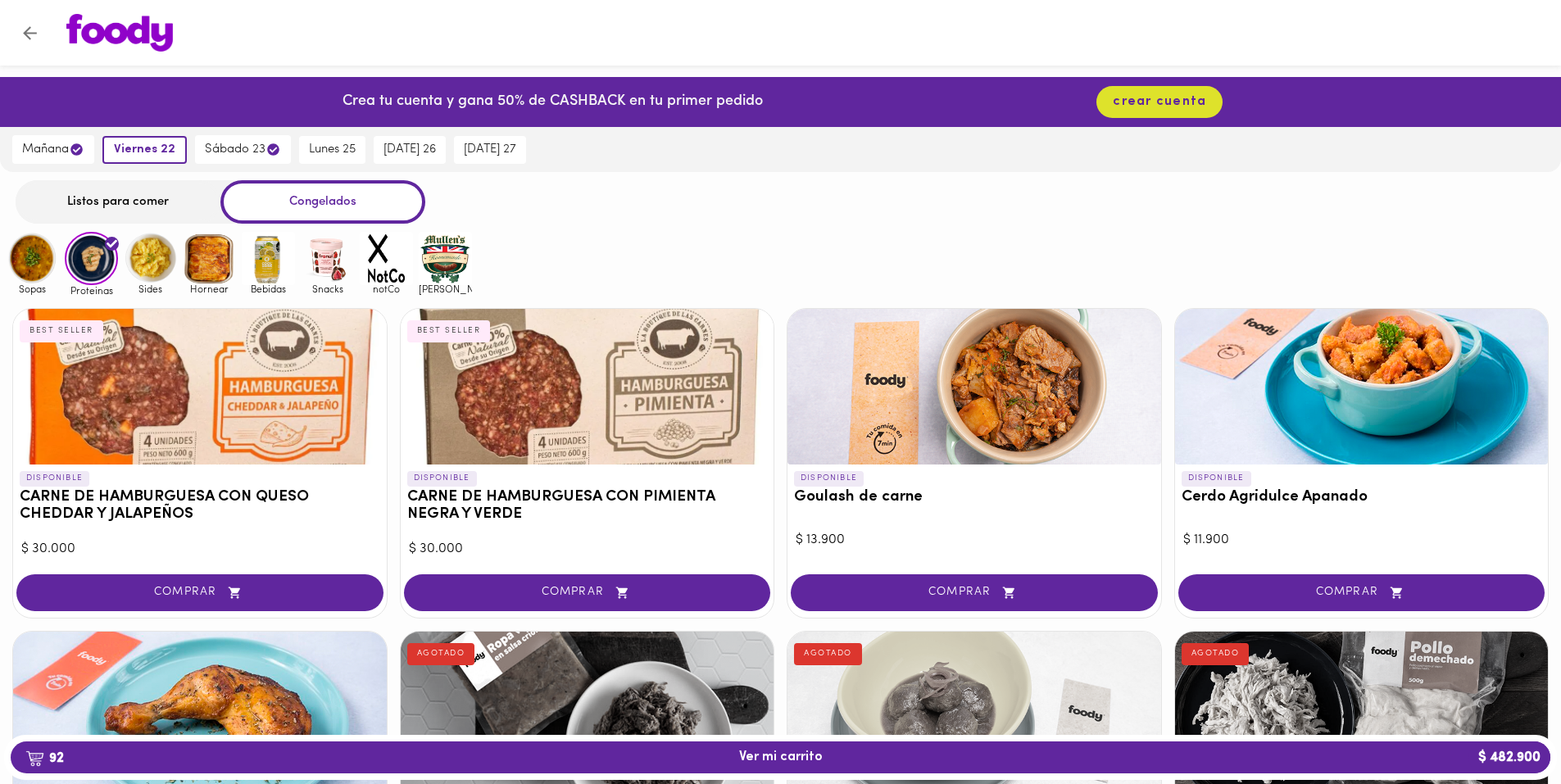
click at [146, 271] on img at bounding box center [151, 258] width 53 height 53
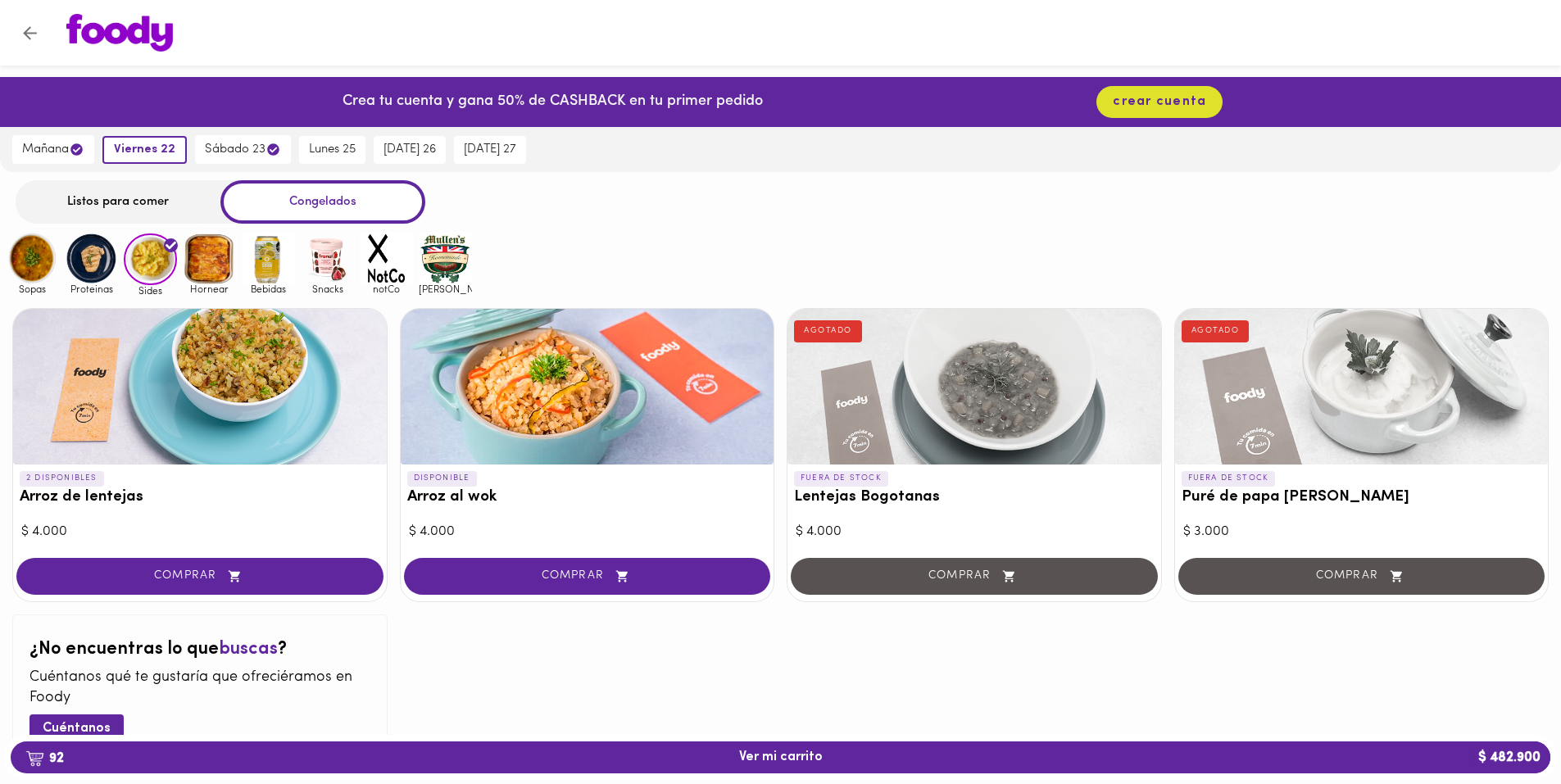
click at [41, 263] on img at bounding box center [33, 258] width 53 height 53
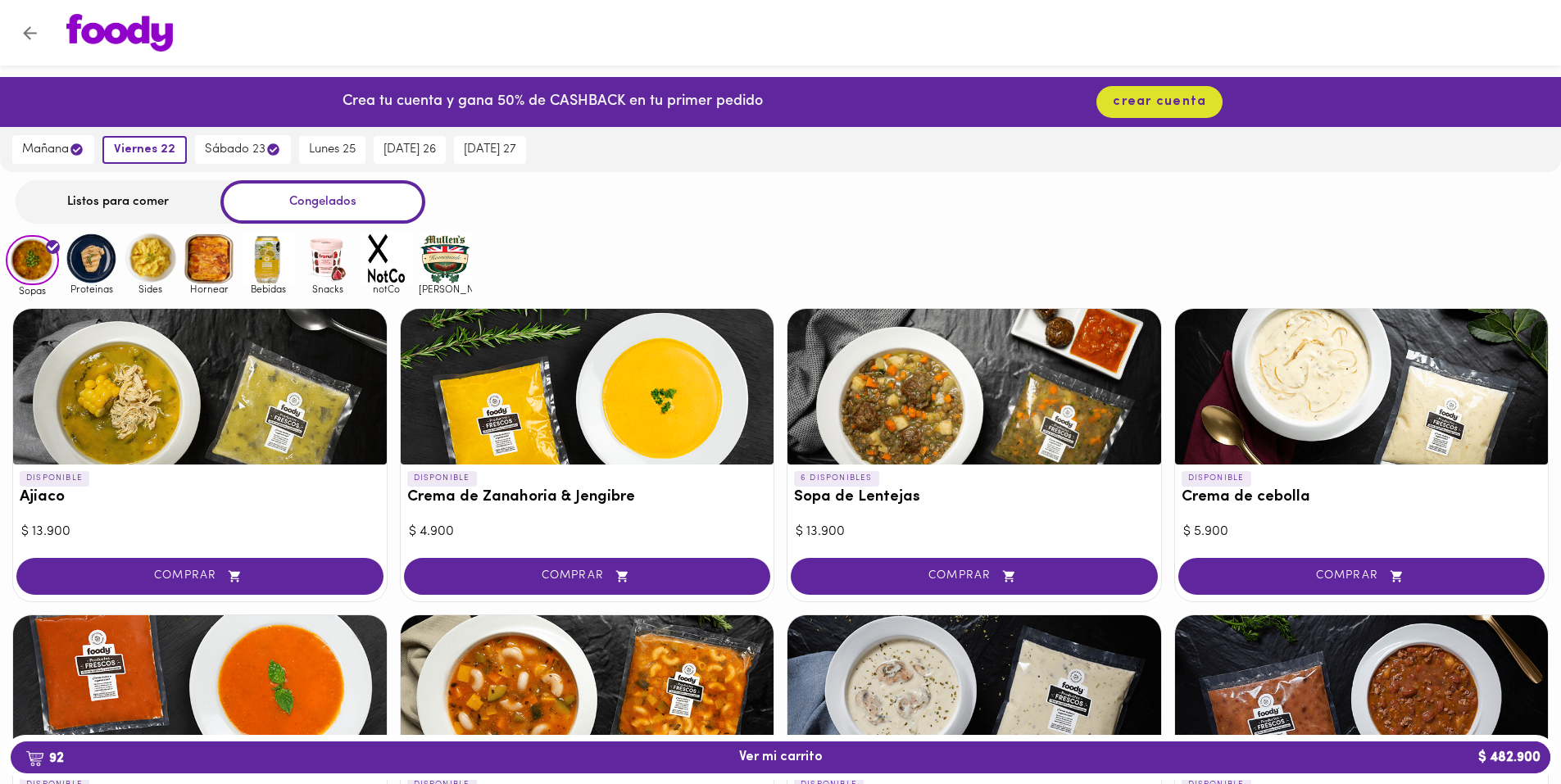
click at [95, 266] on img at bounding box center [91, 258] width 53 height 53
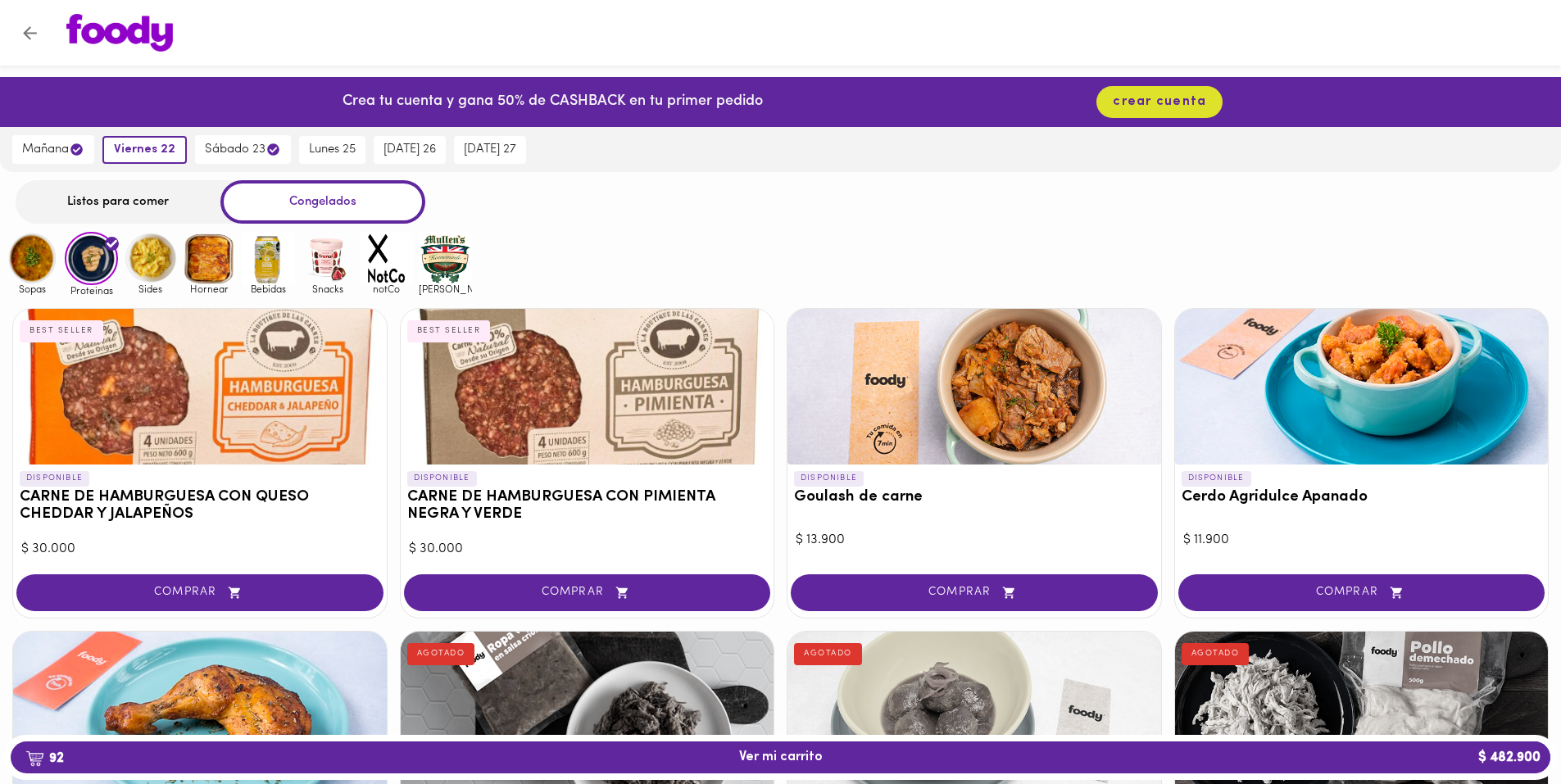
click at [158, 271] on img at bounding box center [151, 258] width 53 height 53
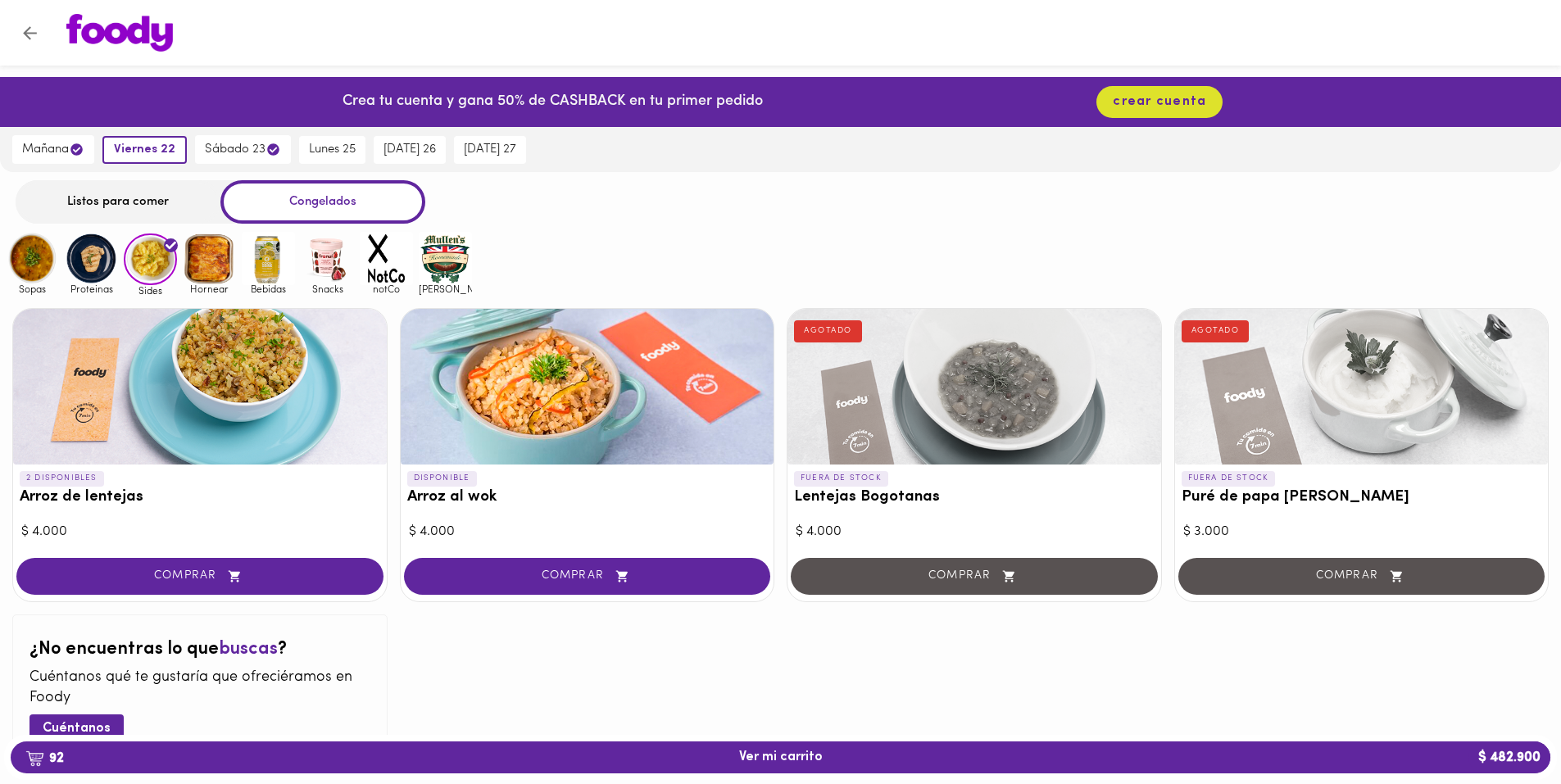
click at [91, 258] on img at bounding box center [91, 258] width 53 height 53
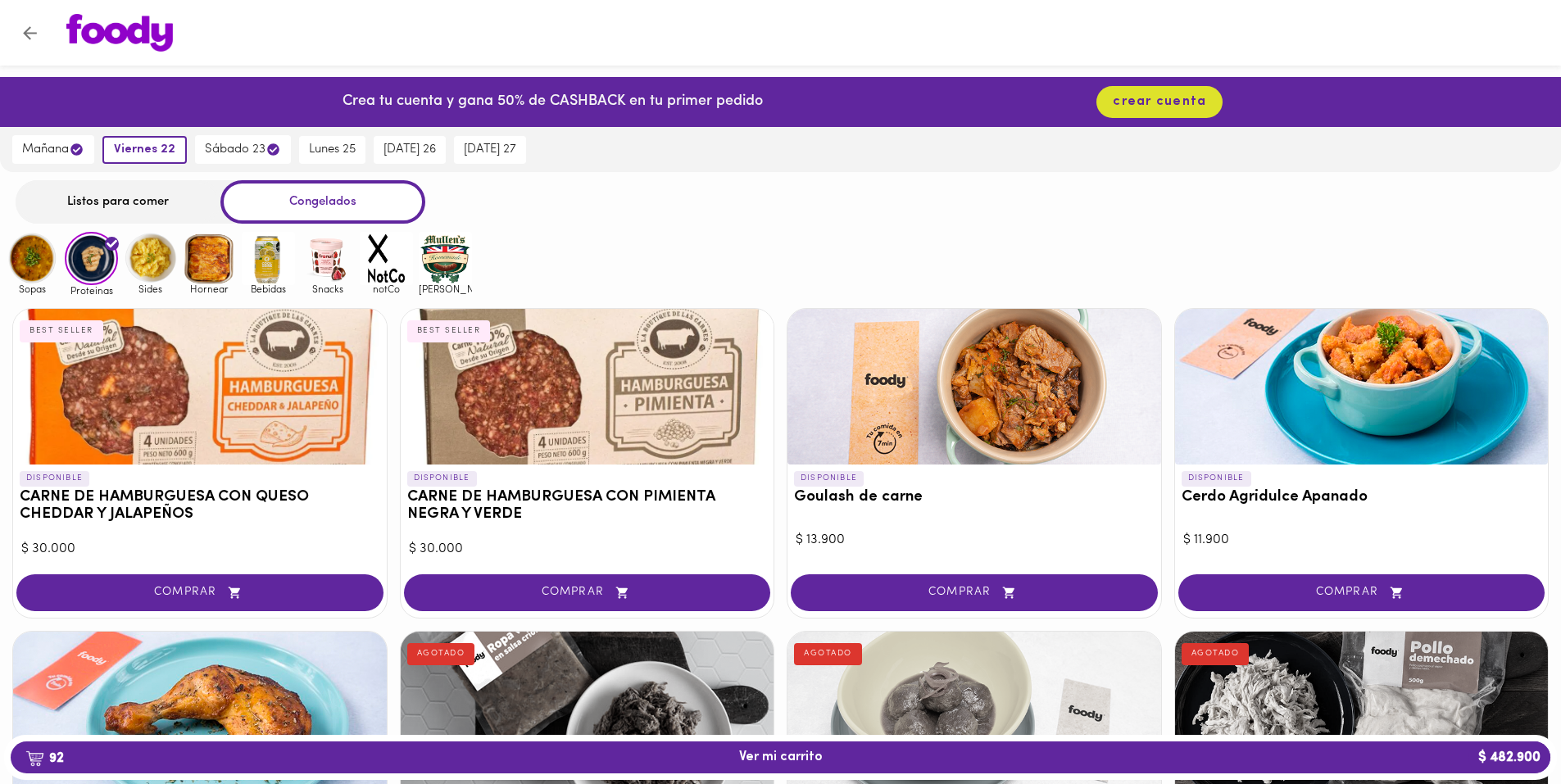
click at [36, 264] on img at bounding box center [33, 258] width 53 height 53
